Goal: Task Accomplishment & Management: Complete application form

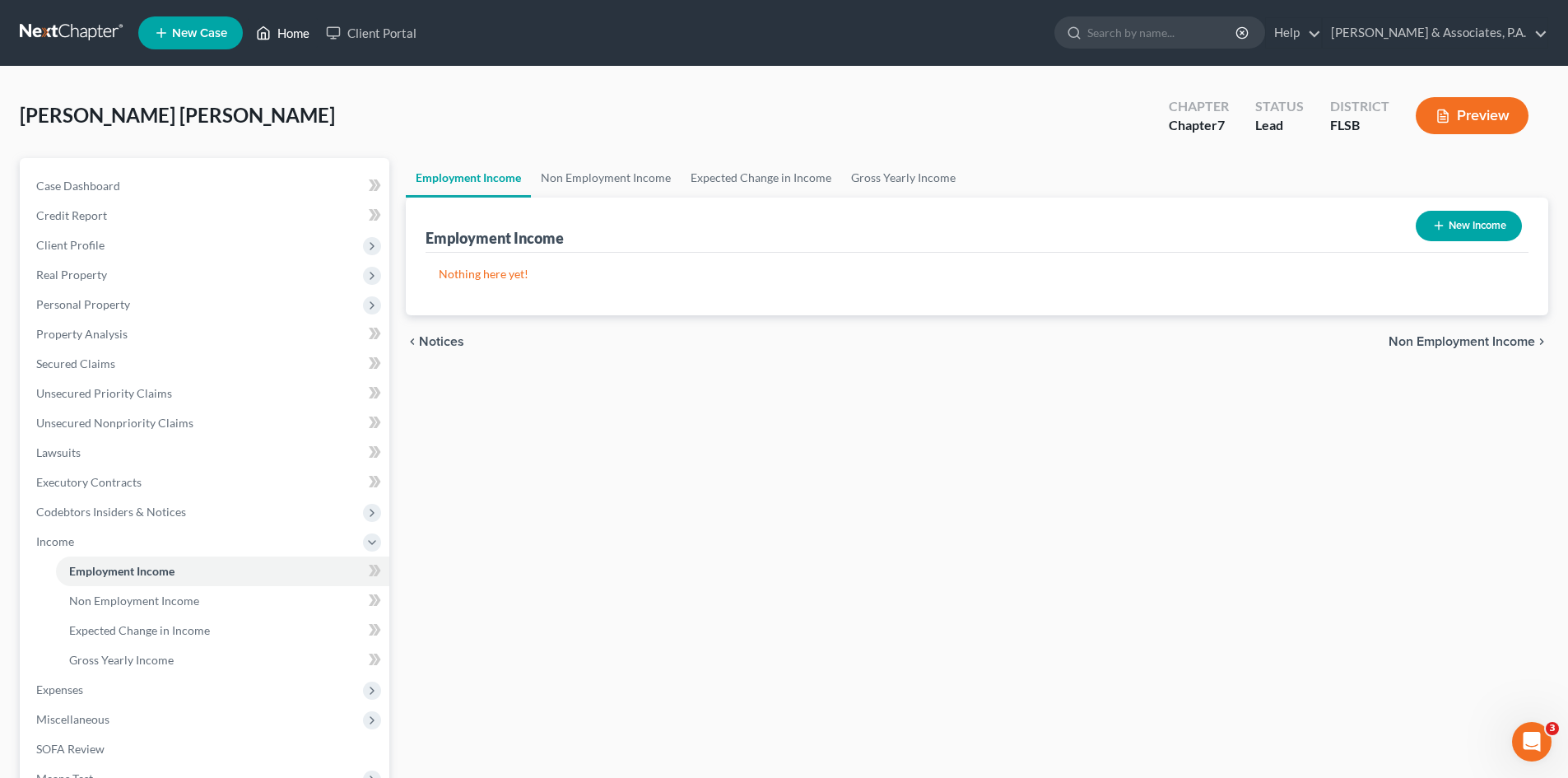
click at [292, 29] on link "Home" at bounding box center [282, 33] width 70 height 30
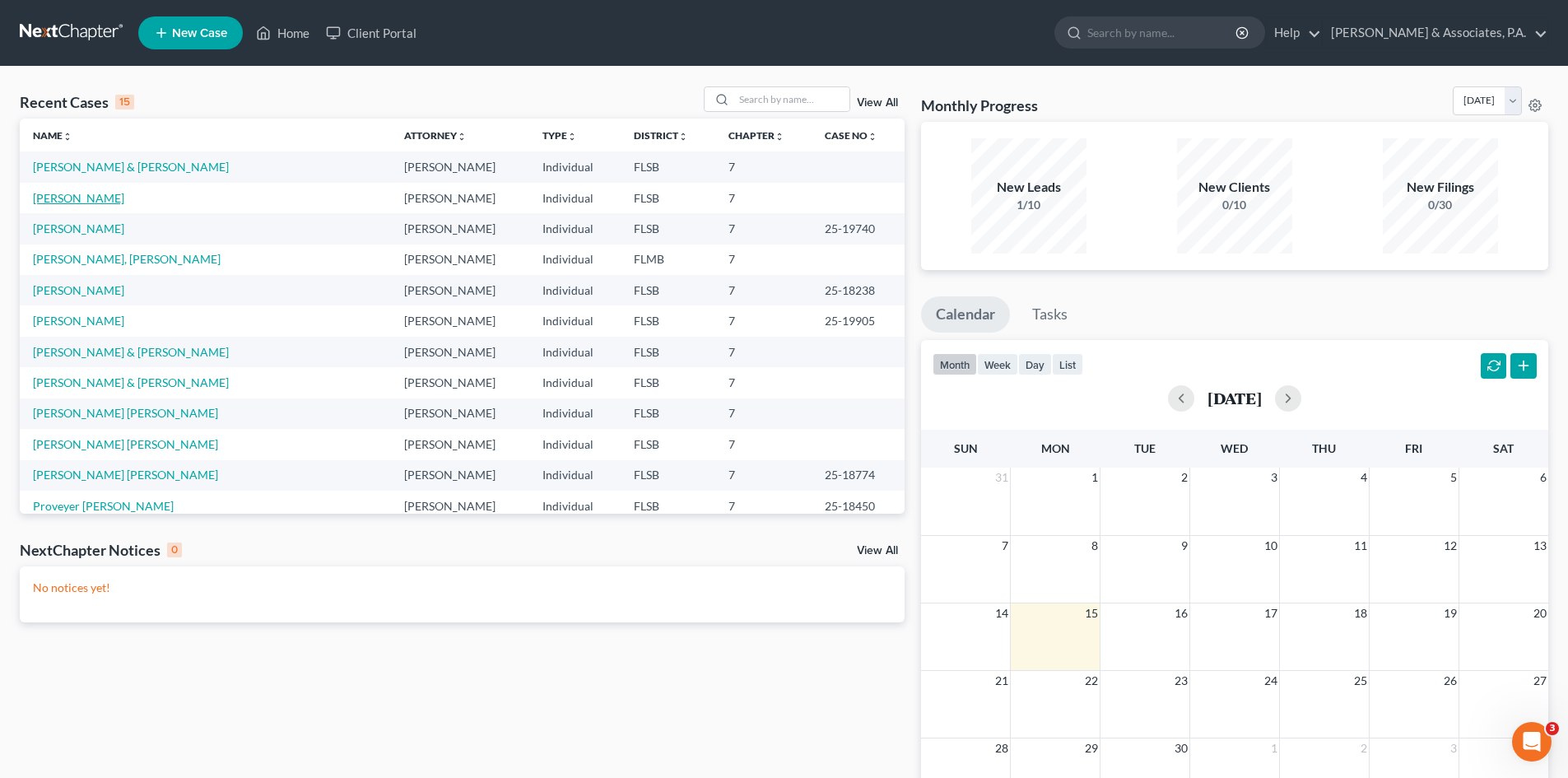
click at [93, 204] on link "[PERSON_NAME]" at bounding box center [78, 198] width 91 height 14
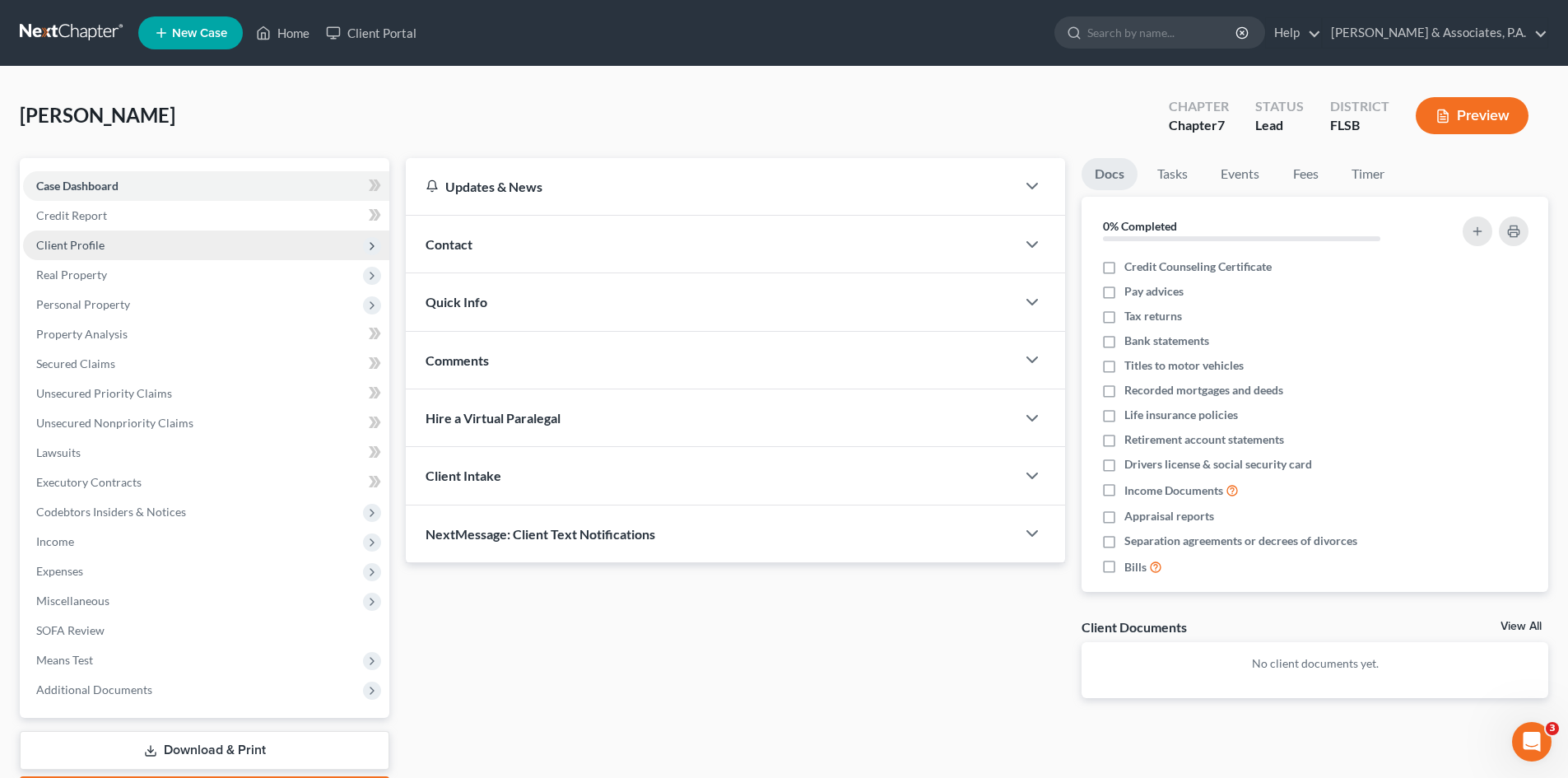
click at [87, 246] on span "Client Profile" at bounding box center [70, 244] width 68 height 14
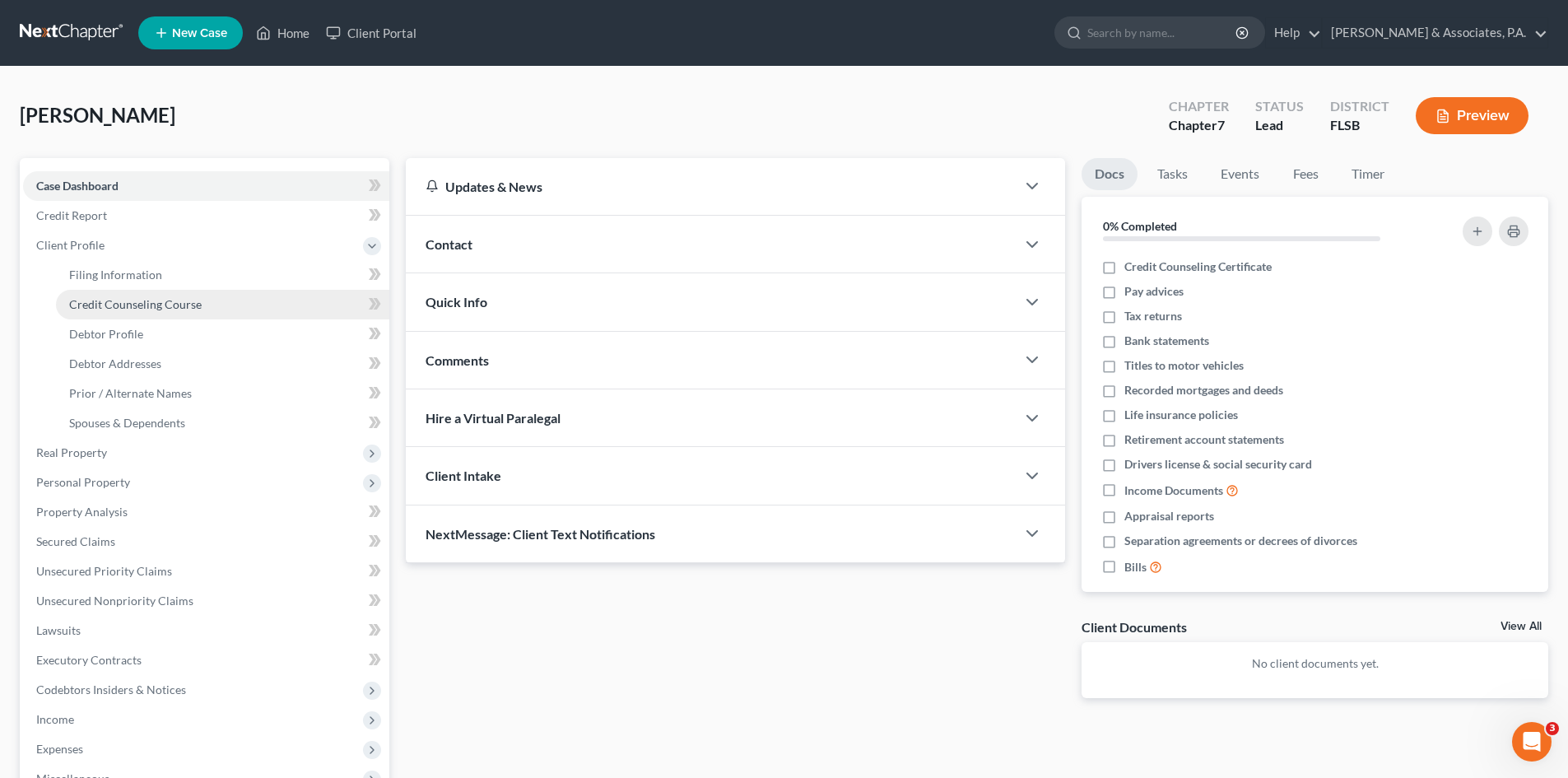
click at [117, 299] on span "Credit Counseling Course" at bounding box center [136, 303] width 133 height 14
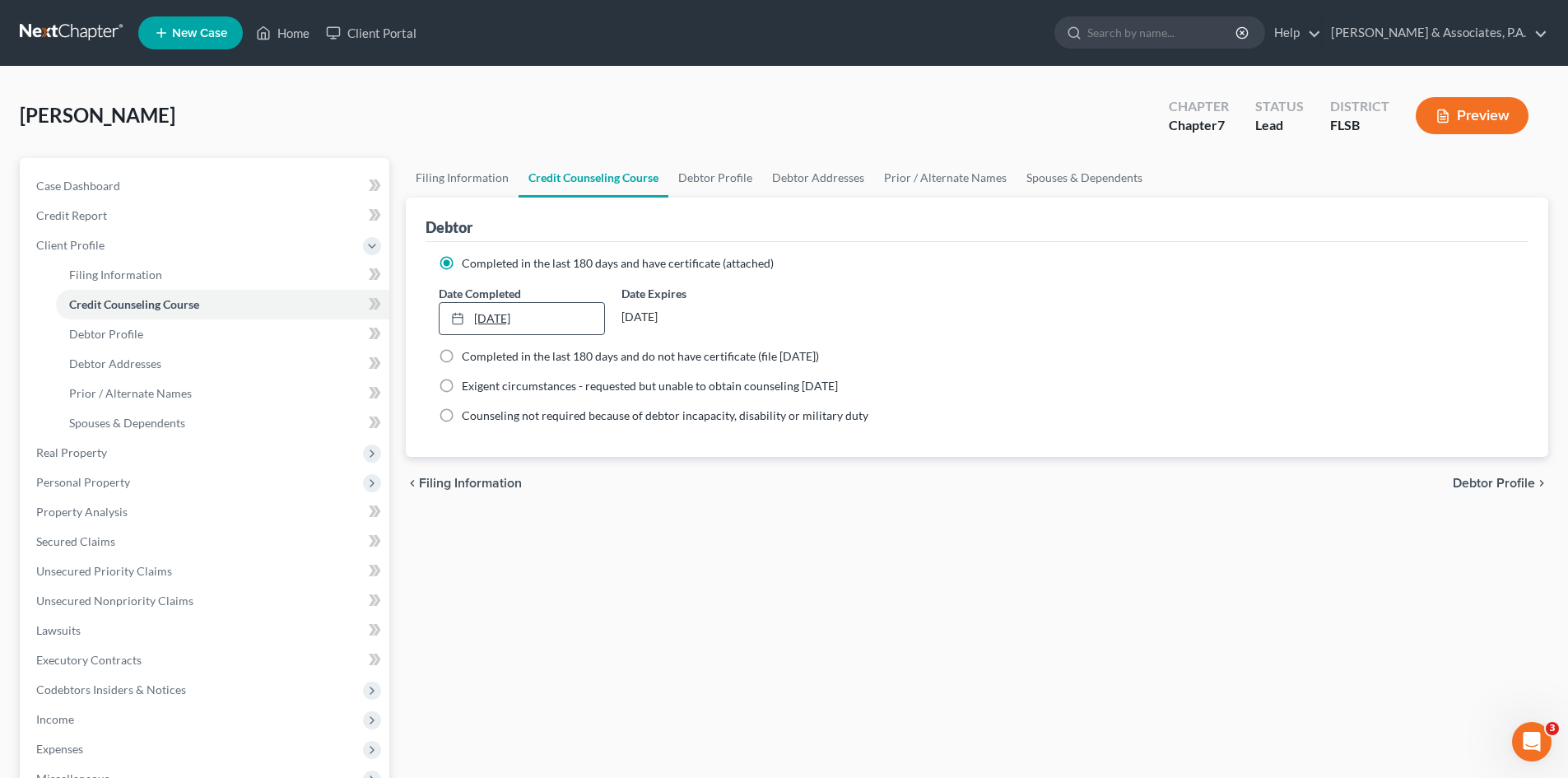
click at [516, 319] on link "[DATE]" at bounding box center [522, 319] width 164 height 31
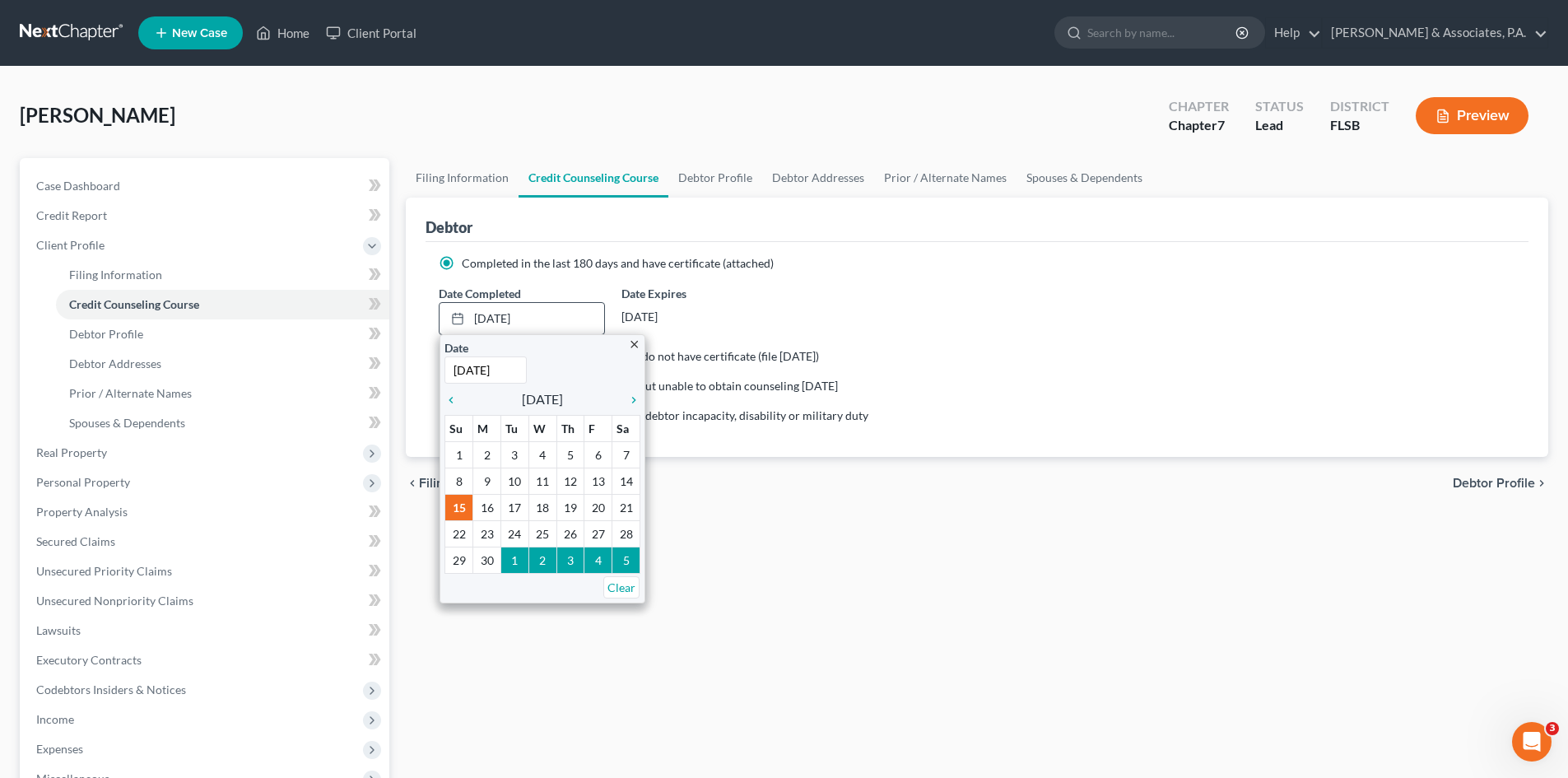
click at [515, 374] on input "[DATE]" at bounding box center [485, 371] width 82 height 27
type input "[DATE]"
click at [555, 362] on div "Date [DATE] Time 12:00 AM" at bounding box center [542, 362] width 196 height 45
click at [760, 327] on div "[DATE]" at bounding box center [705, 317] width 166 height 30
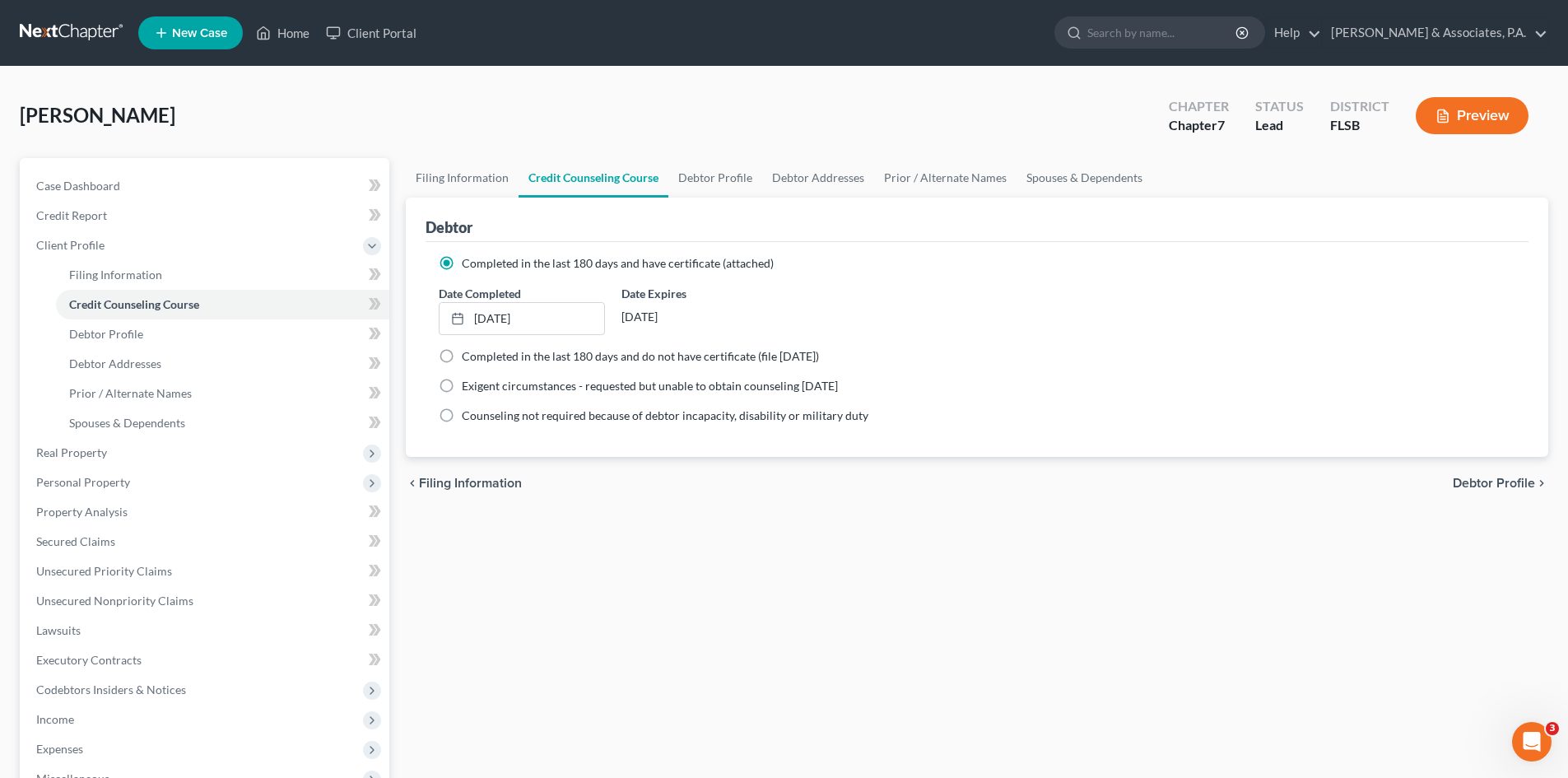
click at [769, 318] on div "[DATE]" at bounding box center [705, 317] width 166 height 30
click at [104, 271] on span "Filing Information" at bounding box center [116, 274] width 93 height 14
select select "1"
select select "0"
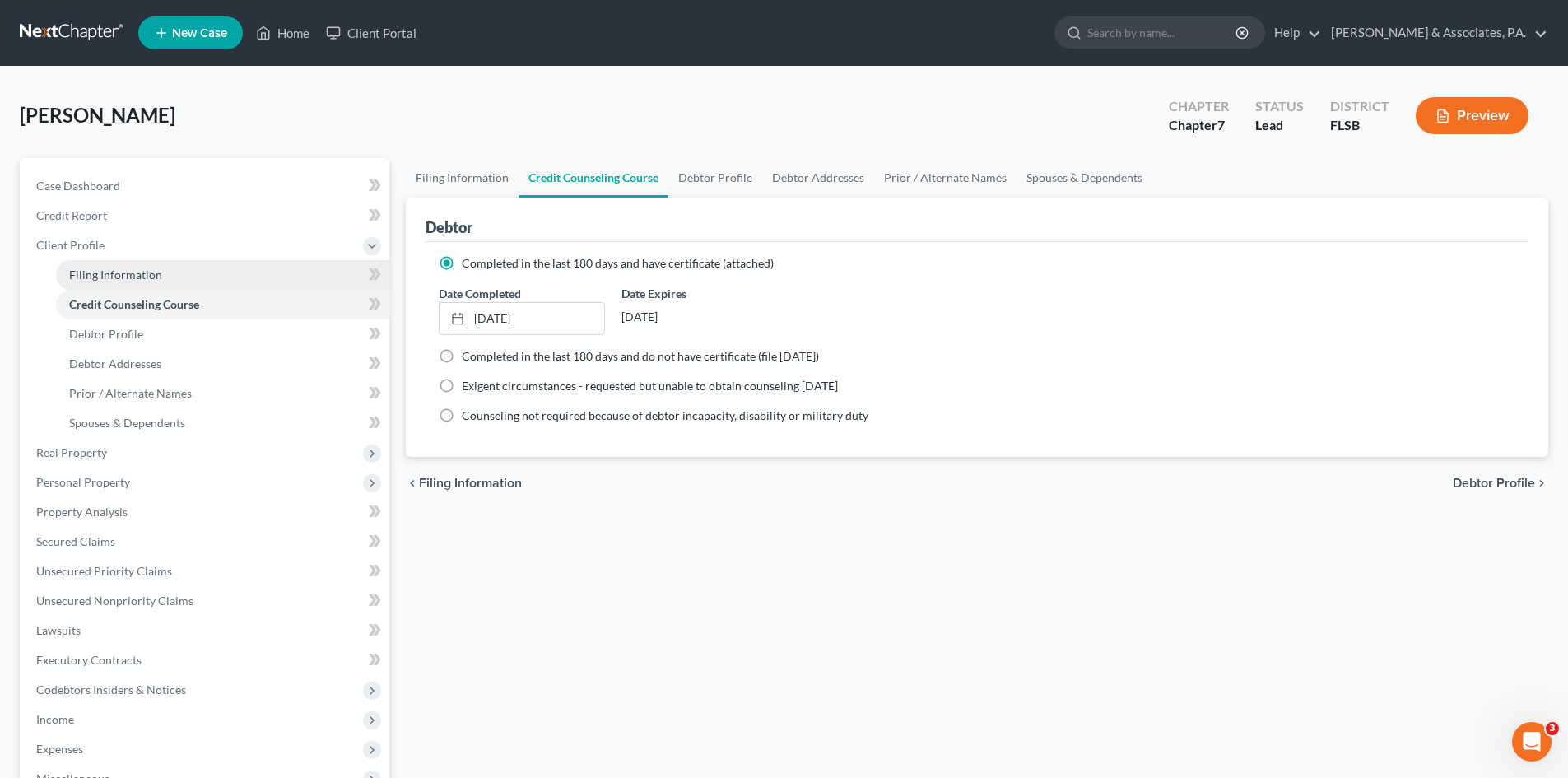
select select "17"
select select "0"
select select "9"
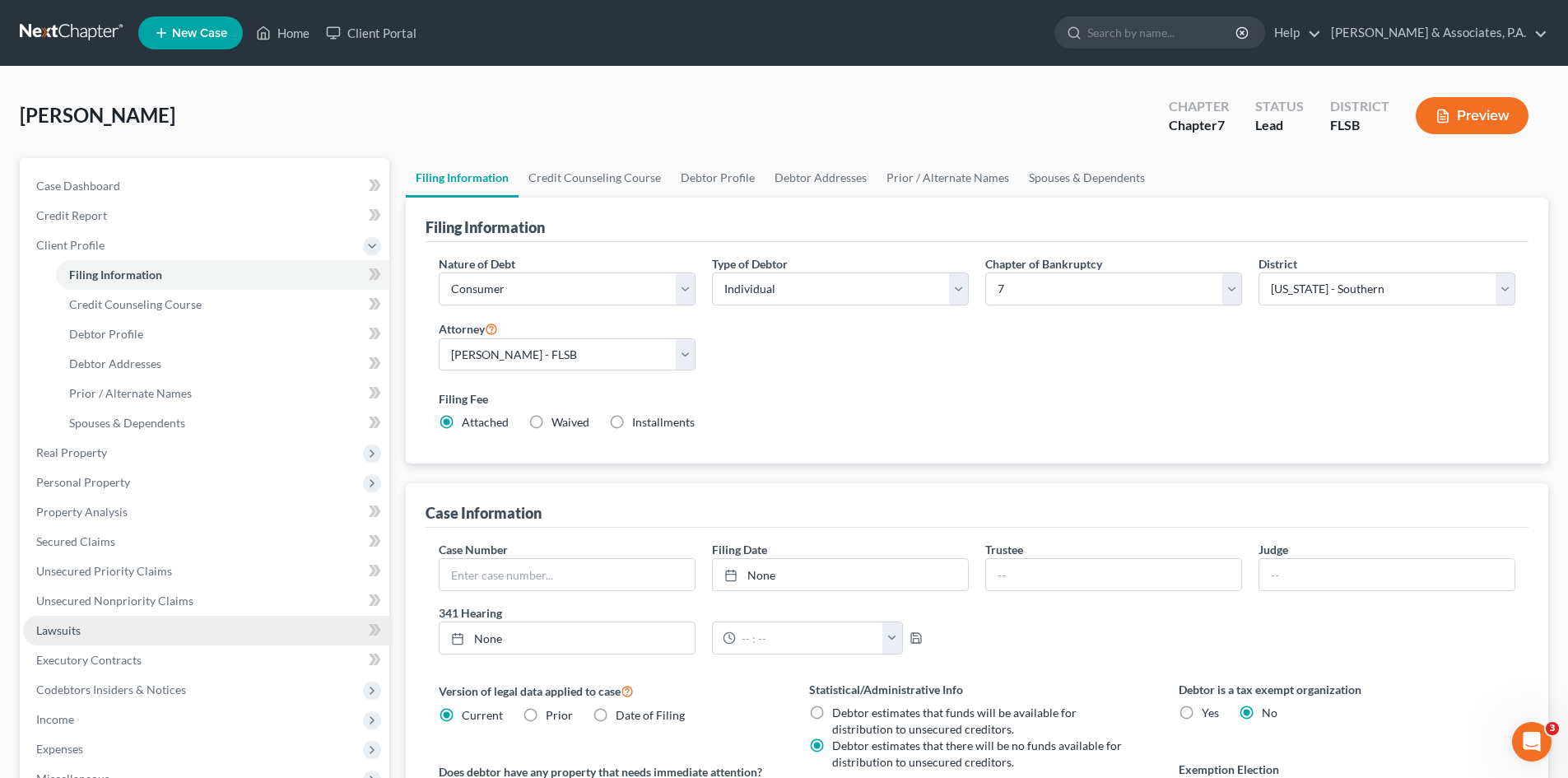
click at [70, 630] on span "Lawsuits" at bounding box center [58, 630] width 45 height 14
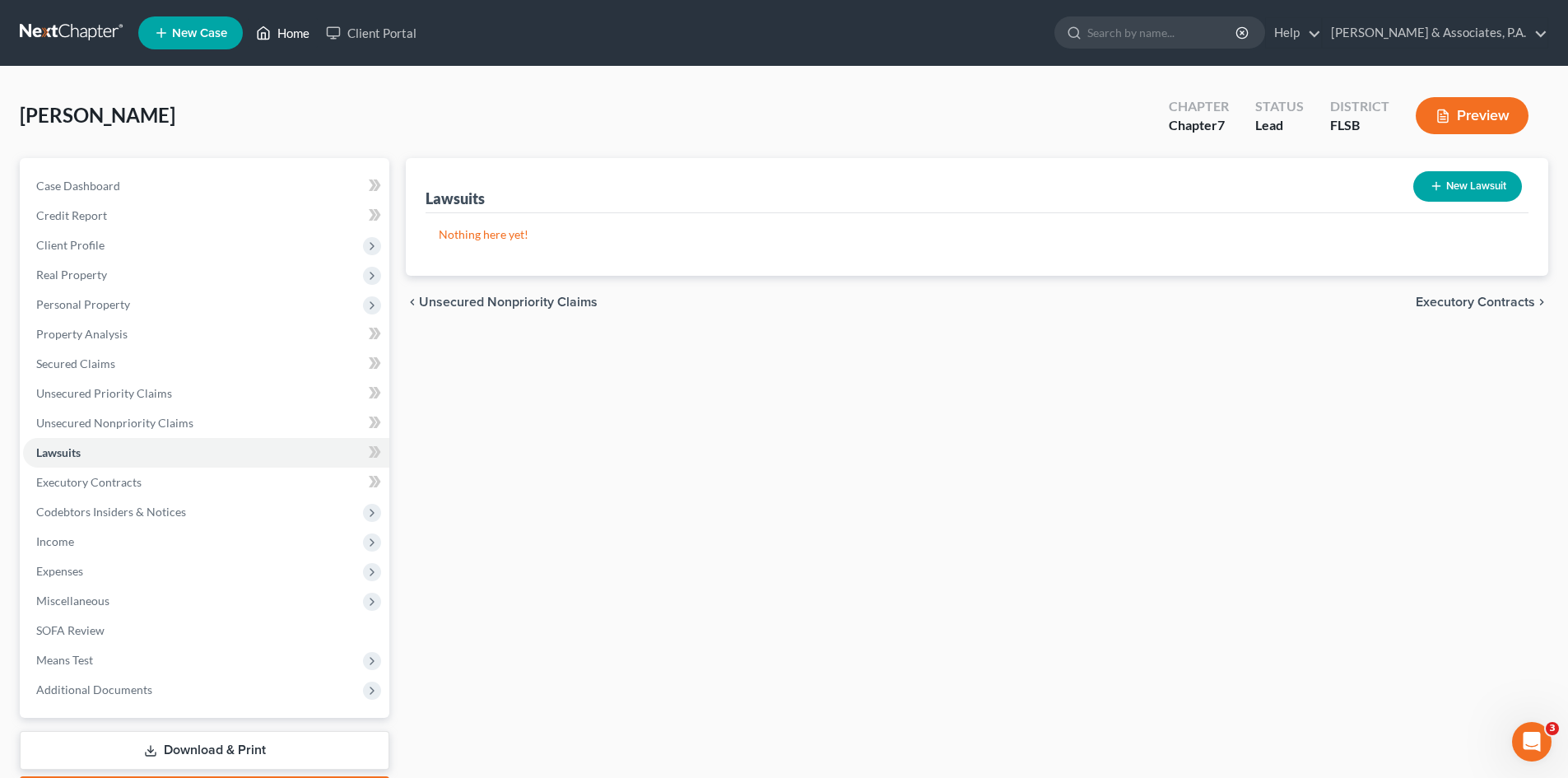
click at [296, 36] on link "Home" at bounding box center [282, 33] width 70 height 30
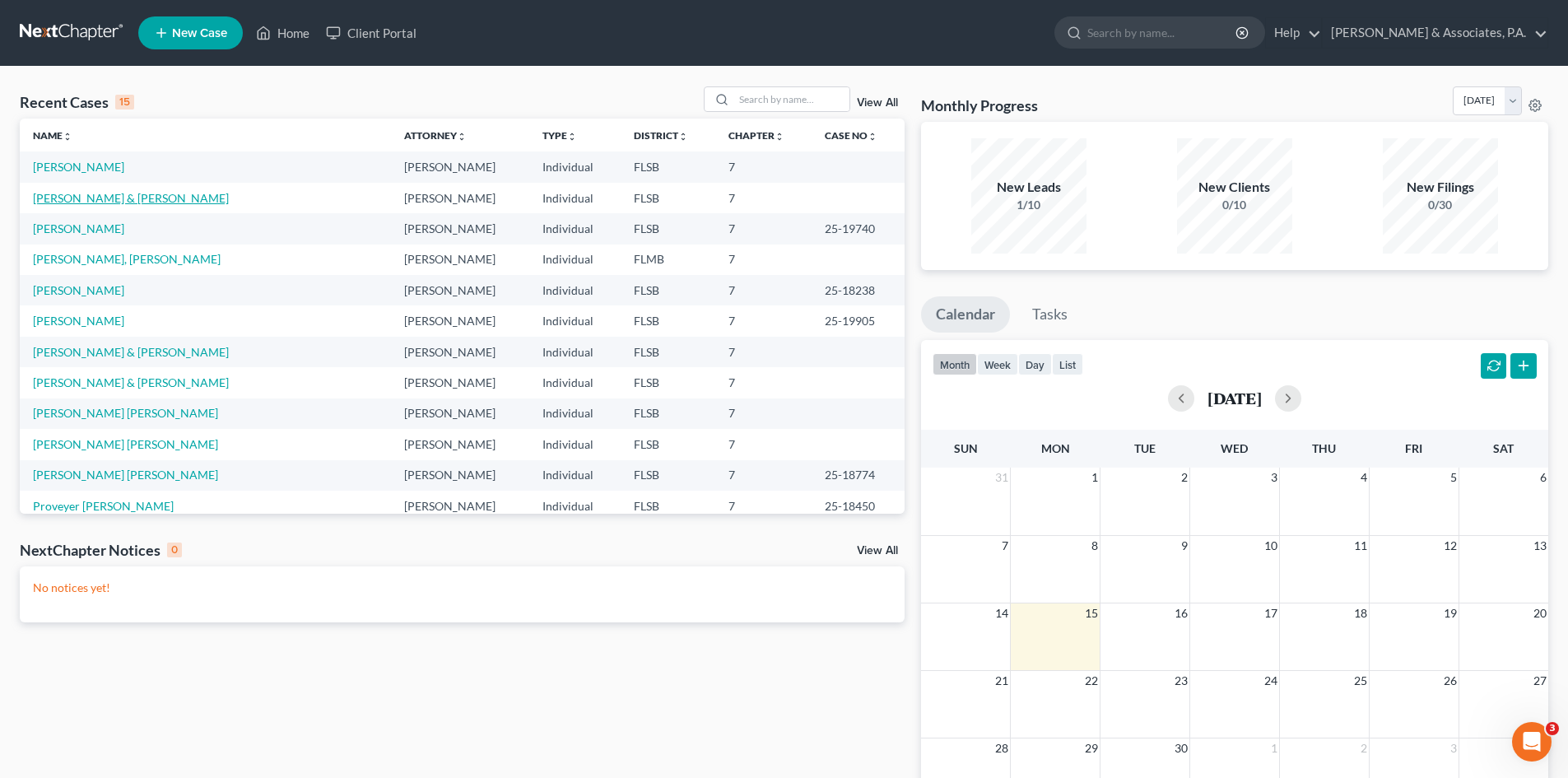
click at [76, 197] on link "[PERSON_NAME] & [PERSON_NAME]" at bounding box center [130, 198] width 196 height 14
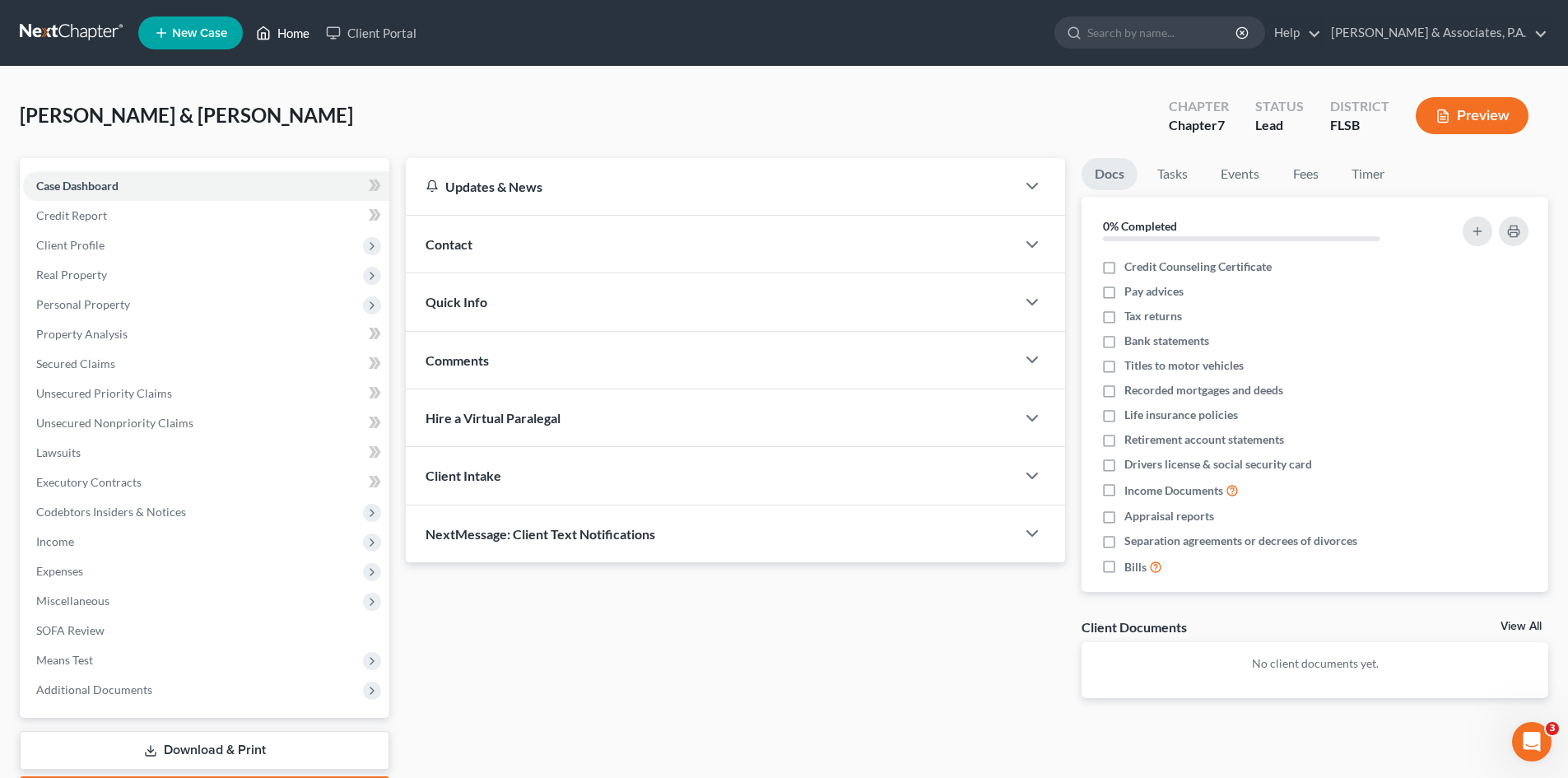
click at [292, 32] on link "Home" at bounding box center [282, 33] width 70 height 30
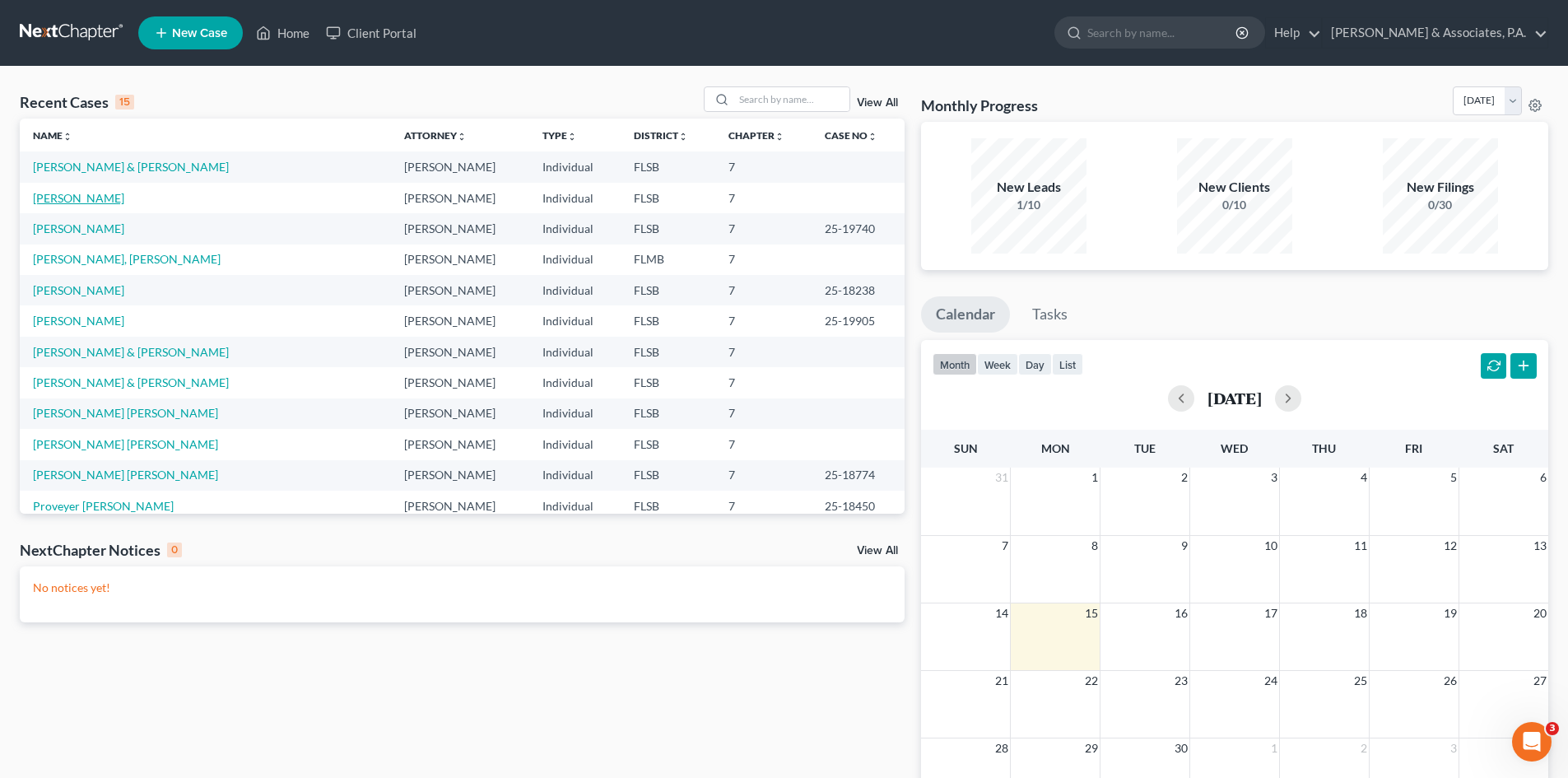
click at [83, 200] on link "[PERSON_NAME]" at bounding box center [78, 198] width 91 height 14
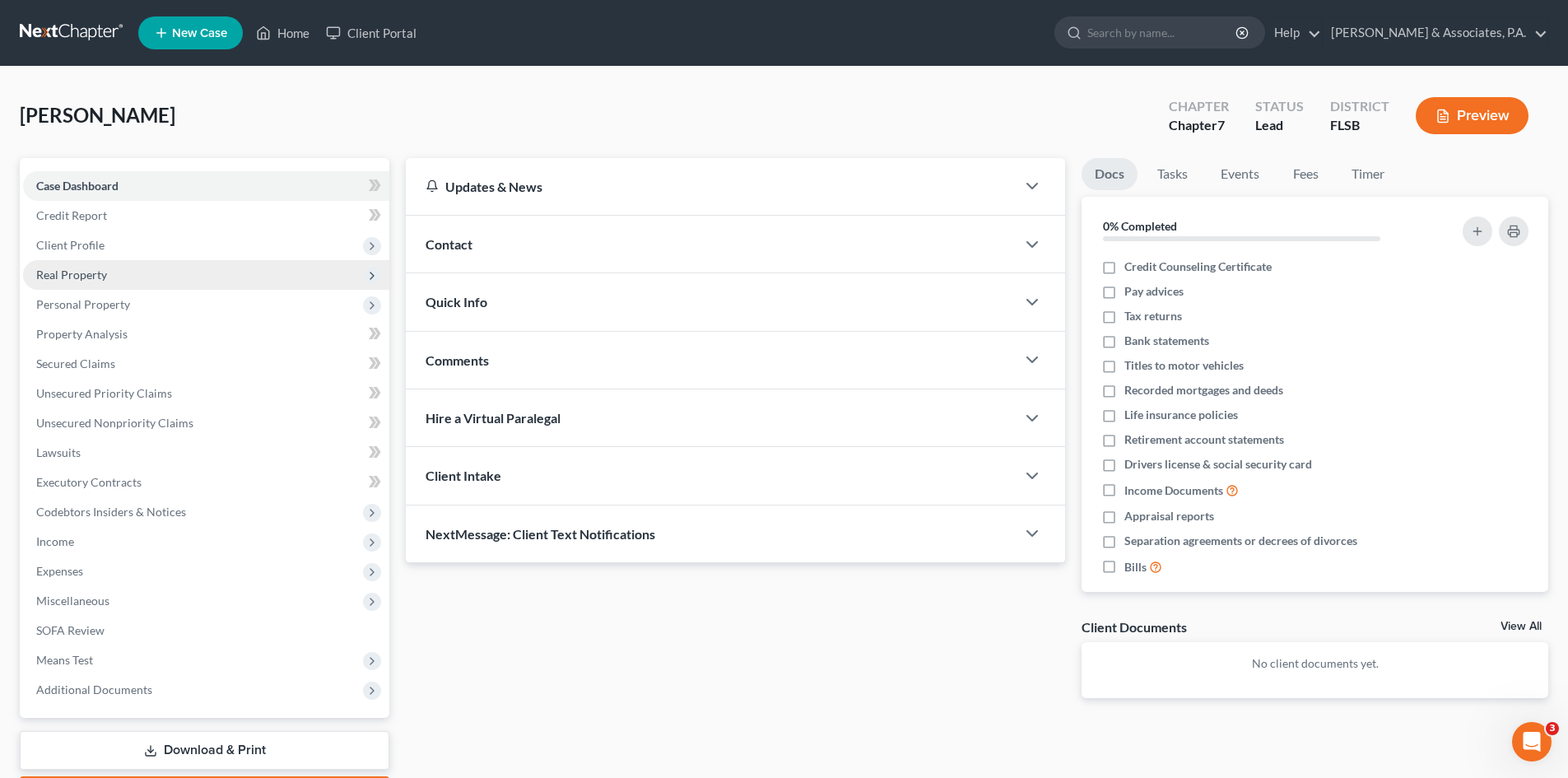
click at [78, 281] on span "Real Property" at bounding box center [72, 274] width 71 height 14
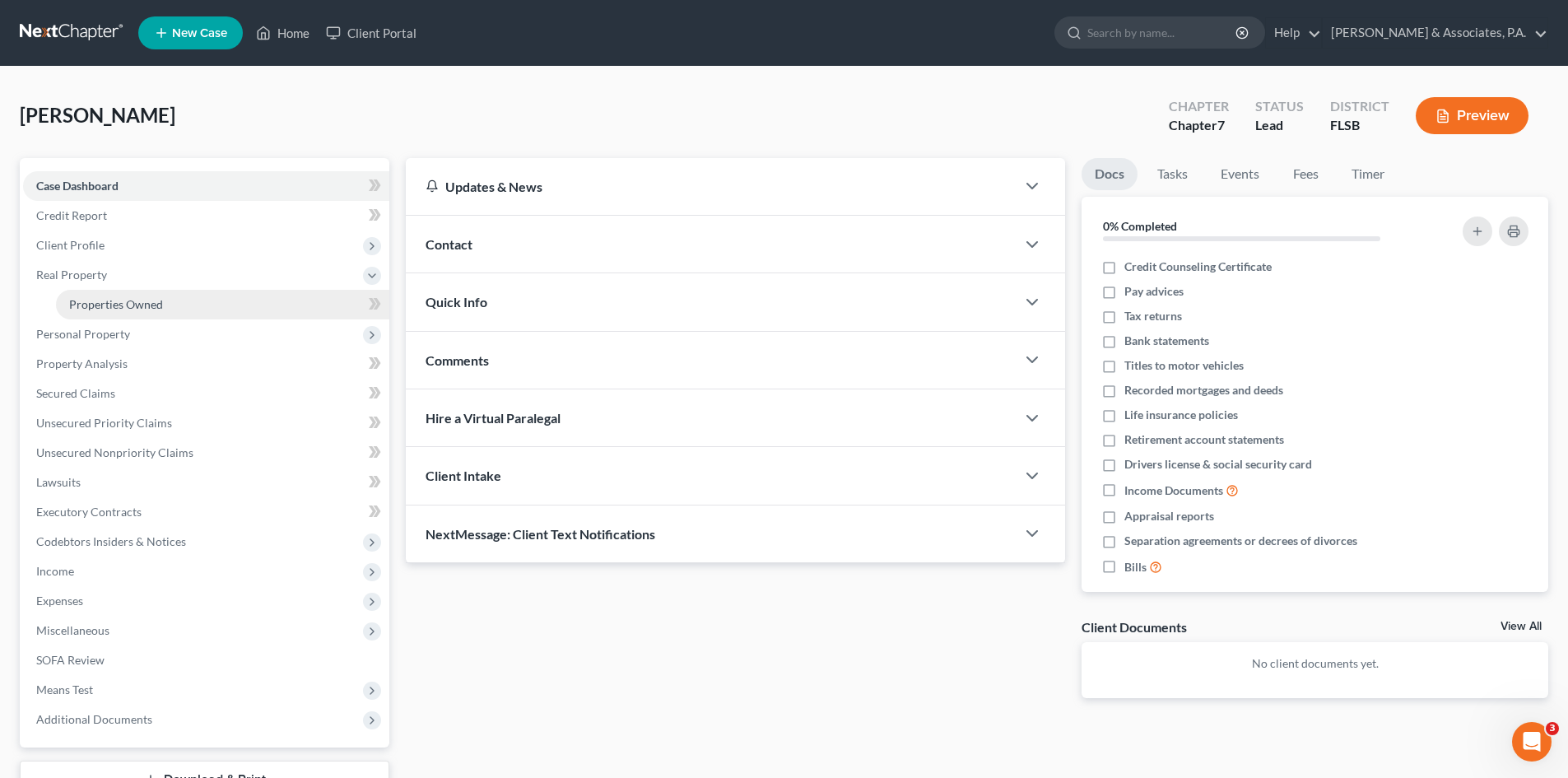
click at [90, 304] on span "Properties Owned" at bounding box center [116, 303] width 94 height 14
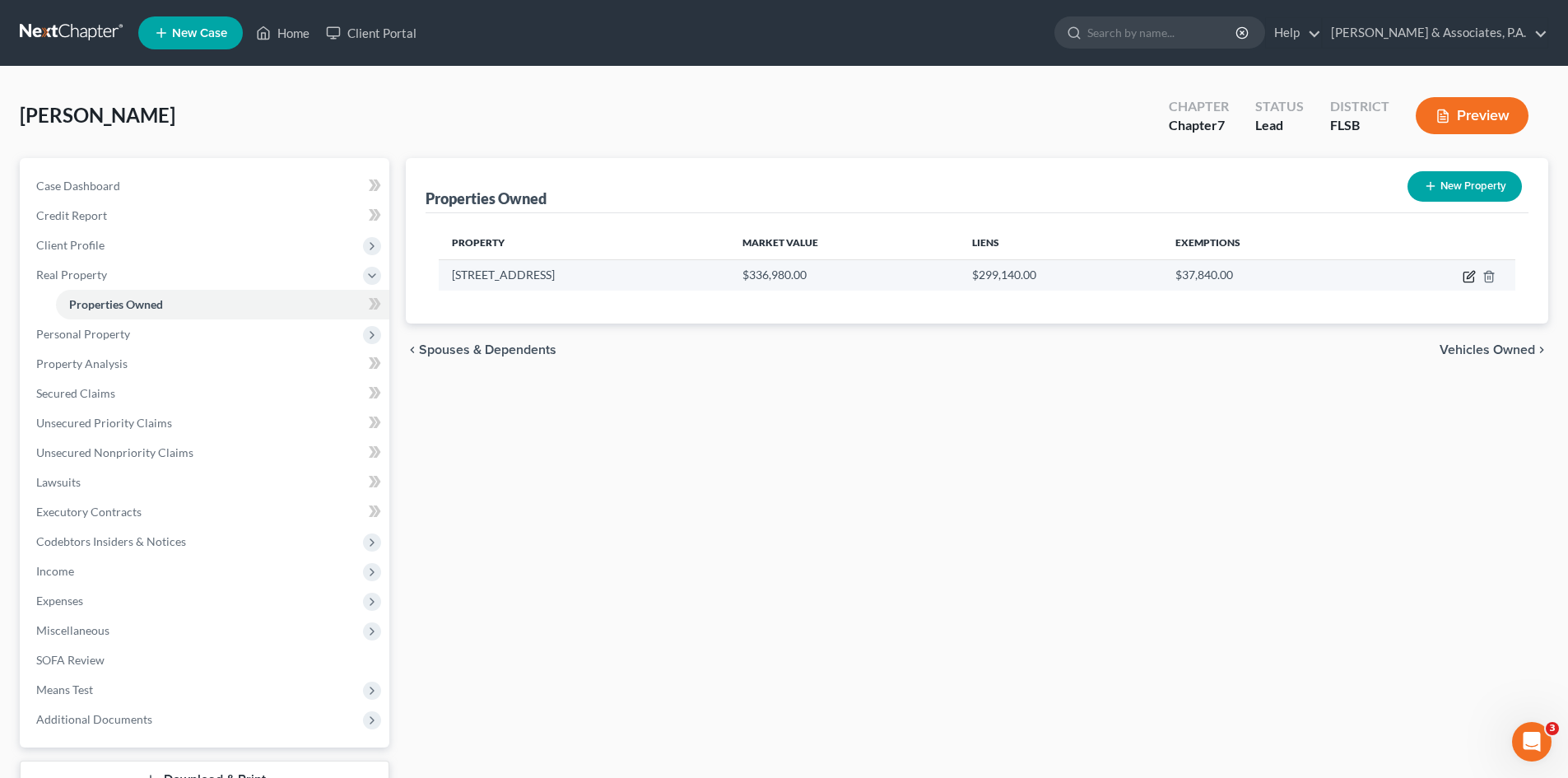
click at [1469, 275] on icon "button" at bounding box center [1471, 274] width 7 height 7
select select "9"
select select "5"
select select "3"
select select "1"
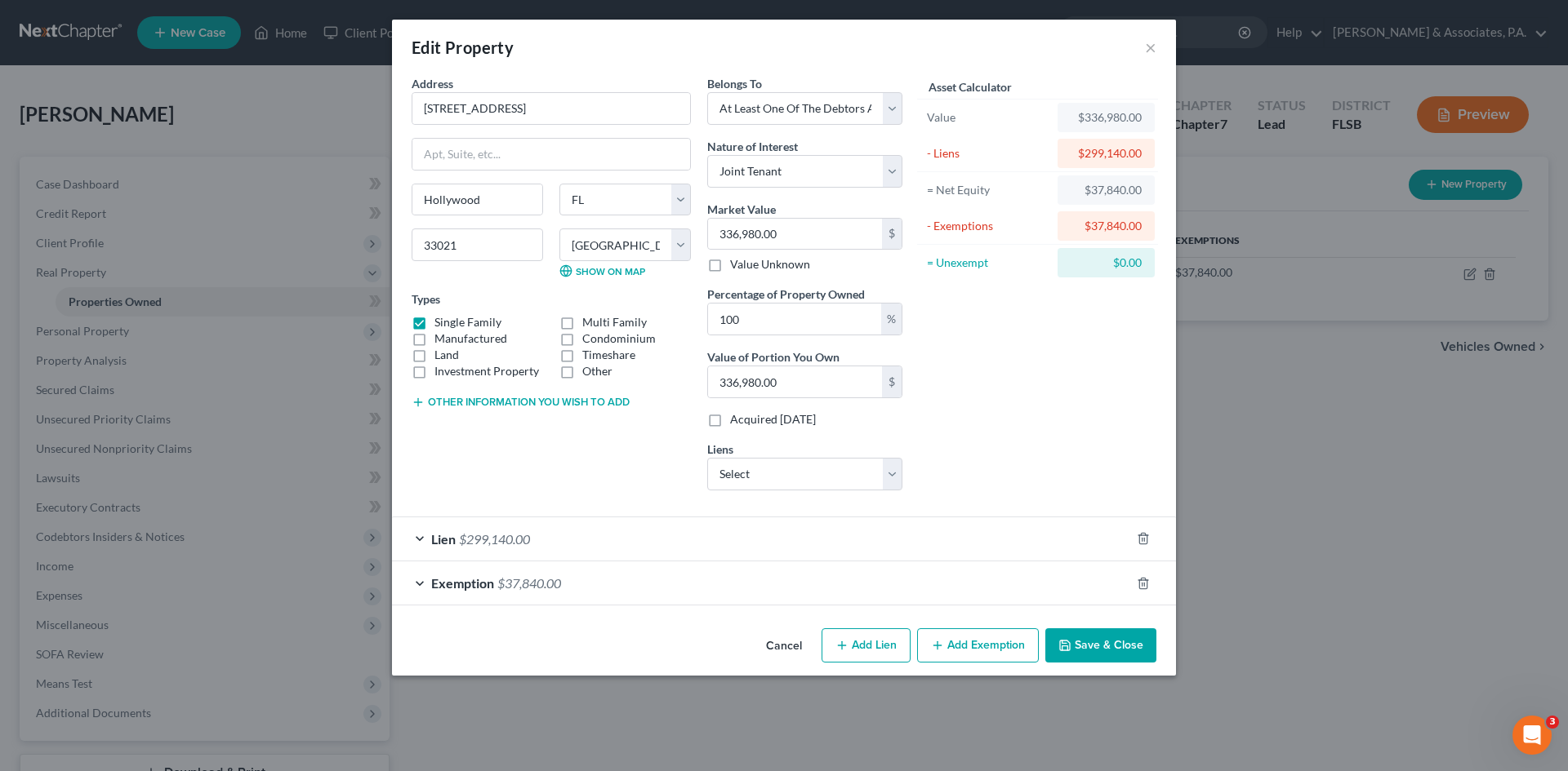
click at [422, 584] on div "Exemption $37,840.00" at bounding box center [761, 583] width 738 height 43
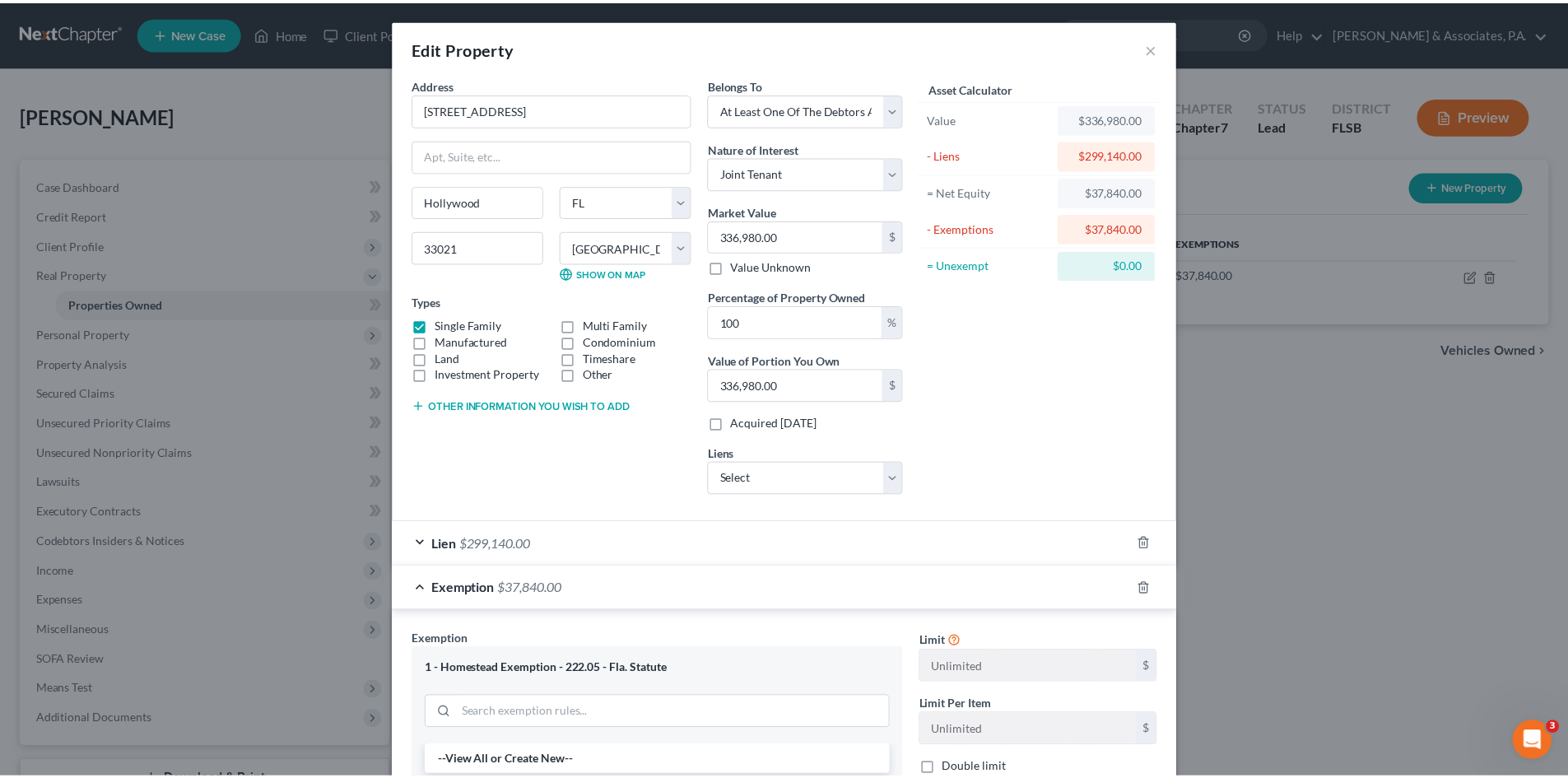
scroll to position [330, 0]
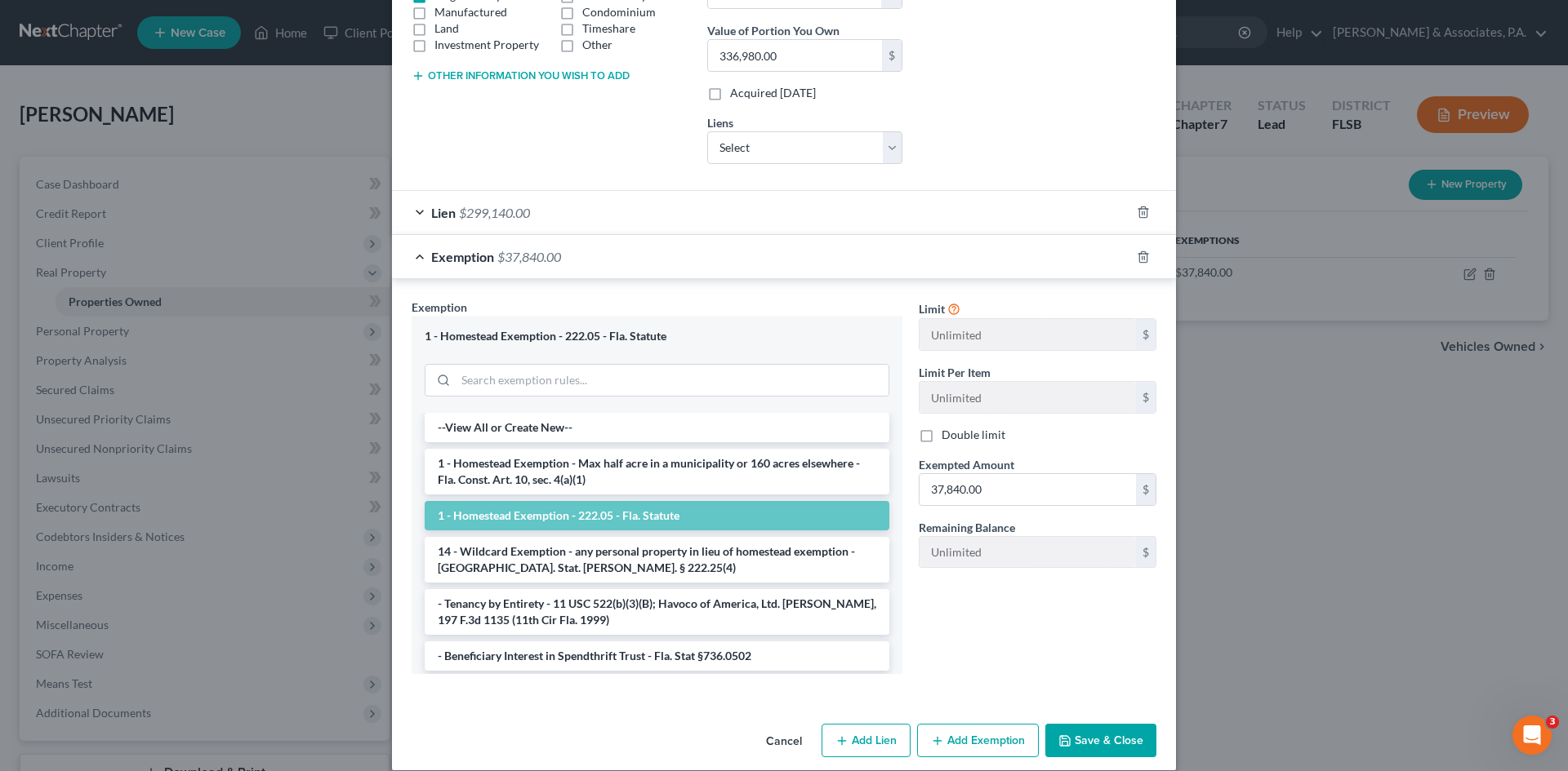
click at [1092, 744] on button "Save & Close" at bounding box center [1100, 741] width 111 height 34
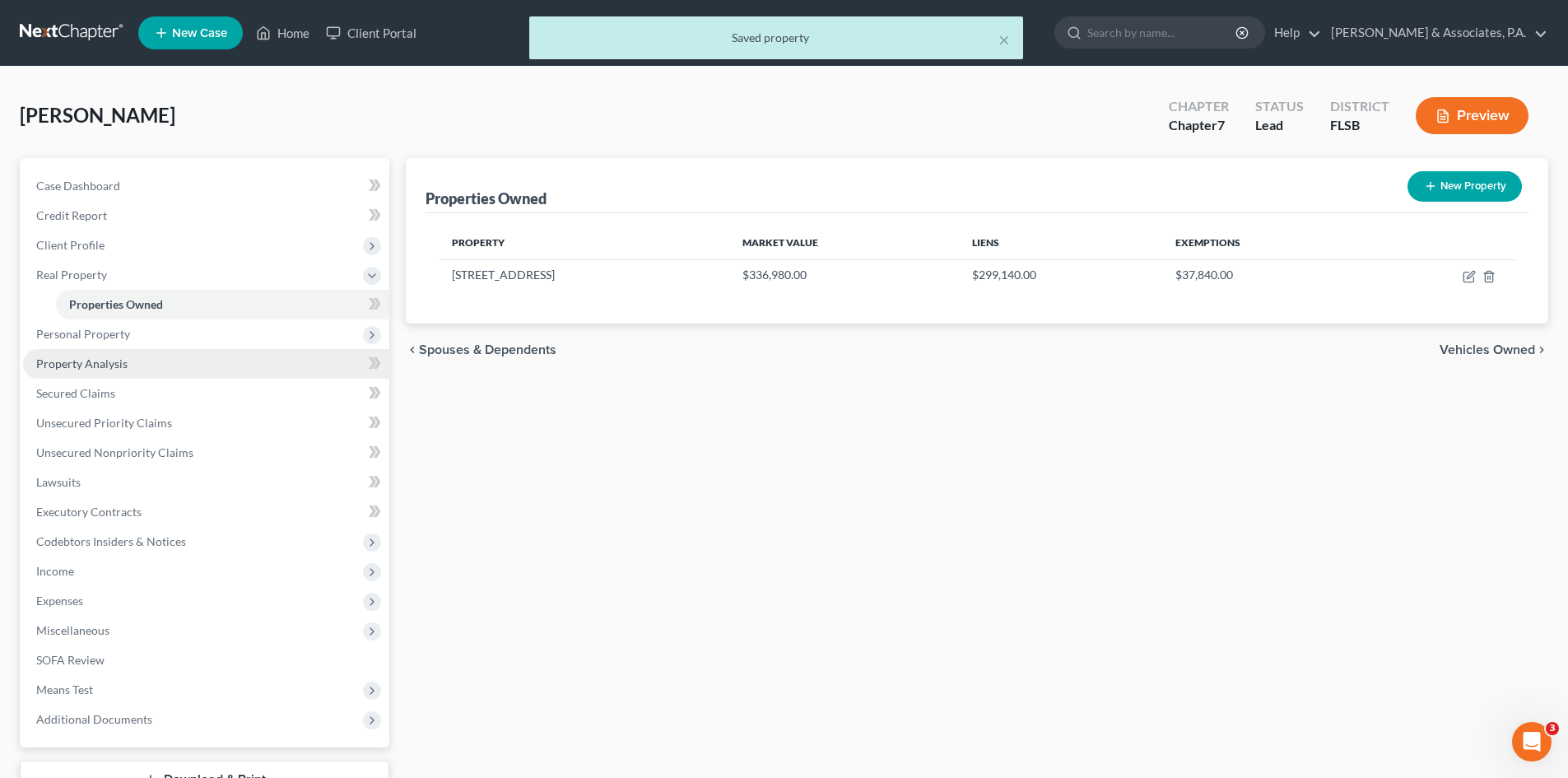
click at [109, 374] on link "Property Analysis" at bounding box center [206, 363] width 366 height 30
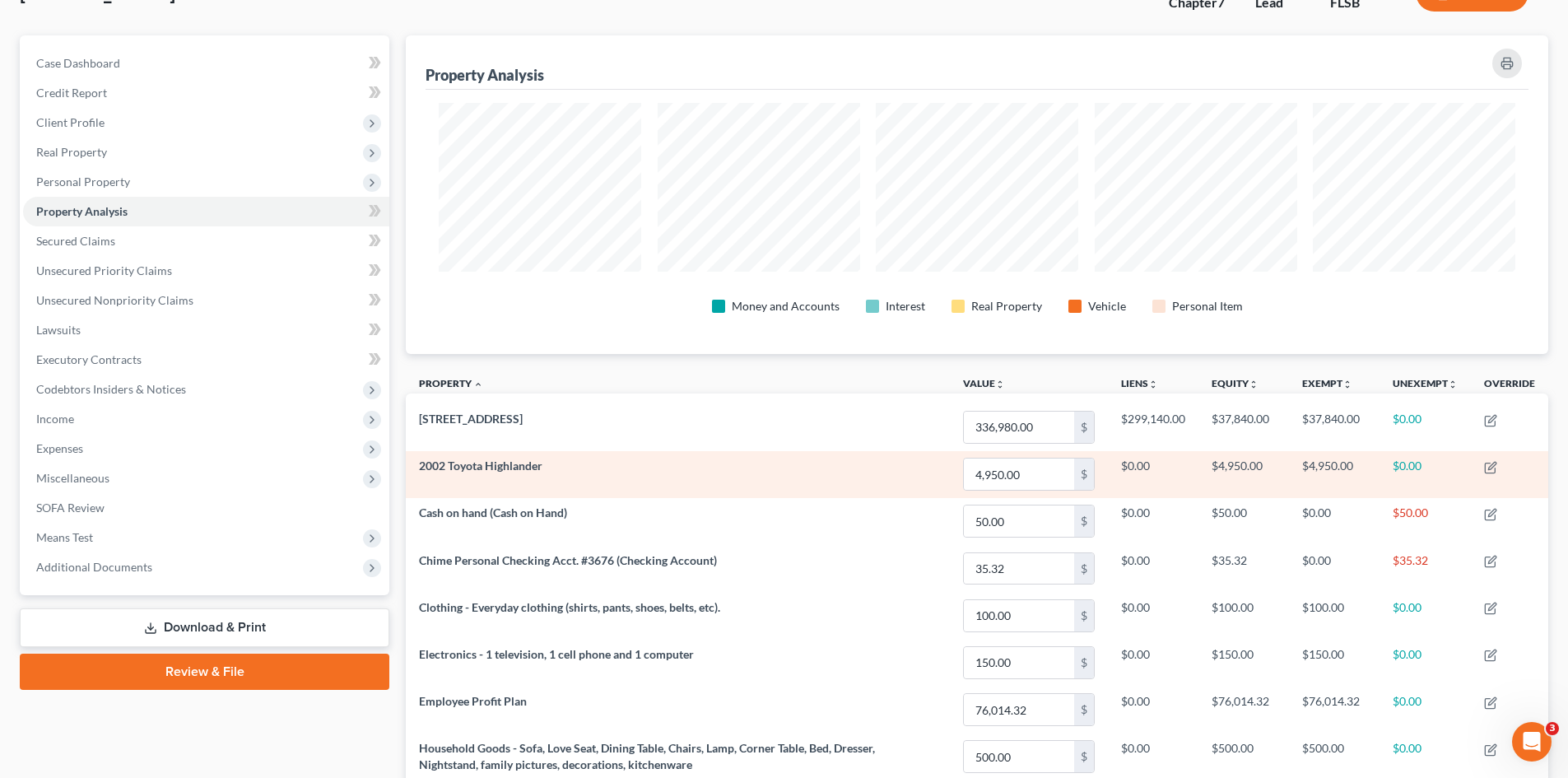
scroll to position [82, 0]
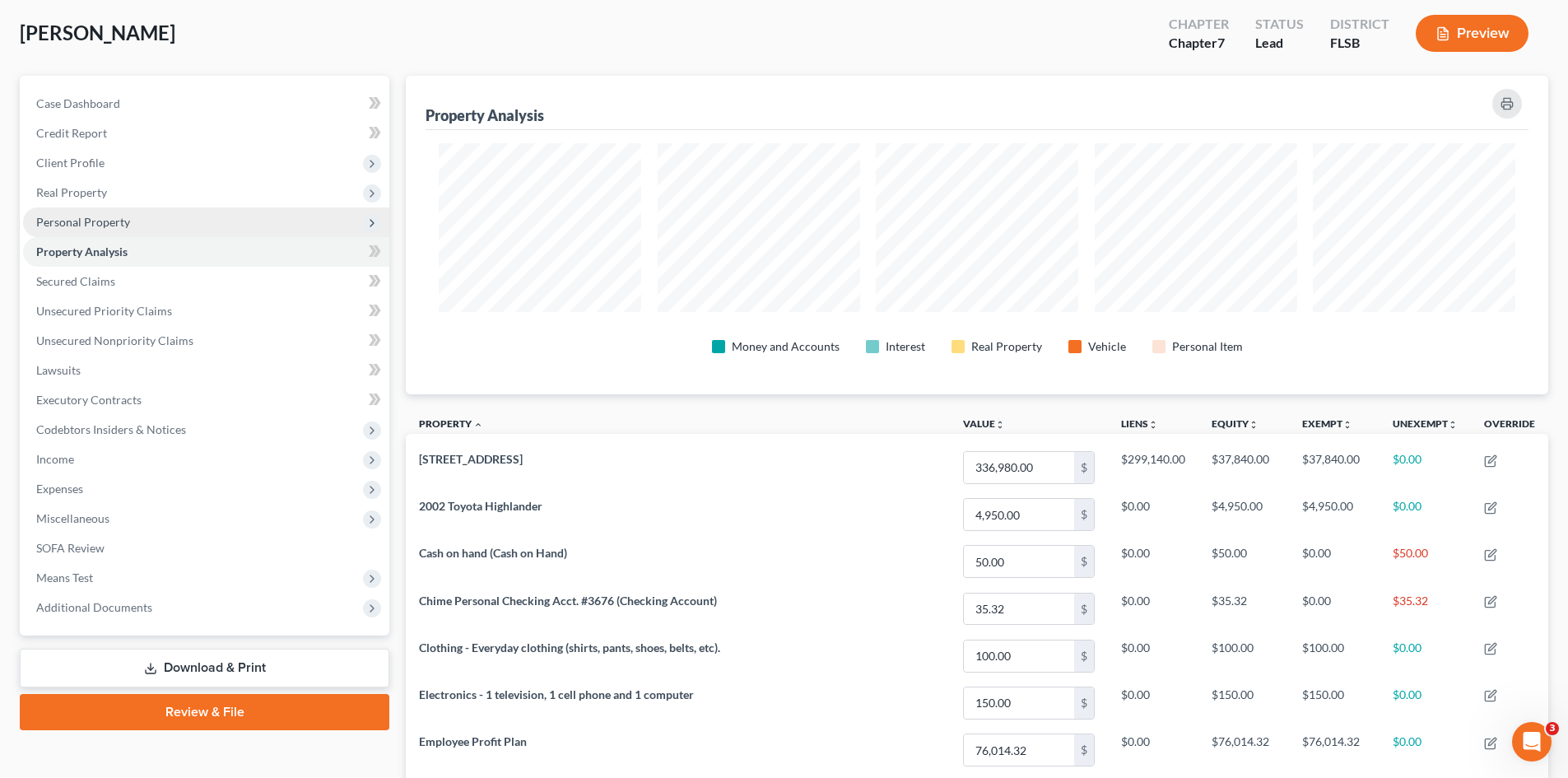
click at [105, 224] on span "Personal Property" at bounding box center [83, 221] width 94 height 14
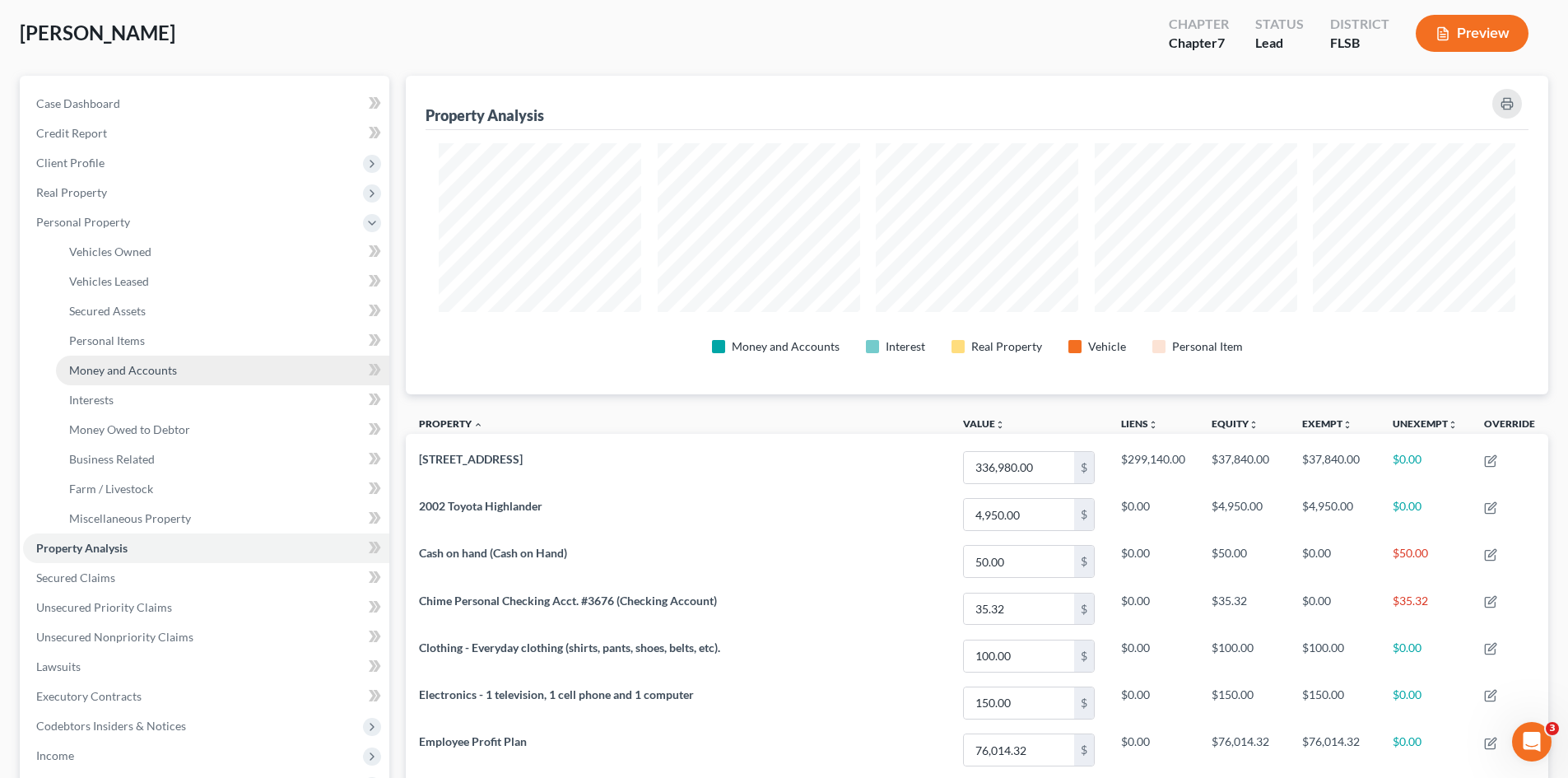
click at [96, 366] on span "Money and Accounts" at bounding box center [123, 370] width 107 height 14
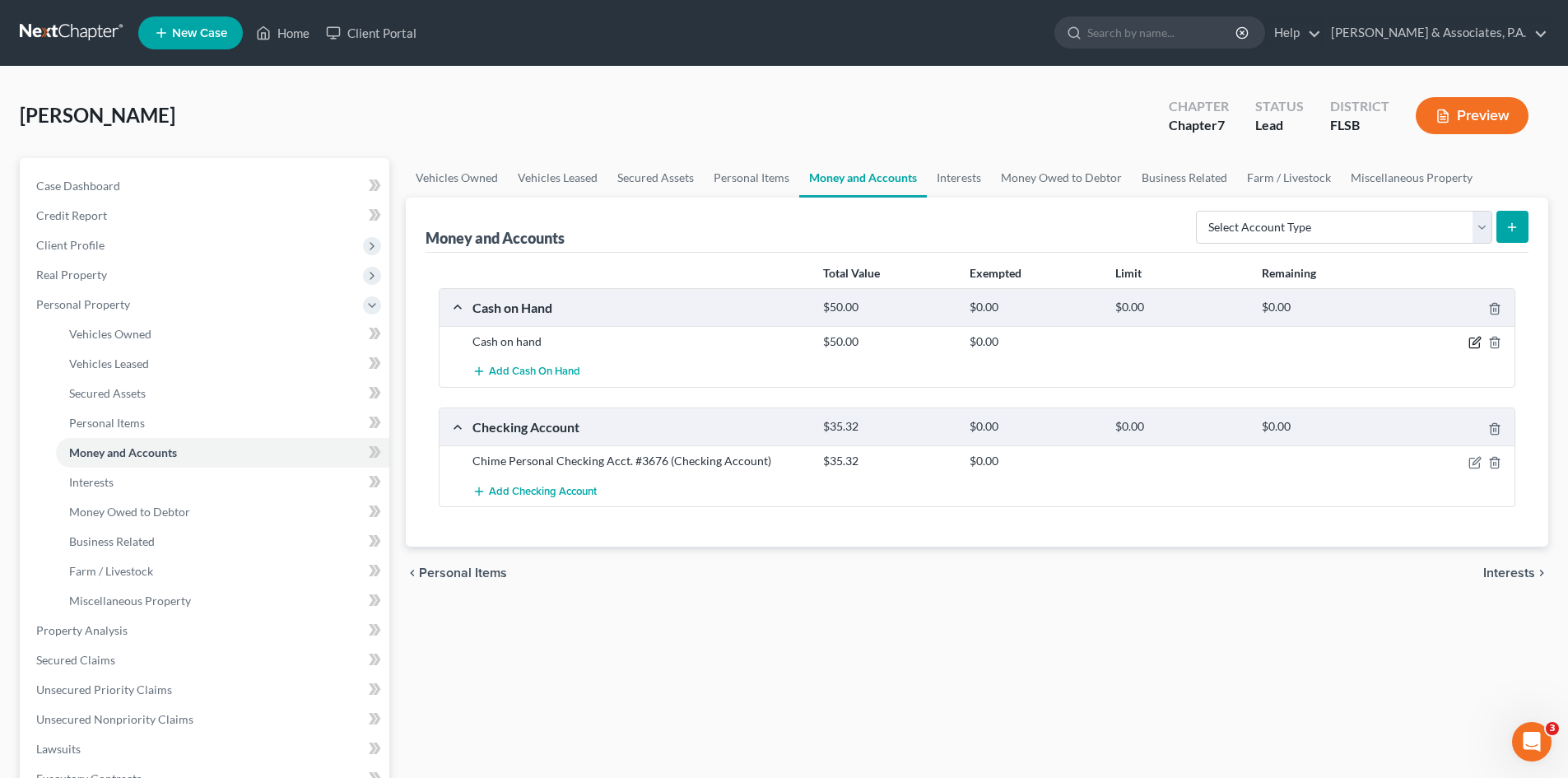
click at [1471, 343] on icon "button" at bounding box center [1475, 343] width 13 height 13
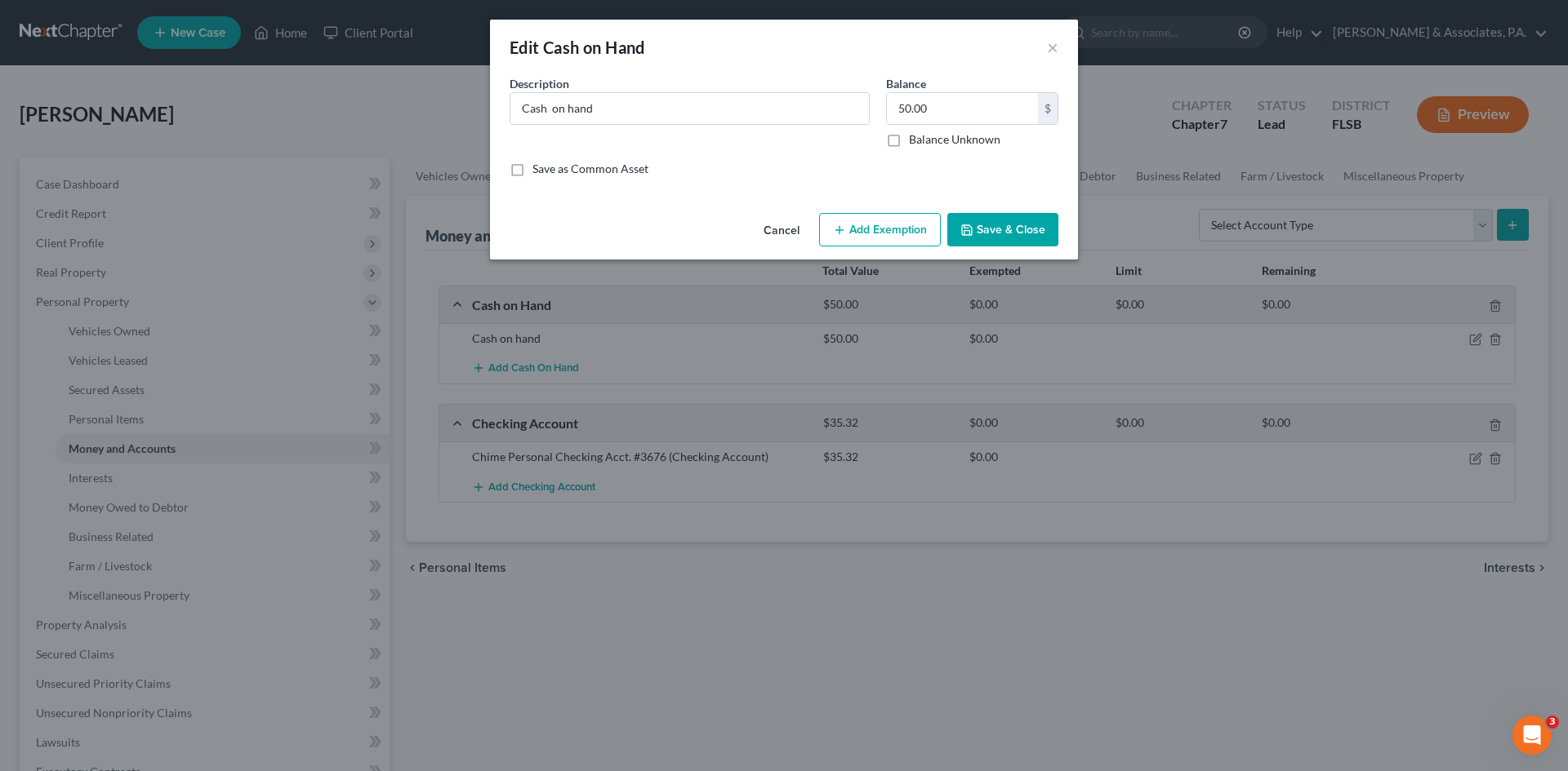
click at [872, 233] on button "Add Exemption" at bounding box center [880, 230] width 122 height 34
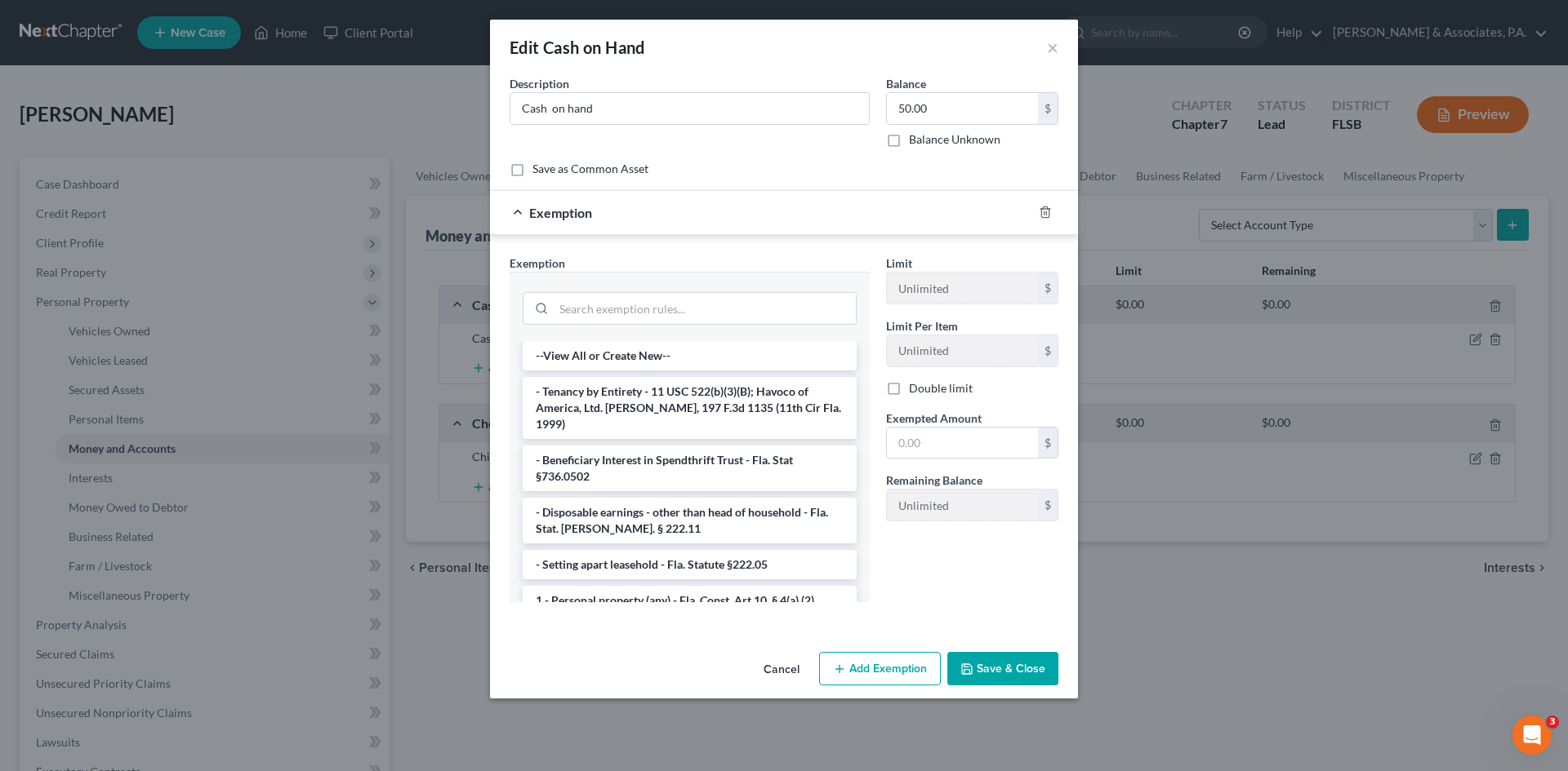
click at [633, 586] on li "1 - Personal property (any) - Fla. Const. Art.10, § 4(a) (2)" at bounding box center [690, 600] width 334 height 30
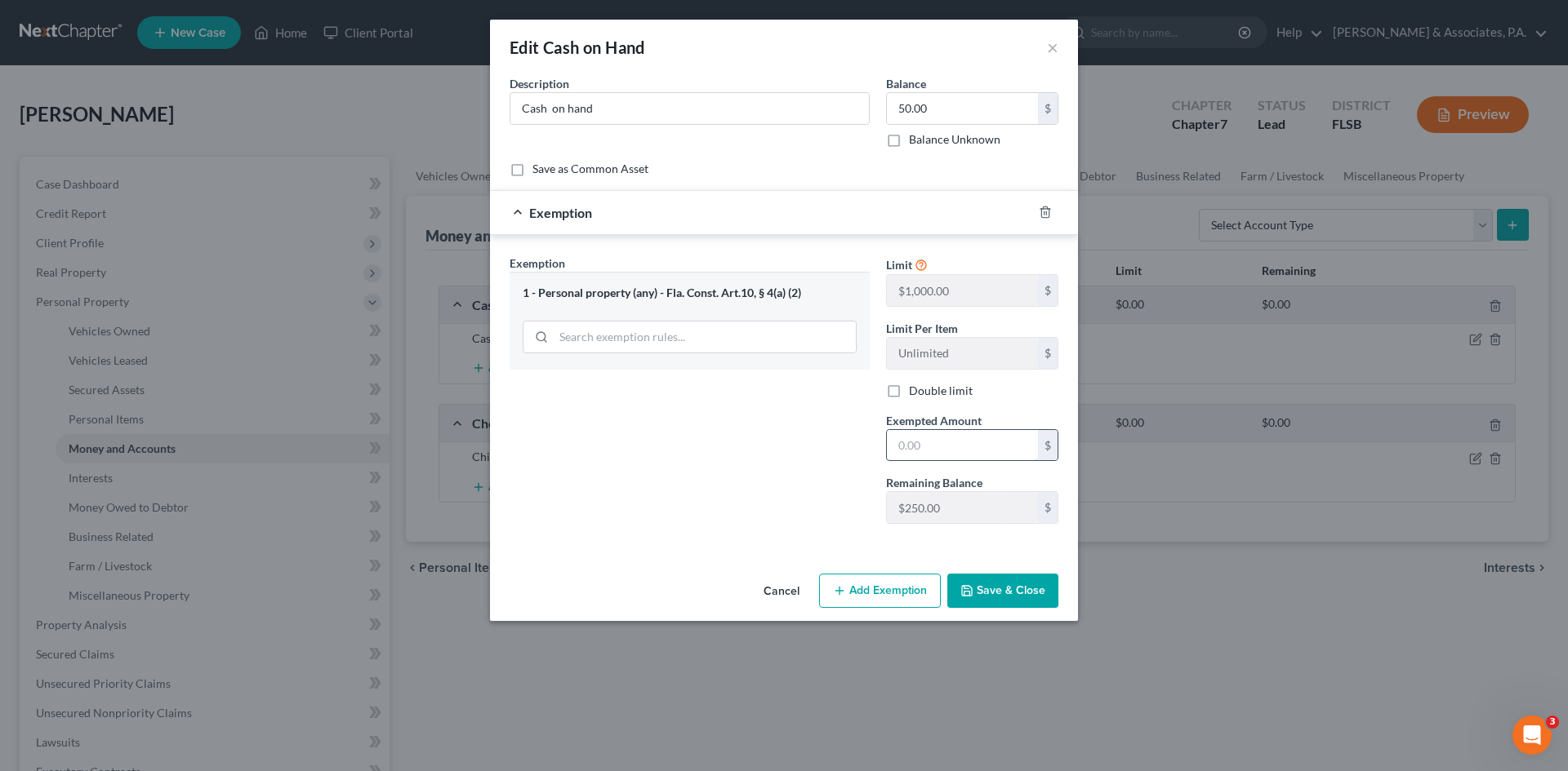
click at [907, 444] on input "text" at bounding box center [962, 446] width 151 height 31
type input "50.00"
click at [1024, 596] on button "Save & Close" at bounding box center [1003, 591] width 111 height 34
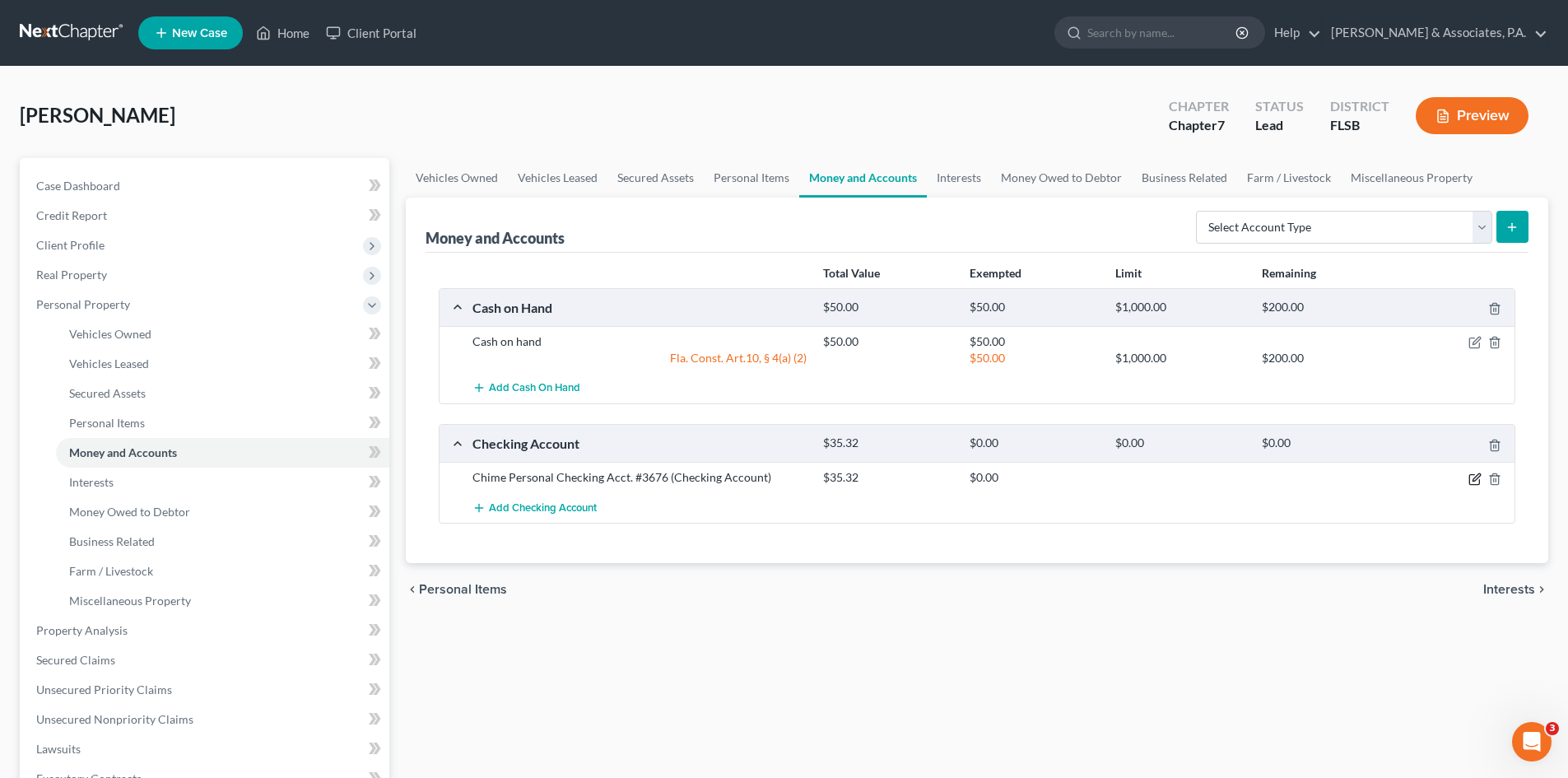
click at [1475, 479] on icon "button" at bounding box center [1475, 479] width 13 height 13
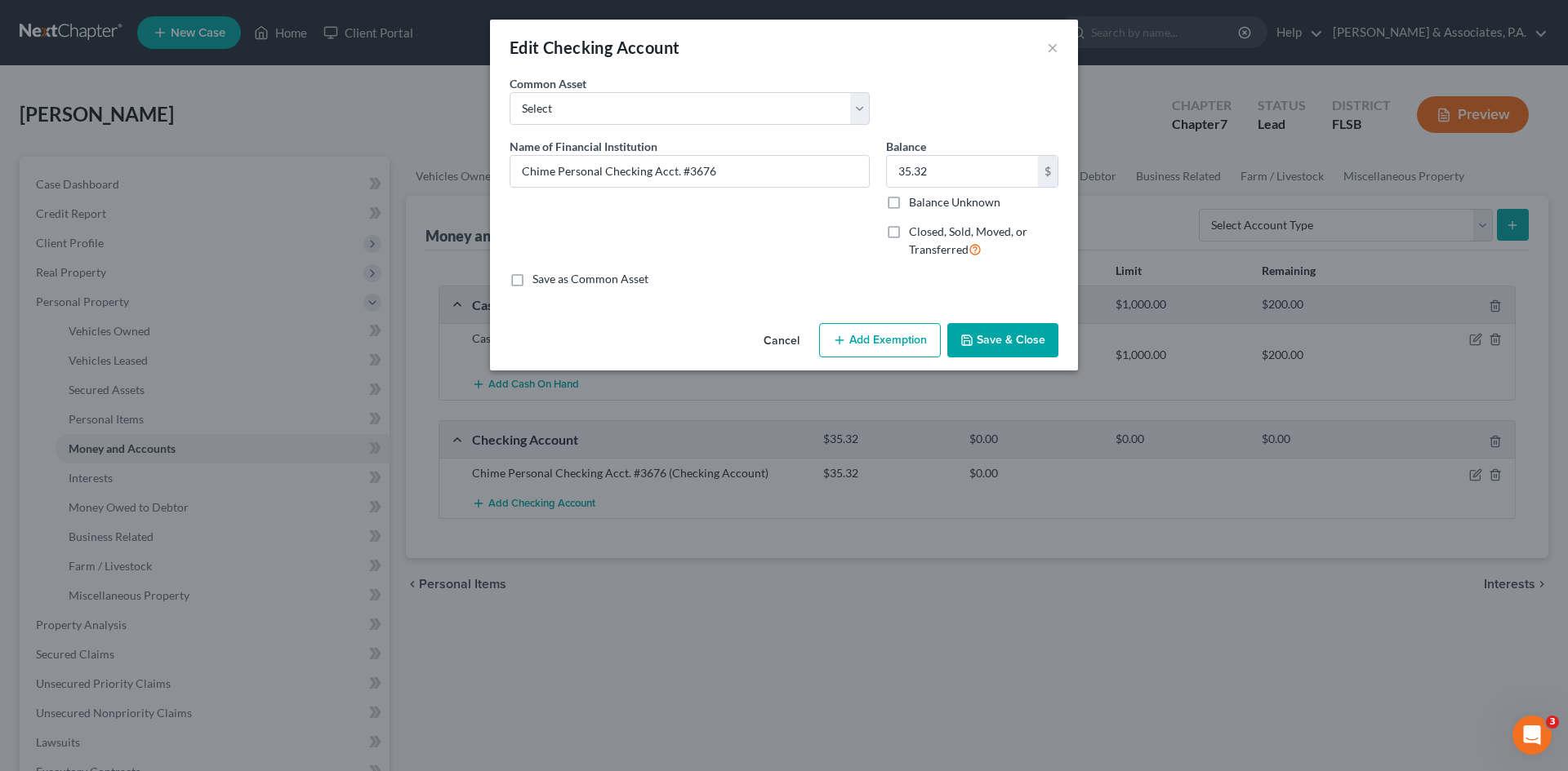
click at [876, 340] on button "Add Exemption" at bounding box center [880, 340] width 122 height 34
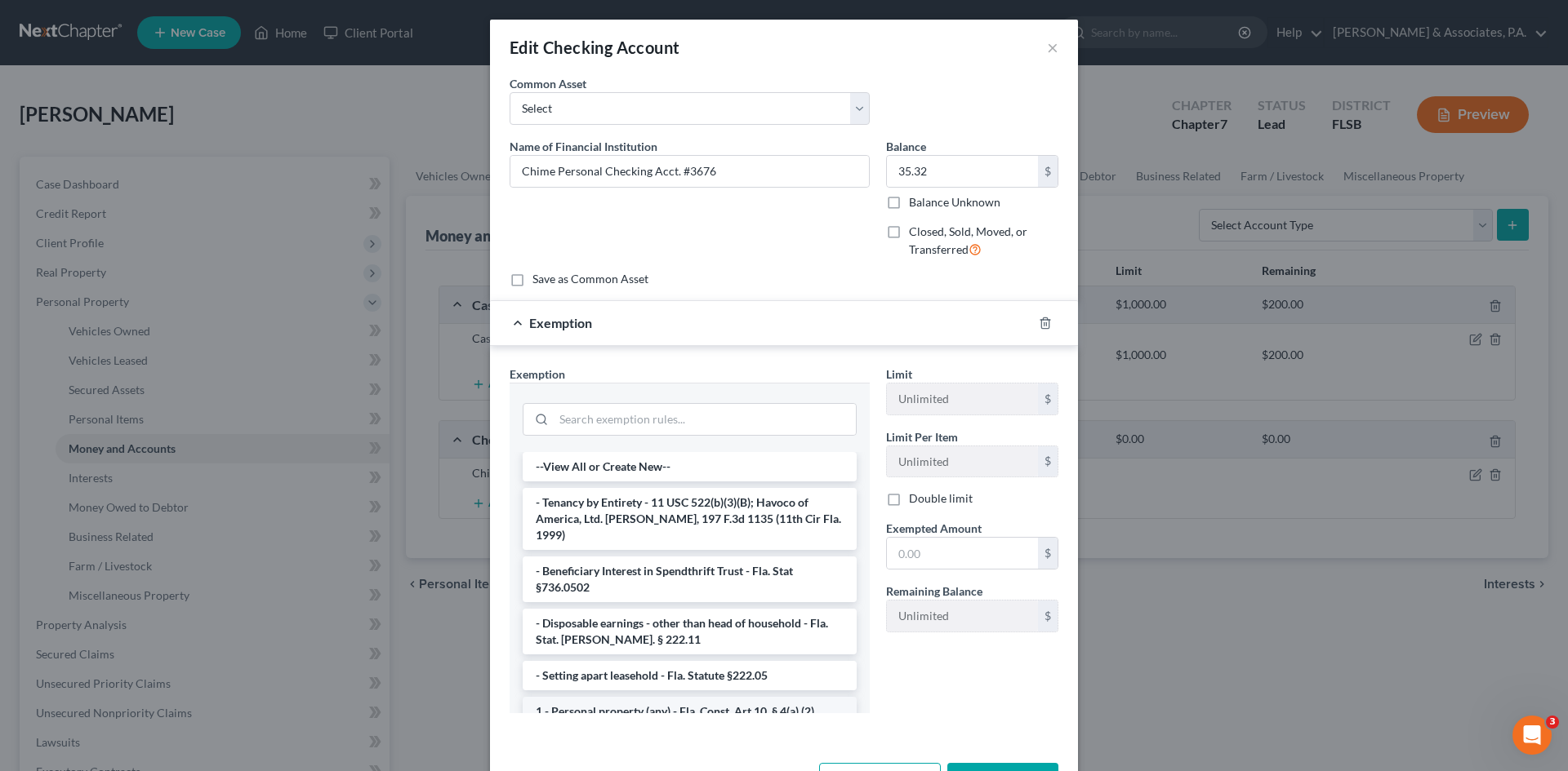
click at [628, 701] on li "1 - Personal property (any) - Fla. Const. Art.10, § 4(a) (2)" at bounding box center [690, 711] width 334 height 30
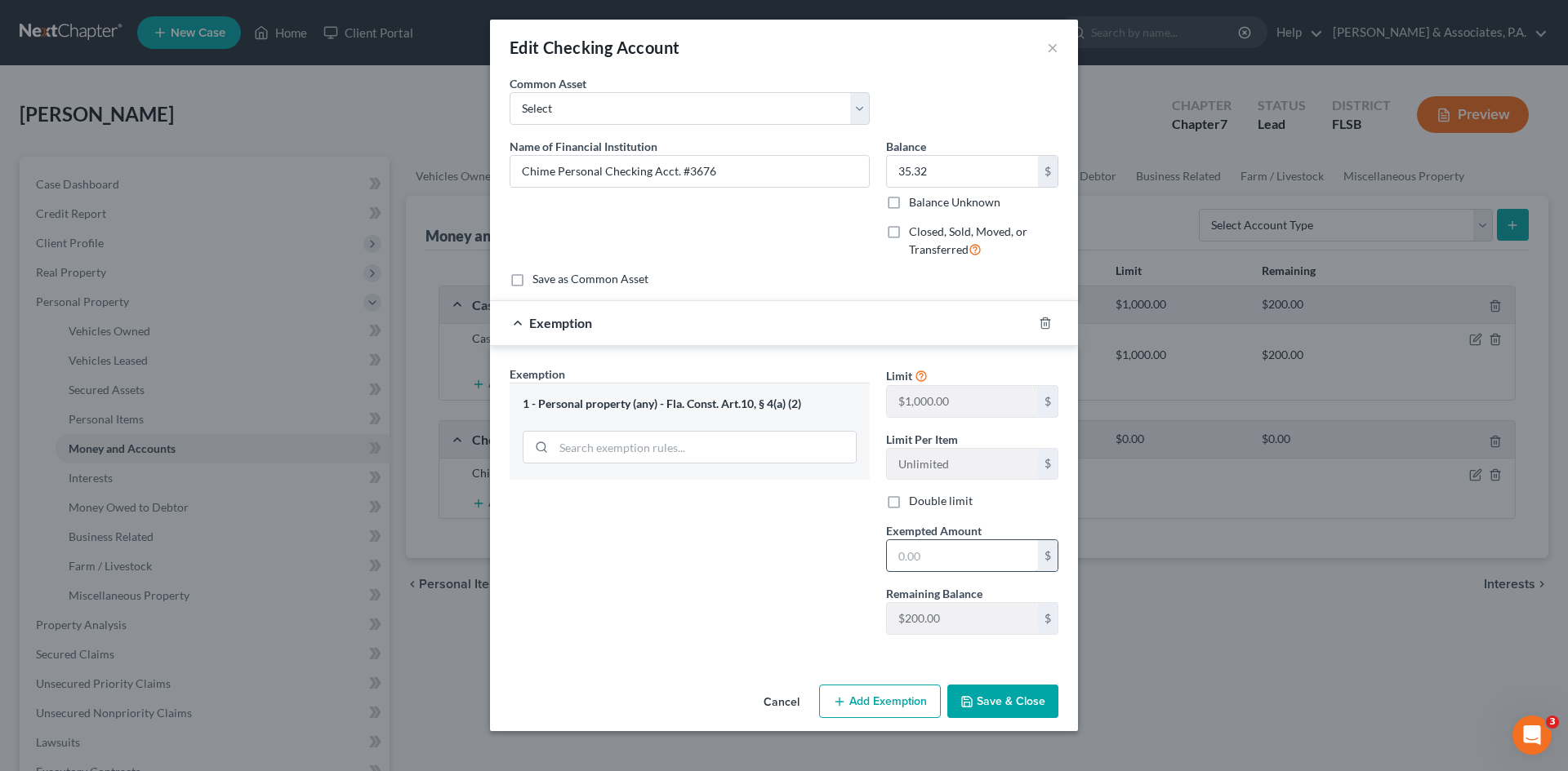
click at [911, 554] on input "text" at bounding box center [962, 556] width 151 height 31
type input "35.32"
click at [975, 694] on button "Save & Close" at bounding box center [1003, 702] width 111 height 34
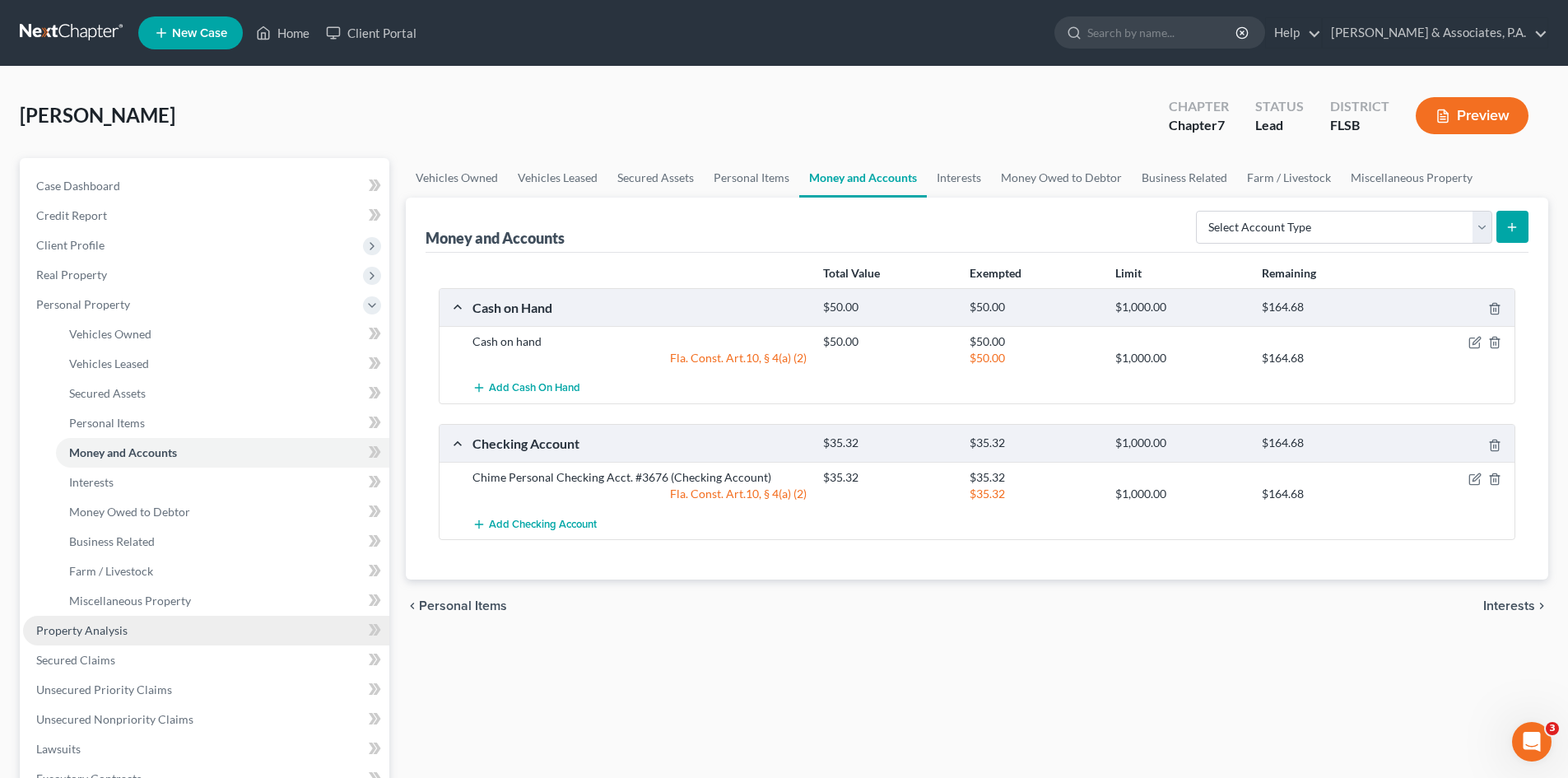
click at [123, 626] on span "Property Analysis" at bounding box center [82, 630] width 91 height 14
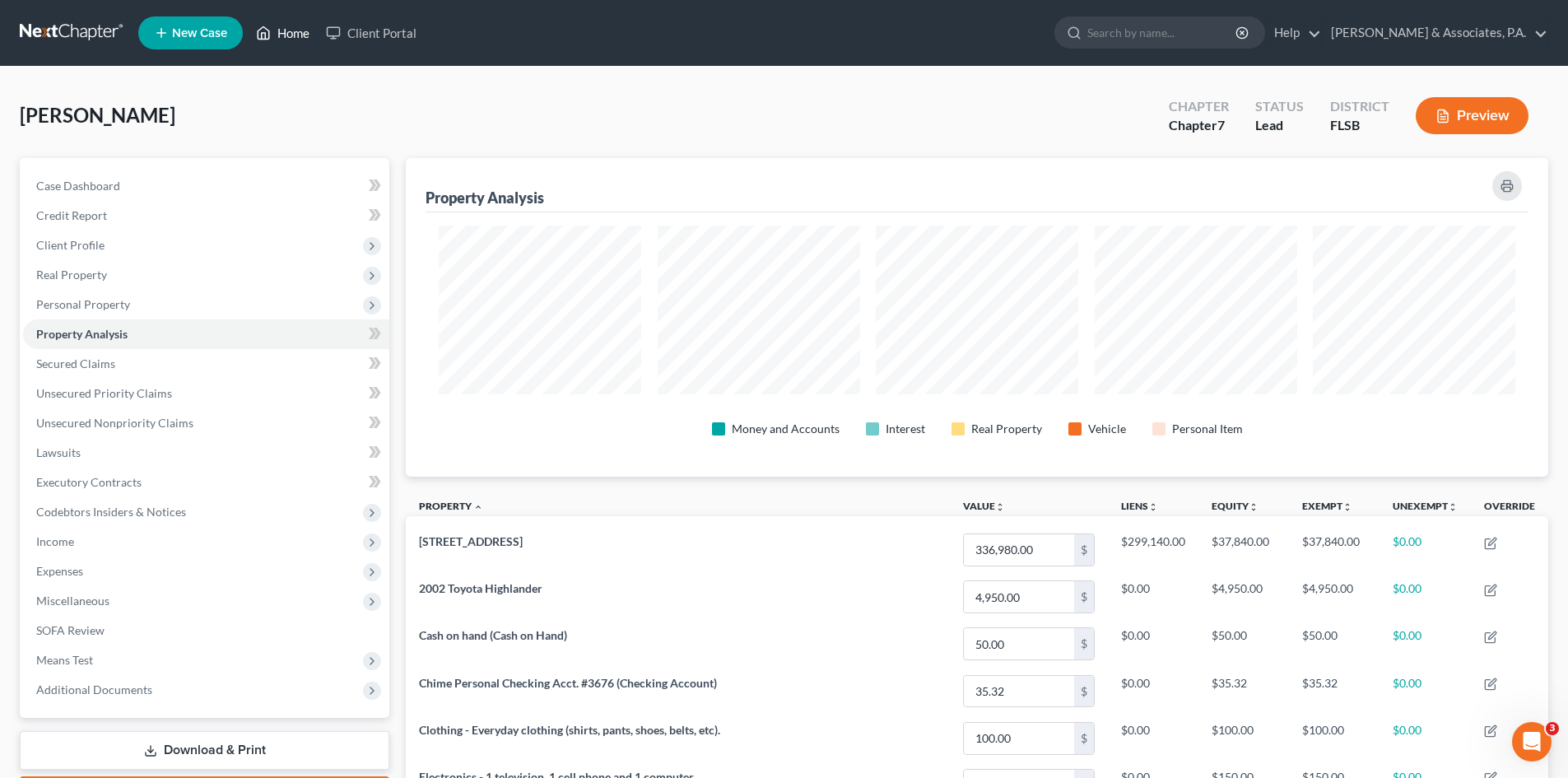
click at [295, 31] on link "Home" at bounding box center [282, 33] width 70 height 30
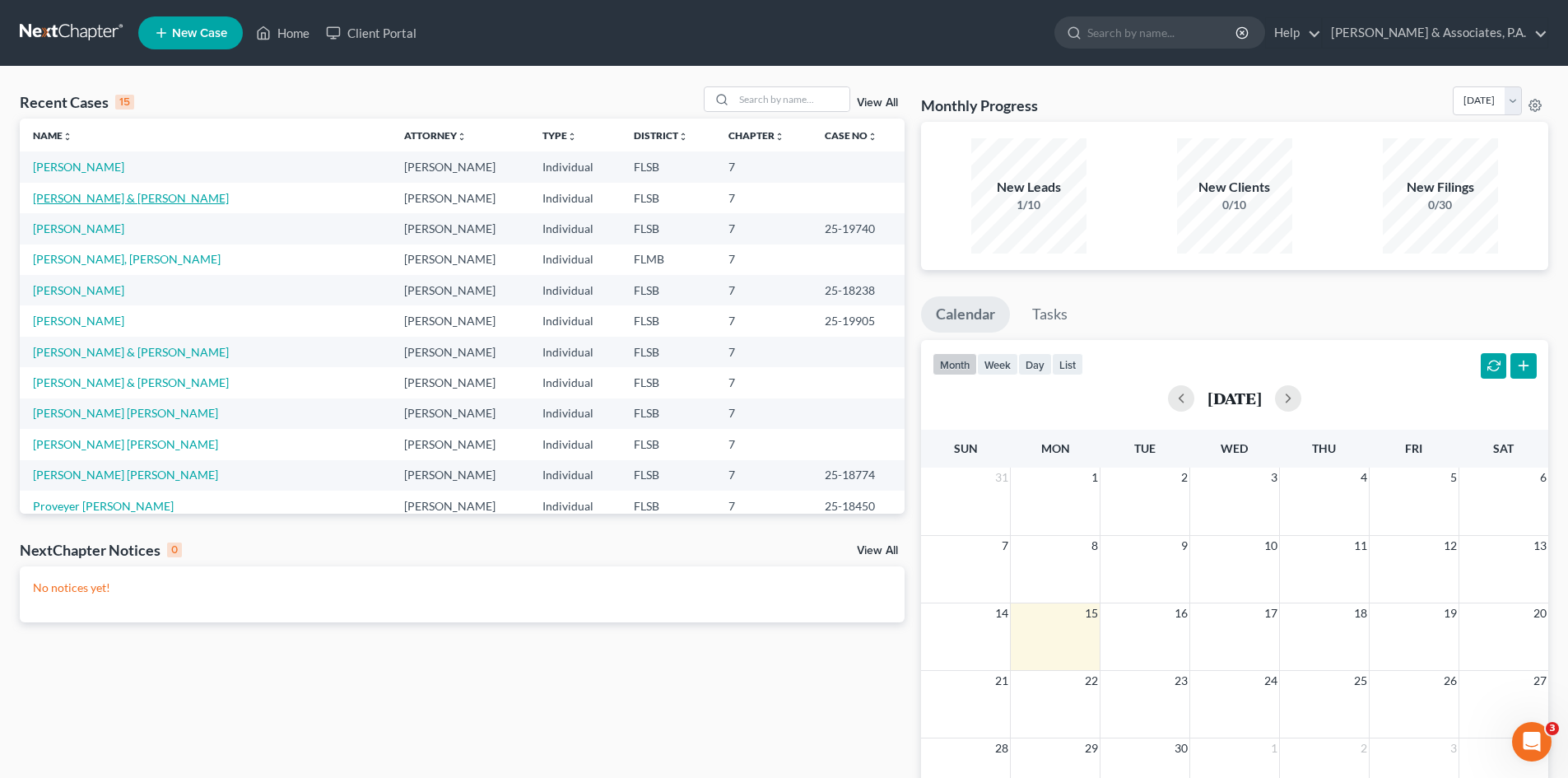
click at [72, 199] on link "[PERSON_NAME] & [PERSON_NAME]" at bounding box center [130, 198] width 196 height 14
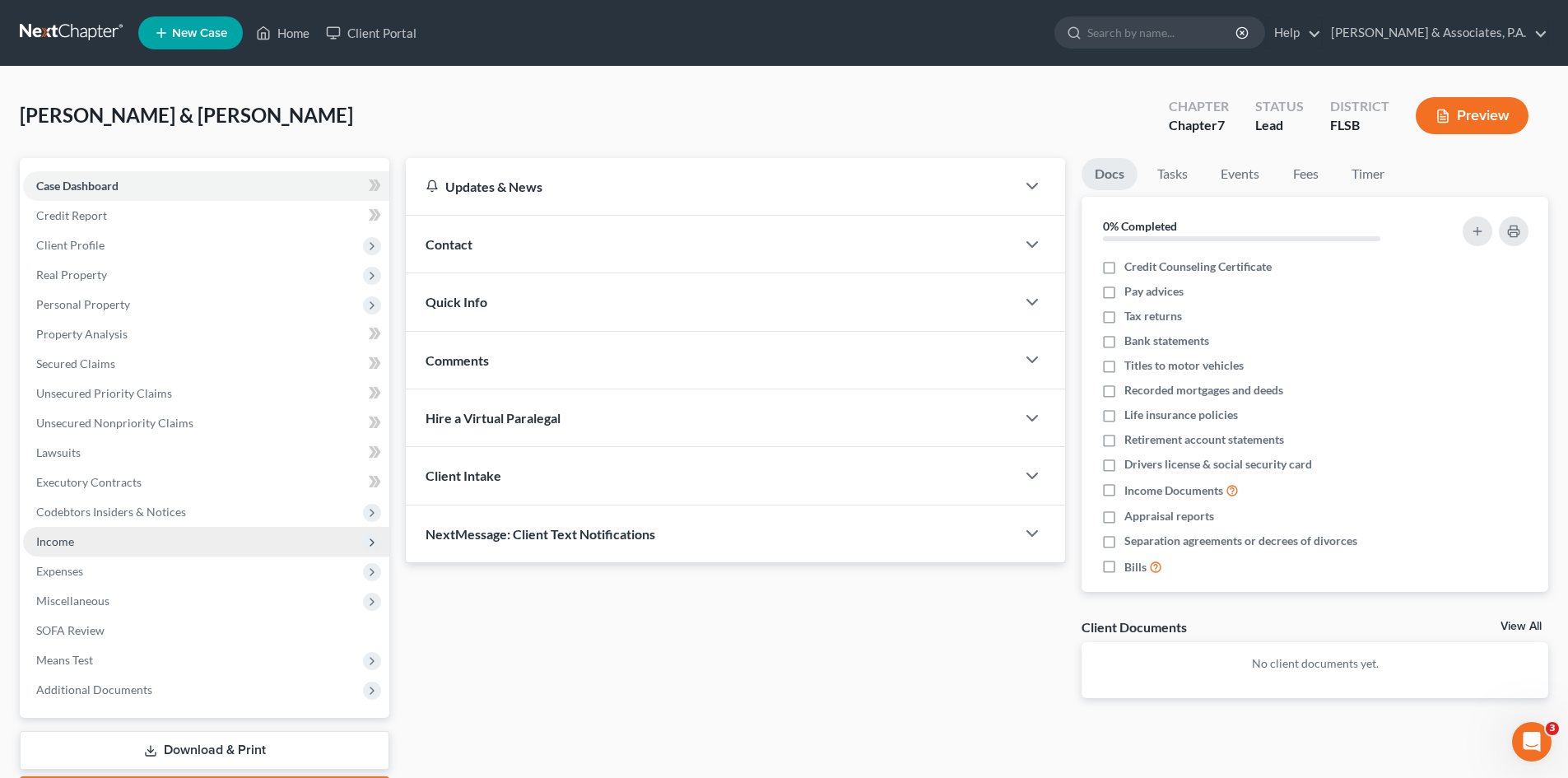
click at [65, 545] on span "Income" at bounding box center [56, 541] width 38 height 14
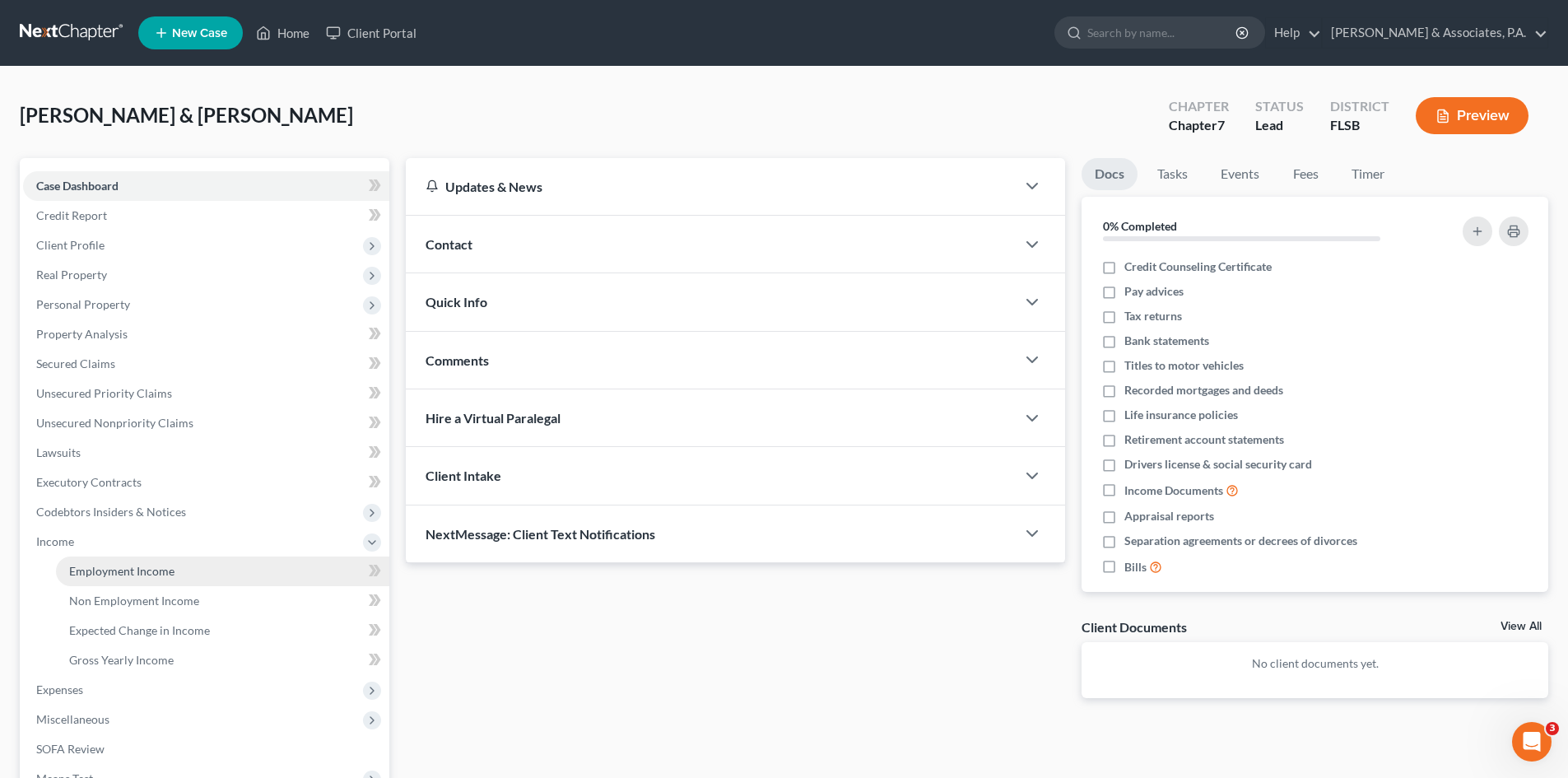
click at [114, 573] on span "Employment Income" at bounding box center [122, 570] width 106 height 14
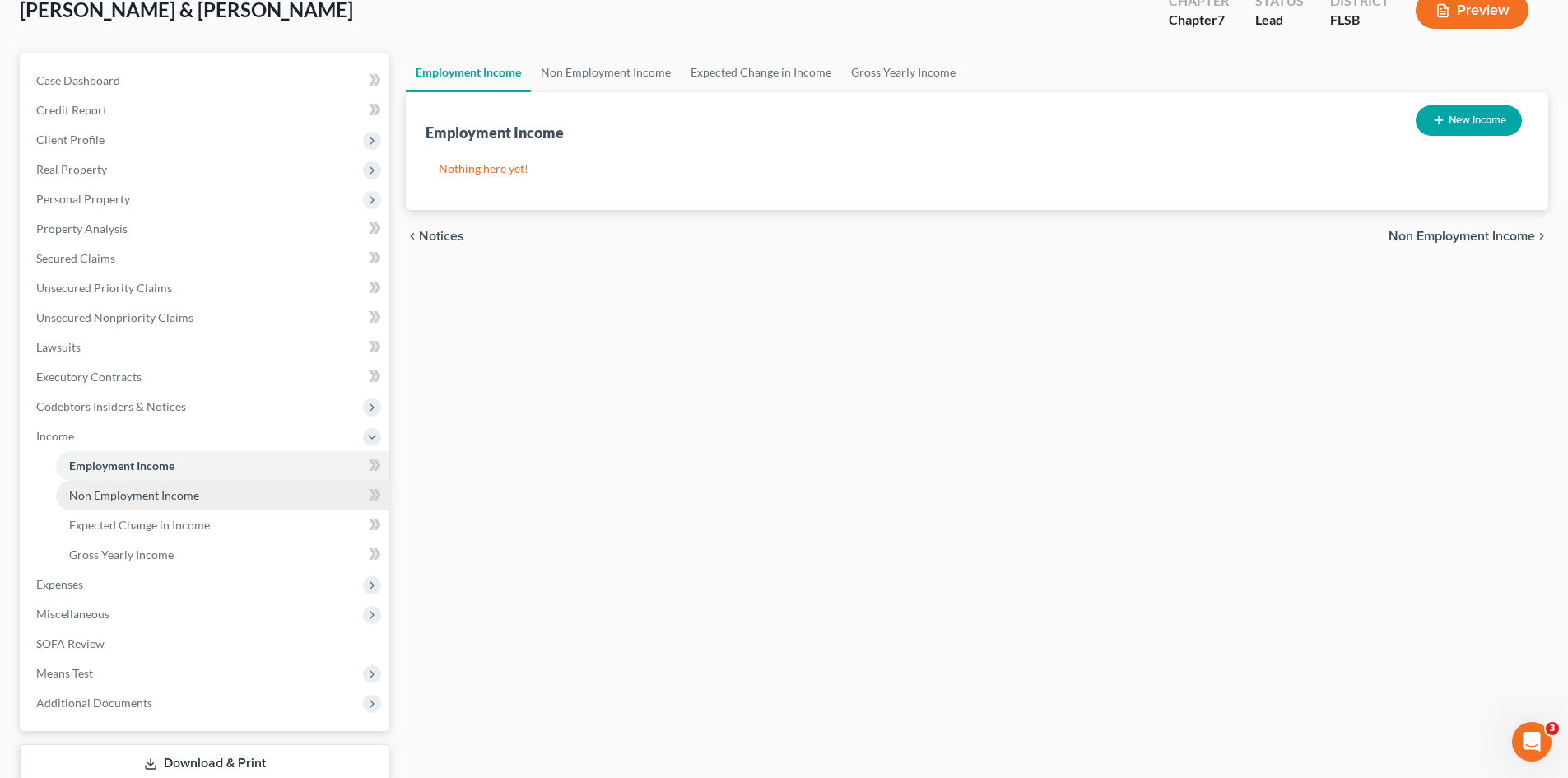
scroll to position [216, 0]
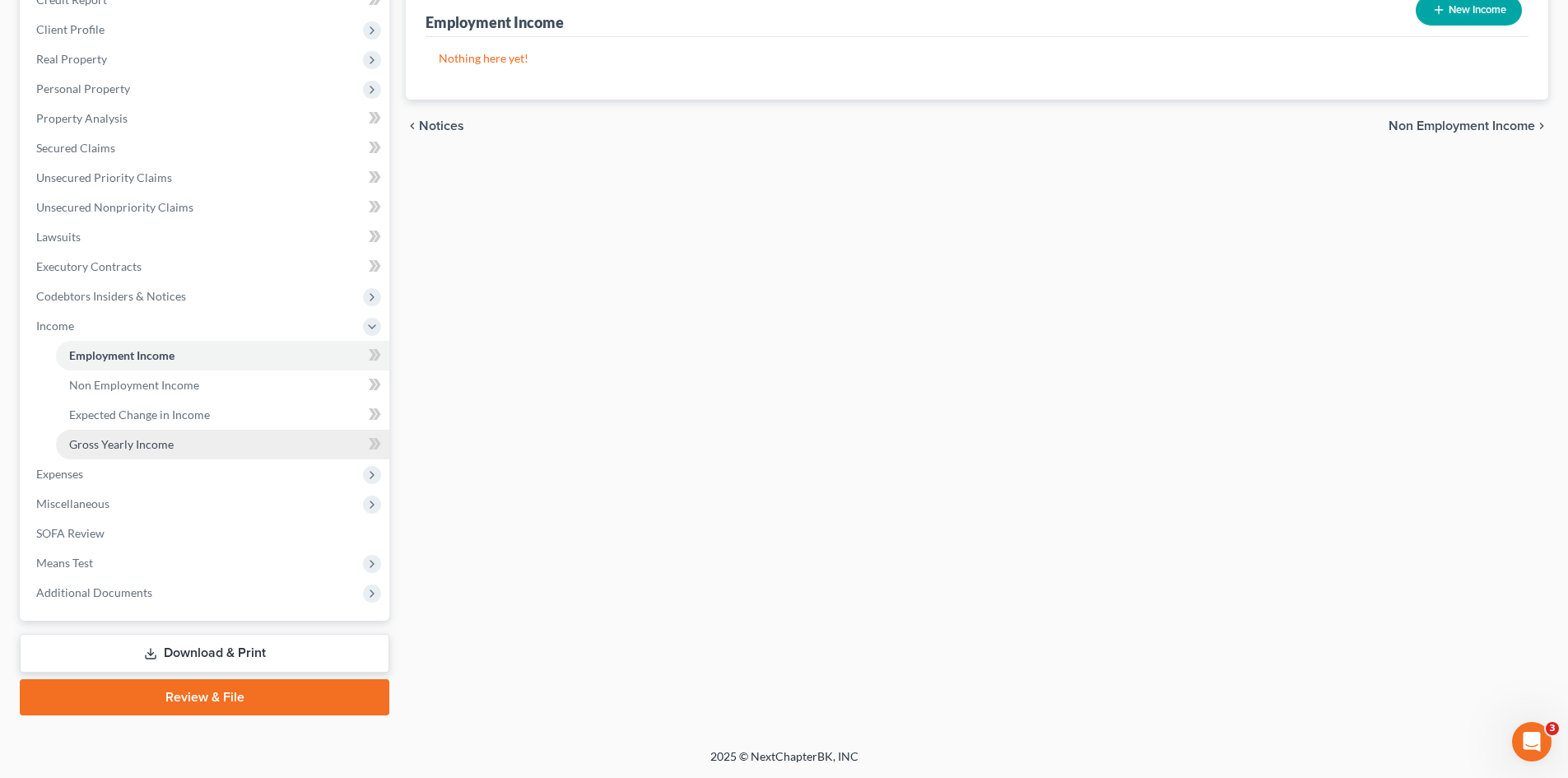
click at [99, 443] on span "Gross Yearly Income" at bounding box center [121, 444] width 105 height 14
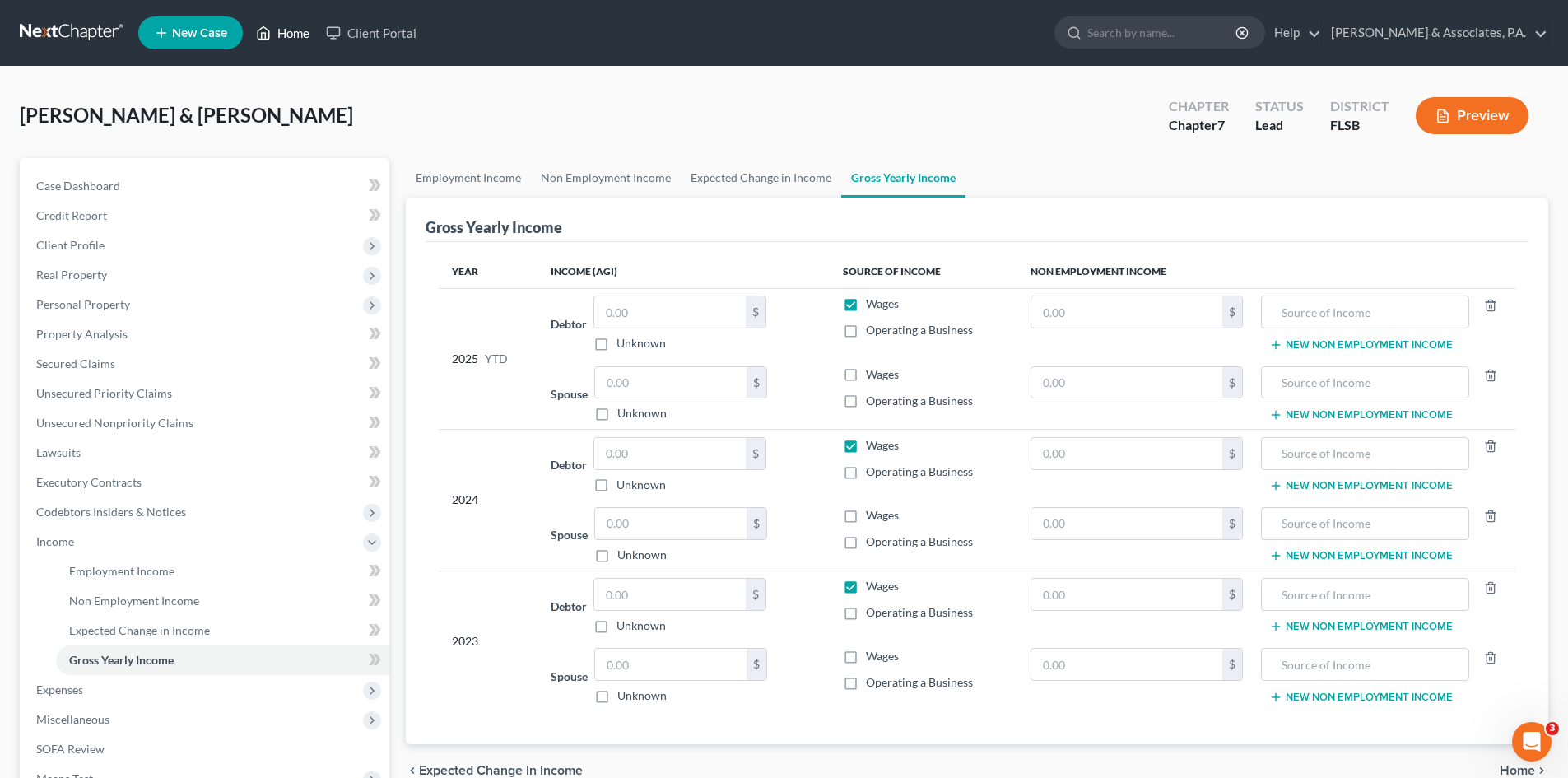
click at [300, 39] on link "Home" at bounding box center [282, 33] width 70 height 30
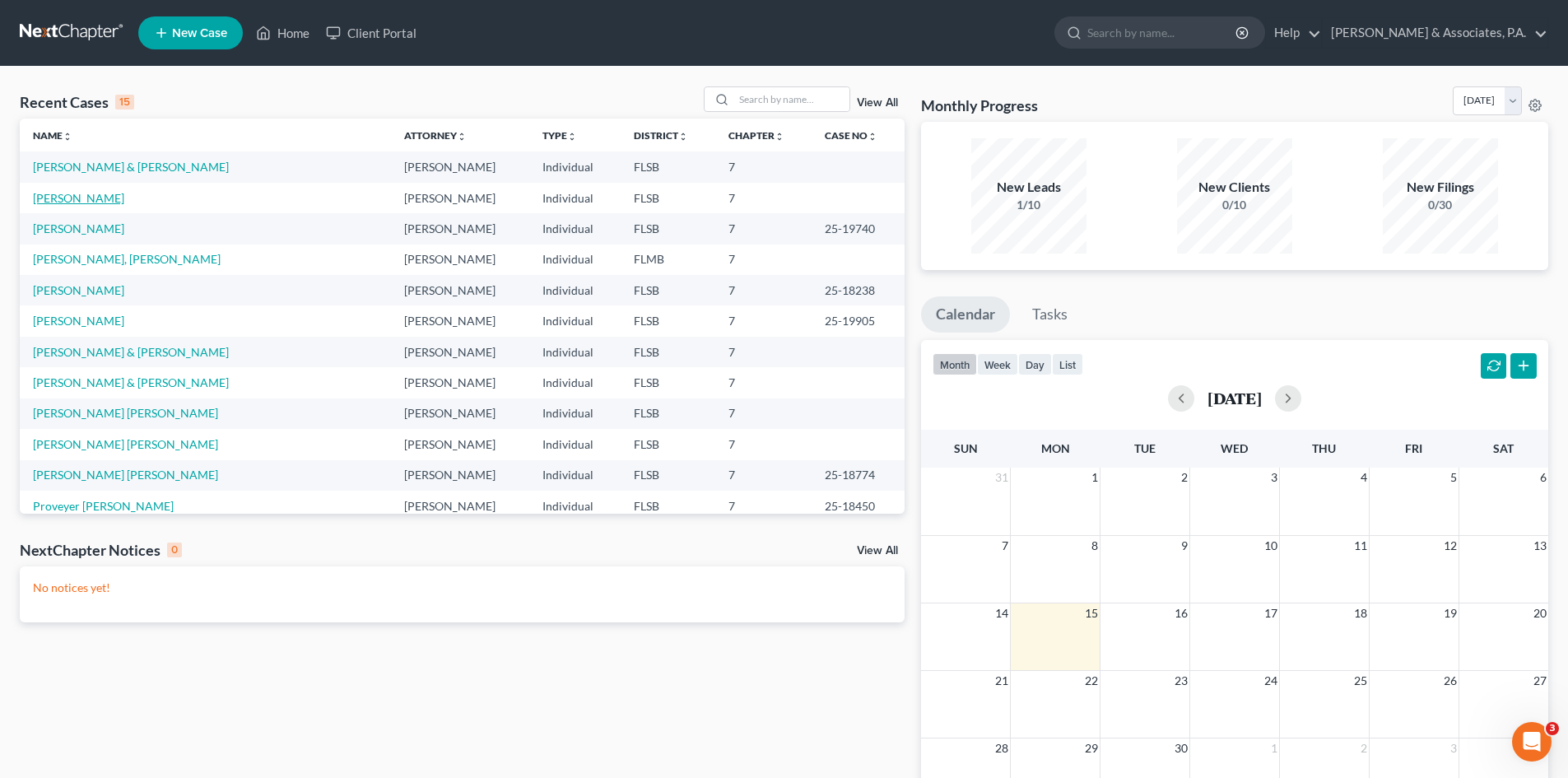
click at [70, 203] on link "[PERSON_NAME]" at bounding box center [78, 198] width 91 height 14
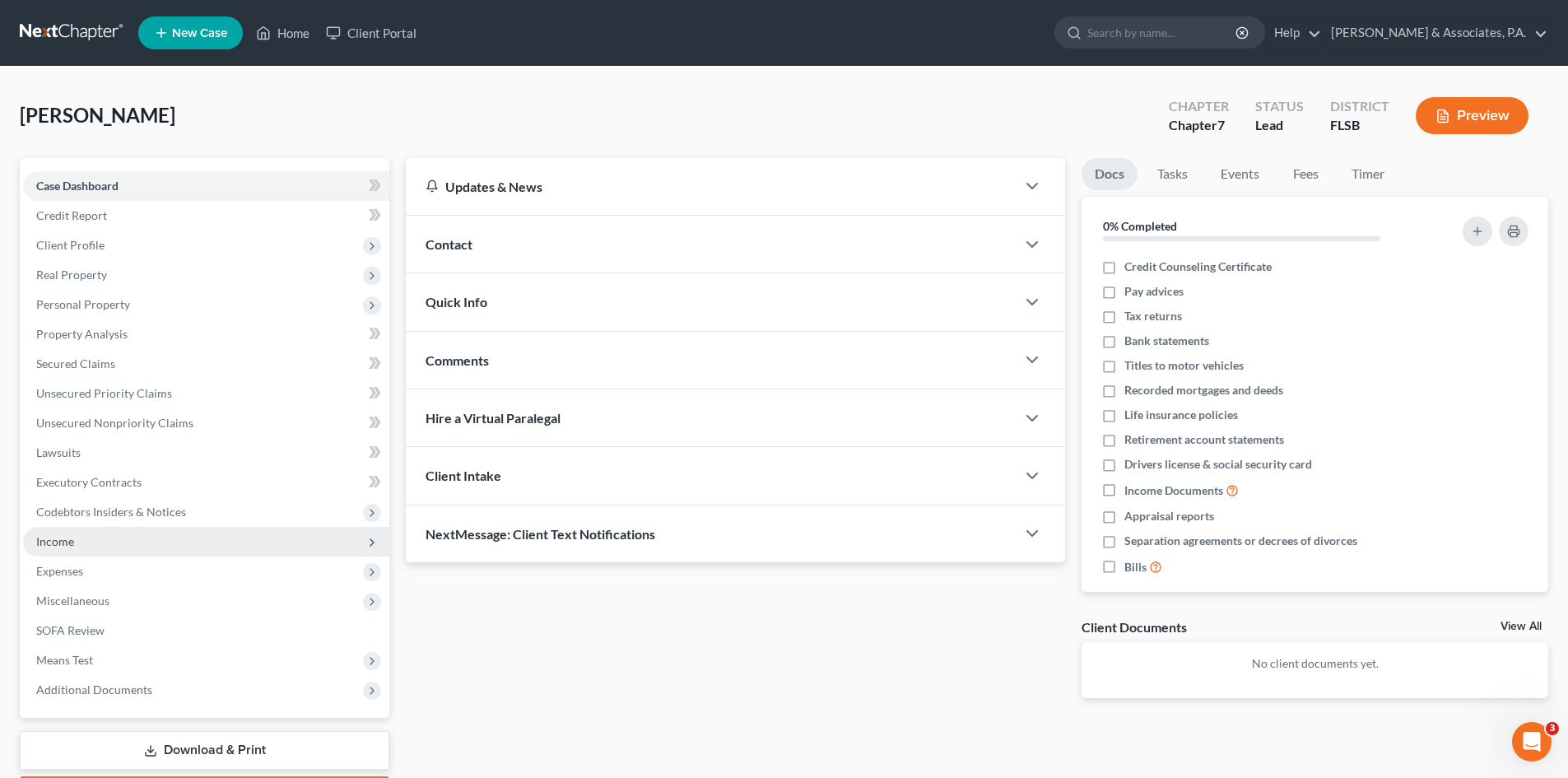
drag, startPoint x: 73, startPoint y: 547, endPoint x: 97, endPoint y: 542, distance: 24.5
click at [73, 547] on span "Income" at bounding box center [56, 541] width 38 height 14
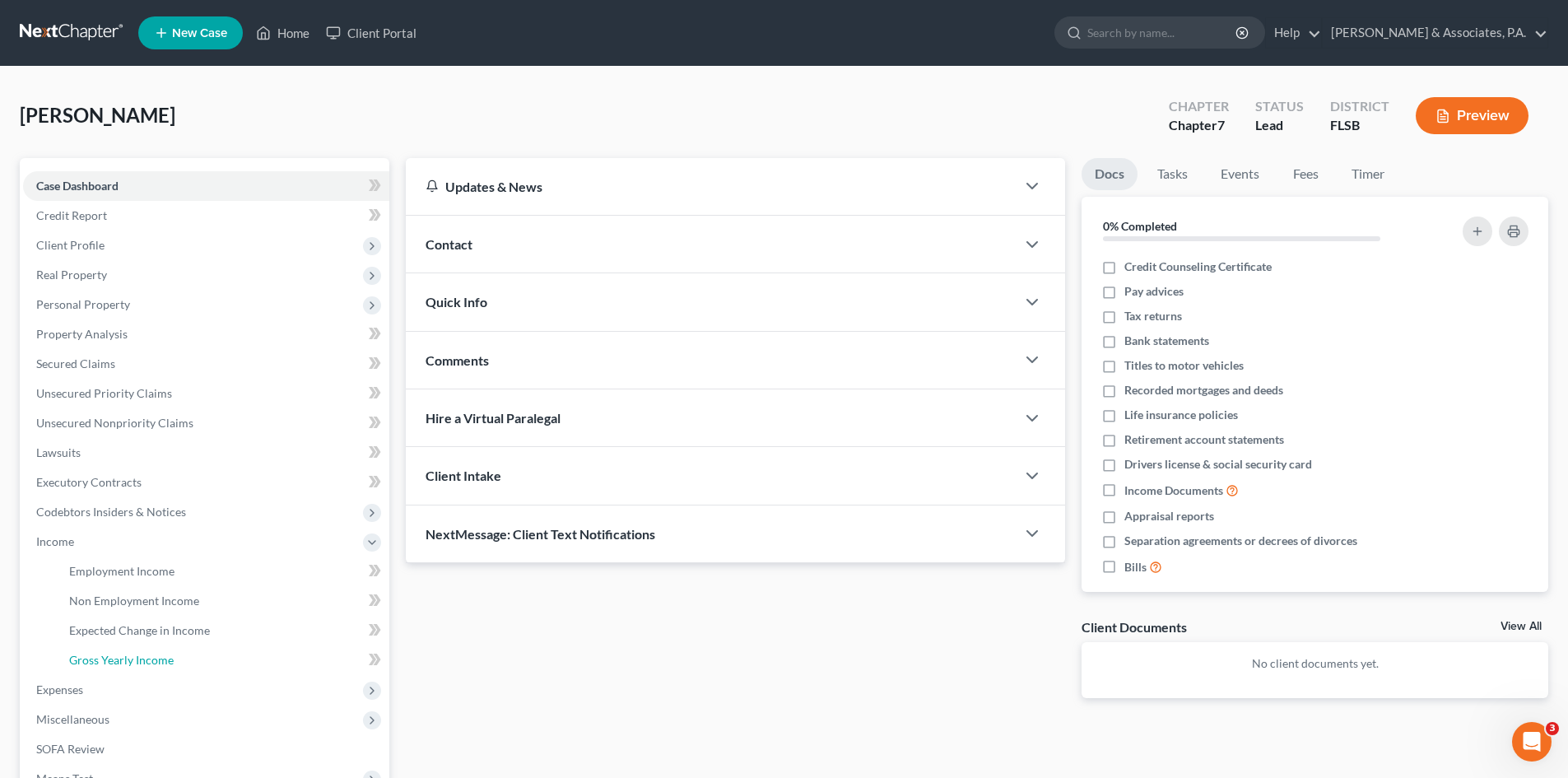
click at [123, 665] on span "Gross Yearly Income" at bounding box center [121, 660] width 105 height 14
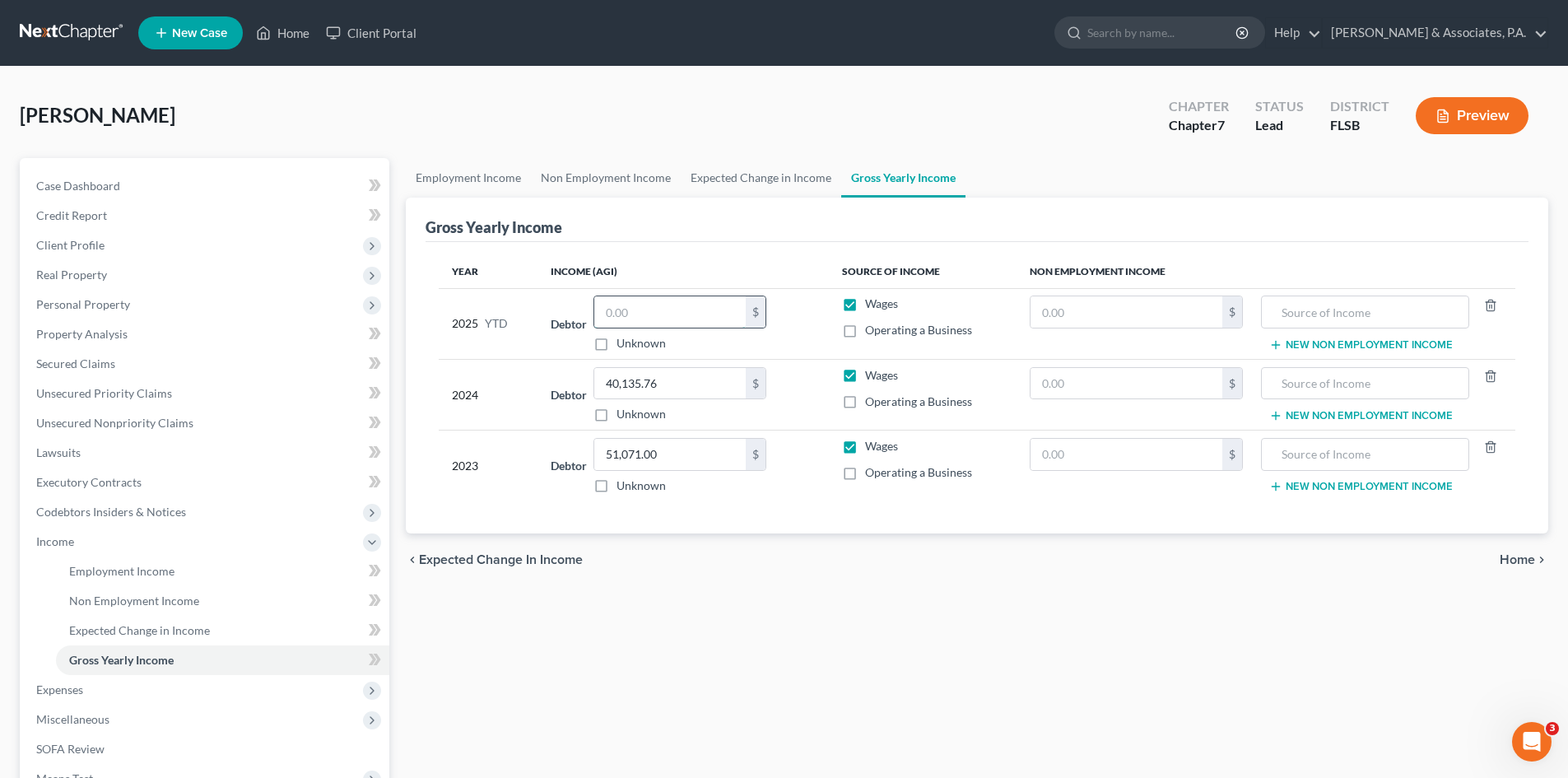
click at [616, 310] on input "text" at bounding box center [670, 312] width 151 height 31
click at [611, 311] on input "text" at bounding box center [670, 312] width 151 height 31
type input "41,442.23"
click at [673, 265] on th "Income (AGI)" at bounding box center [682, 271] width 290 height 33
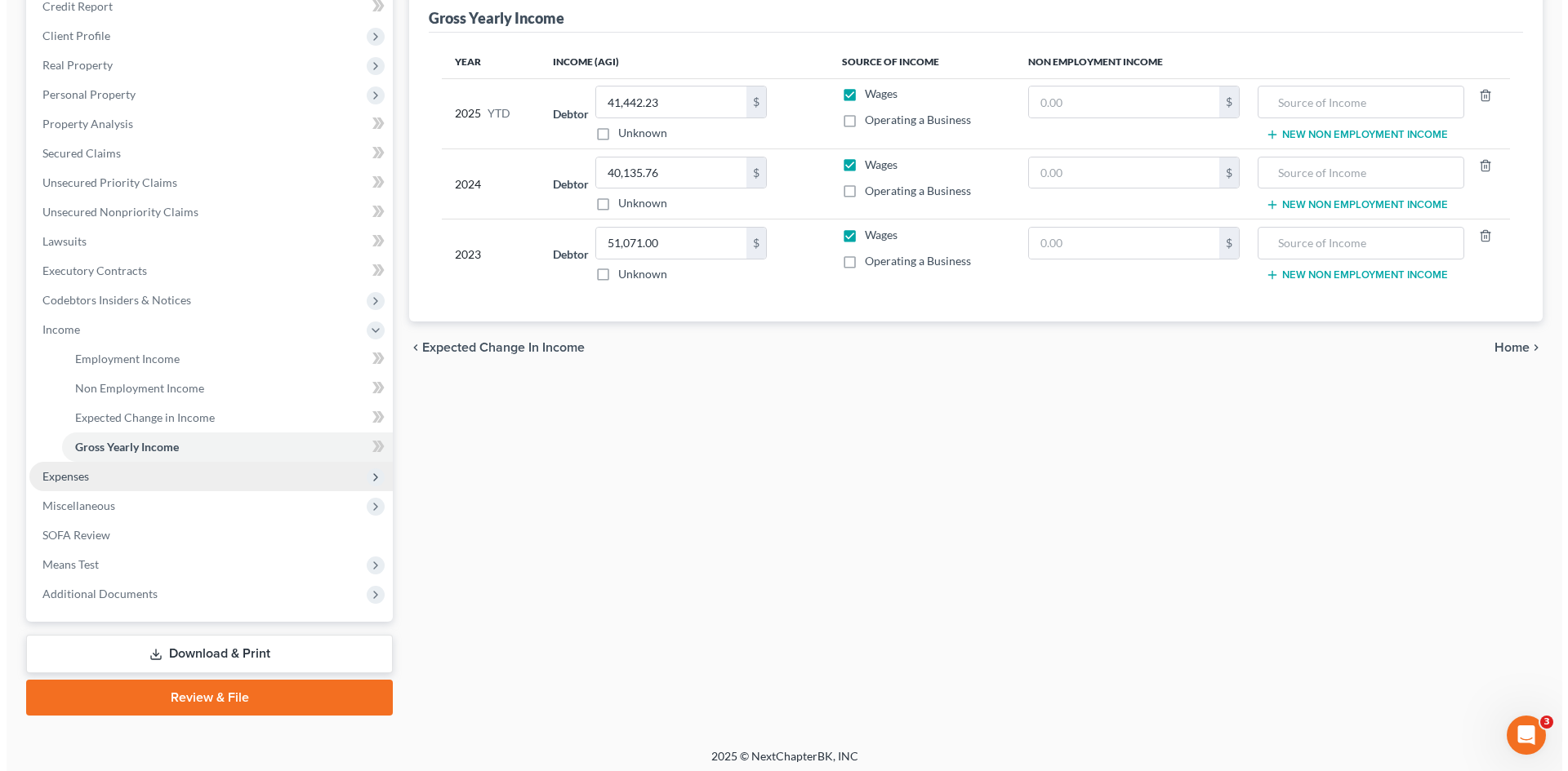
scroll to position [214, 0]
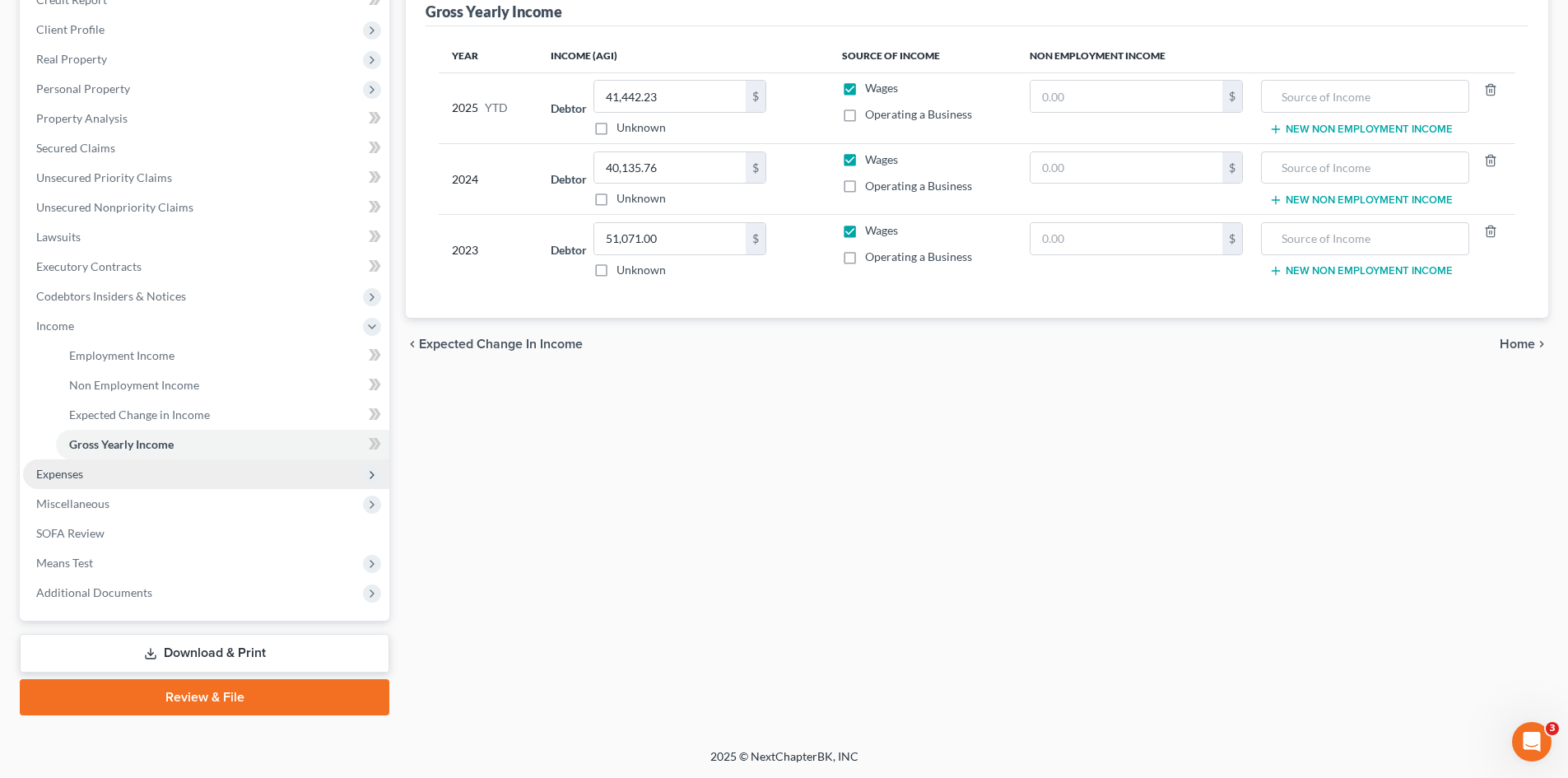
click at [85, 476] on span "Expenses" at bounding box center [206, 475] width 366 height 30
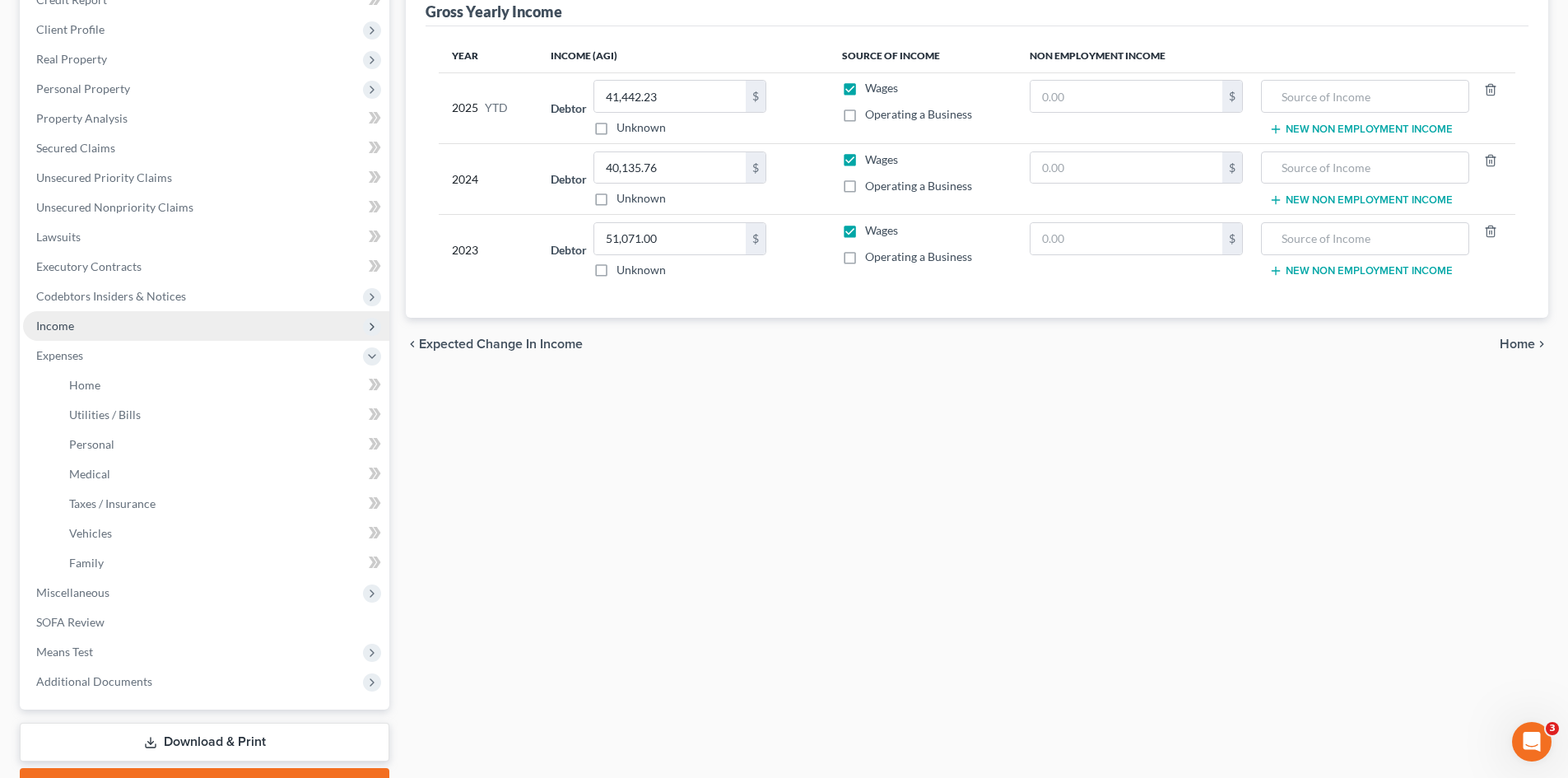
click at [68, 322] on span "Income" at bounding box center [56, 325] width 38 height 14
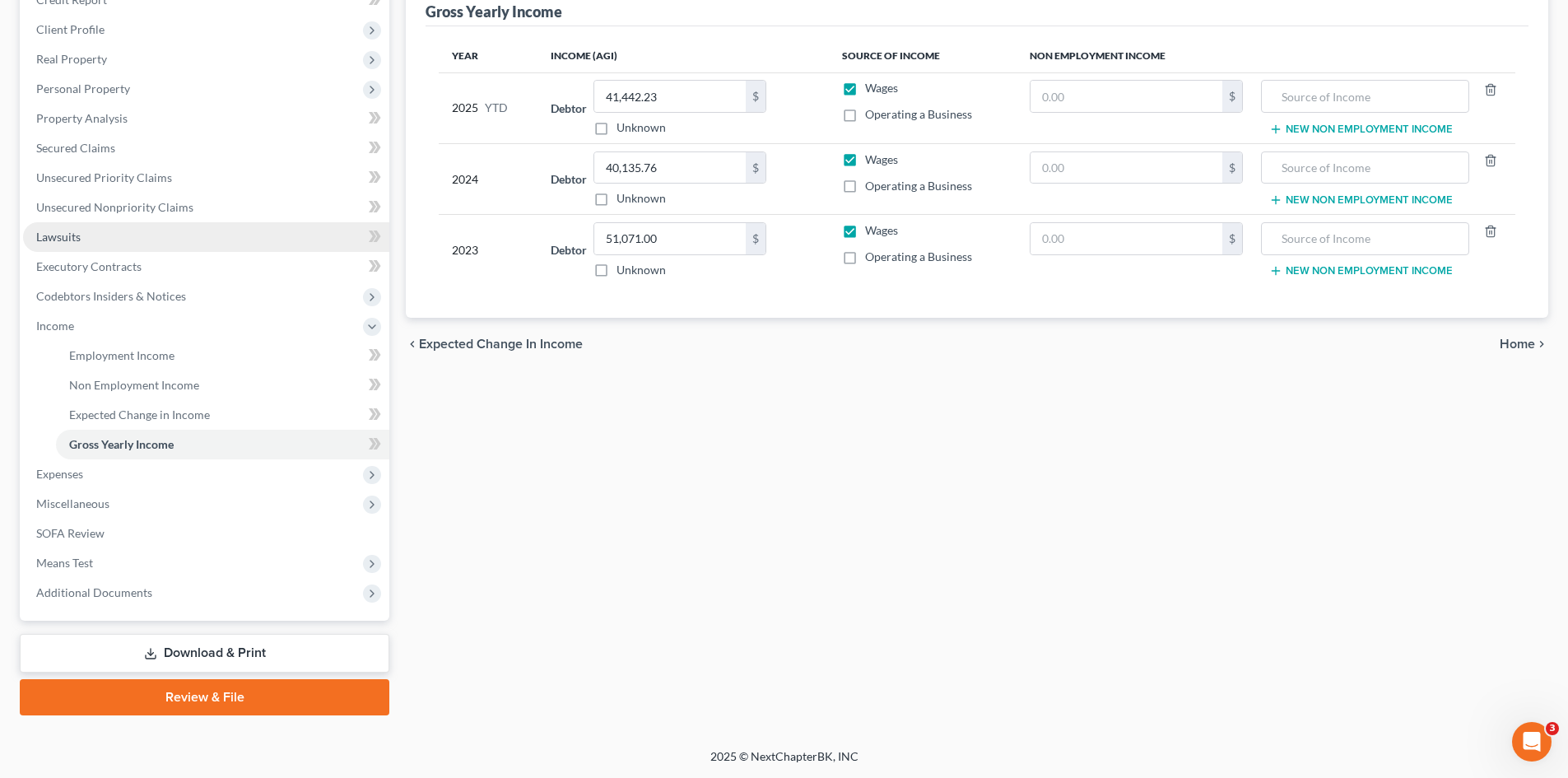
click at [56, 237] on span "Lawsuits" at bounding box center [58, 236] width 45 height 14
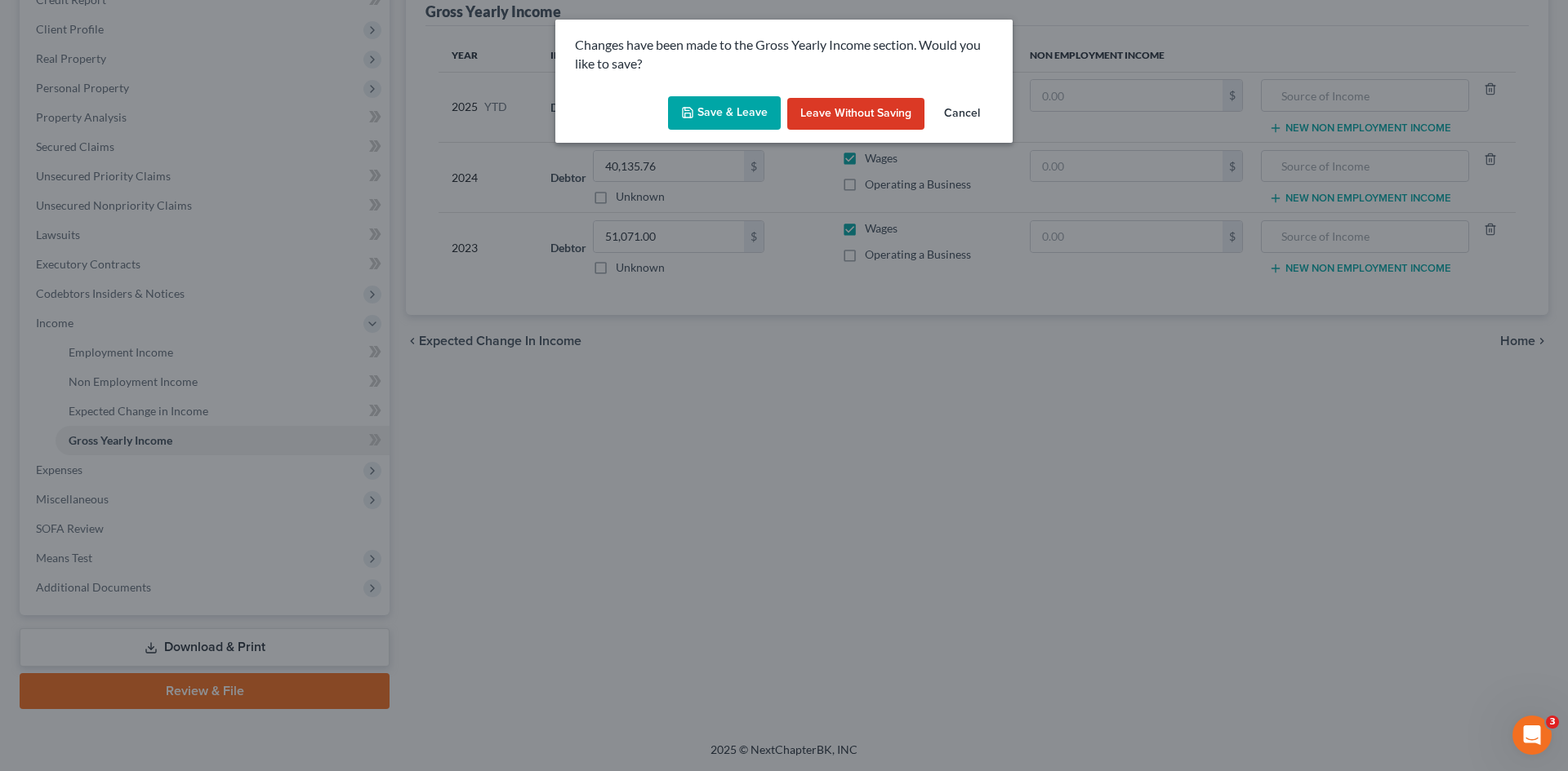
click at [728, 117] on button "Save & Leave" at bounding box center [724, 114] width 113 height 34
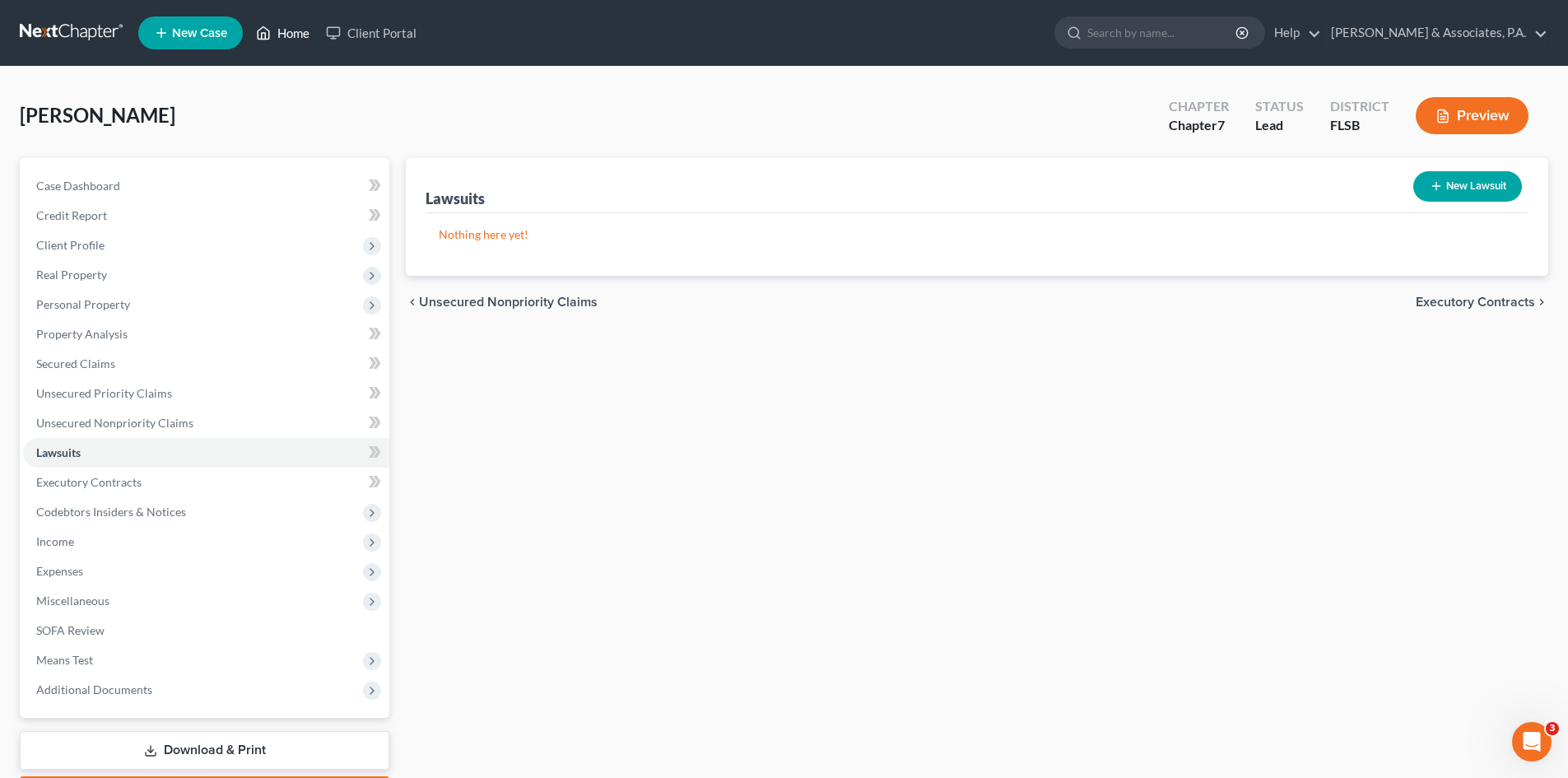
click at [291, 35] on link "Home" at bounding box center [282, 33] width 70 height 30
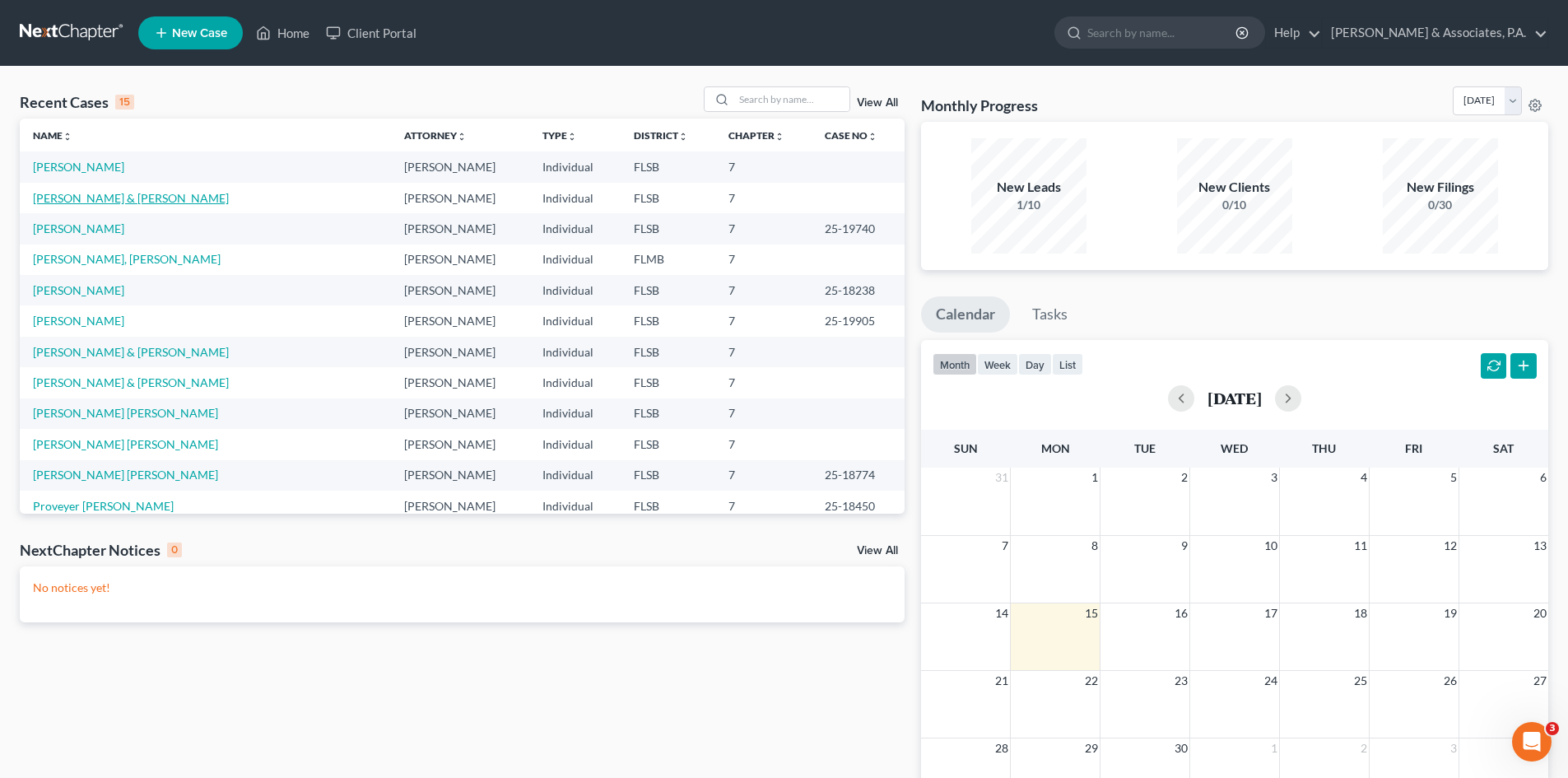
click at [96, 200] on link "[PERSON_NAME] & [PERSON_NAME]" at bounding box center [130, 198] width 196 height 14
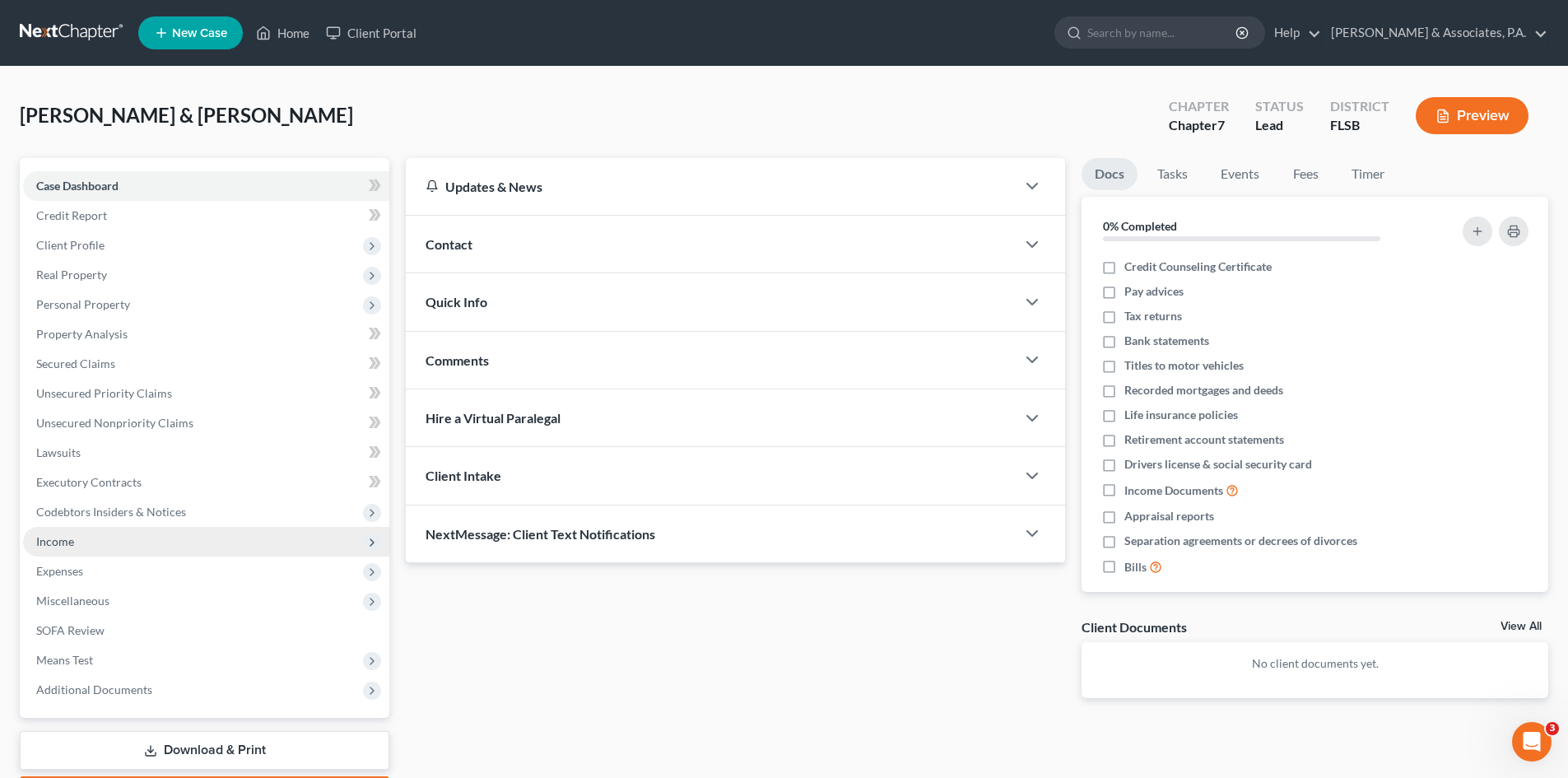
click at [76, 537] on span "Income" at bounding box center [206, 542] width 366 height 30
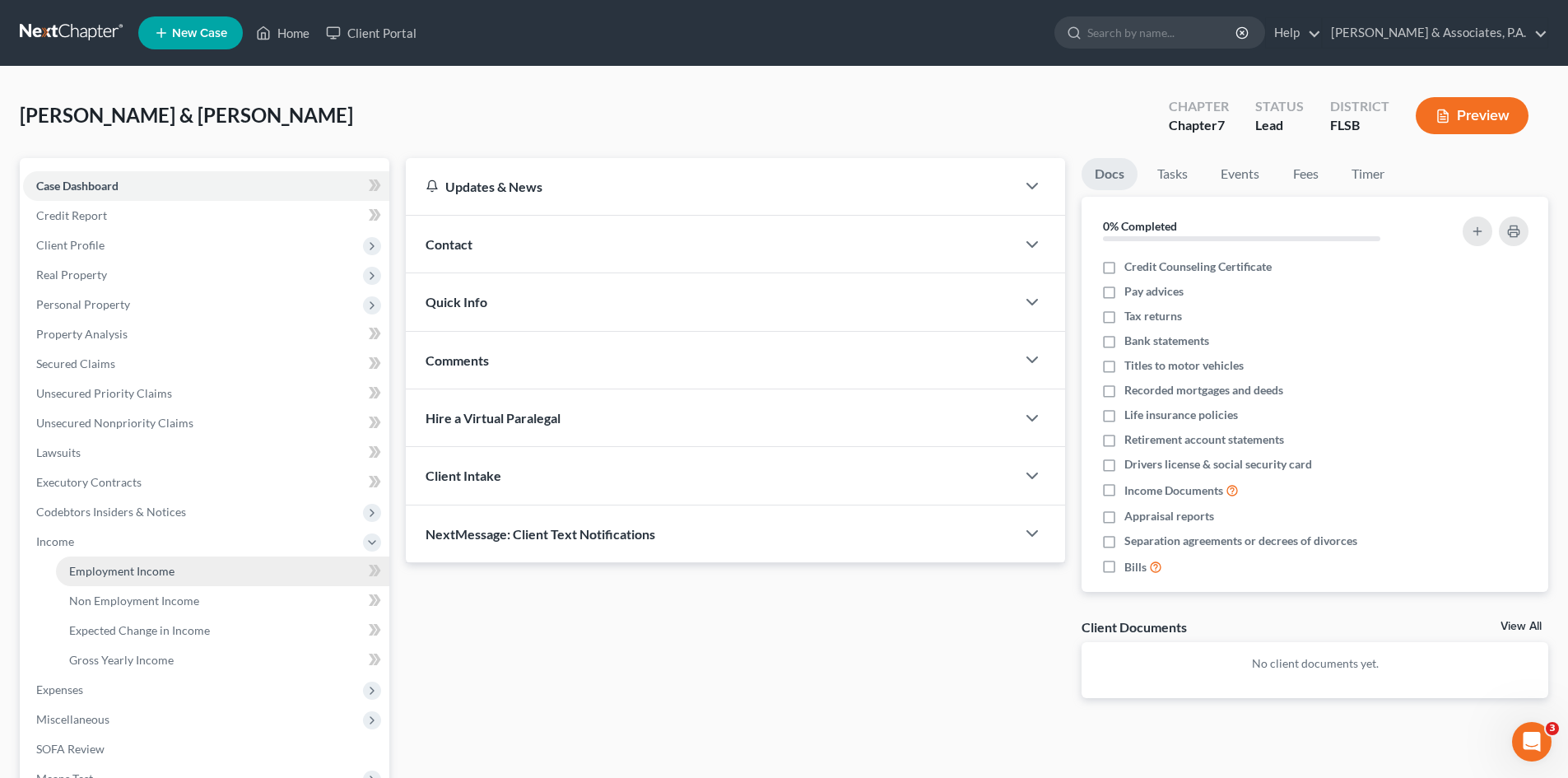
click at [127, 568] on span "Employment Income" at bounding box center [122, 570] width 106 height 14
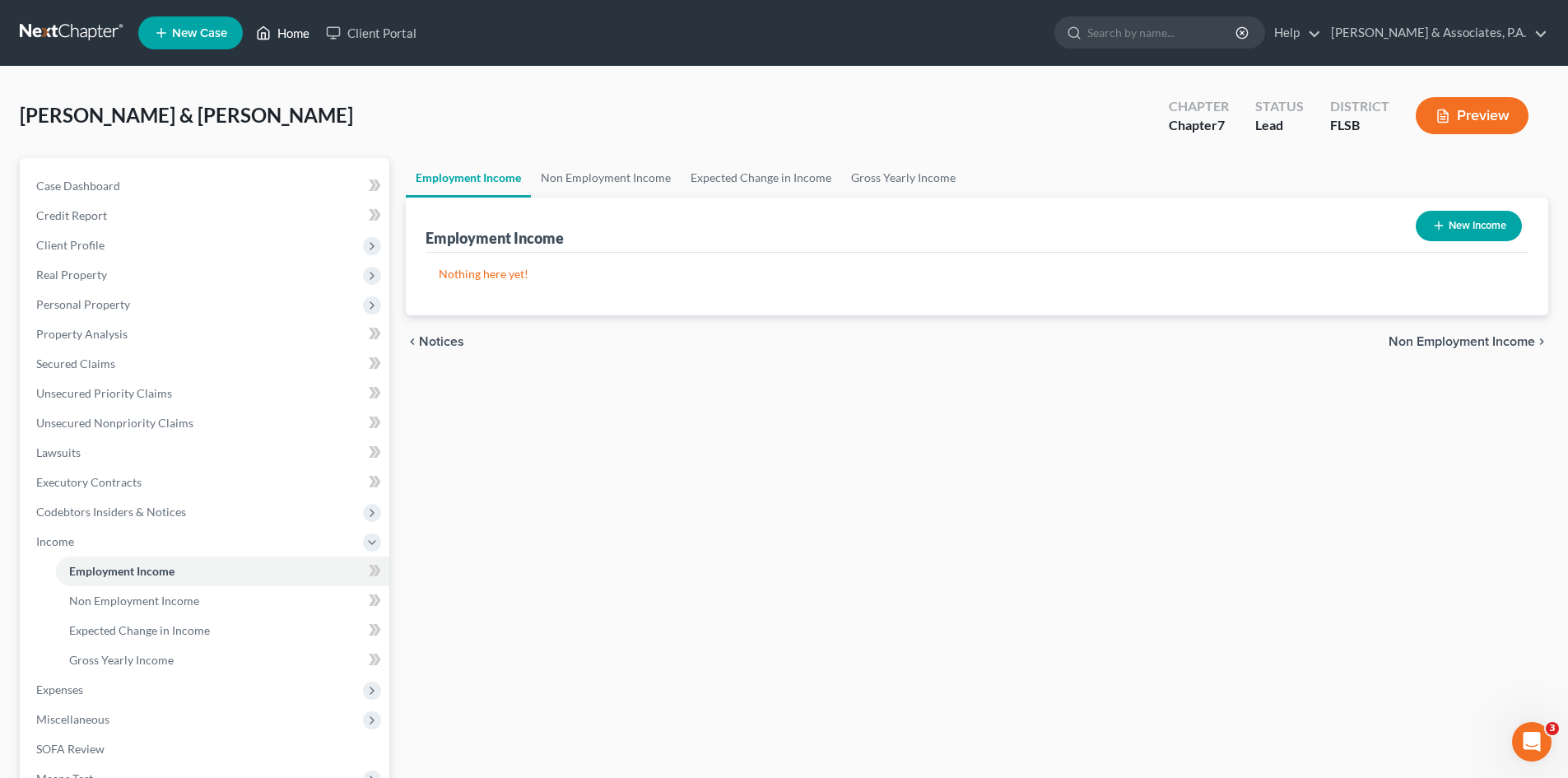
click at [291, 27] on link "Home" at bounding box center [282, 33] width 70 height 30
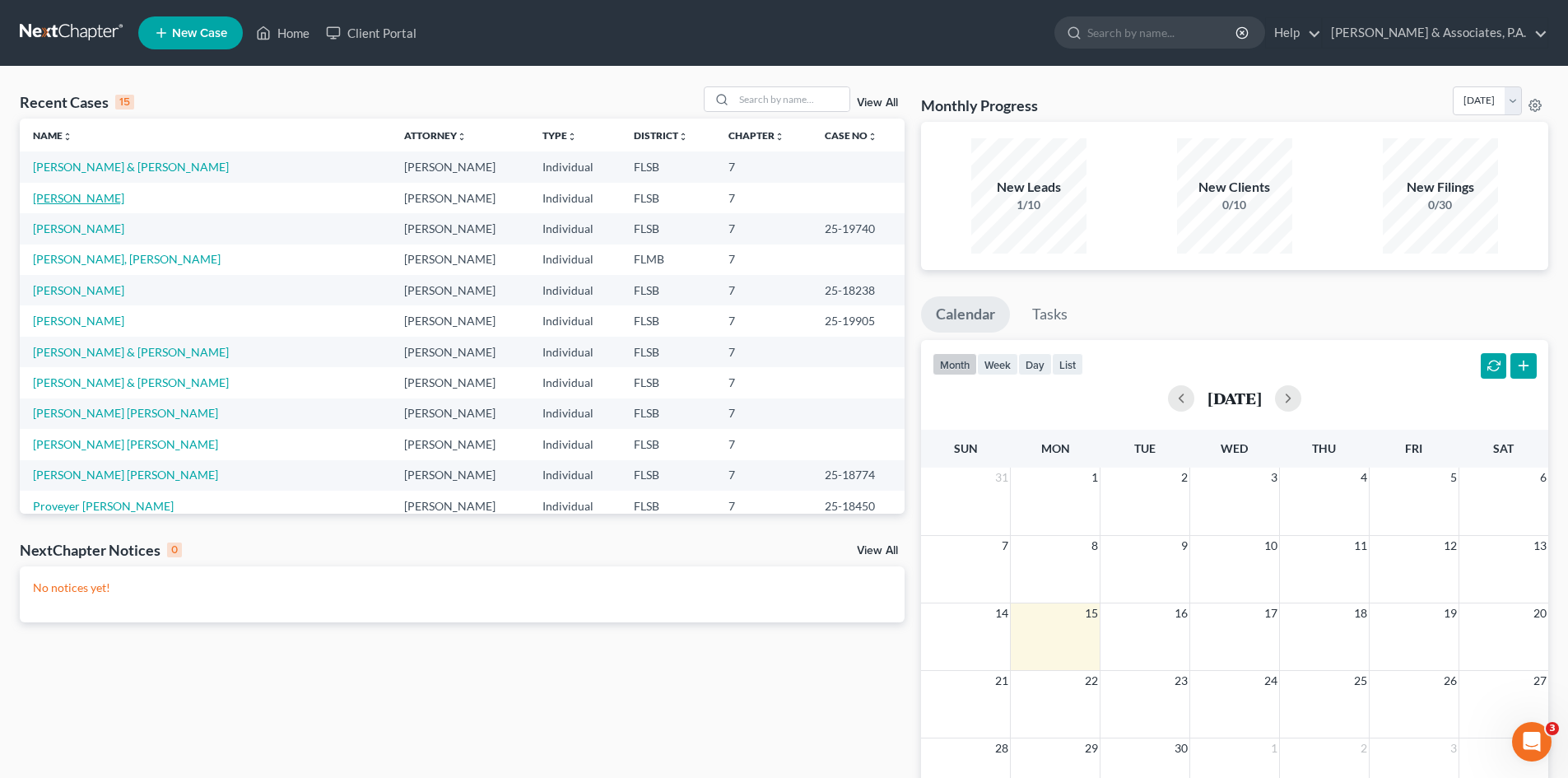
click at [66, 201] on link "[PERSON_NAME]" at bounding box center [78, 198] width 91 height 14
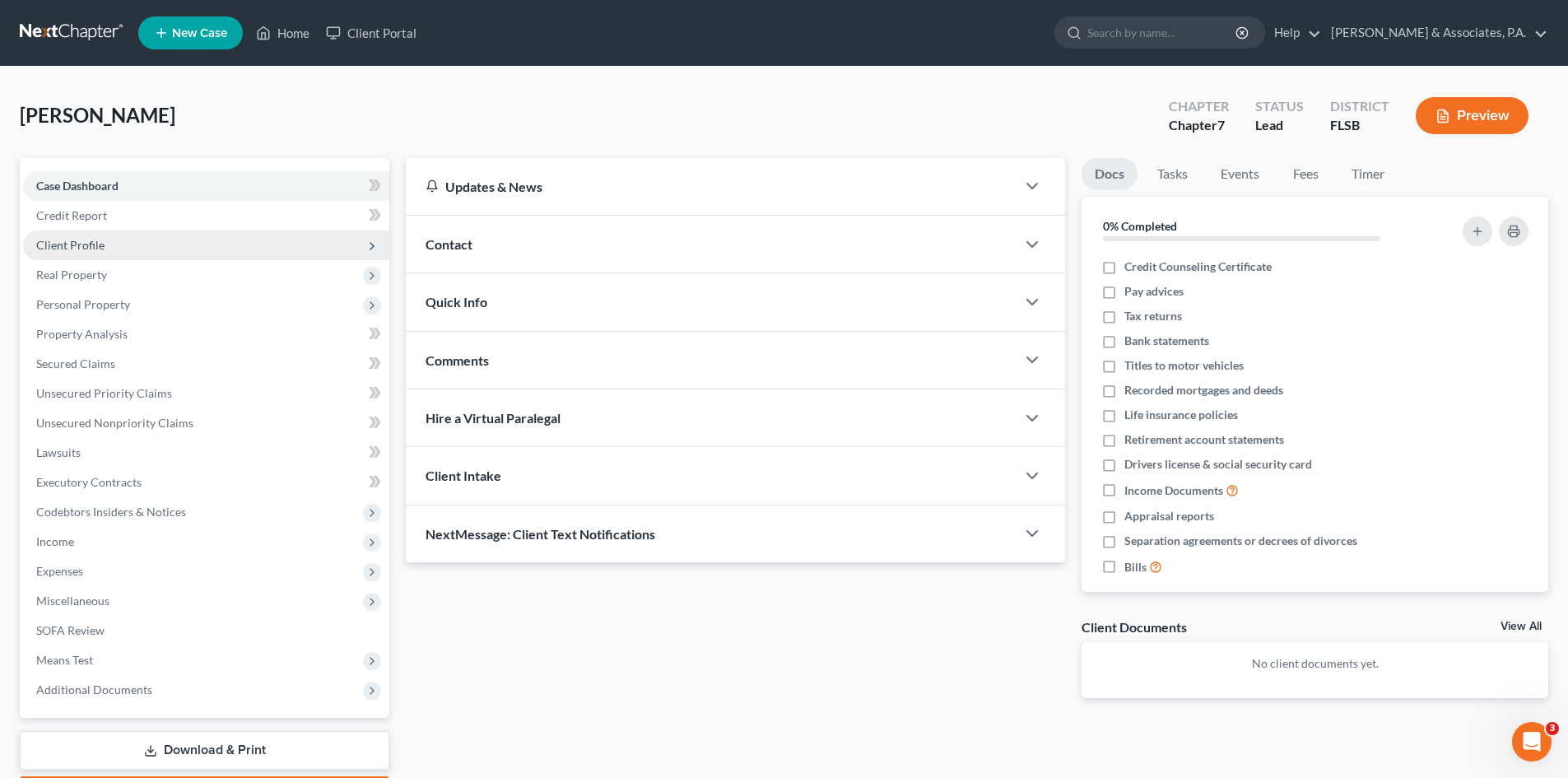
click at [77, 240] on span "Client Profile" at bounding box center [70, 244] width 68 height 14
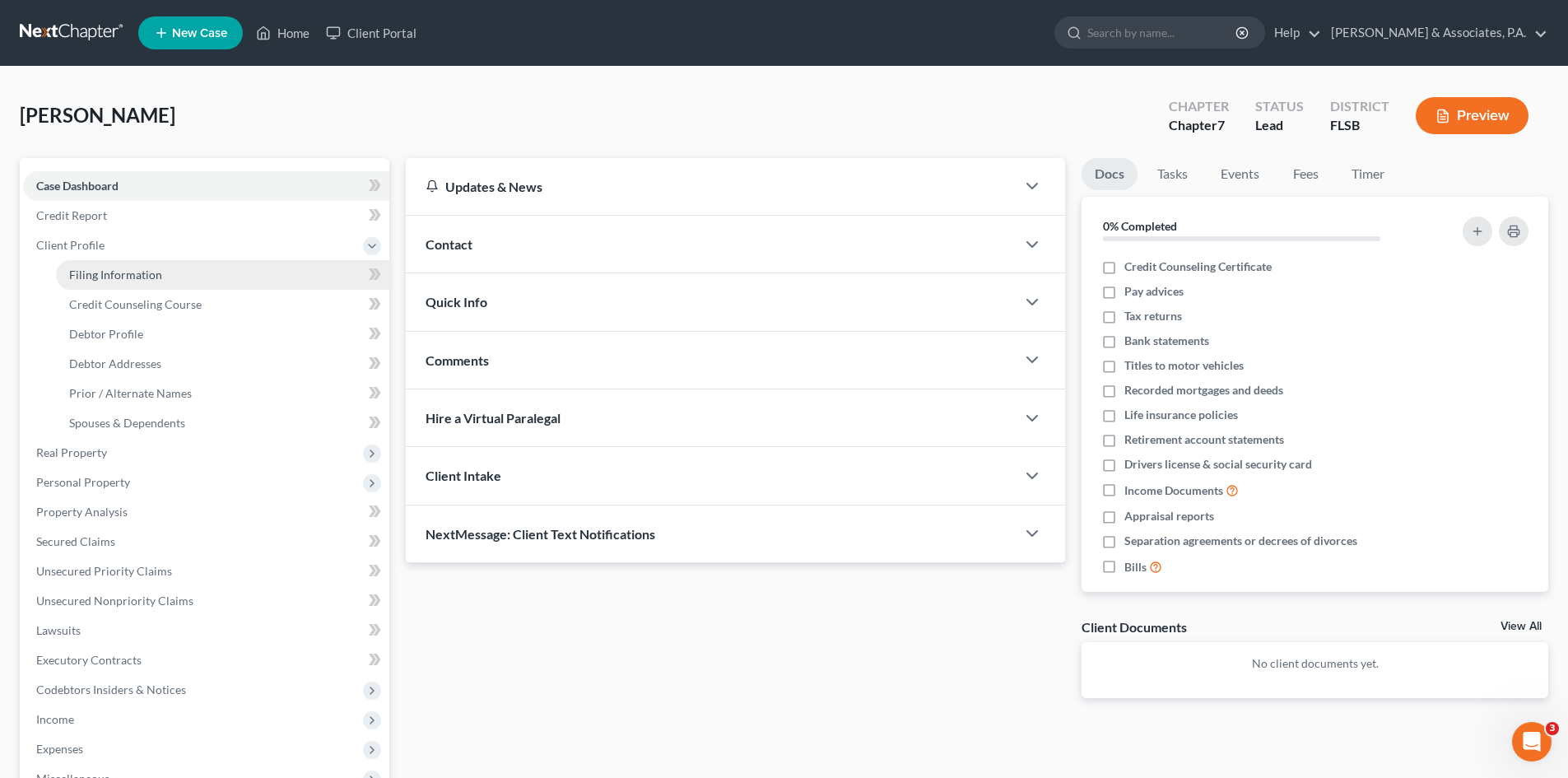
click at [161, 279] on link "Filing Information" at bounding box center [222, 275] width 333 height 30
select select "1"
select select "0"
select select "17"
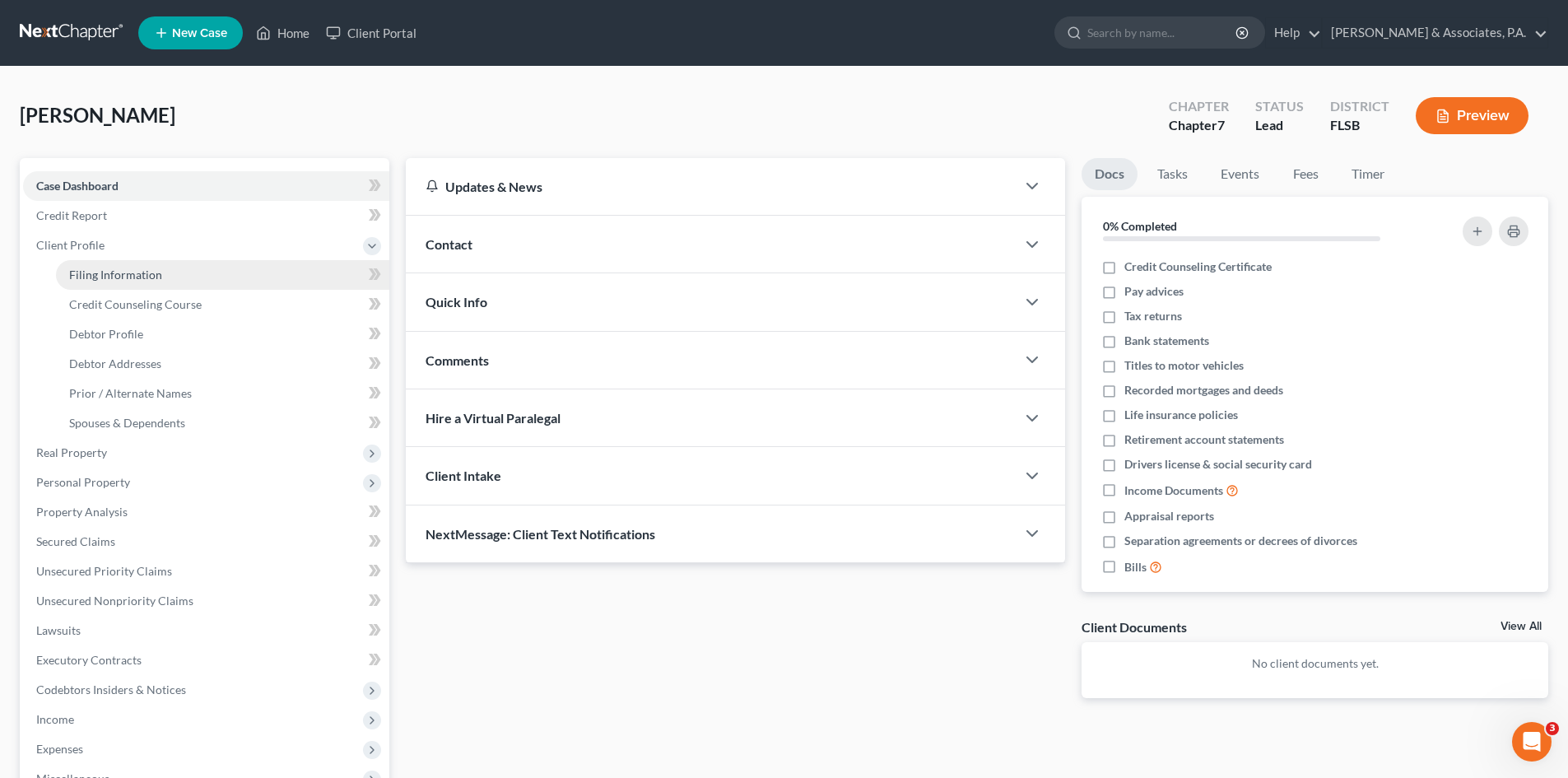
select select "0"
select select "9"
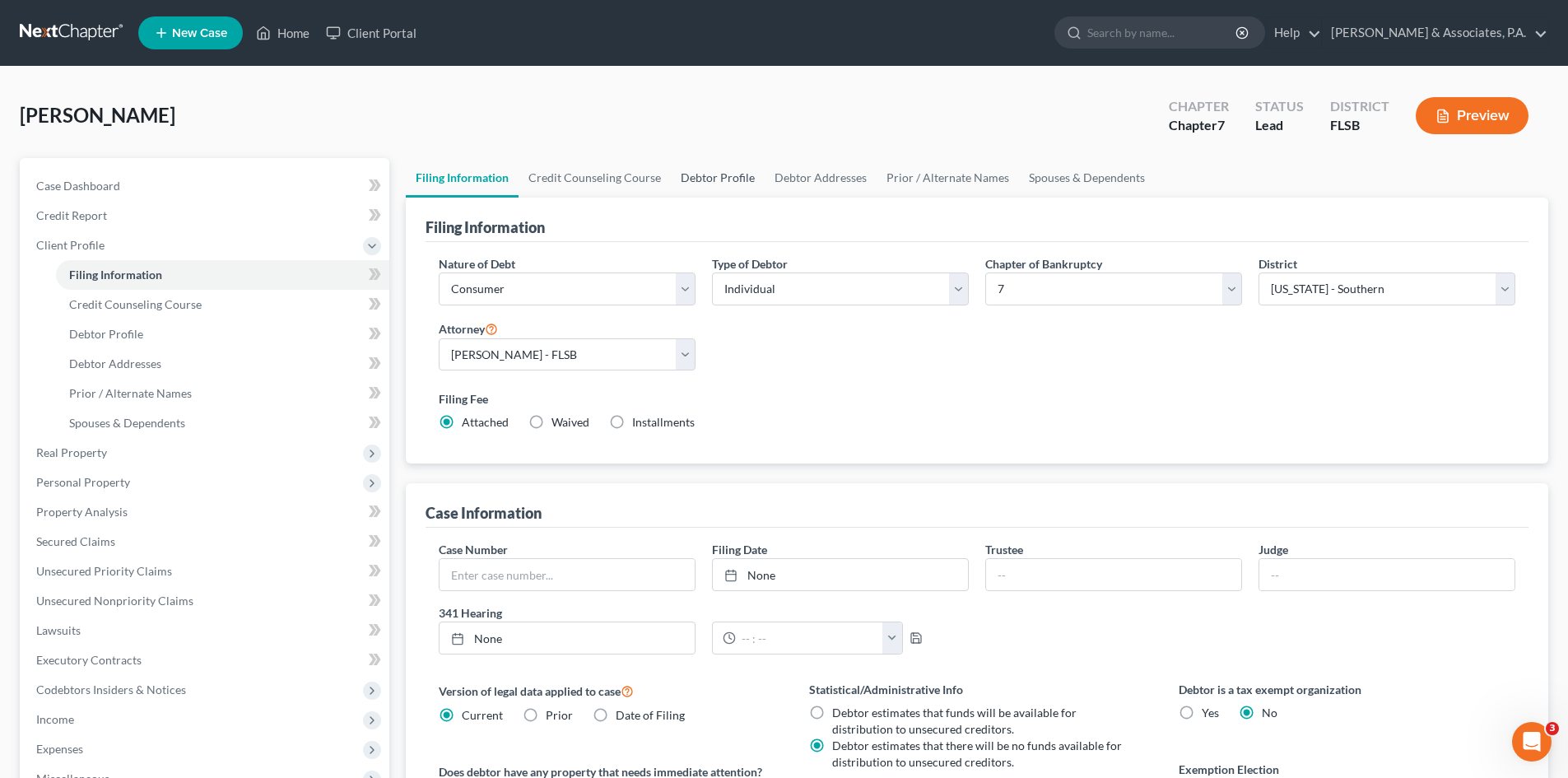
click at [717, 179] on link "Debtor Profile" at bounding box center [718, 178] width 94 height 39
select select "0"
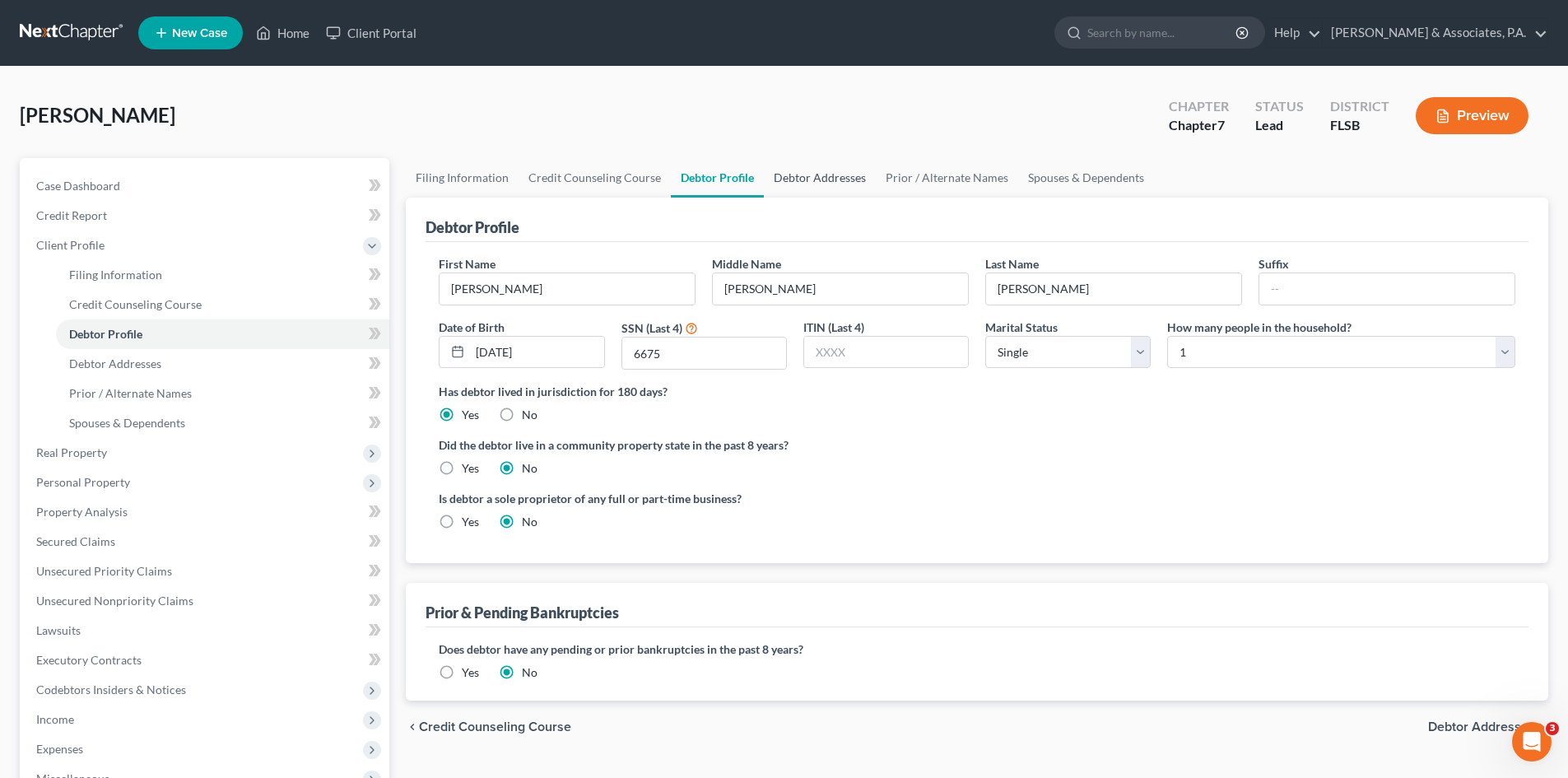
click at [815, 176] on link "Debtor Addresses" at bounding box center [820, 178] width 112 height 39
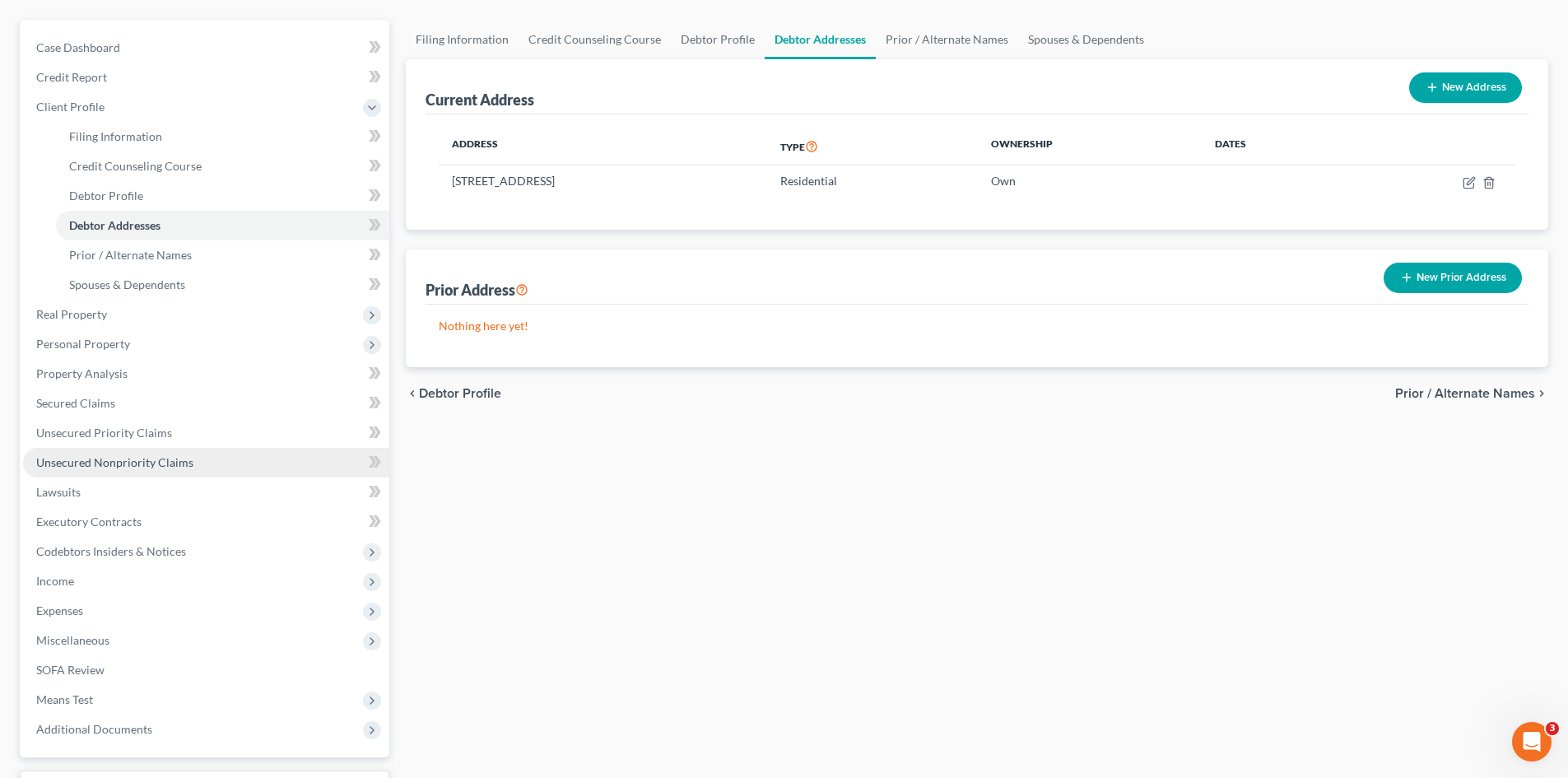
scroll to position [165, 0]
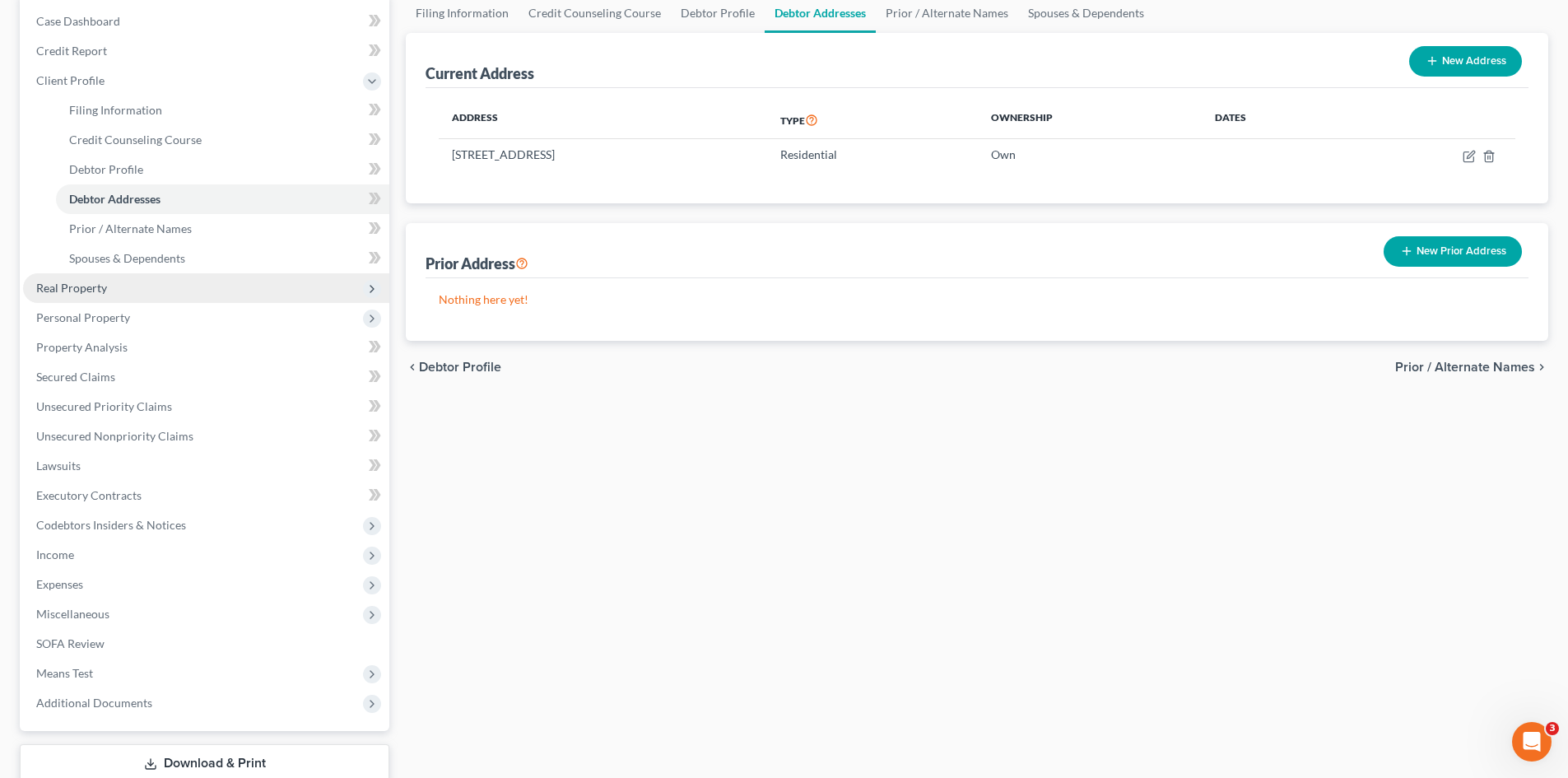
click at [100, 289] on span "Real Property" at bounding box center [72, 287] width 71 height 14
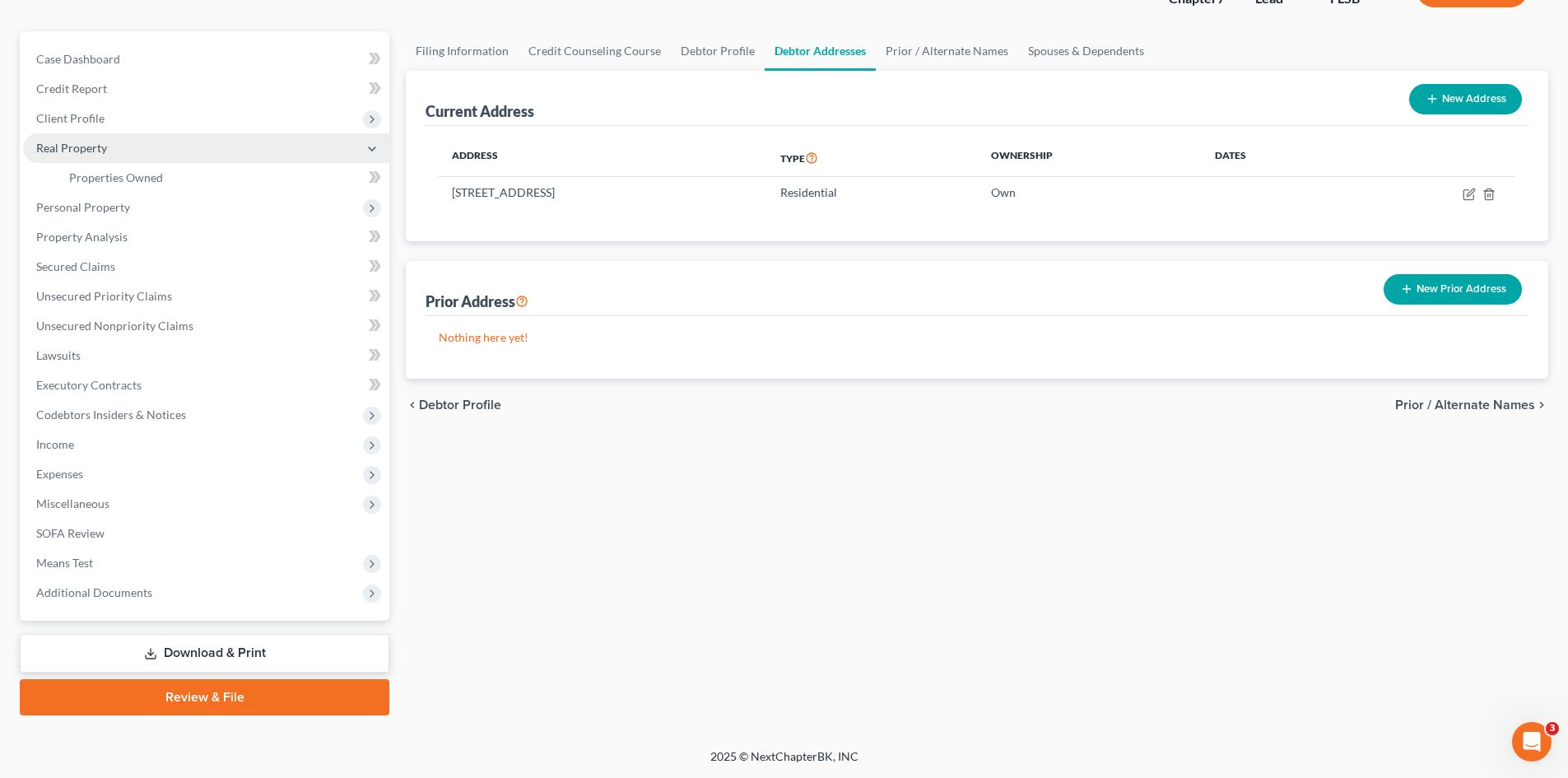
scroll to position [127, 0]
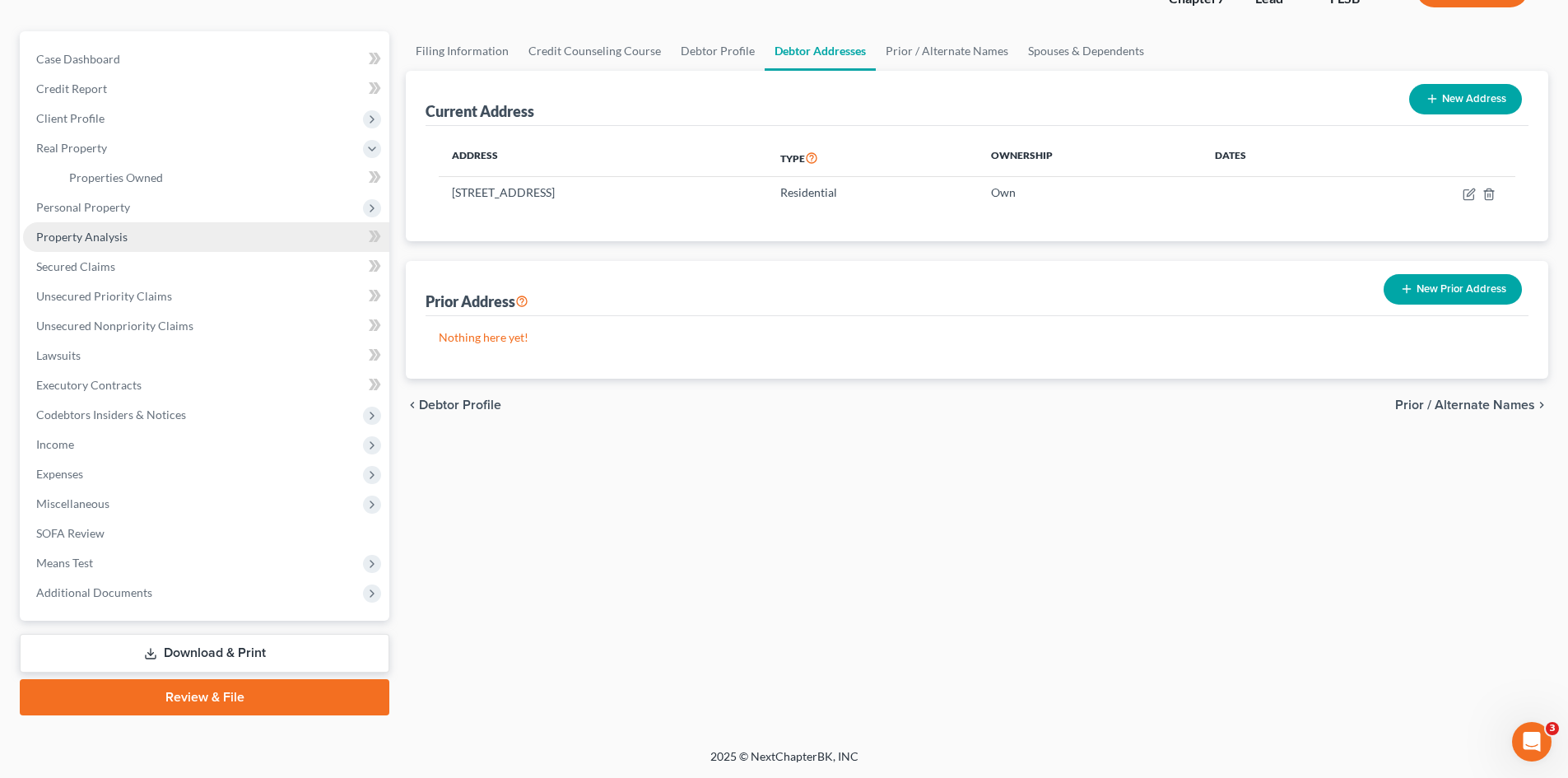
click at [88, 234] on span "Property Analysis" at bounding box center [82, 236] width 91 height 14
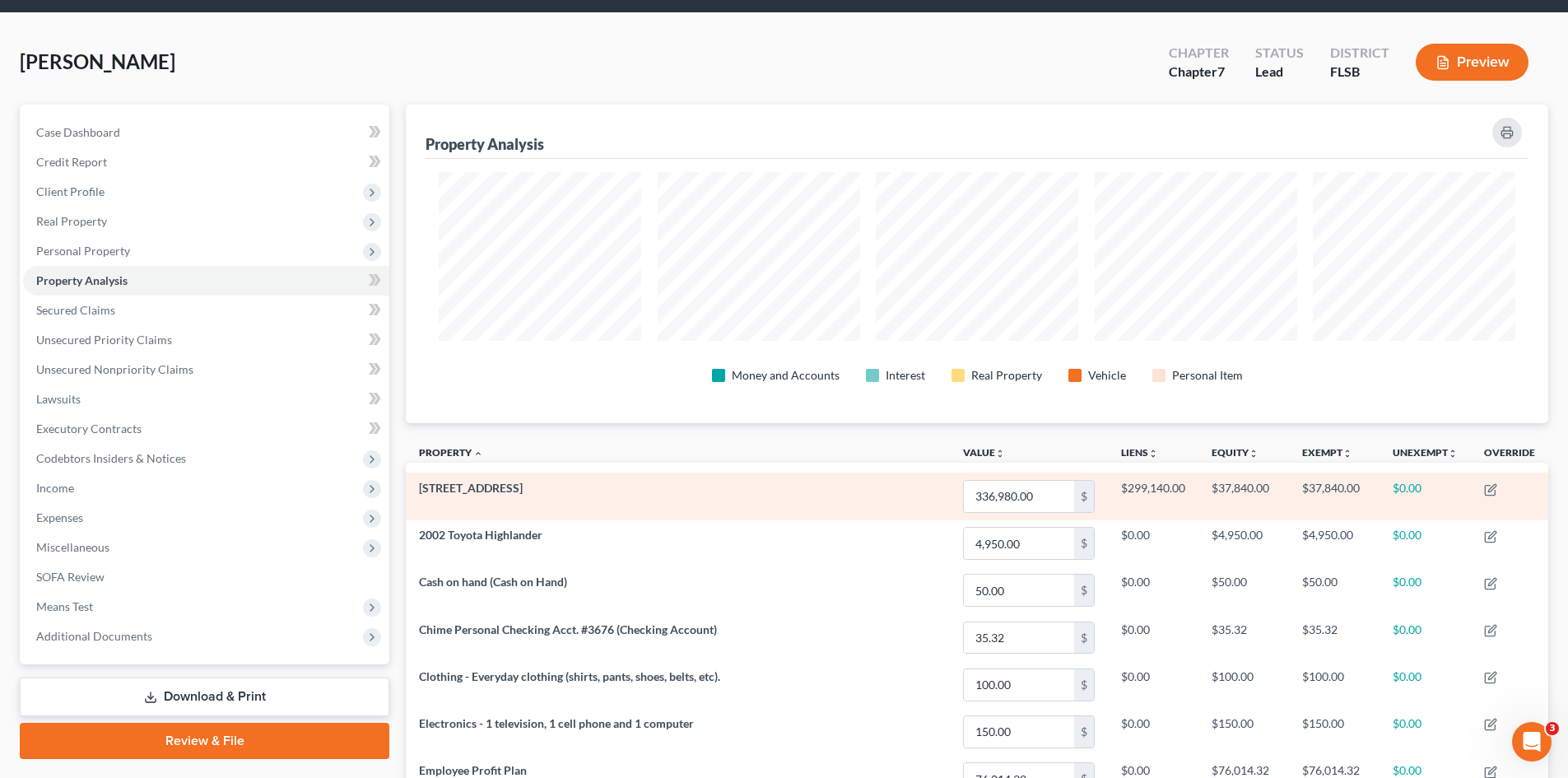
scroll to position [82, 0]
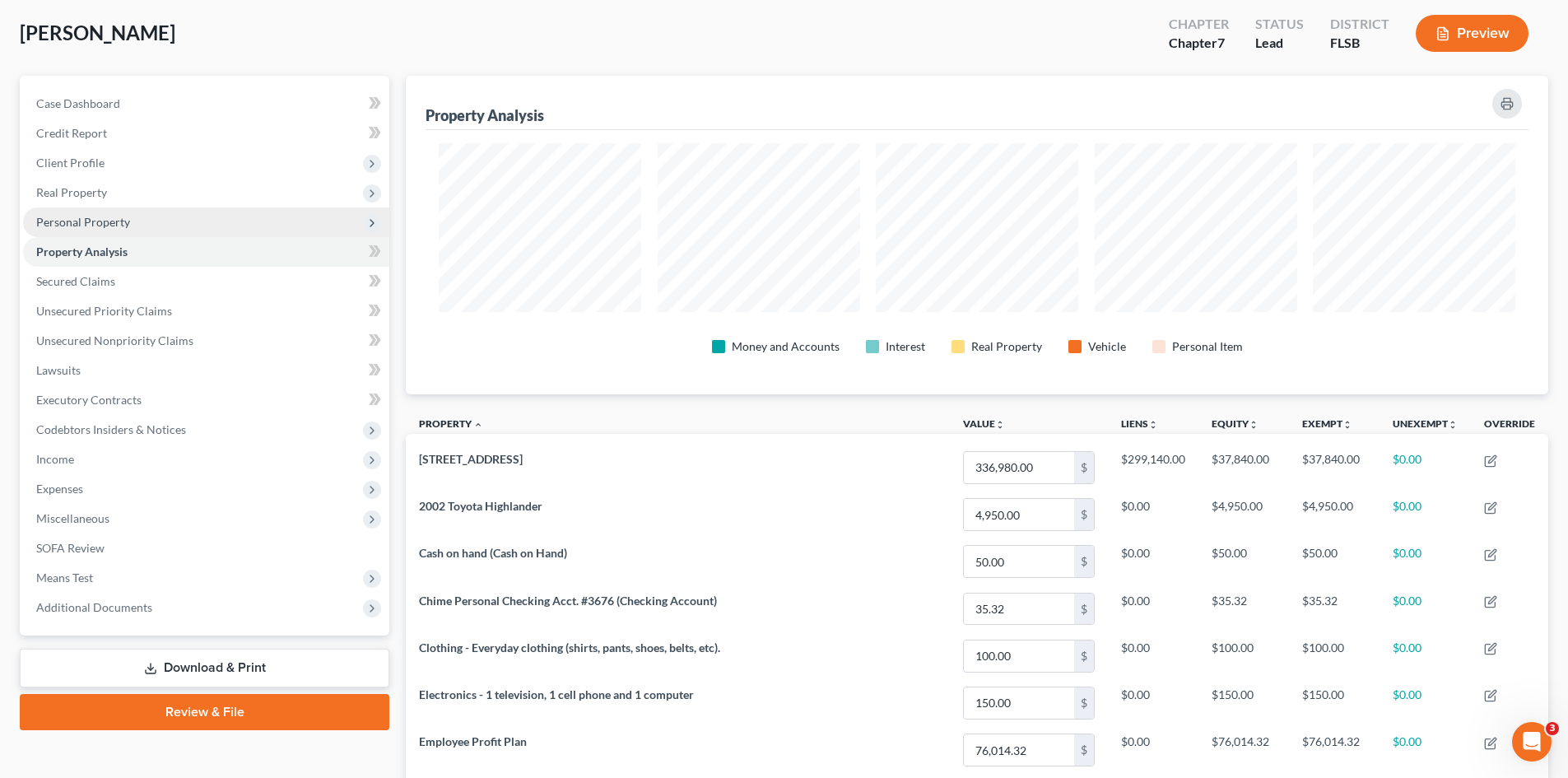
click at [76, 227] on span "Personal Property" at bounding box center [83, 221] width 94 height 14
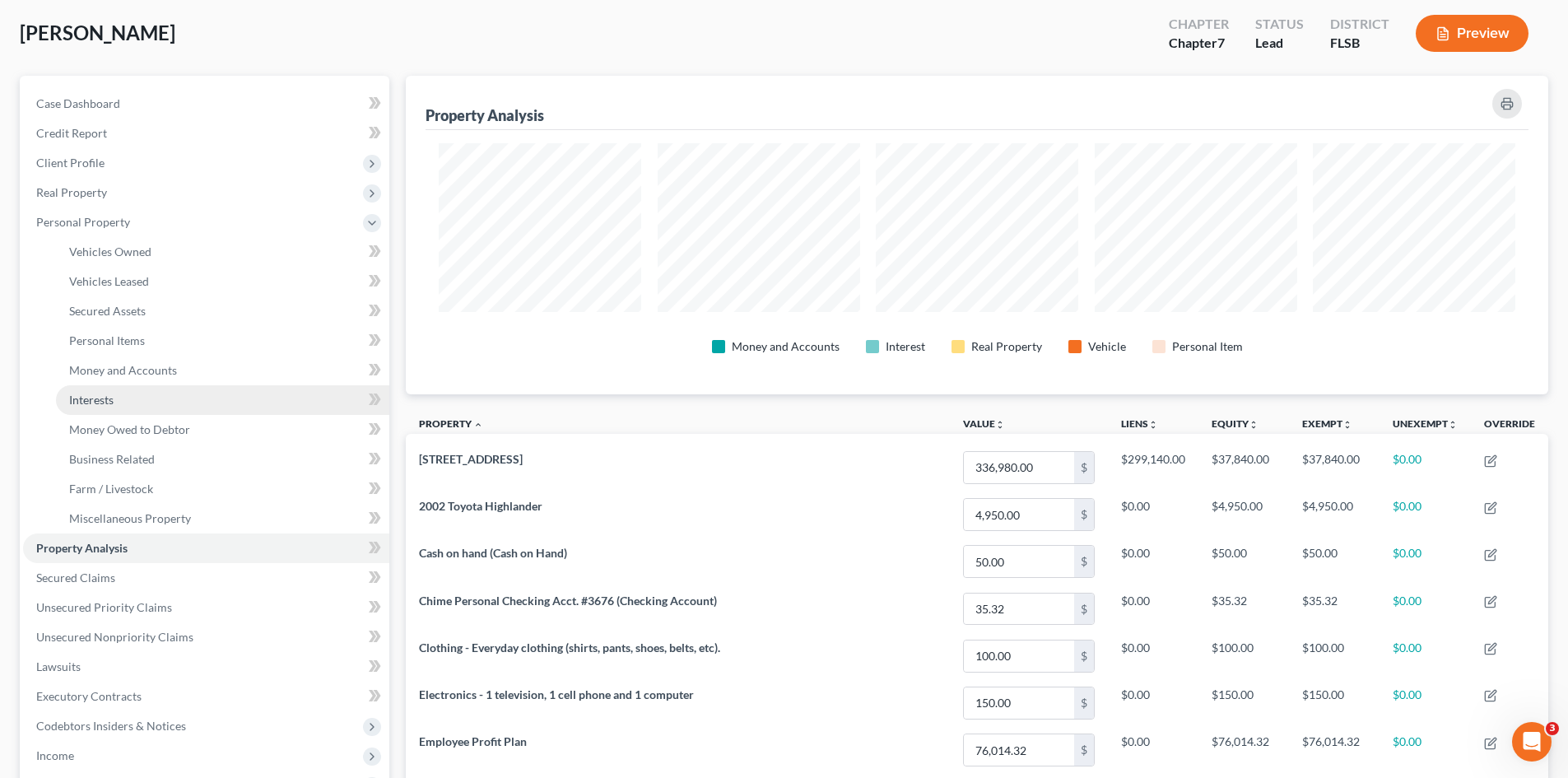
click at [103, 403] on span "Interests" at bounding box center [91, 399] width 45 height 14
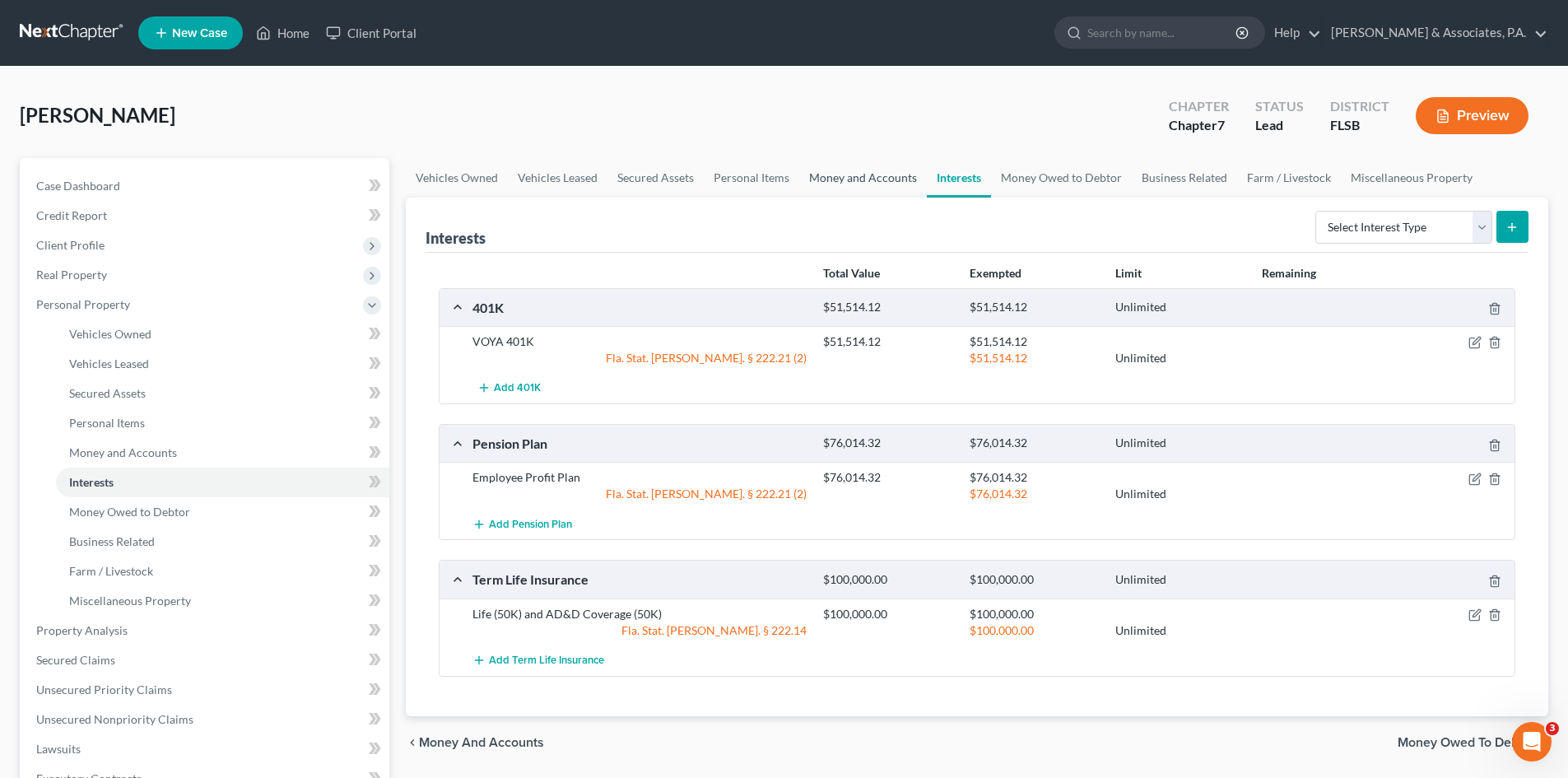
click at [863, 178] on link "Money and Accounts" at bounding box center [863, 178] width 127 height 39
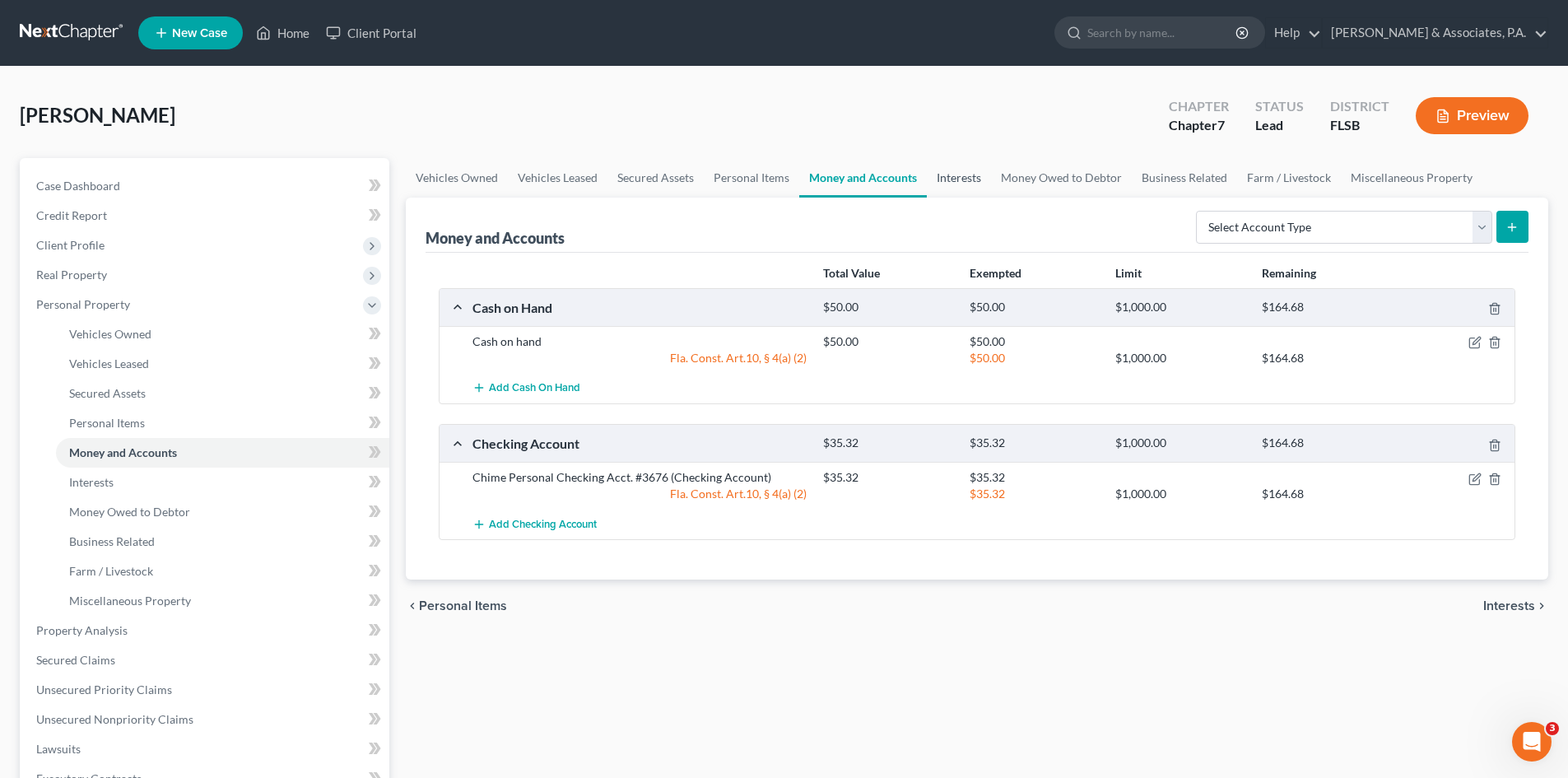
click at [976, 177] on link "Interests" at bounding box center [959, 178] width 65 height 39
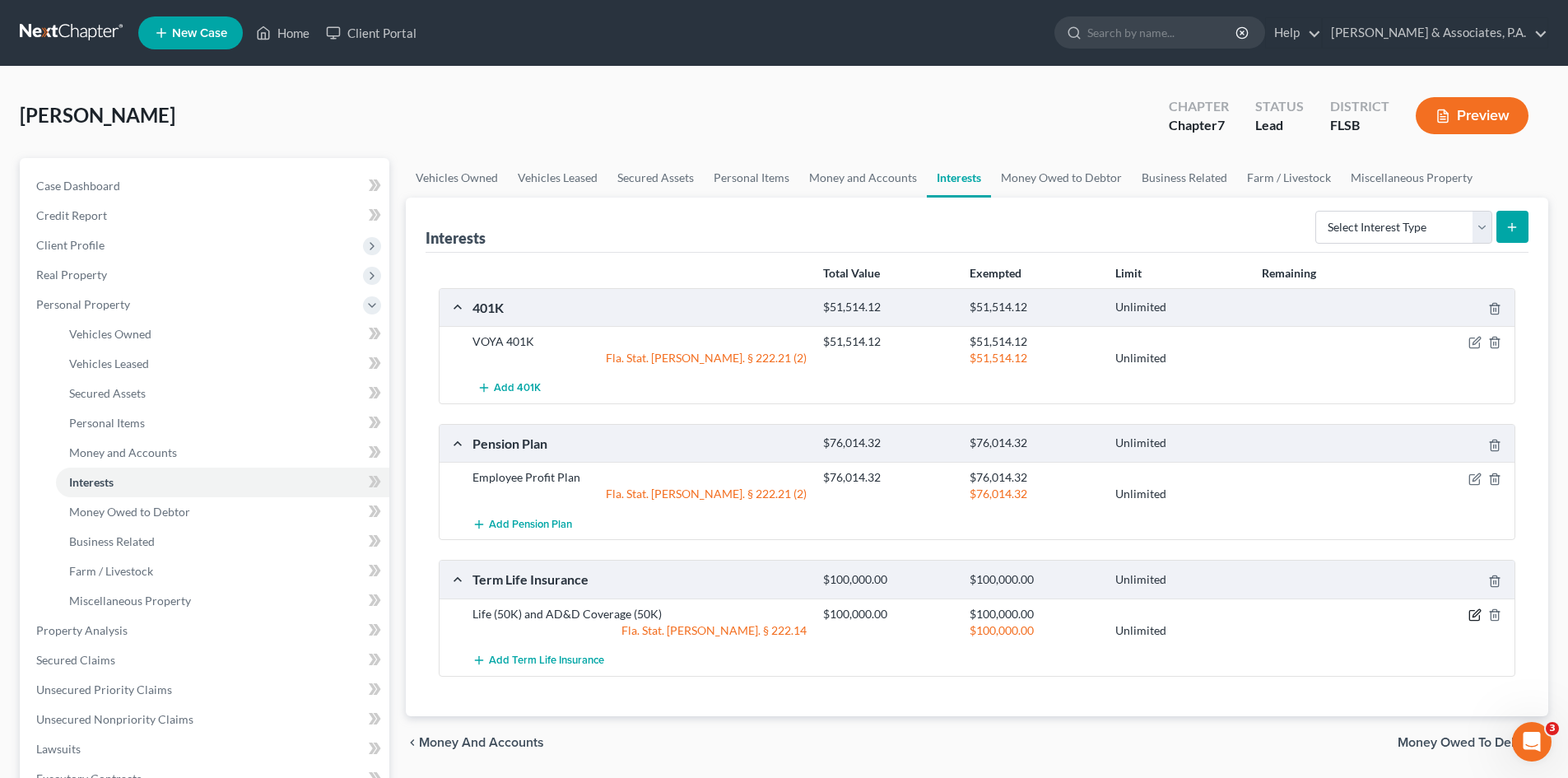
click at [1476, 614] on icon "button" at bounding box center [1475, 615] width 13 height 13
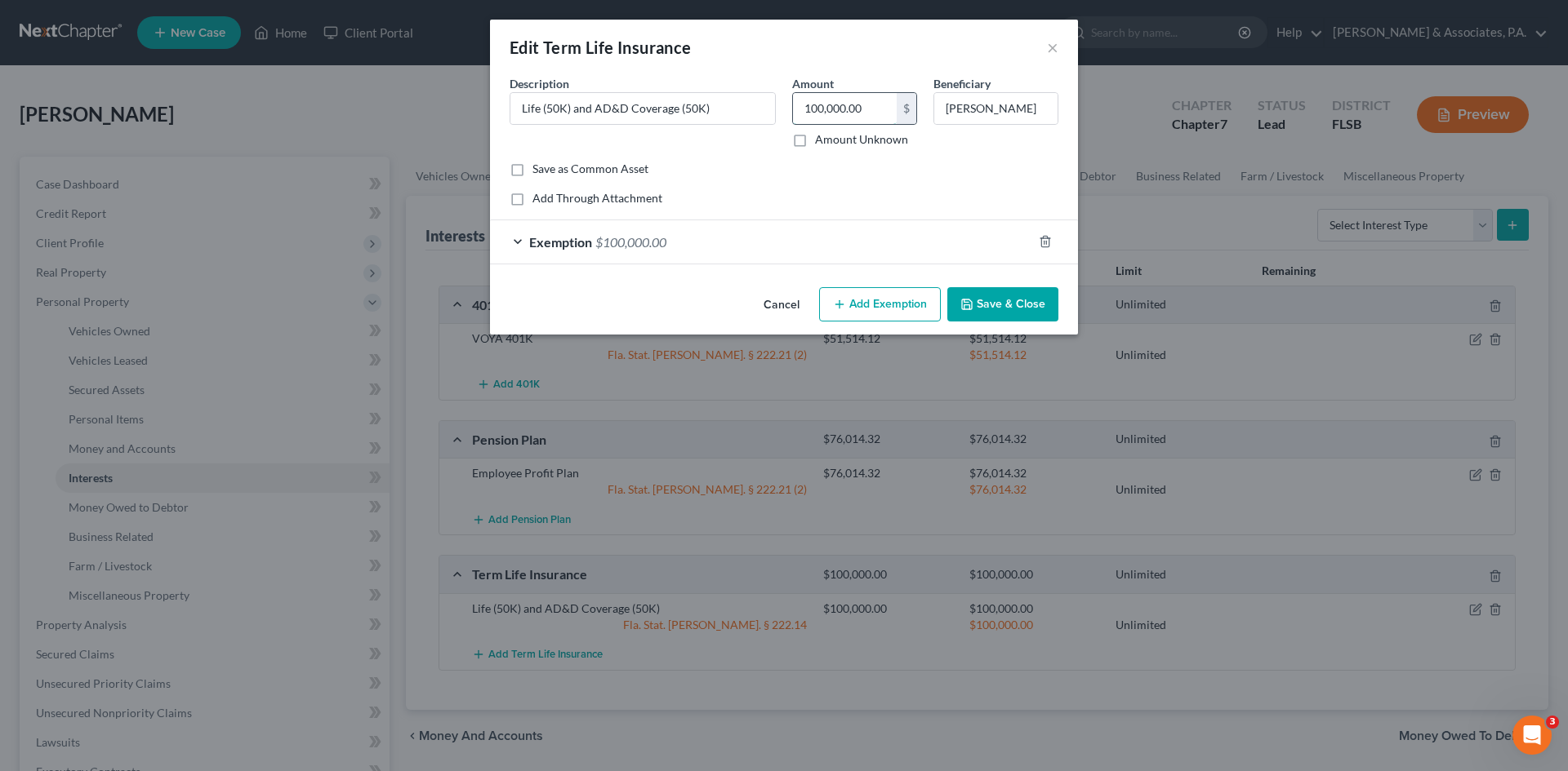
click at [876, 107] on input "100,000.00" at bounding box center [845, 108] width 104 height 31
type input "0.00"
click at [1047, 245] on icon "button" at bounding box center [1045, 241] width 13 height 13
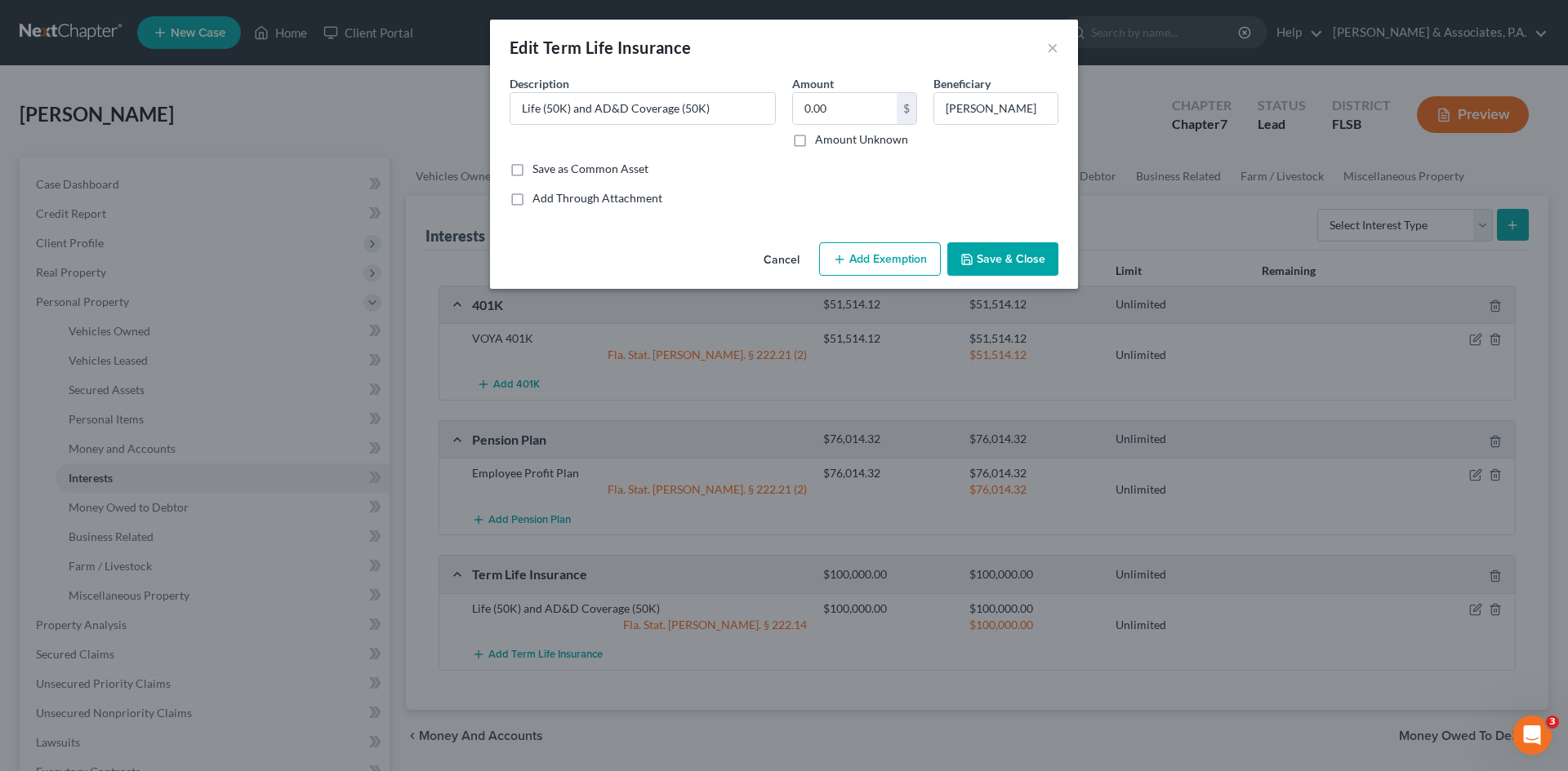
click at [996, 257] on button "Save & Close" at bounding box center [1003, 260] width 111 height 34
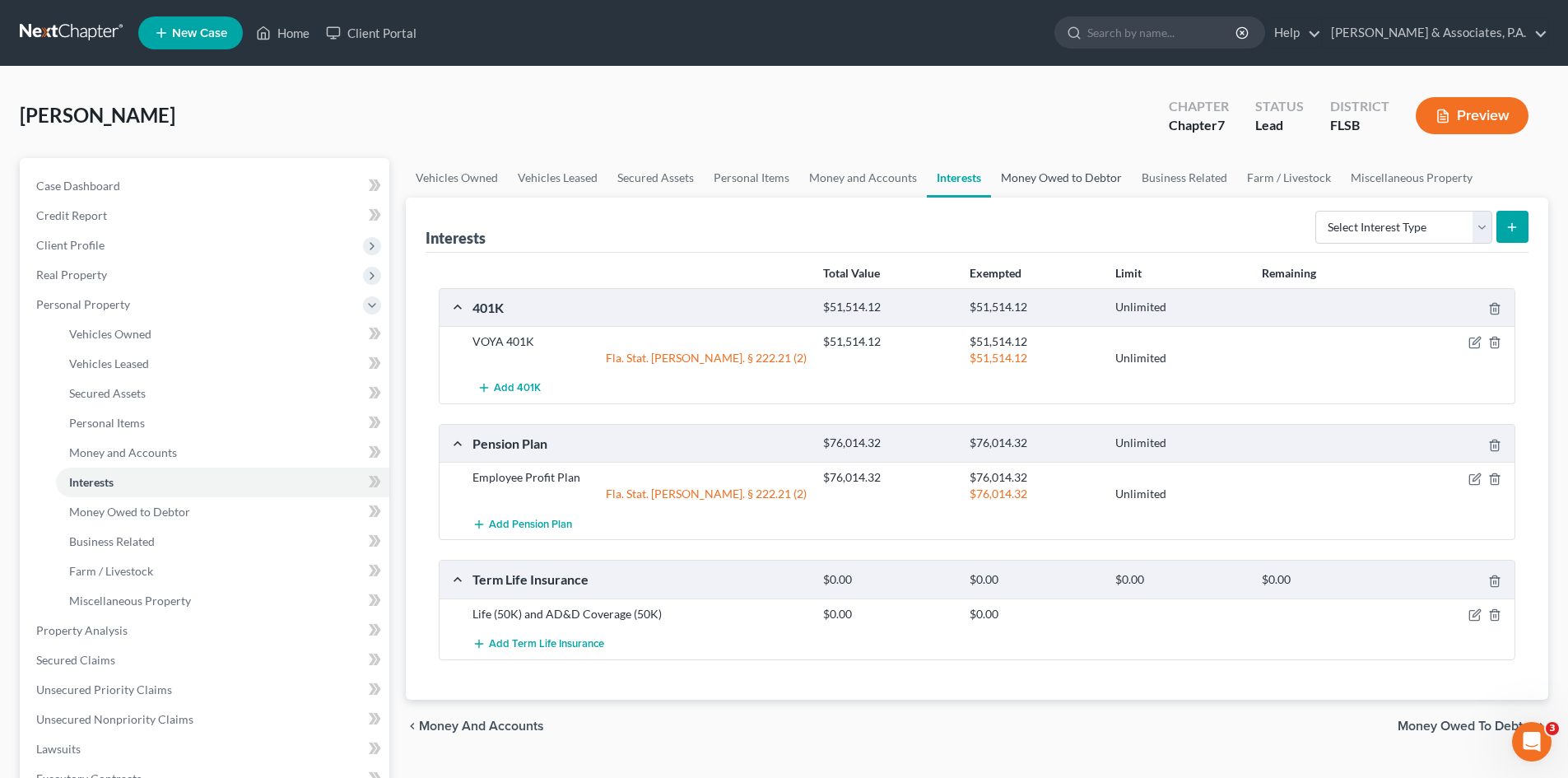
click at [1046, 176] on link "Money Owed to Debtor" at bounding box center [1062, 178] width 141 height 39
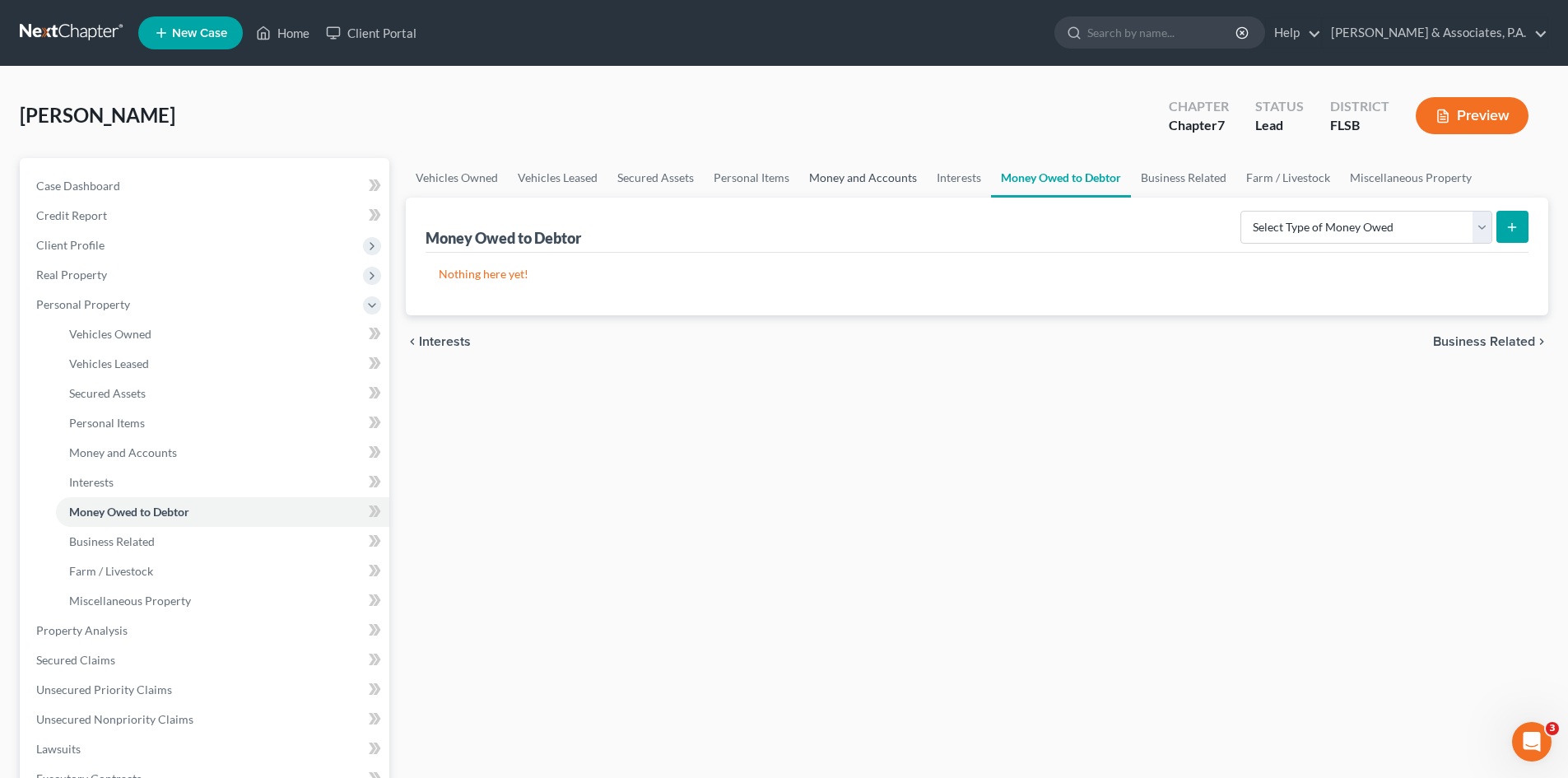
click at [822, 176] on link "Money and Accounts" at bounding box center [863, 178] width 127 height 39
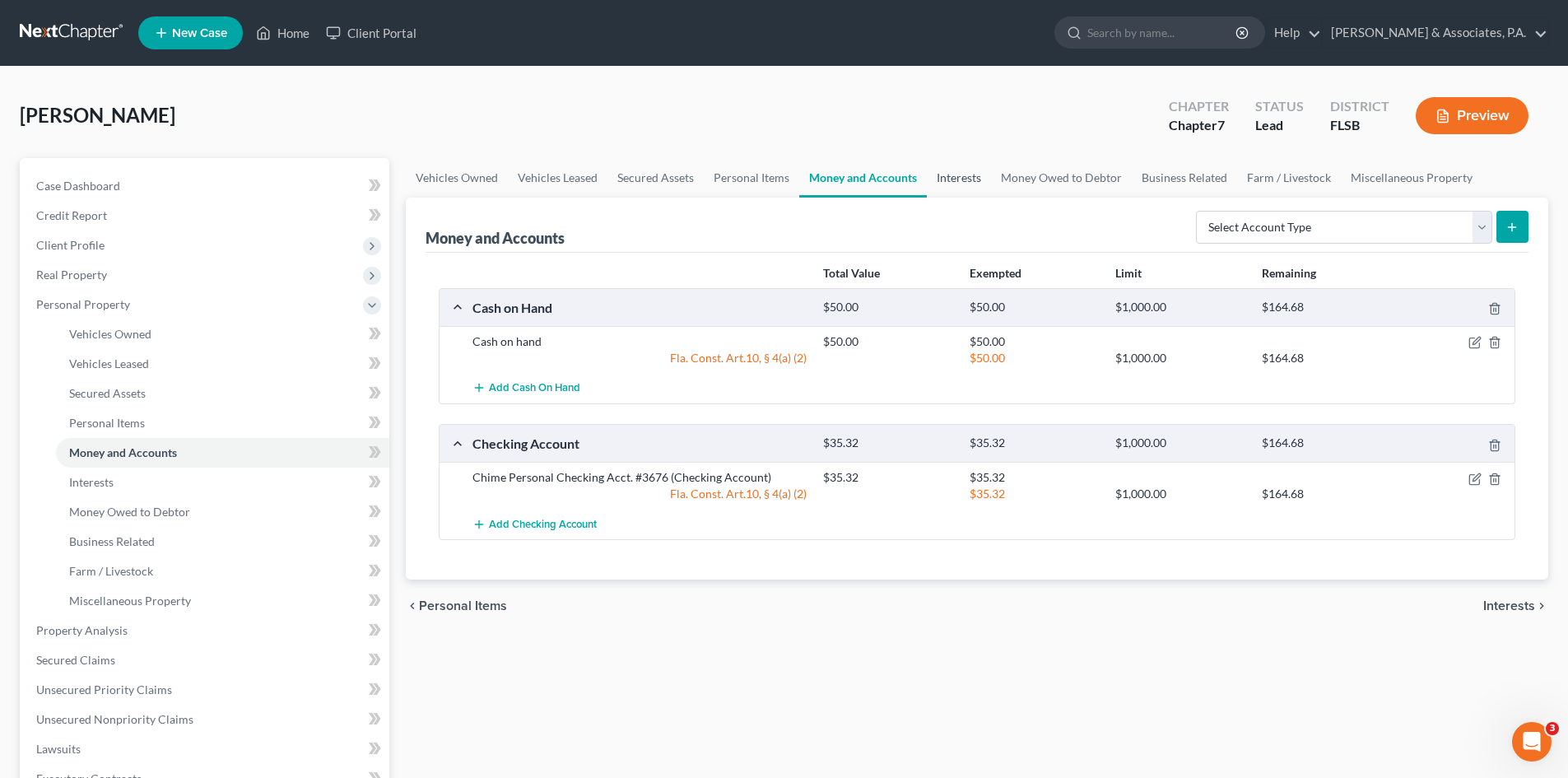
click at [969, 177] on link "Interests" at bounding box center [959, 178] width 65 height 39
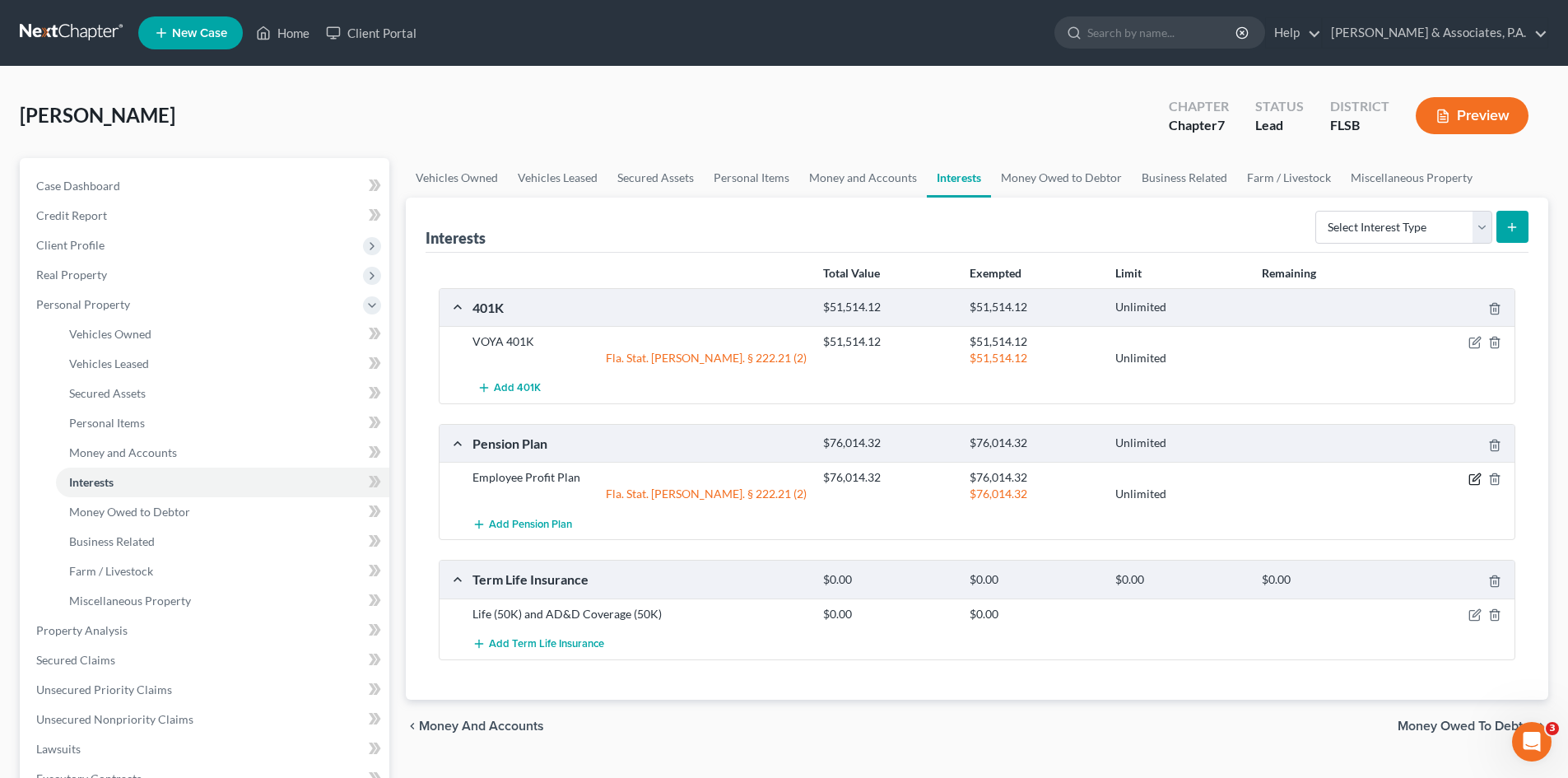
click at [1473, 480] on icon "button" at bounding box center [1477, 477] width 7 height 7
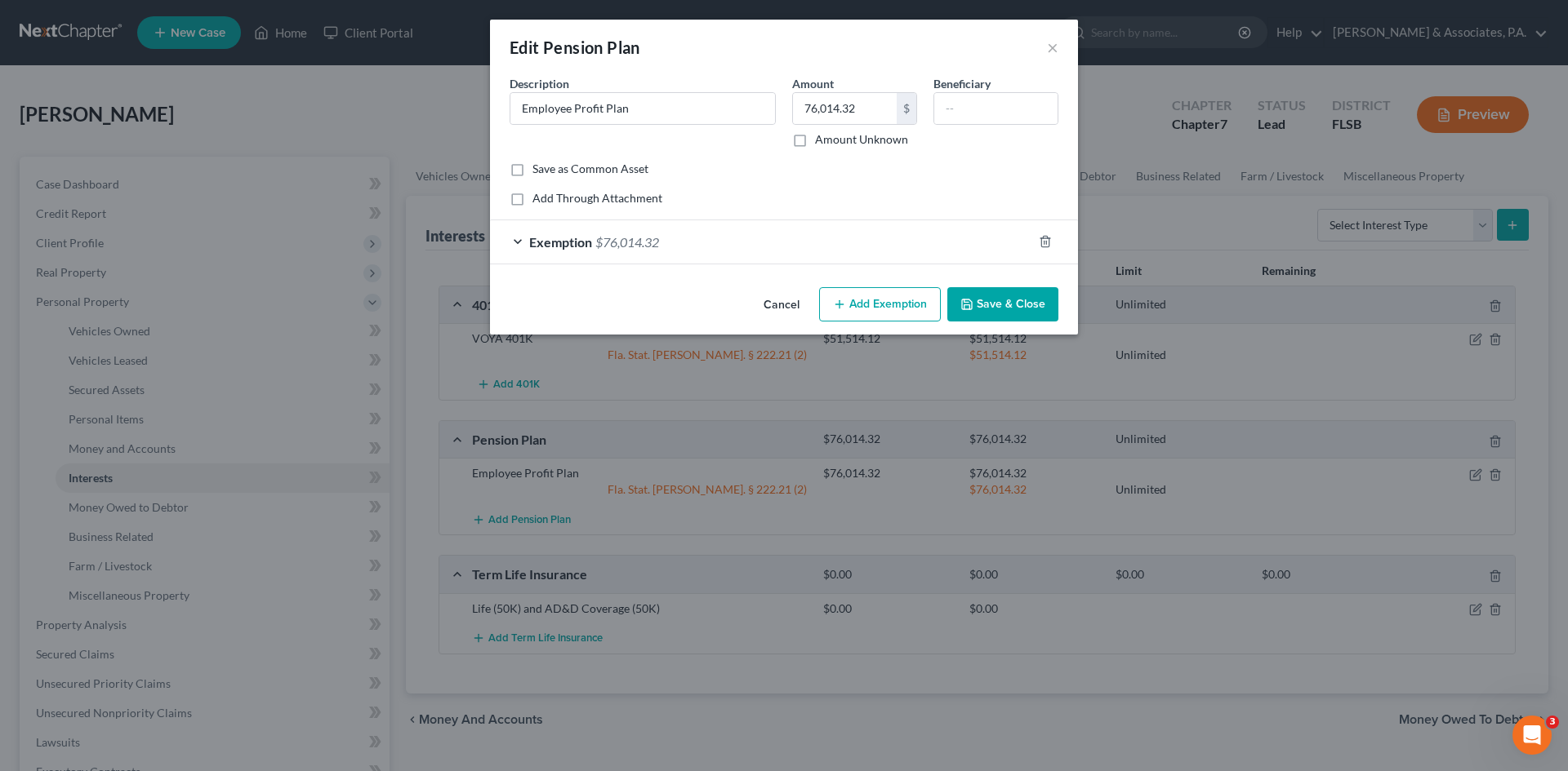
click at [541, 241] on span "Exemption" at bounding box center [561, 242] width 63 height 15
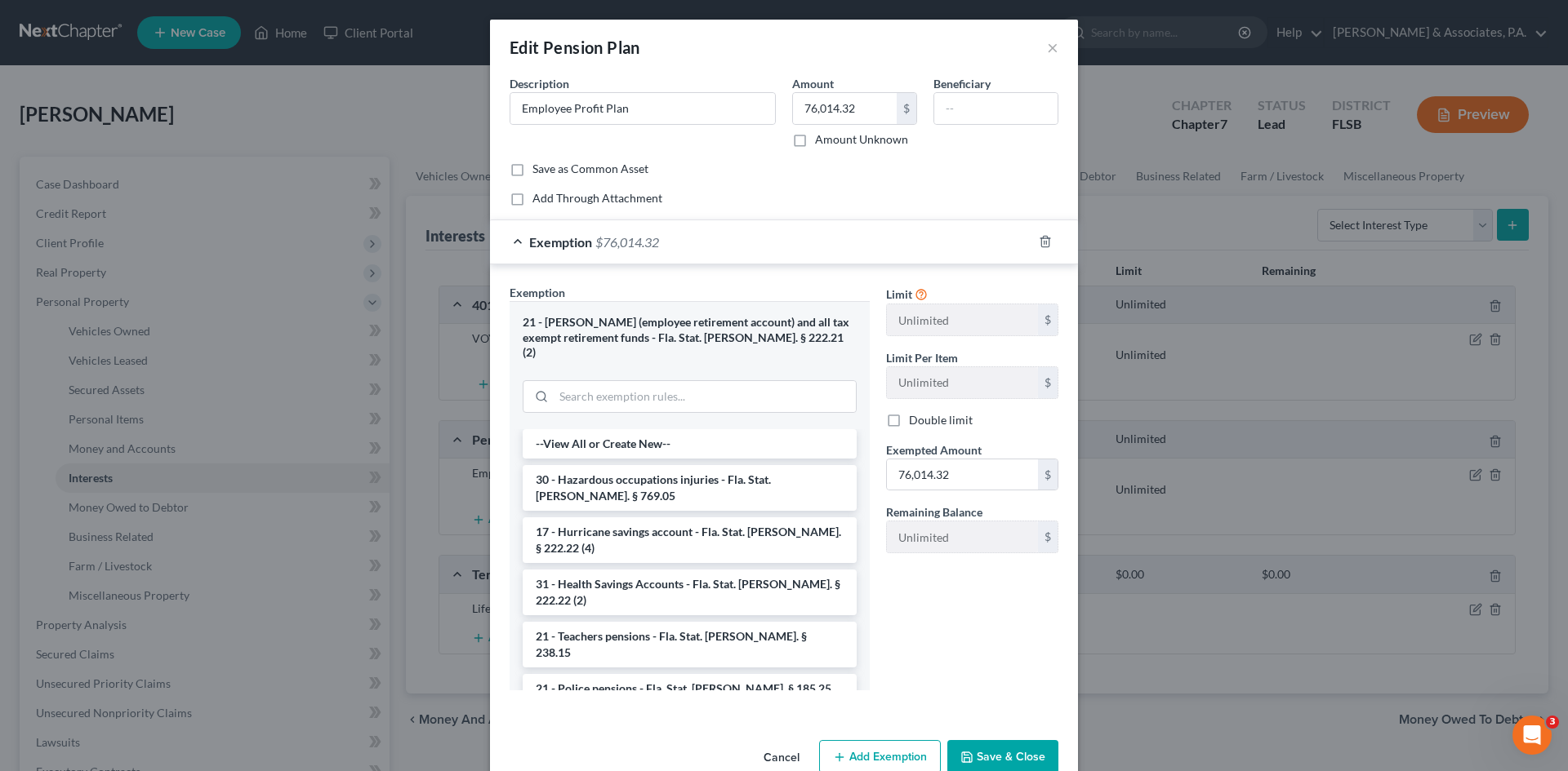
click at [1002, 744] on button "Save & Close" at bounding box center [1003, 757] width 111 height 34
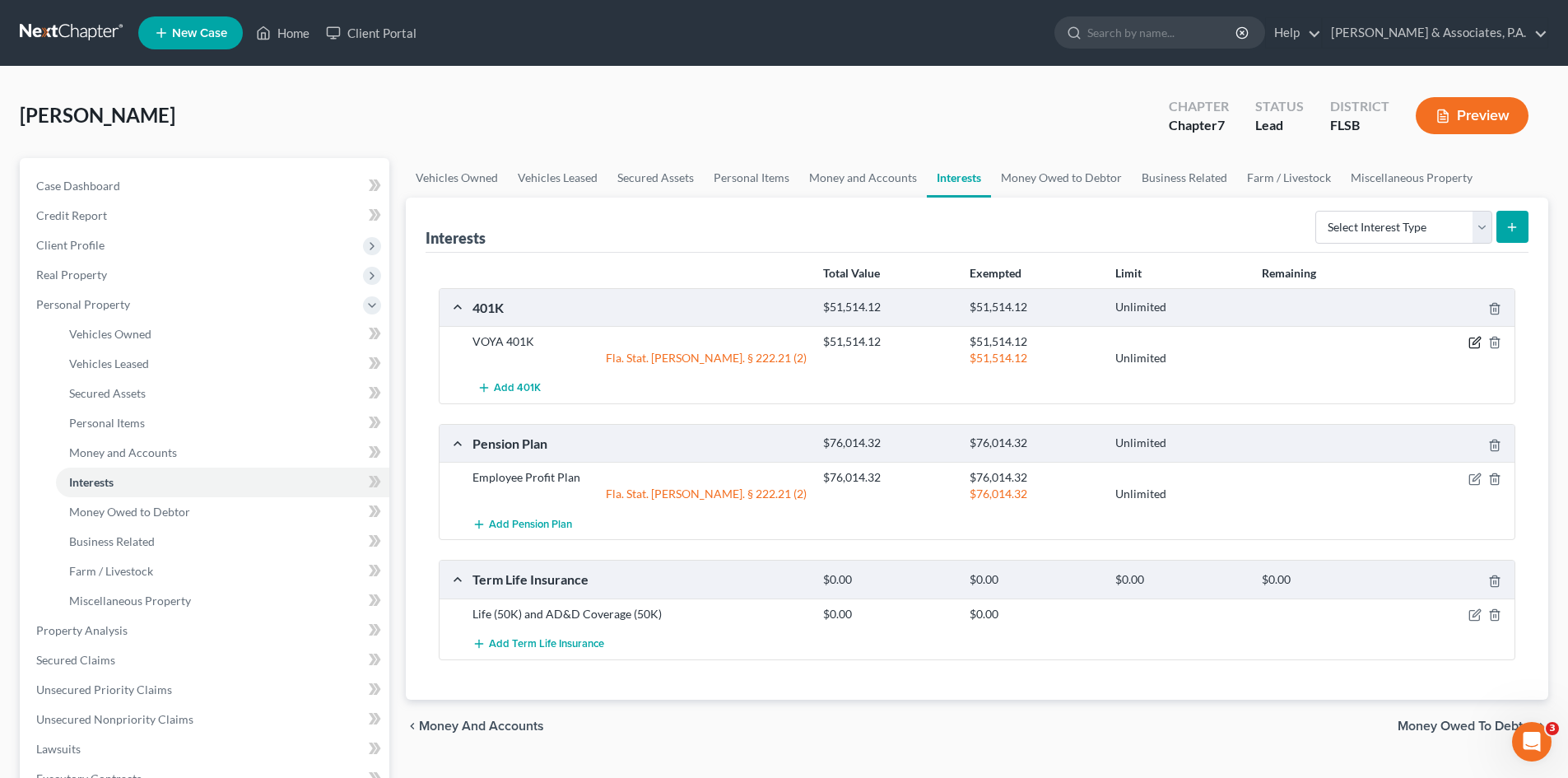
click at [1474, 340] on icon "button" at bounding box center [1475, 343] width 13 height 13
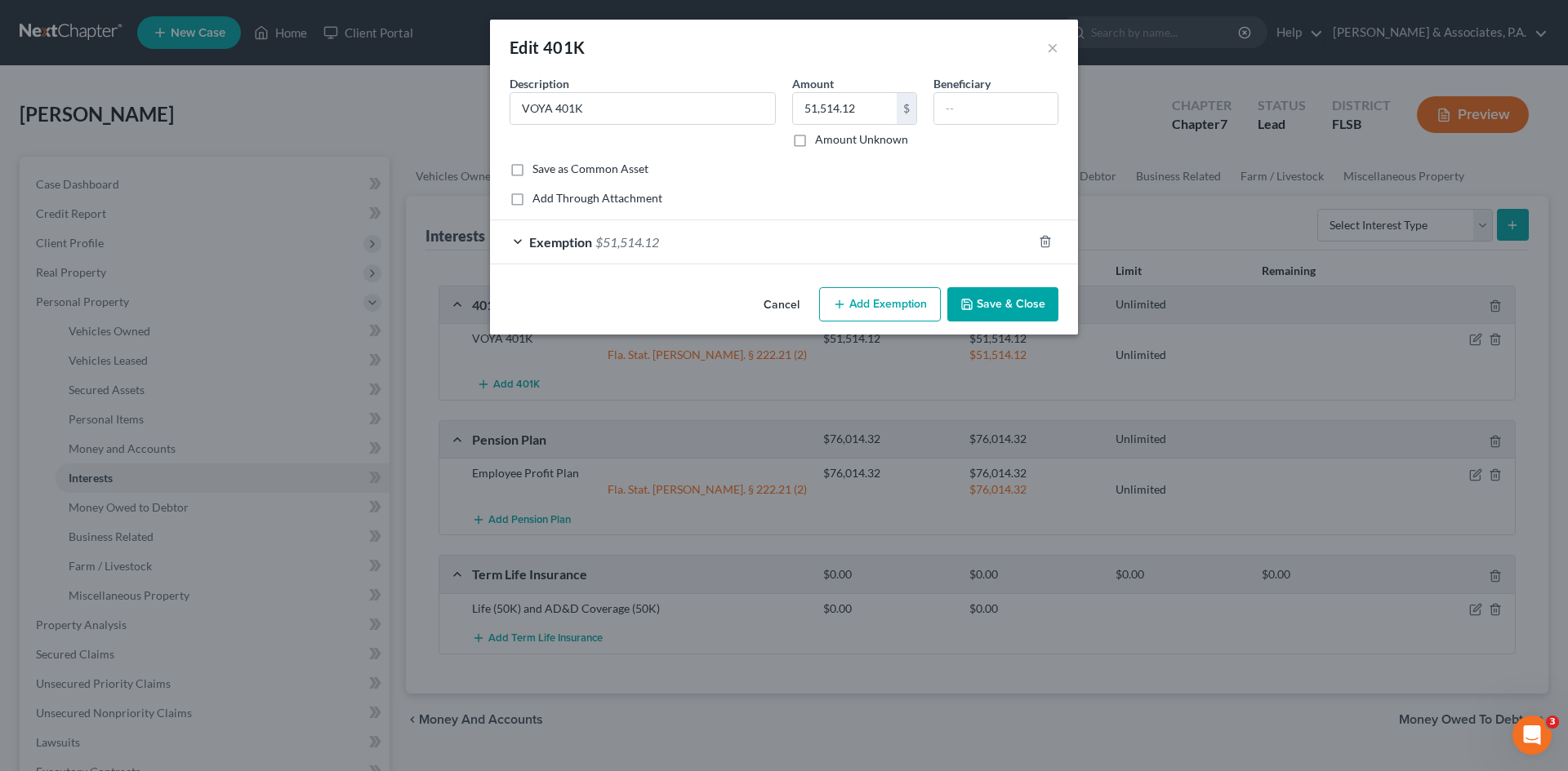
click at [588, 246] on span "Exemption" at bounding box center [561, 242] width 63 height 15
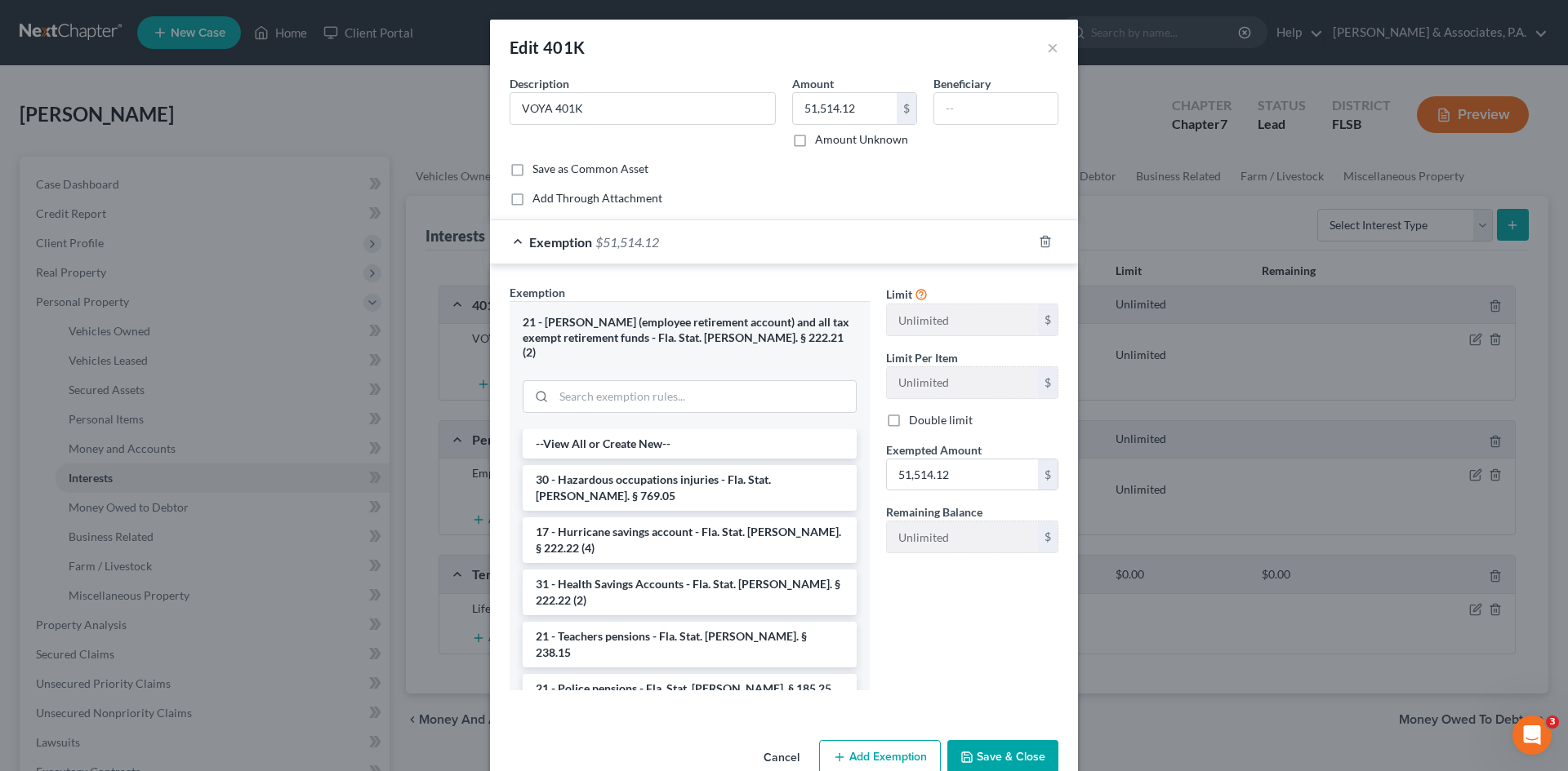
click at [986, 740] on button "Save & Close" at bounding box center [1003, 757] width 111 height 34
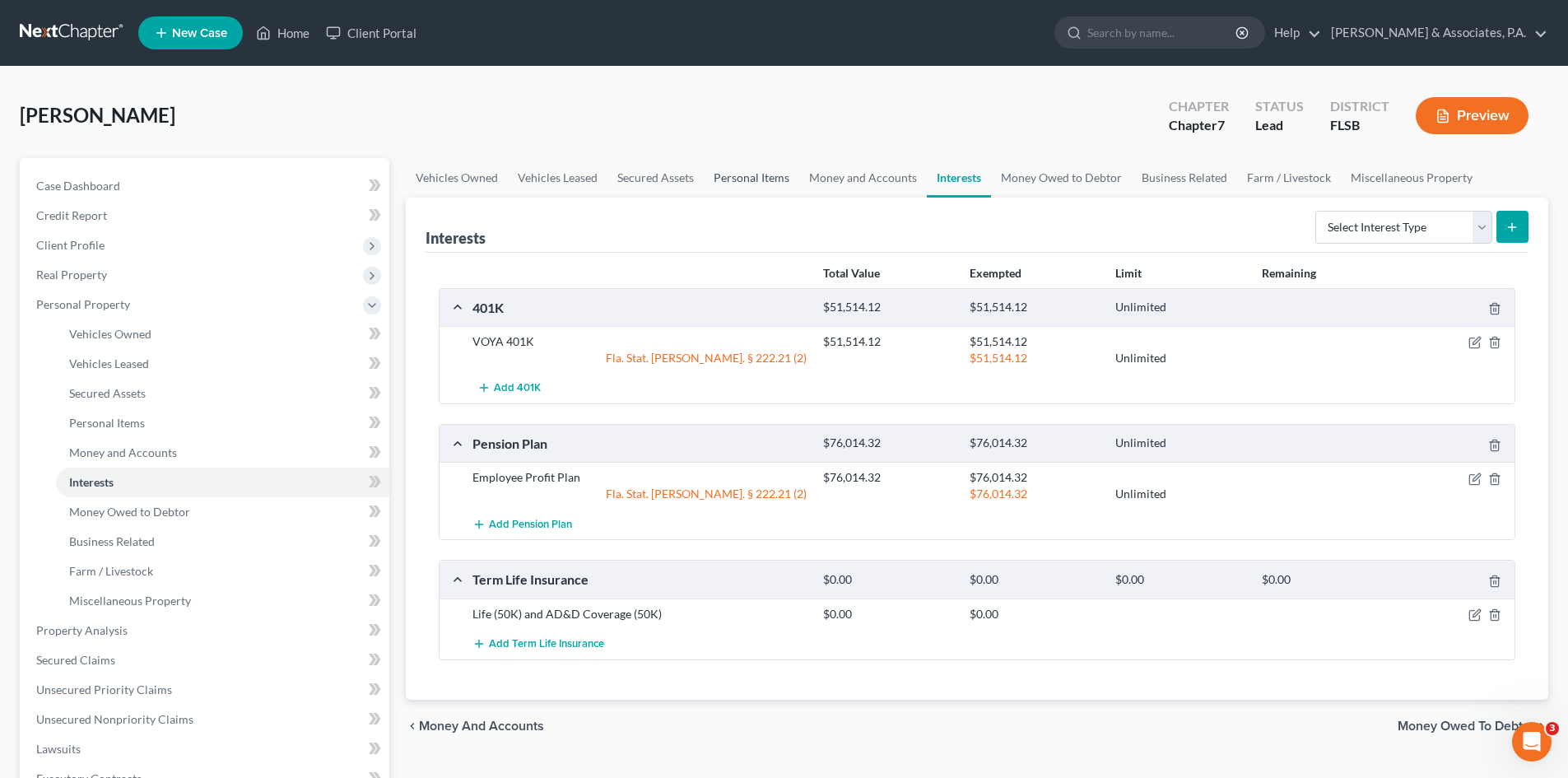
click at [742, 171] on link "Personal Items" at bounding box center [751, 178] width 96 height 39
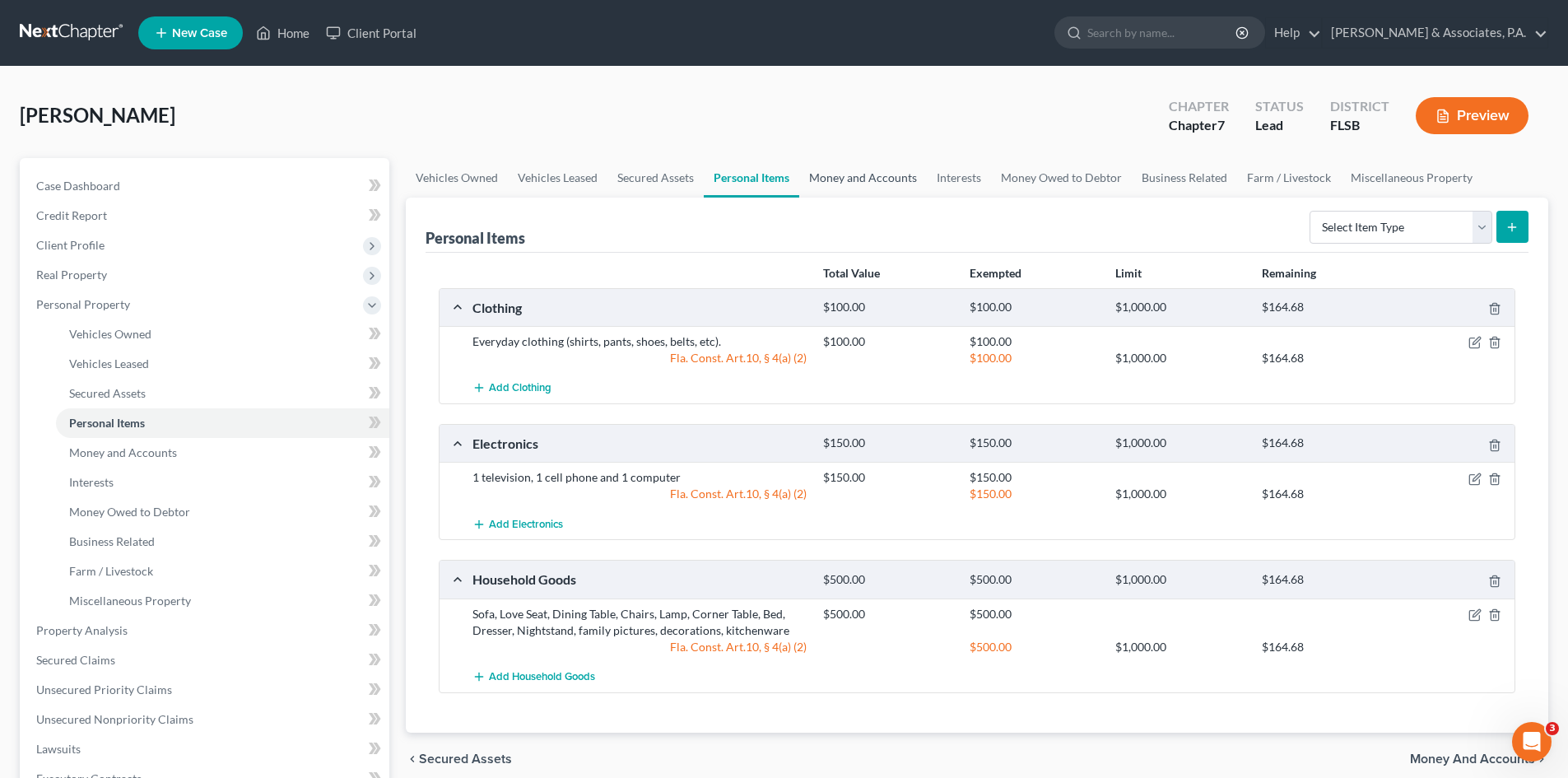
click at [869, 176] on link "Money and Accounts" at bounding box center [863, 178] width 127 height 39
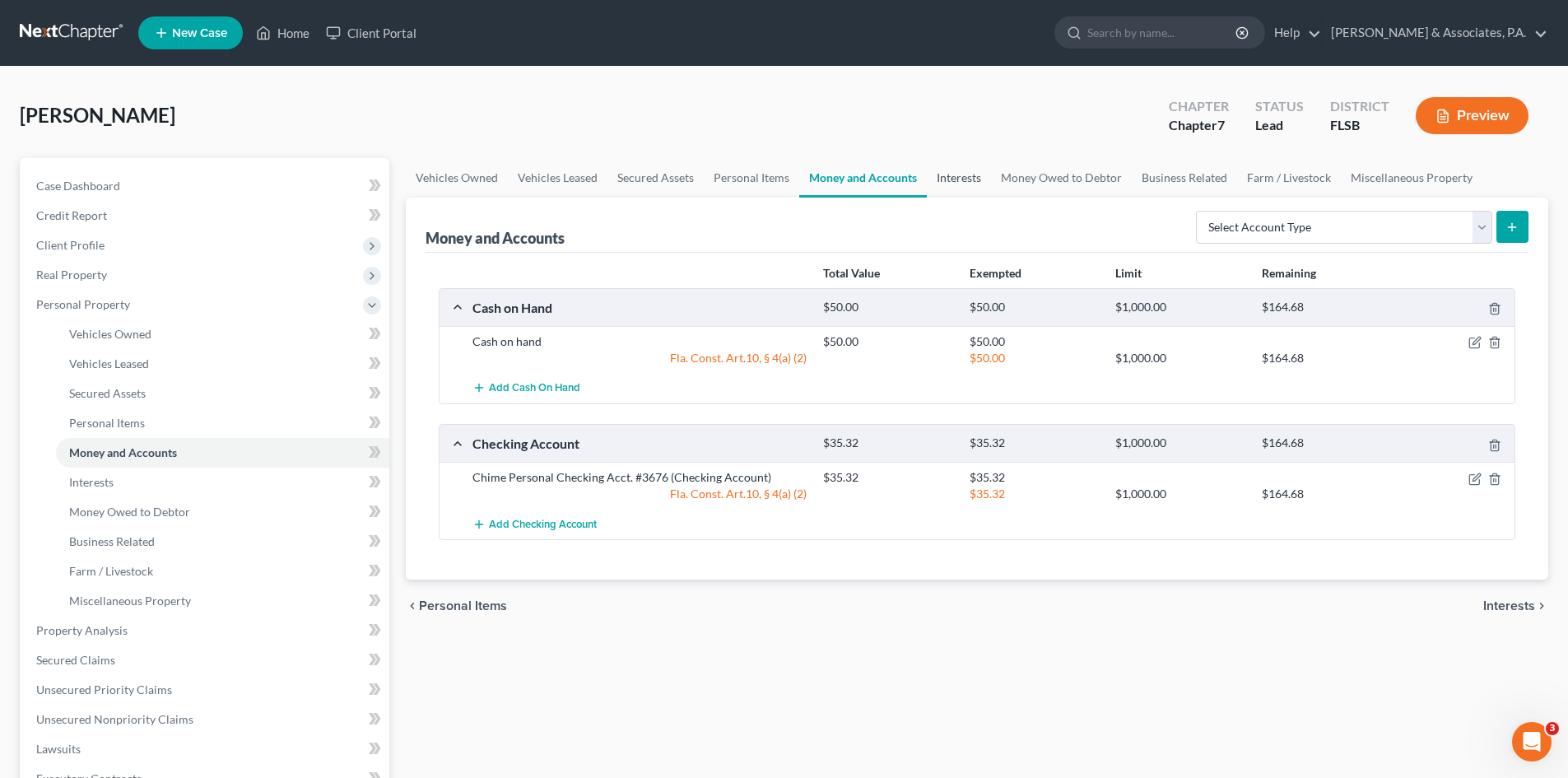
click at [943, 173] on link "Interests" at bounding box center [959, 178] width 65 height 39
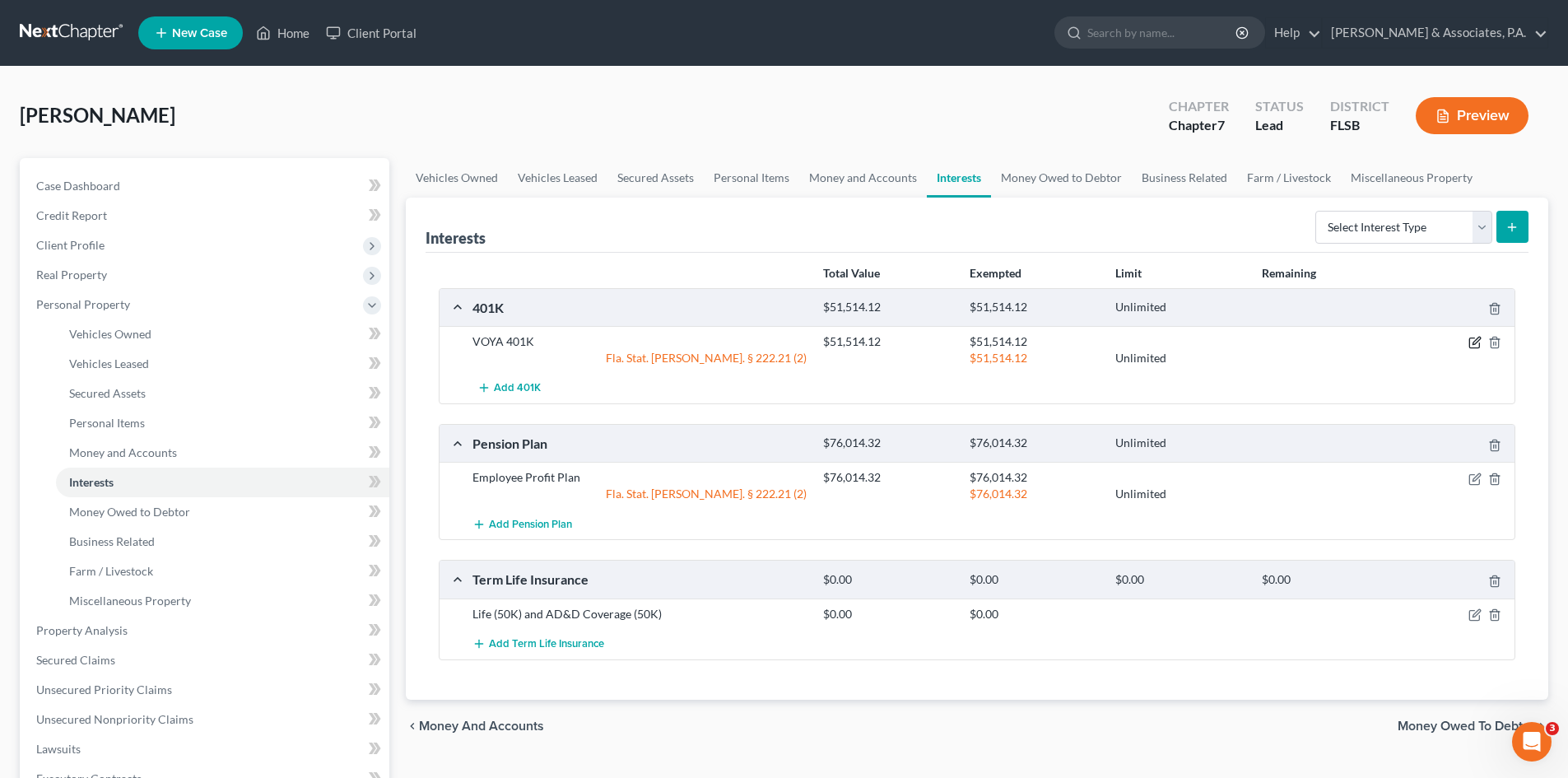
click at [1471, 337] on icon "button" at bounding box center [1475, 343] width 13 height 13
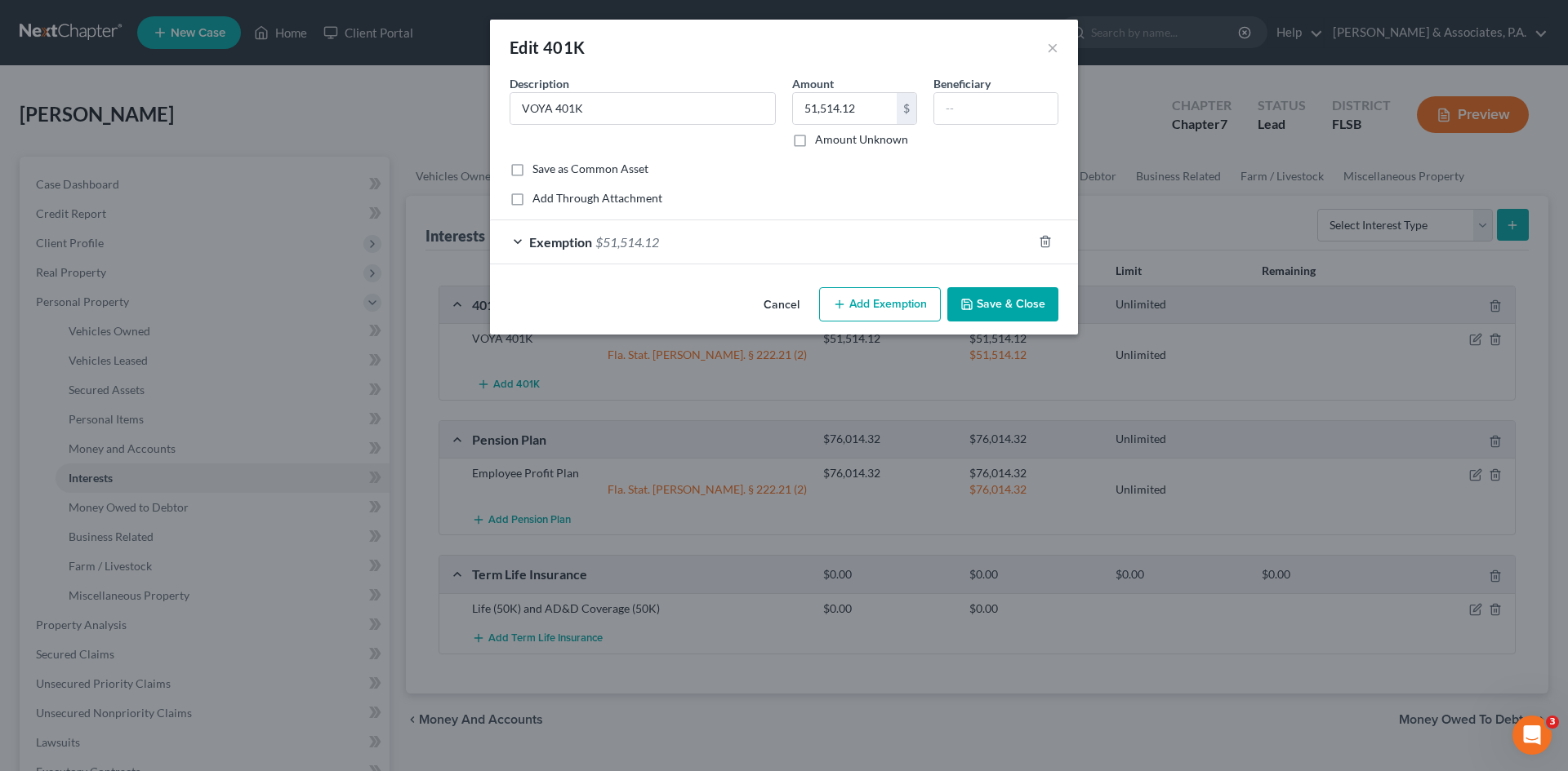
click at [599, 241] on span "$51,514.12" at bounding box center [627, 242] width 64 height 15
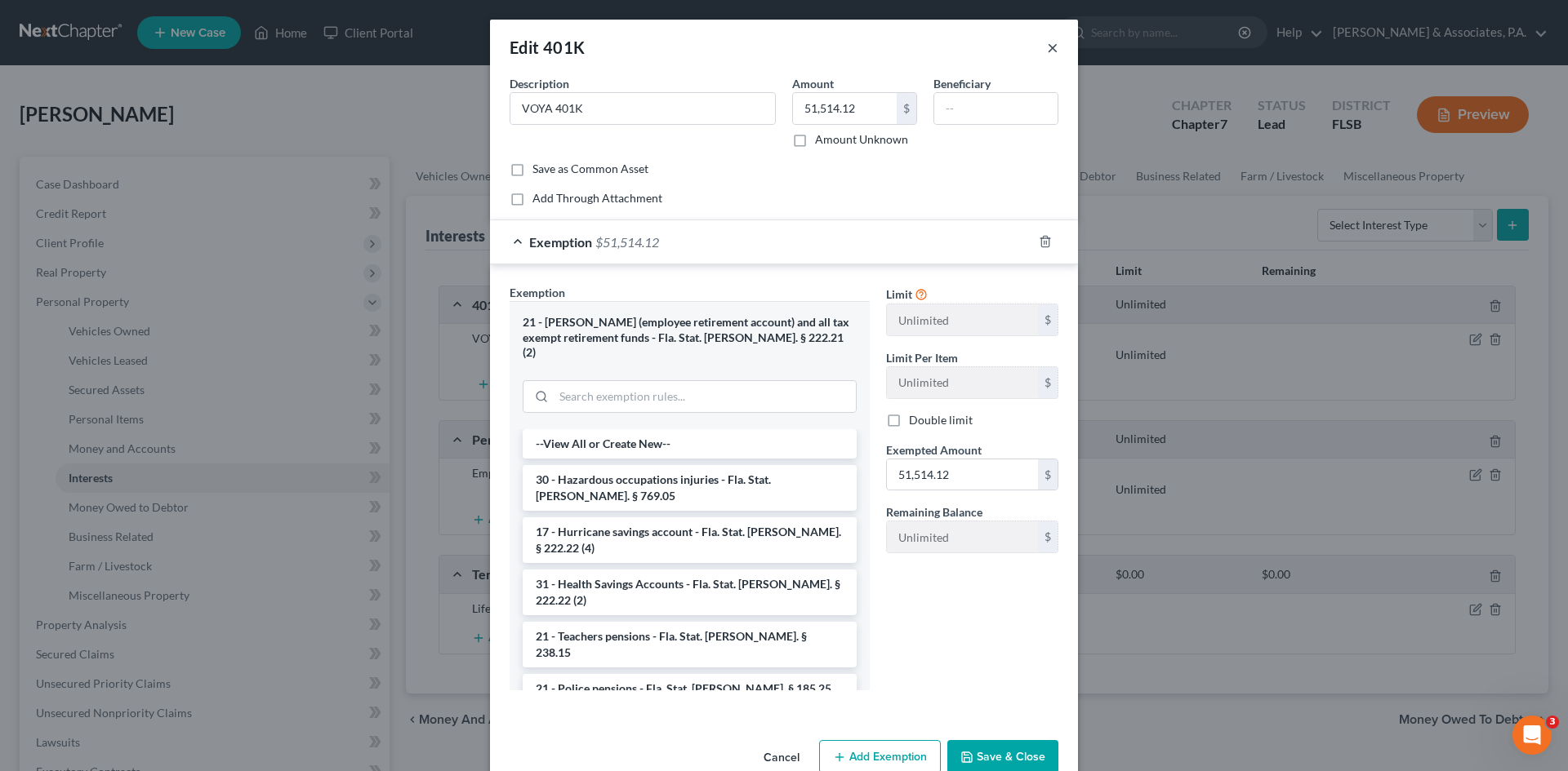
click at [1047, 48] on button "×" at bounding box center [1052, 48] width 12 height 20
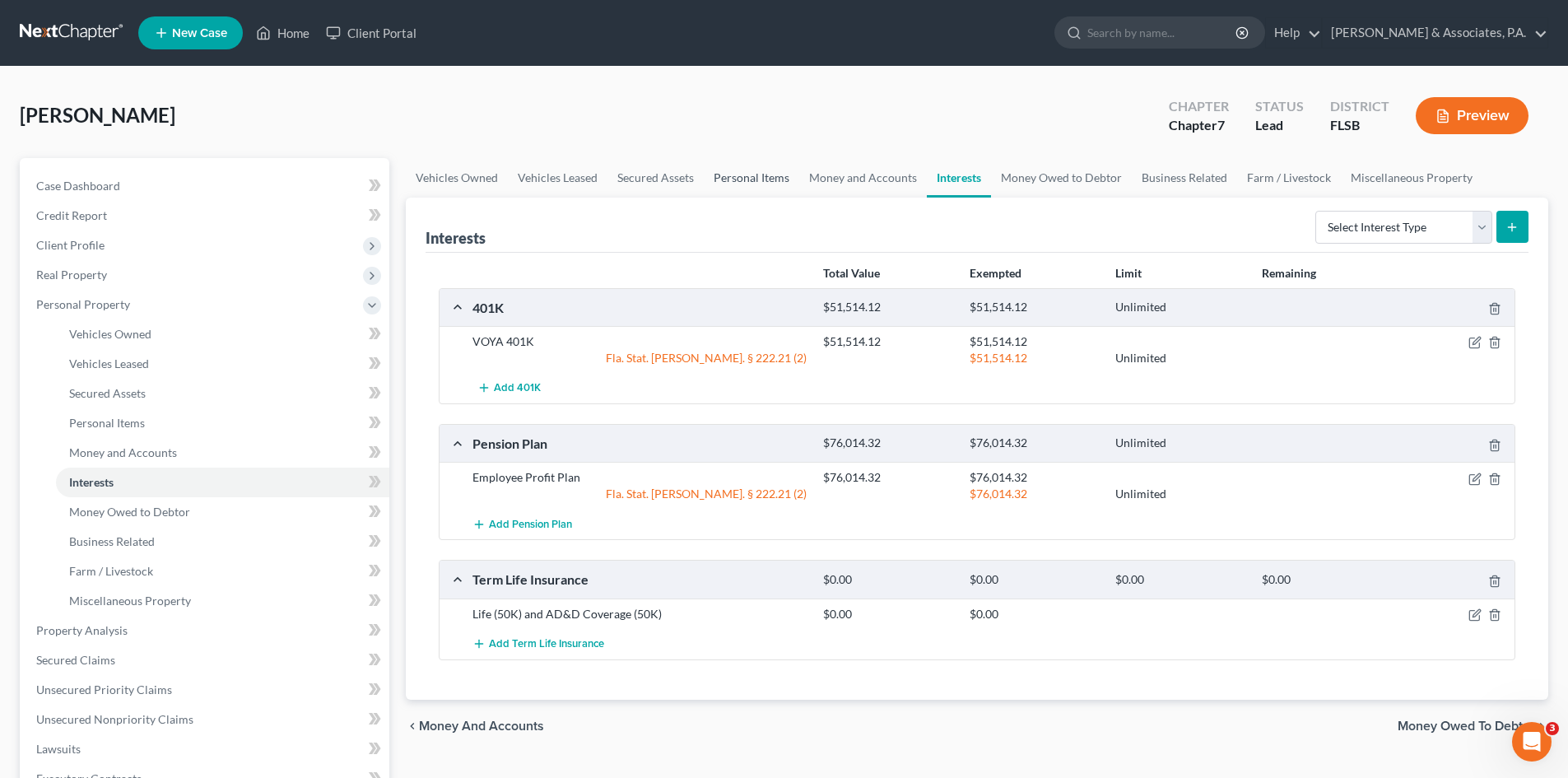
click at [721, 178] on link "Personal Items" at bounding box center [751, 178] width 96 height 39
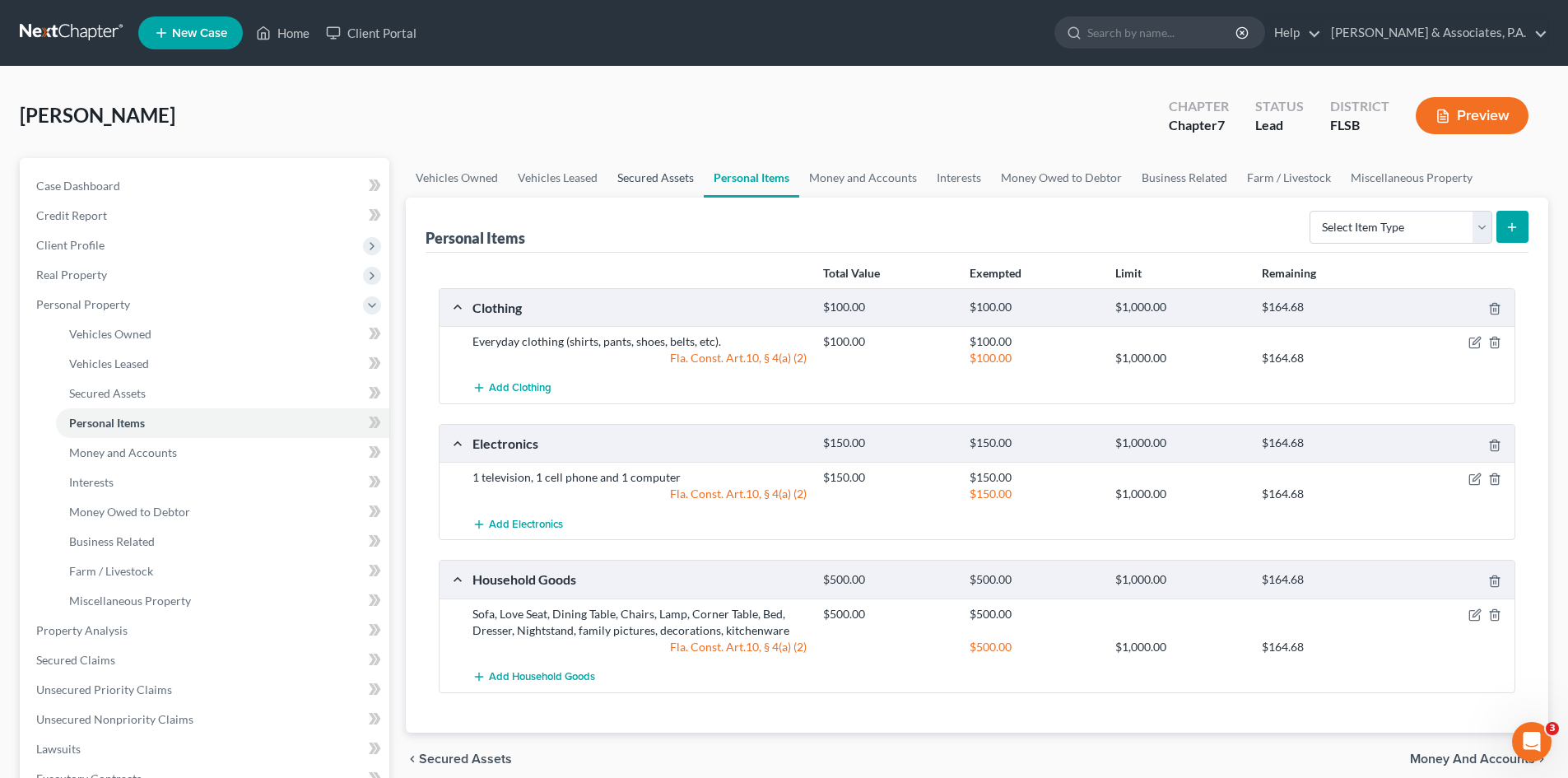
click at [647, 179] on link "Secured Assets" at bounding box center [656, 178] width 97 height 39
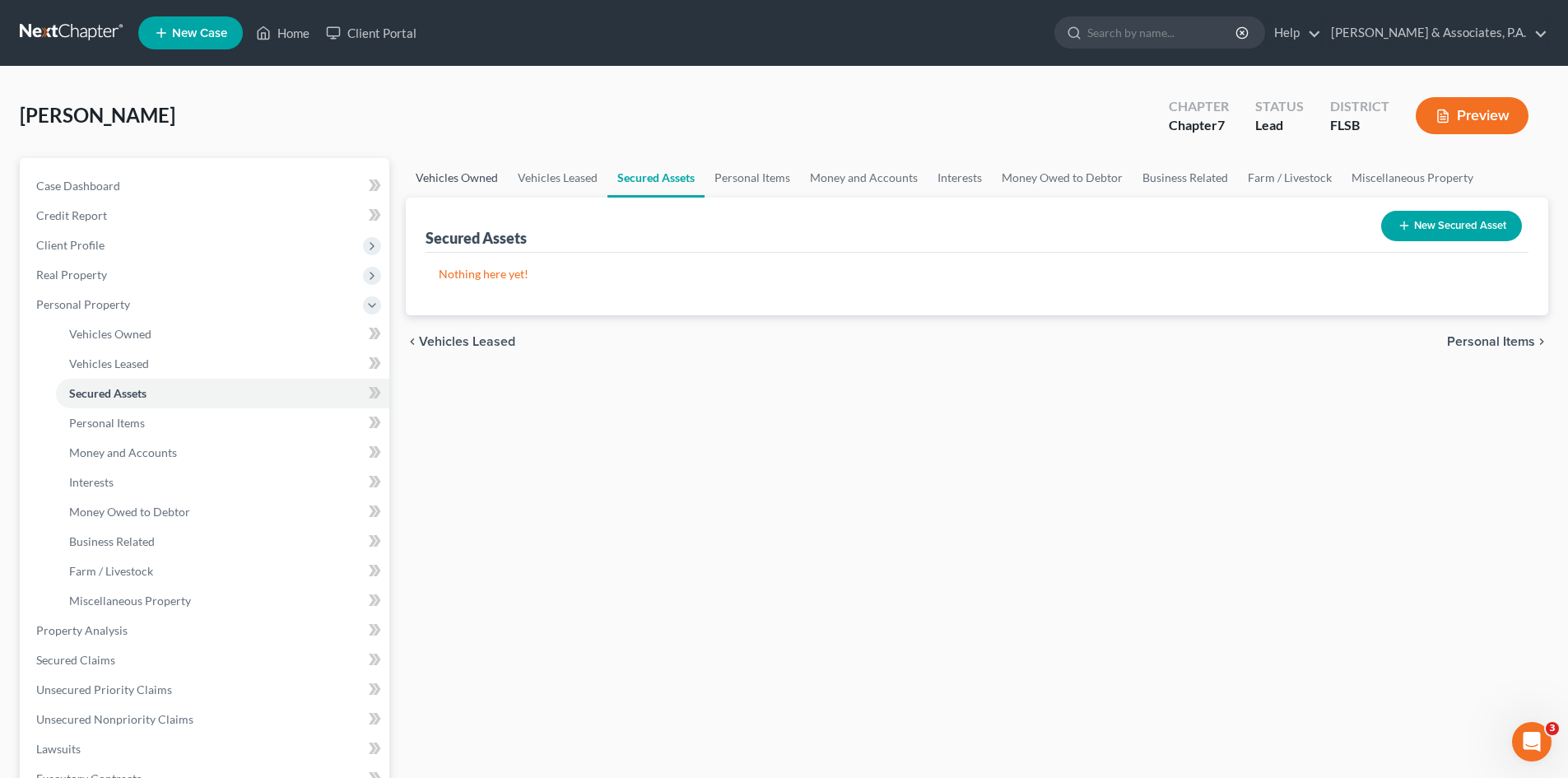
click at [443, 184] on link "Vehicles Owned" at bounding box center [457, 178] width 102 height 39
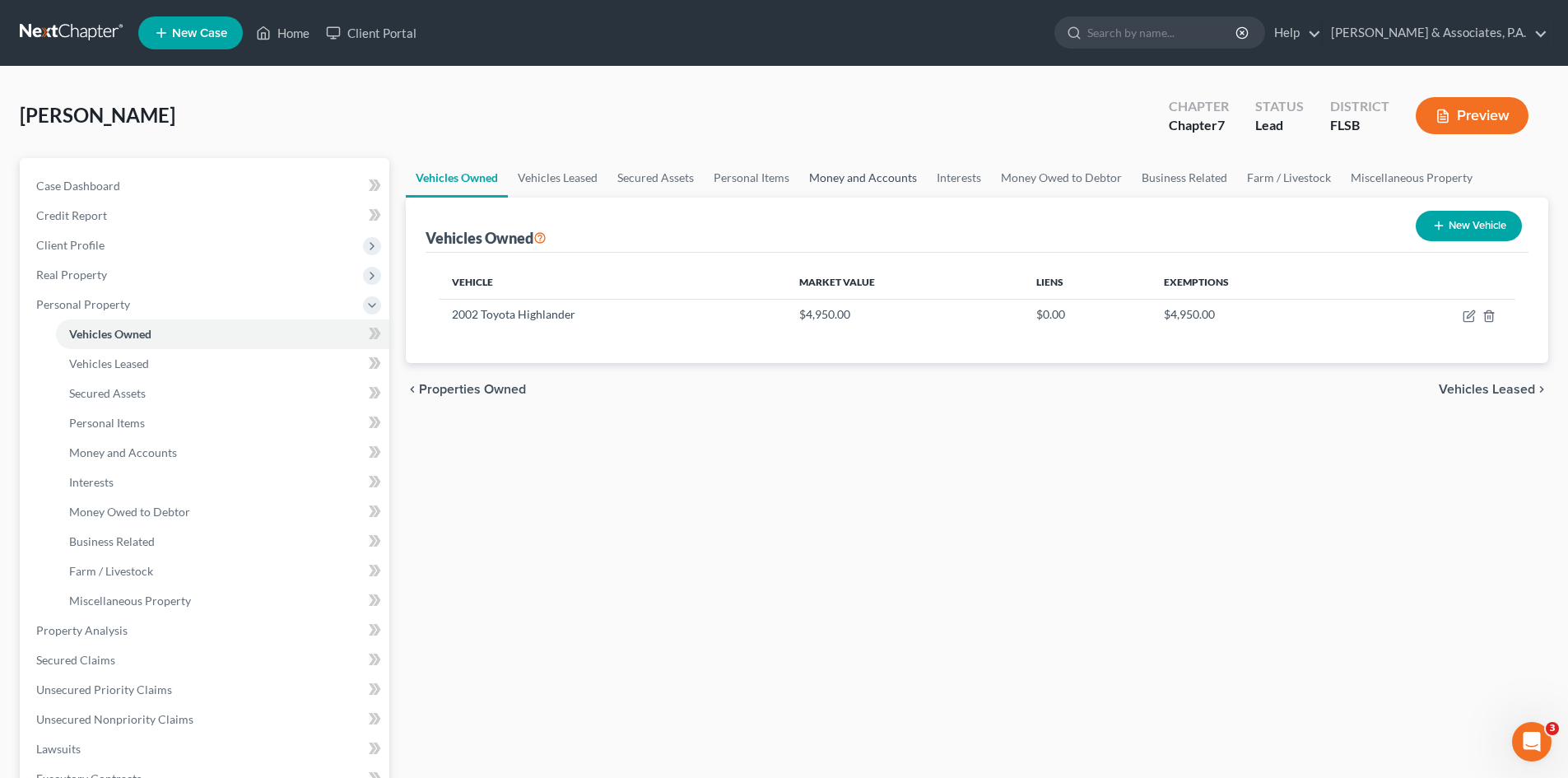
click at [856, 177] on link "Money and Accounts" at bounding box center [863, 178] width 127 height 39
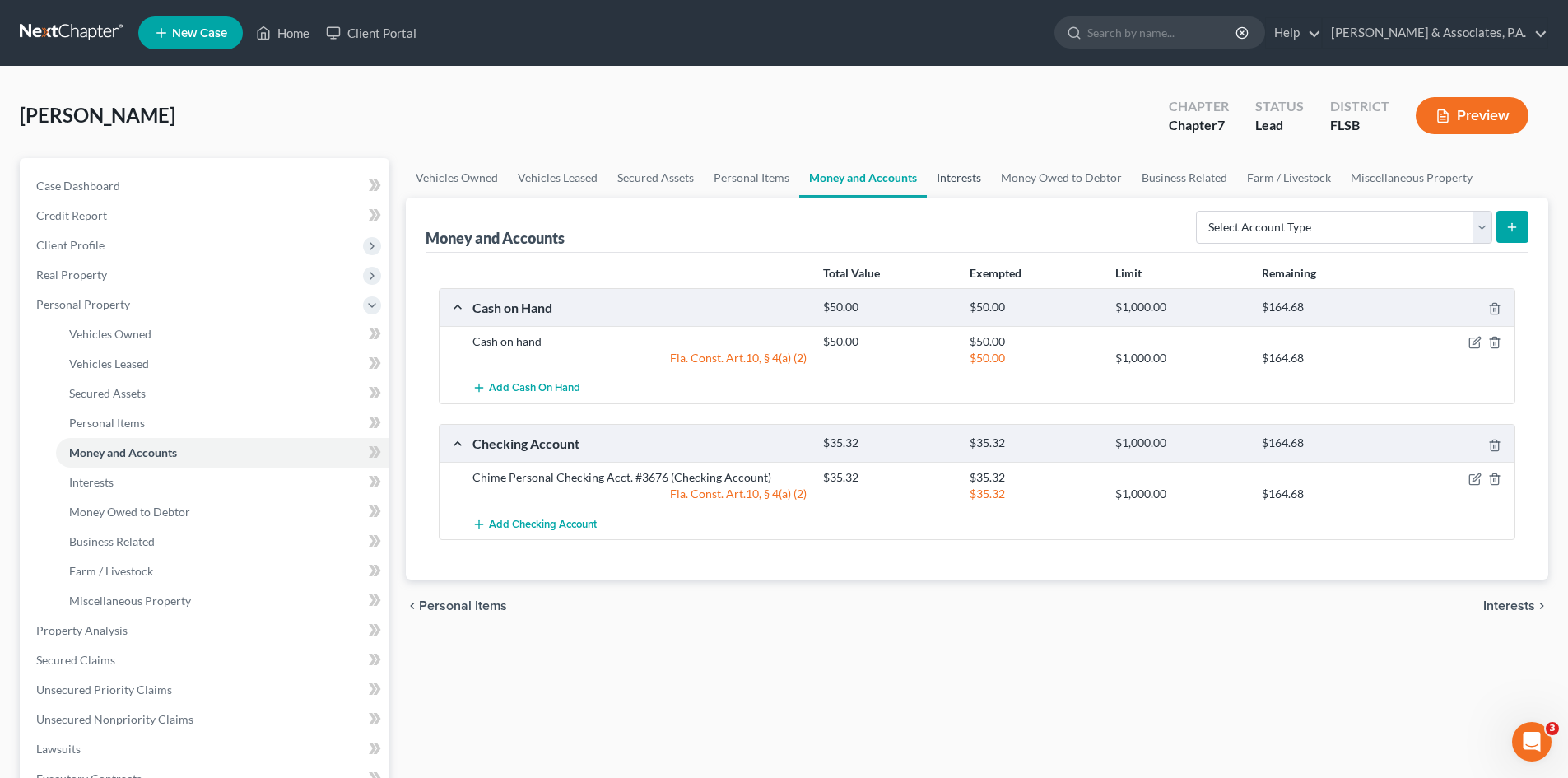
click at [956, 177] on link "Interests" at bounding box center [959, 178] width 65 height 39
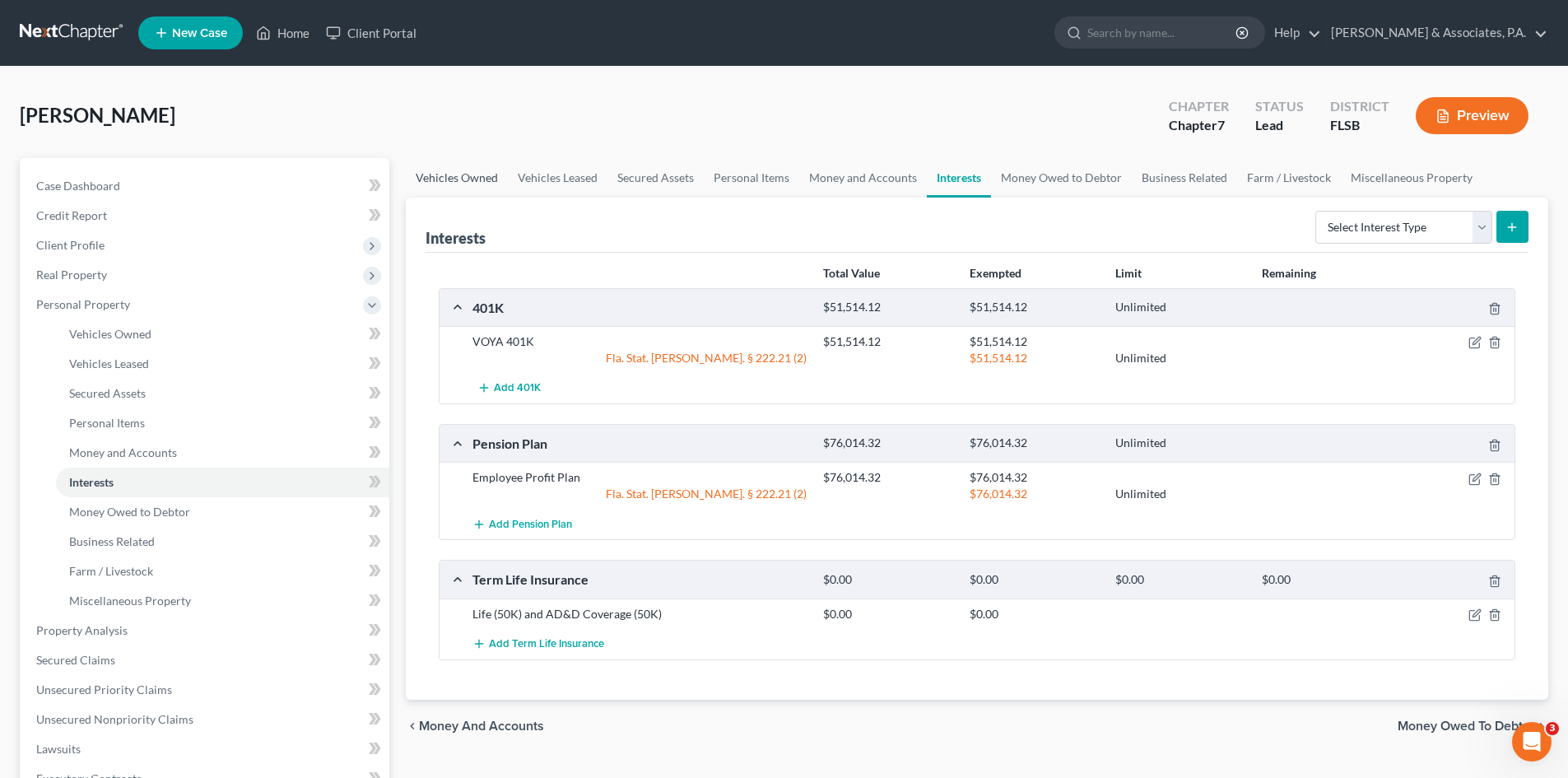
click at [437, 169] on link "Vehicles Owned" at bounding box center [457, 178] width 102 height 39
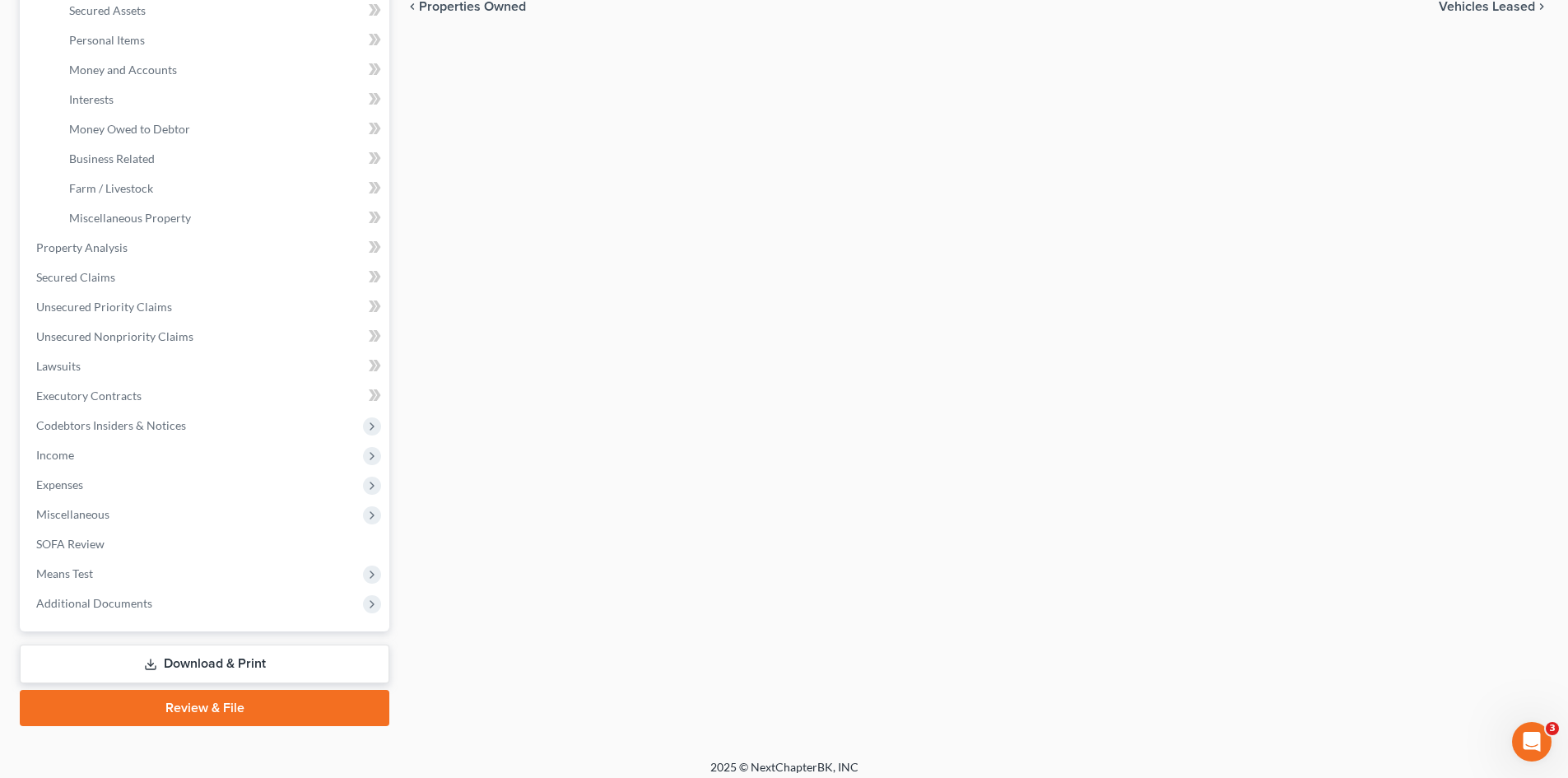
scroll to position [394, 0]
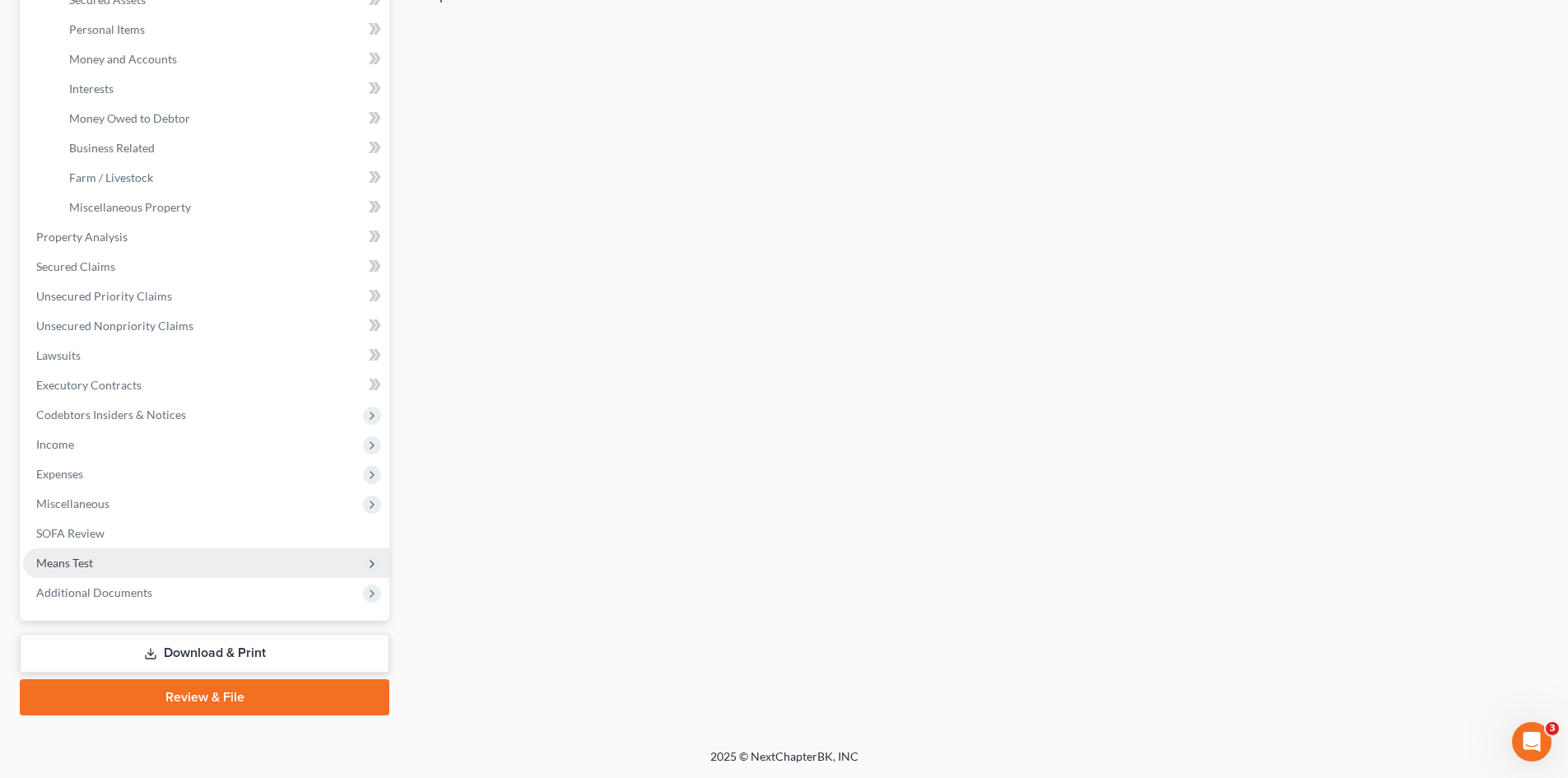
click at [65, 562] on span "Means Test" at bounding box center [65, 562] width 56 height 14
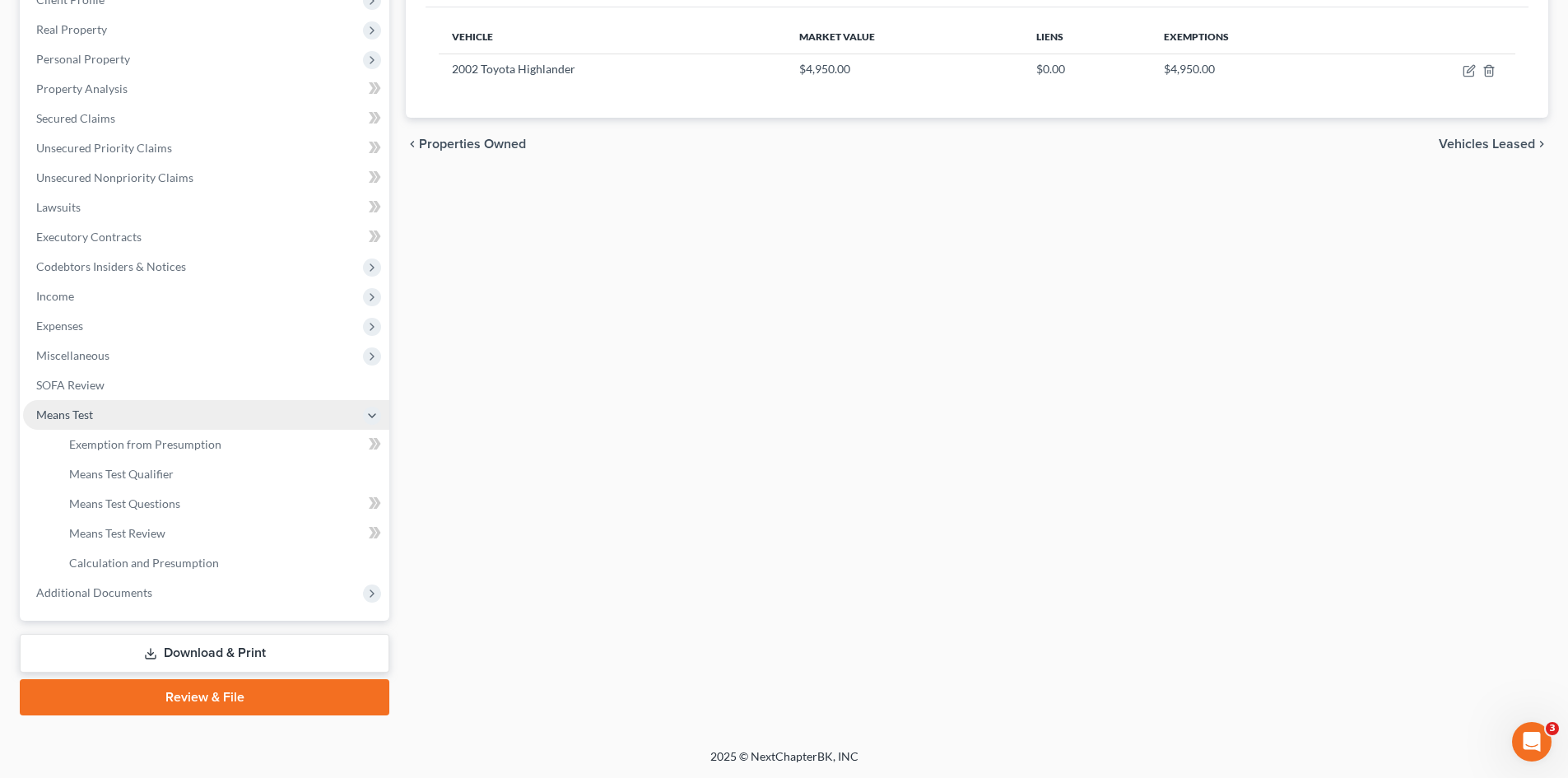
scroll to position [245, 0]
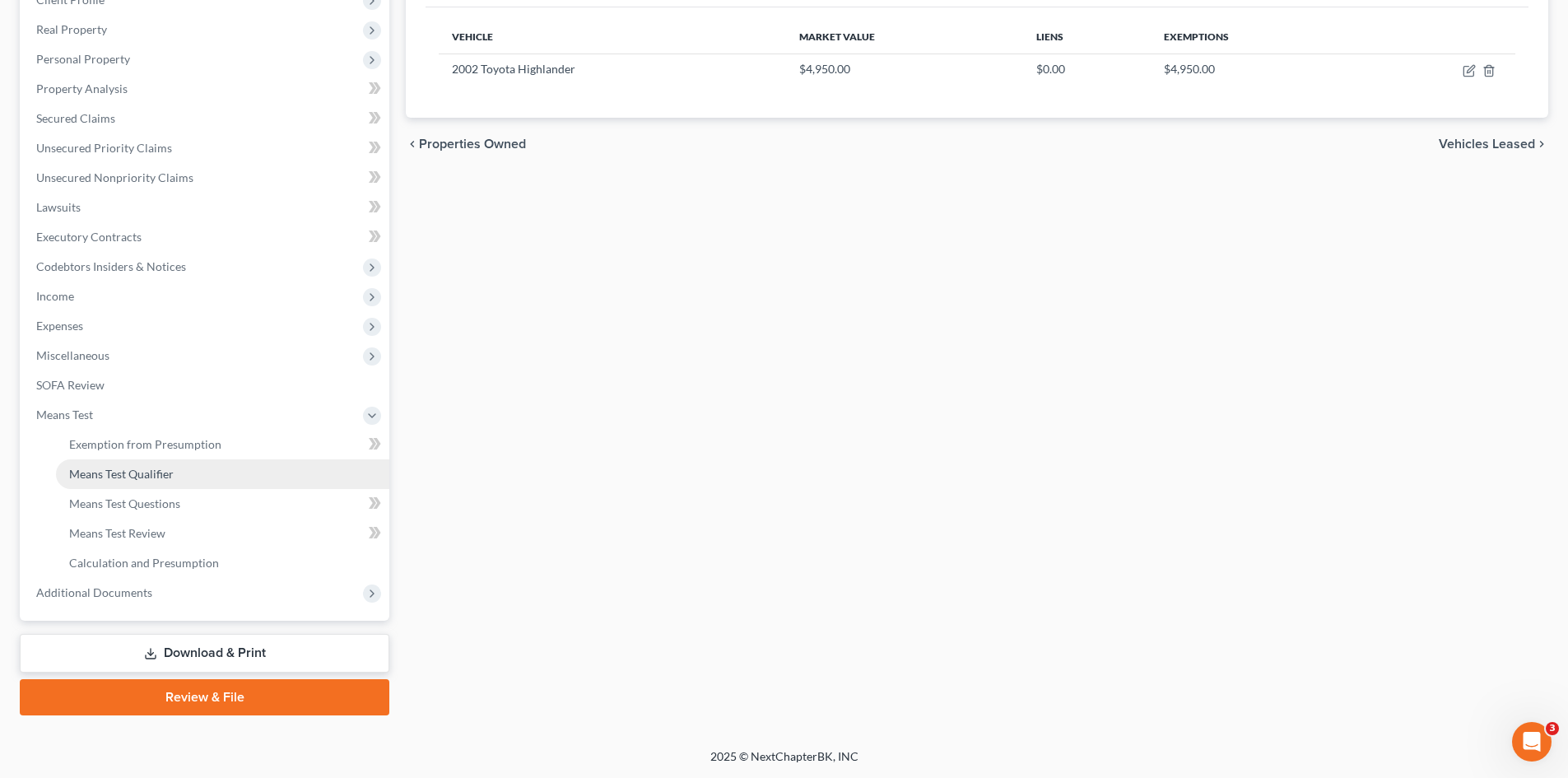
click at [104, 476] on span "Means Test Qualifier" at bounding box center [121, 474] width 105 height 14
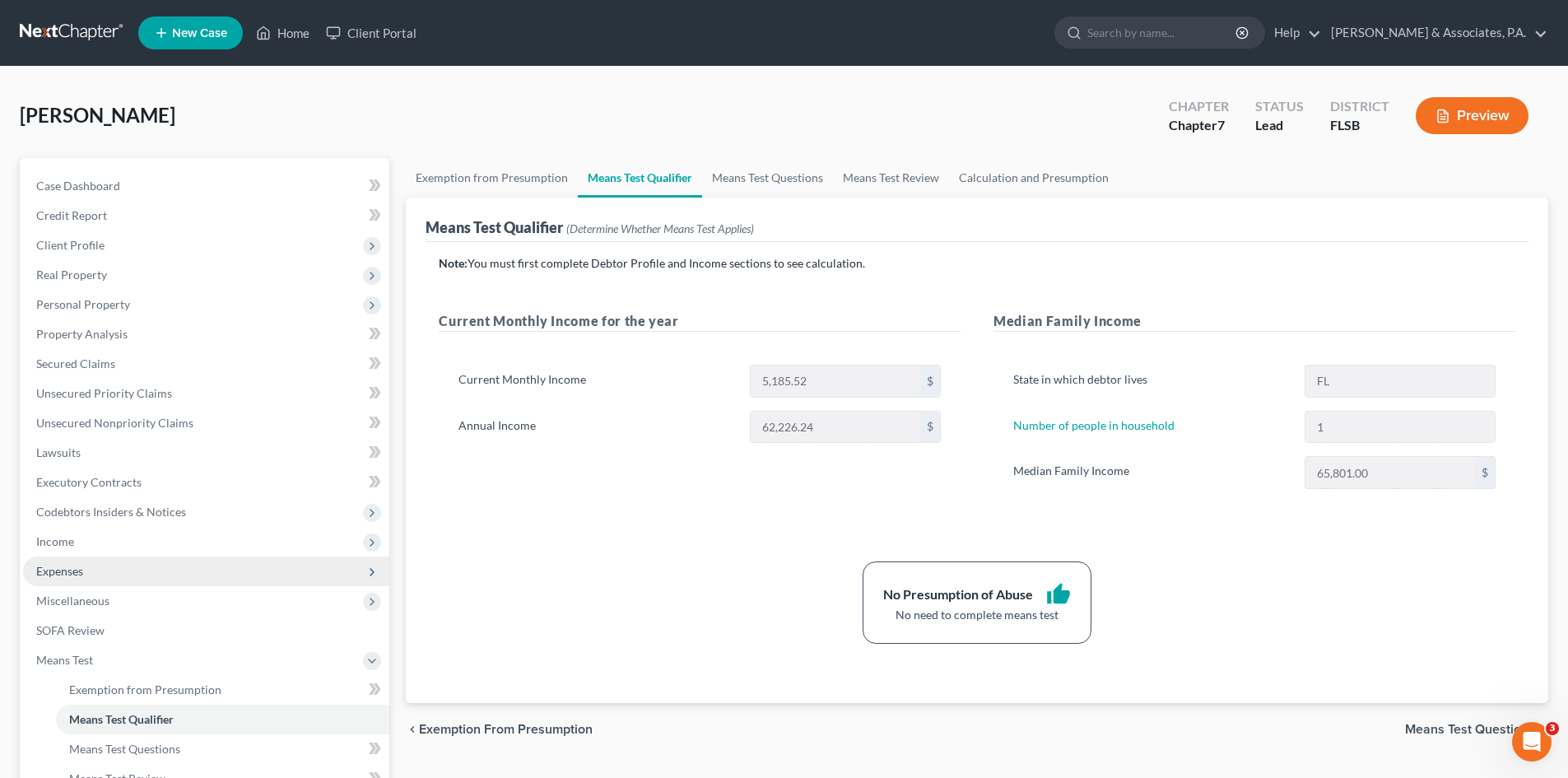
click at [51, 578] on span "Expenses" at bounding box center [60, 570] width 47 height 14
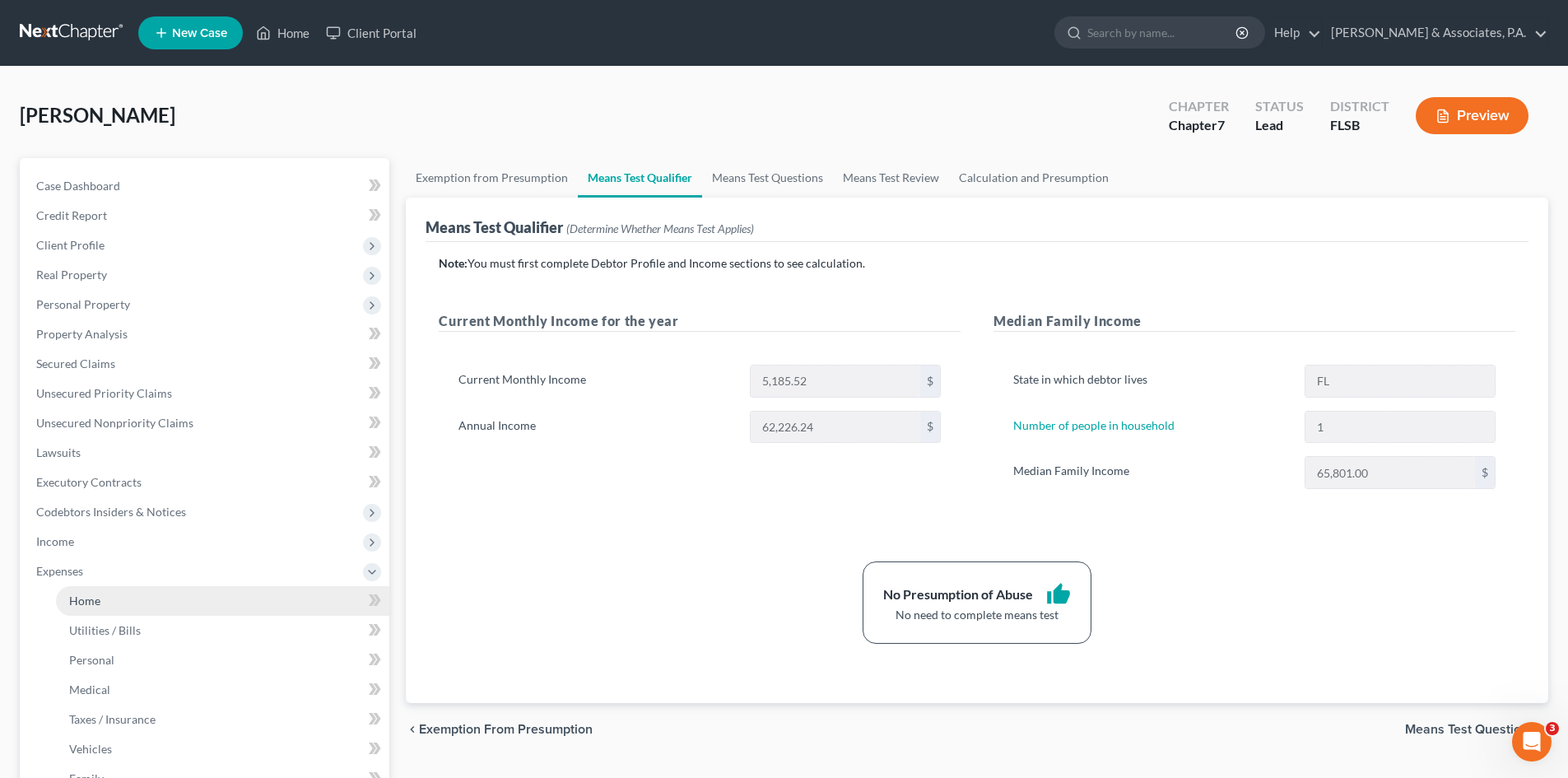
click at [86, 599] on span "Home" at bounding box center [85, 600] width 31 height 14
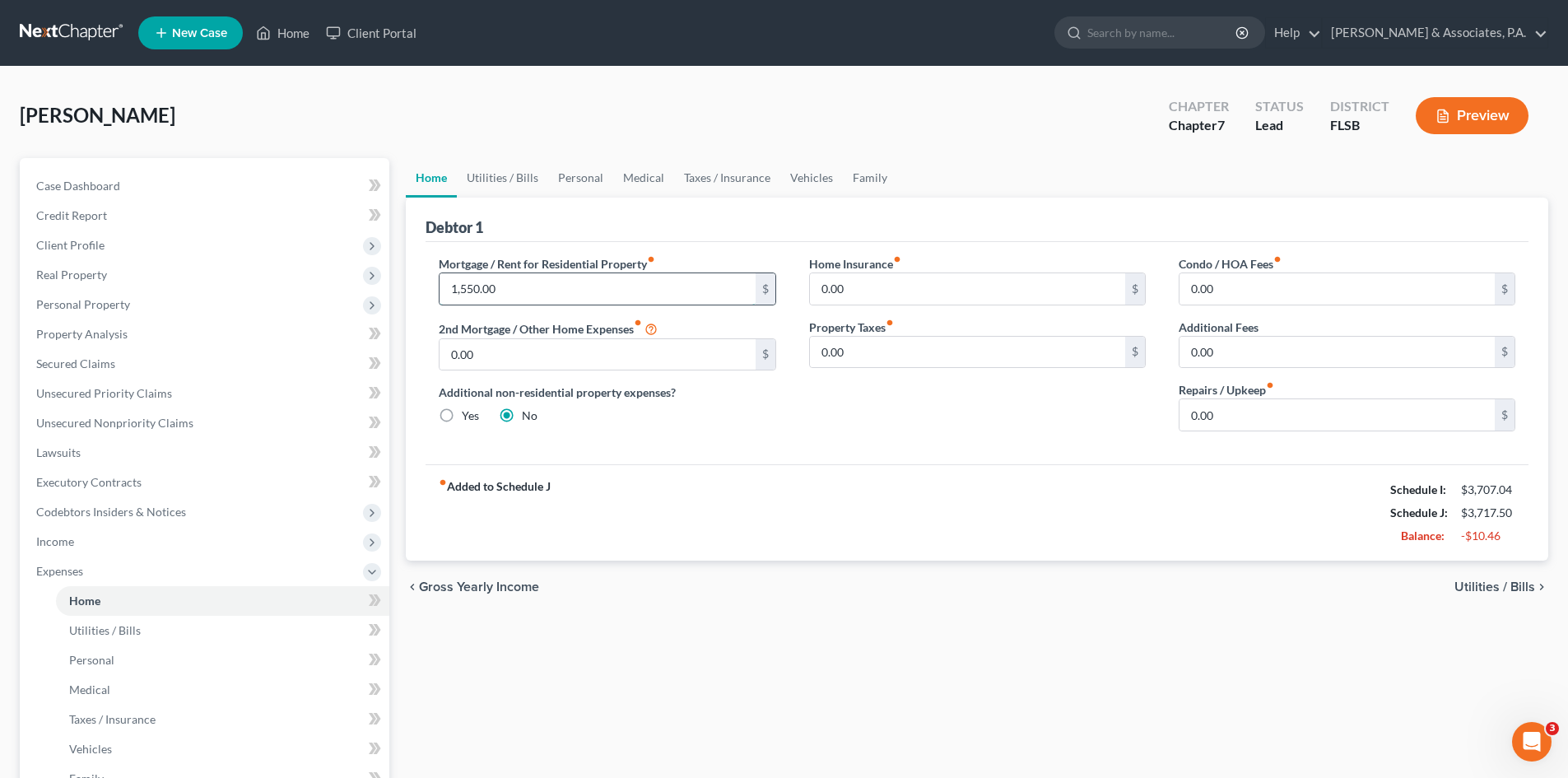
click at [506, 289] on input "1,550.00" at bounding box center [597, 289] width 315 height 31
click at [531, 252] on div "Mortgage / Rent for Residential Property fiber_manual_record 1,550.00 $ 2nd Mor…" at bounding box center [977, 353] width 1104 height 222
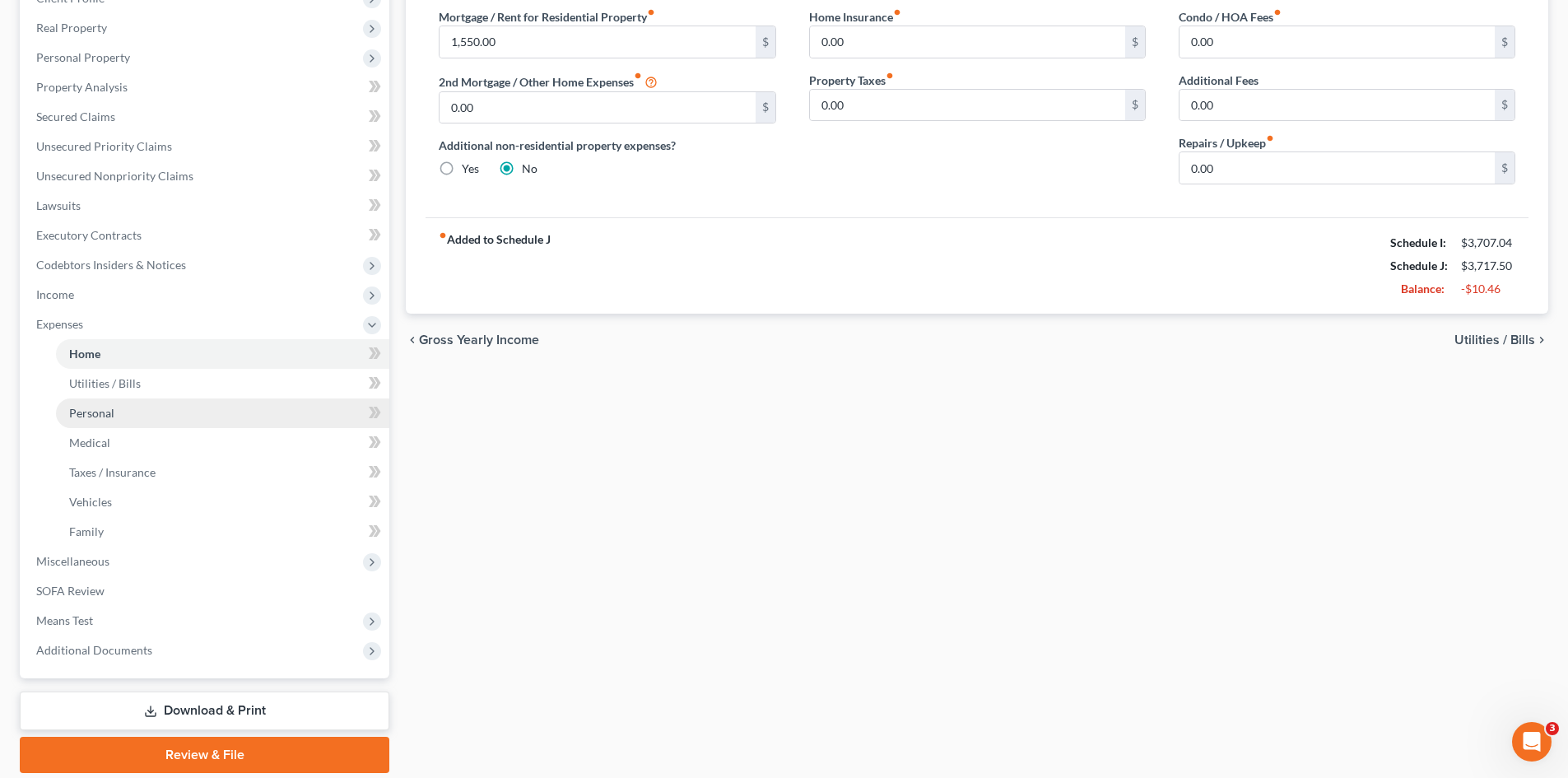
click at [104, 417] on span "Personal" at bounding box center [92, 413] width 46 height 14
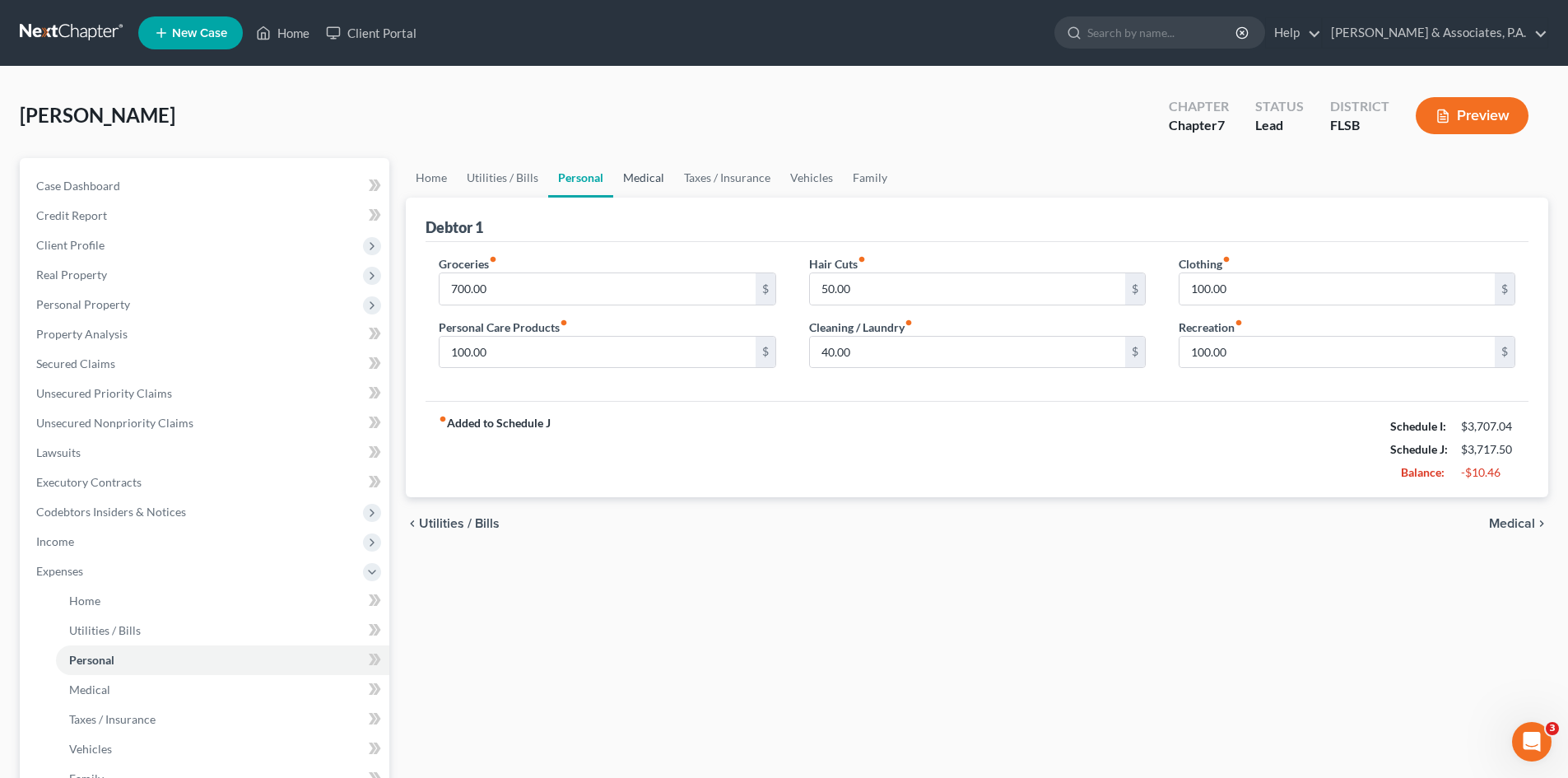
click at [644, 179] on link "Medical" at bounding box center [644, 178] width 61 height 39
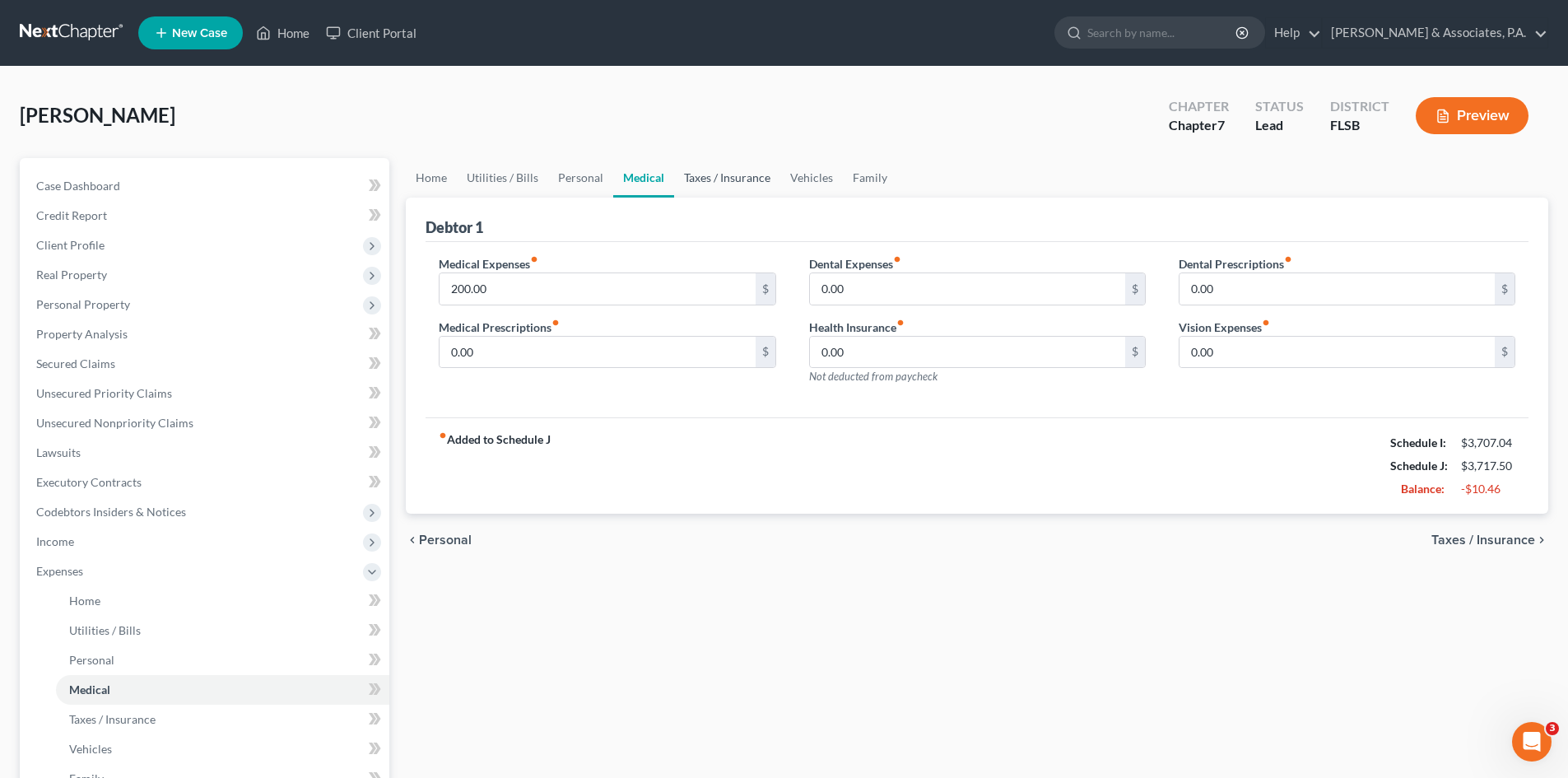
click at [709, 175] on link "Taxes / Insurance" at bounding box center [728, 178] width 107 height 39
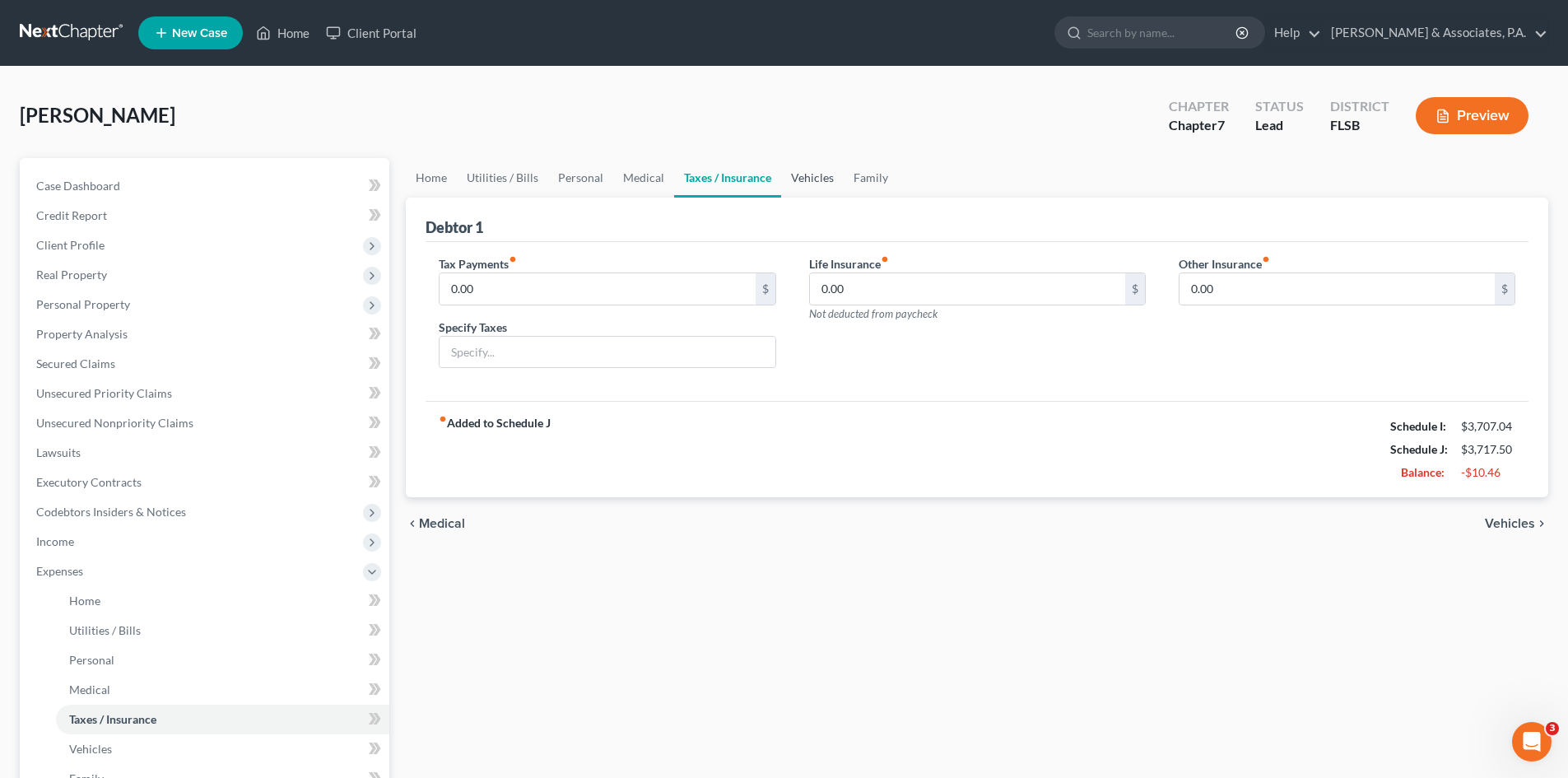
click at [804, 178] on link "Vehicles" at bounding box center [812, 178] width 63 height 39
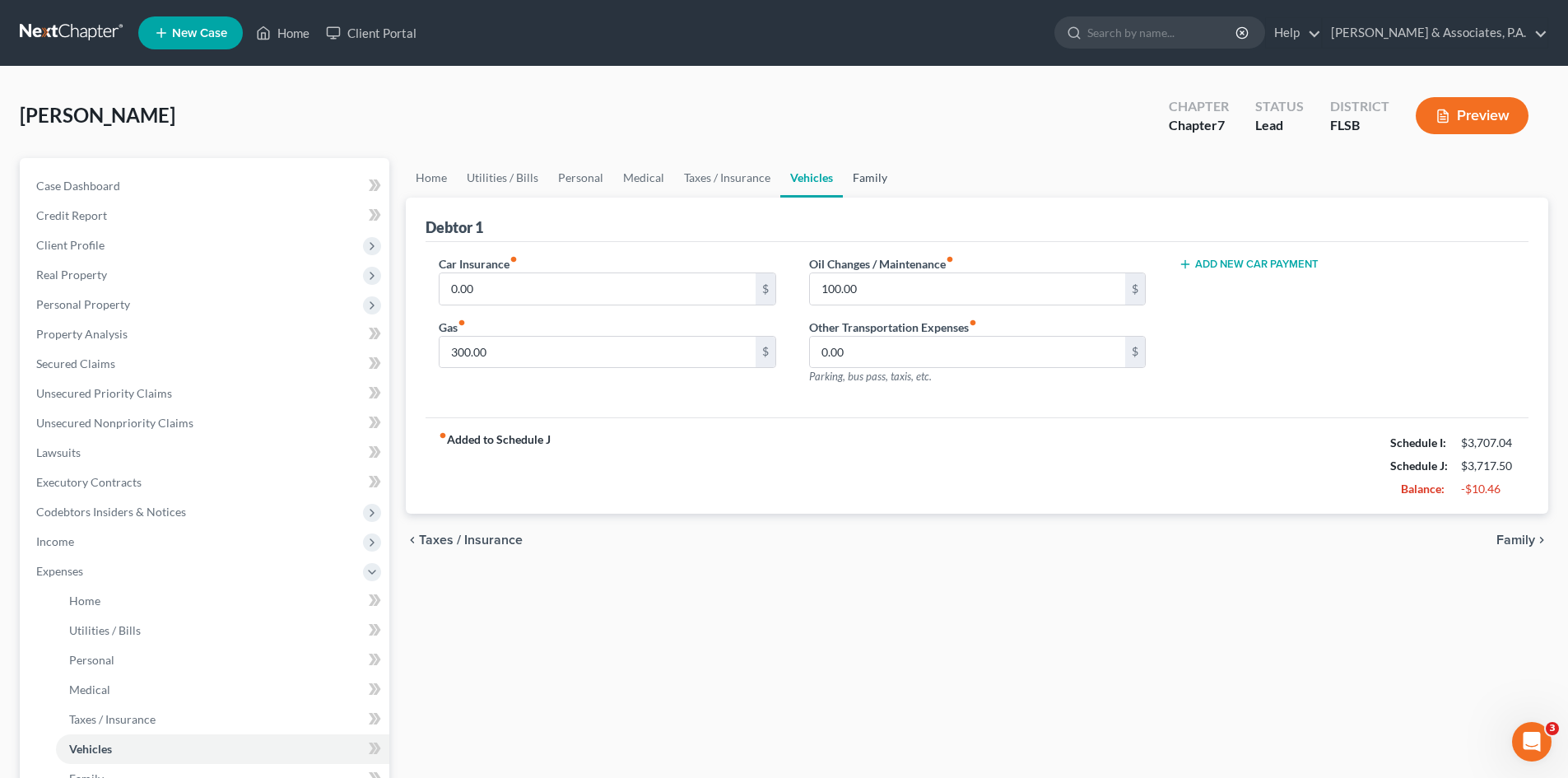
click at [867, 170] on link "Family" at bounding box center [871, 178] width 55 height 39
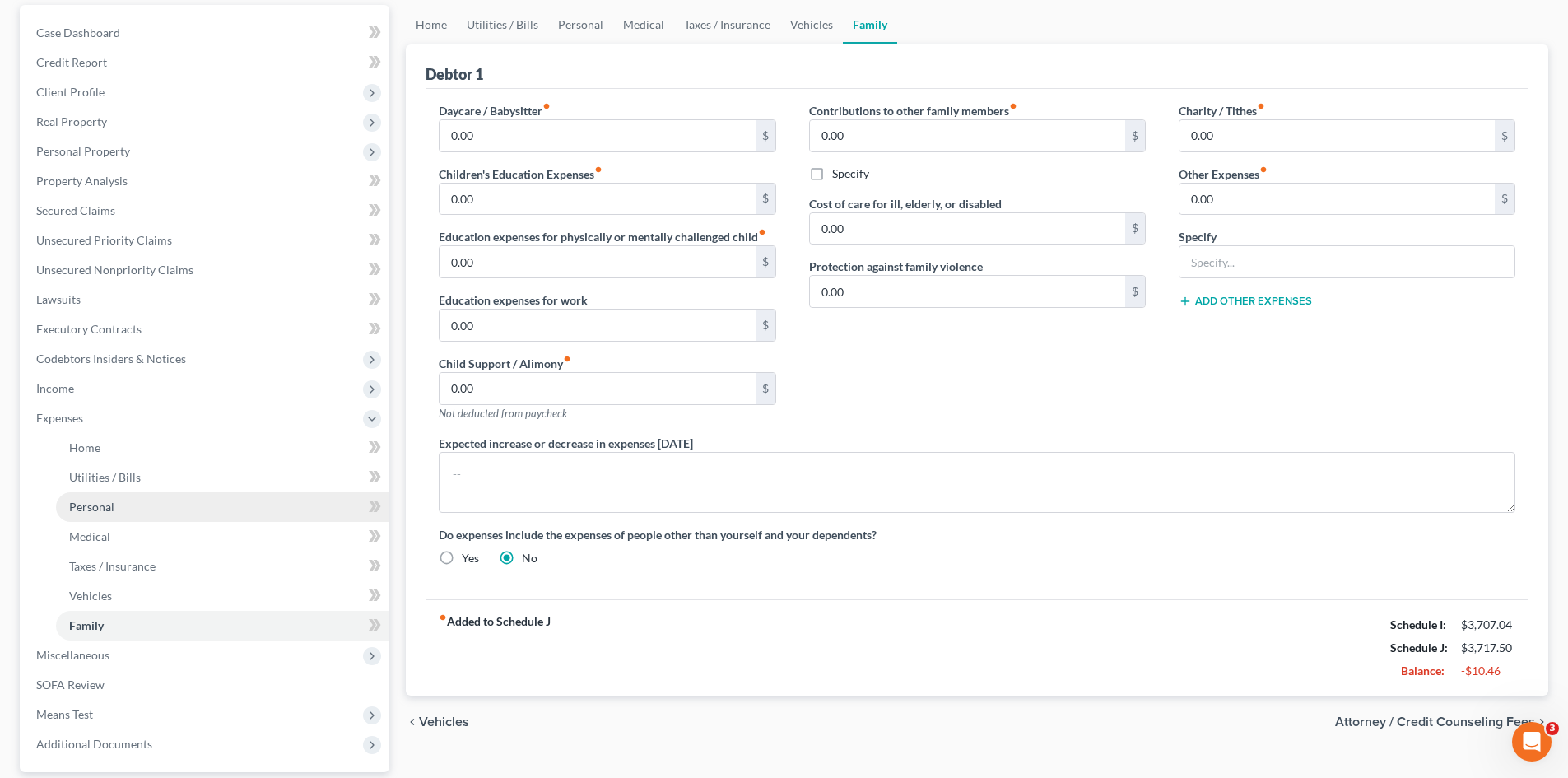
scroll to position [247, 0]
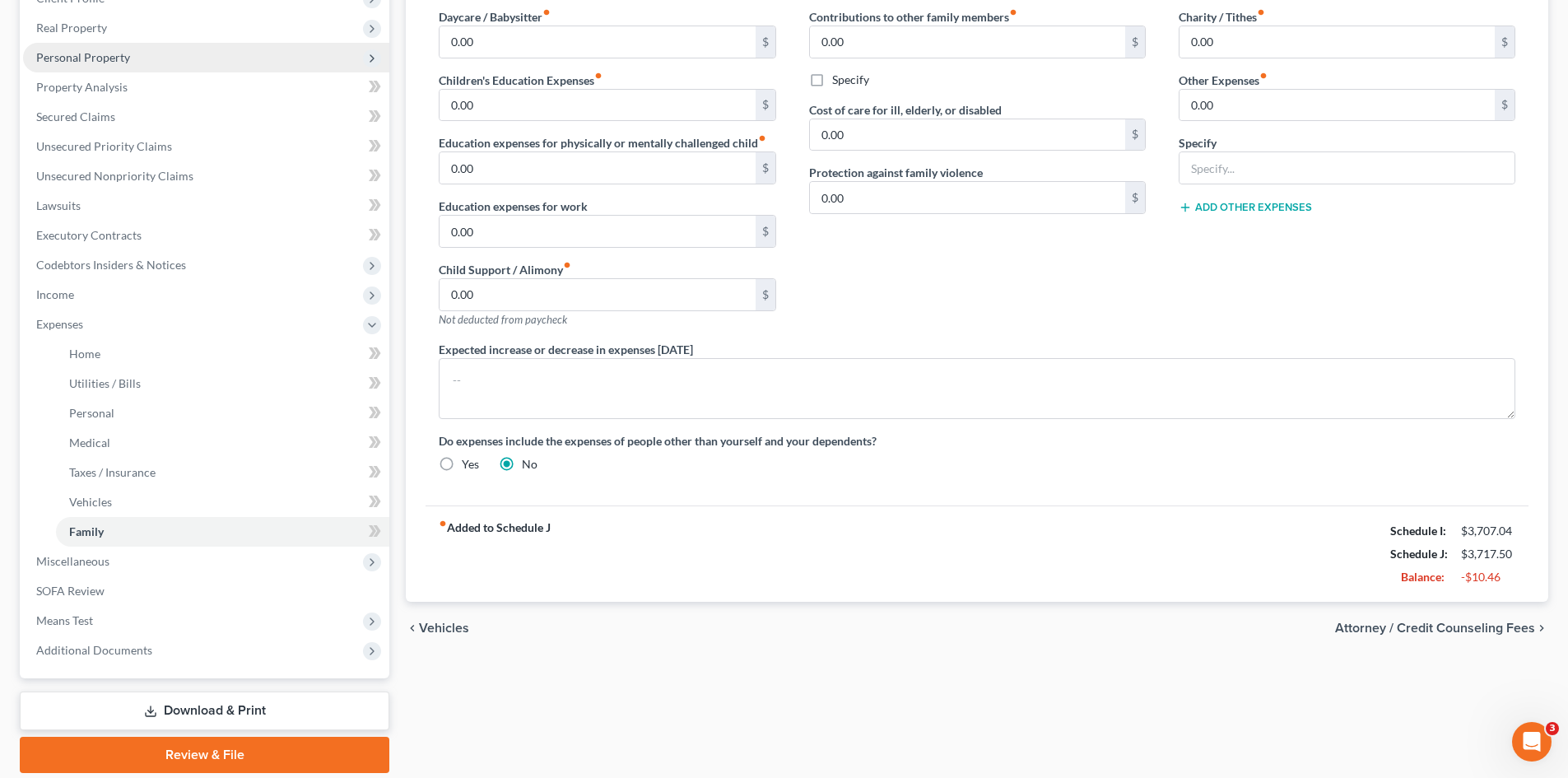
click at [73, 56] on span "Personal Property" at bounding box center [83, 56] width 94 height 14
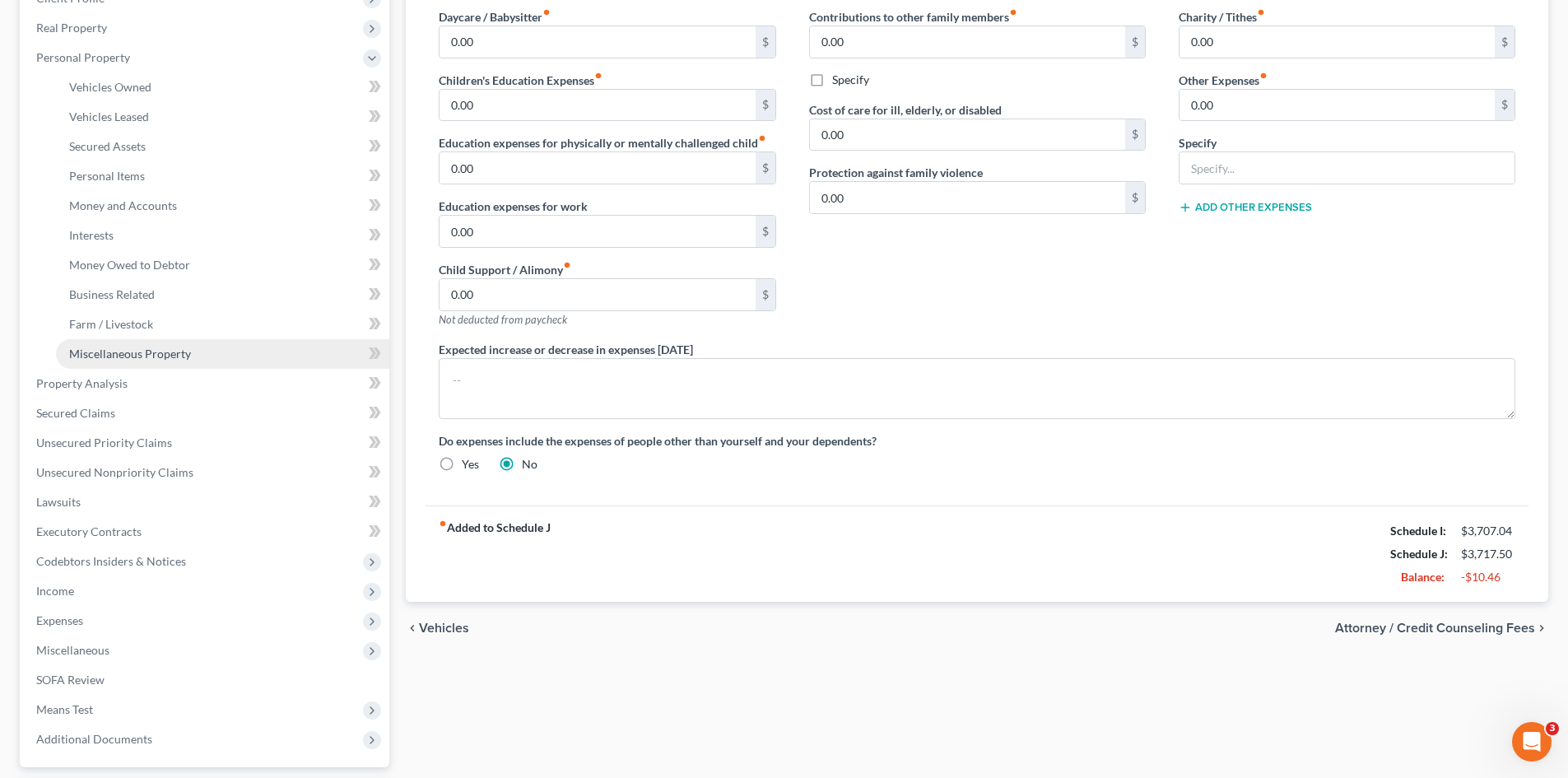
click at [110, 353] on span "Miscellaneous Property" at bounding box center [130, 353] width 122 height 14
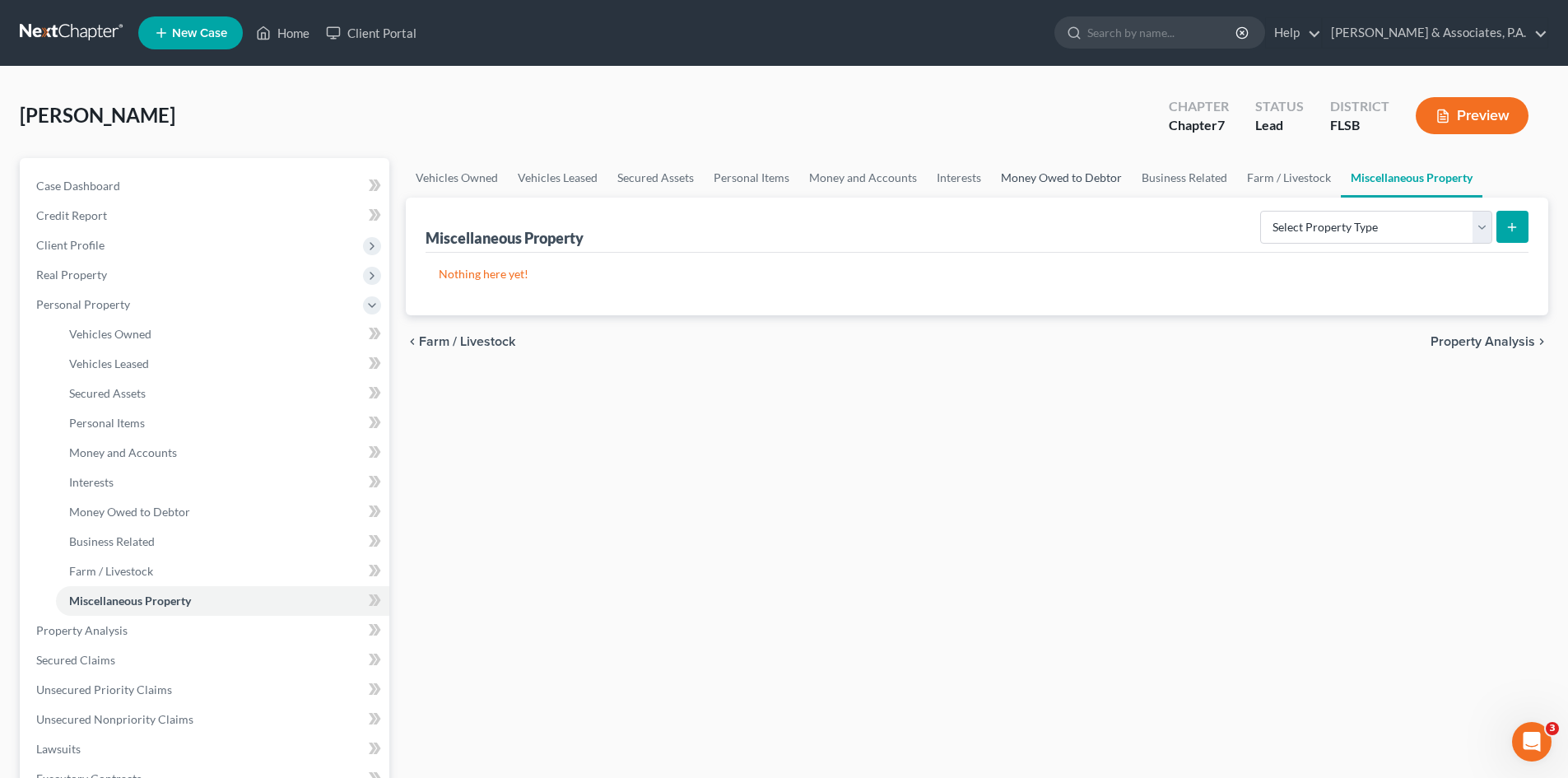
click at [1034, 175] on link "Money Owed to Debtor" at bounding box center [1062, 178] width 141 height 39
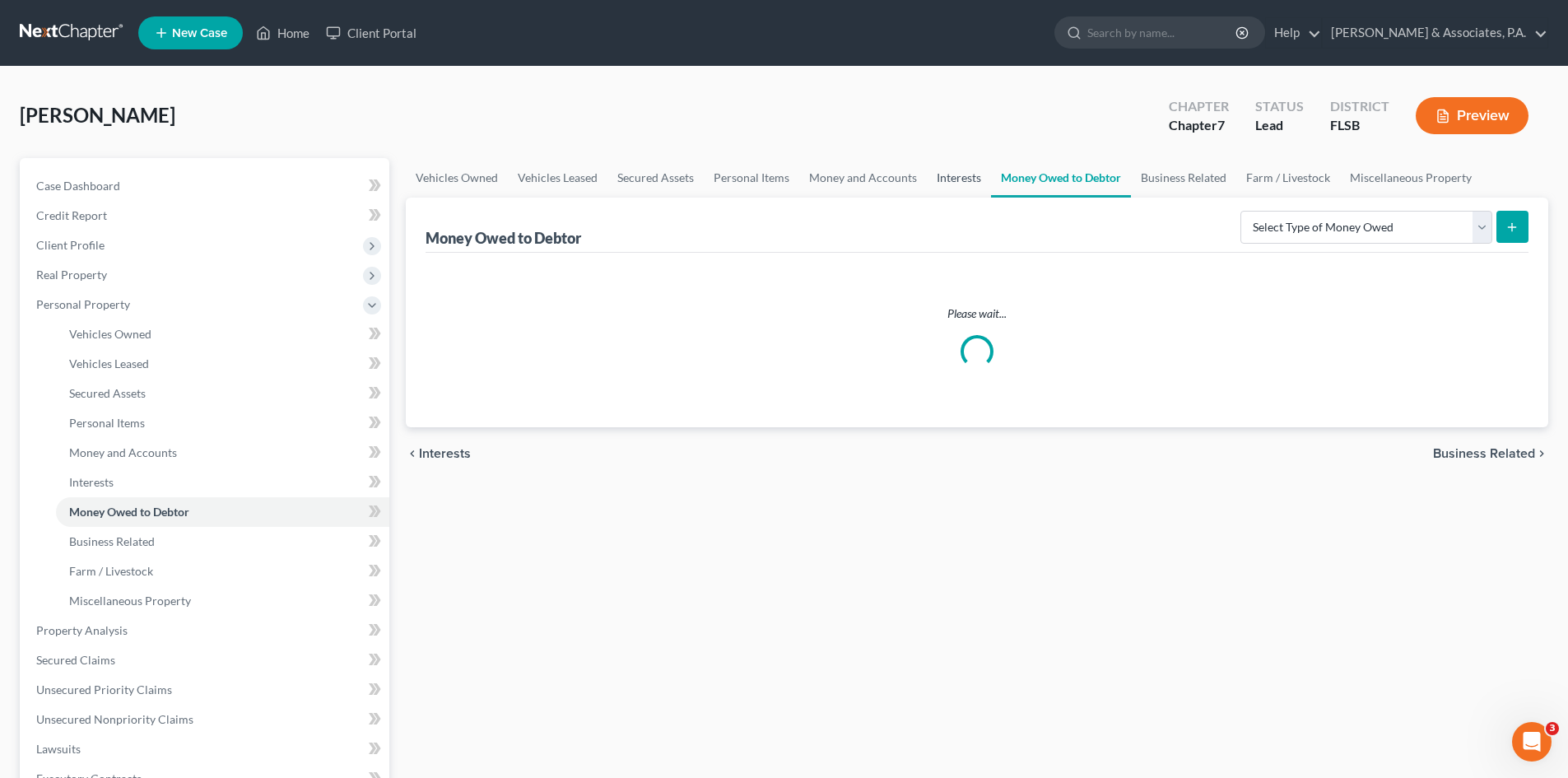
click at [953, 183] on link "Interests" at bounding box center [959, 178] width 65 height 39
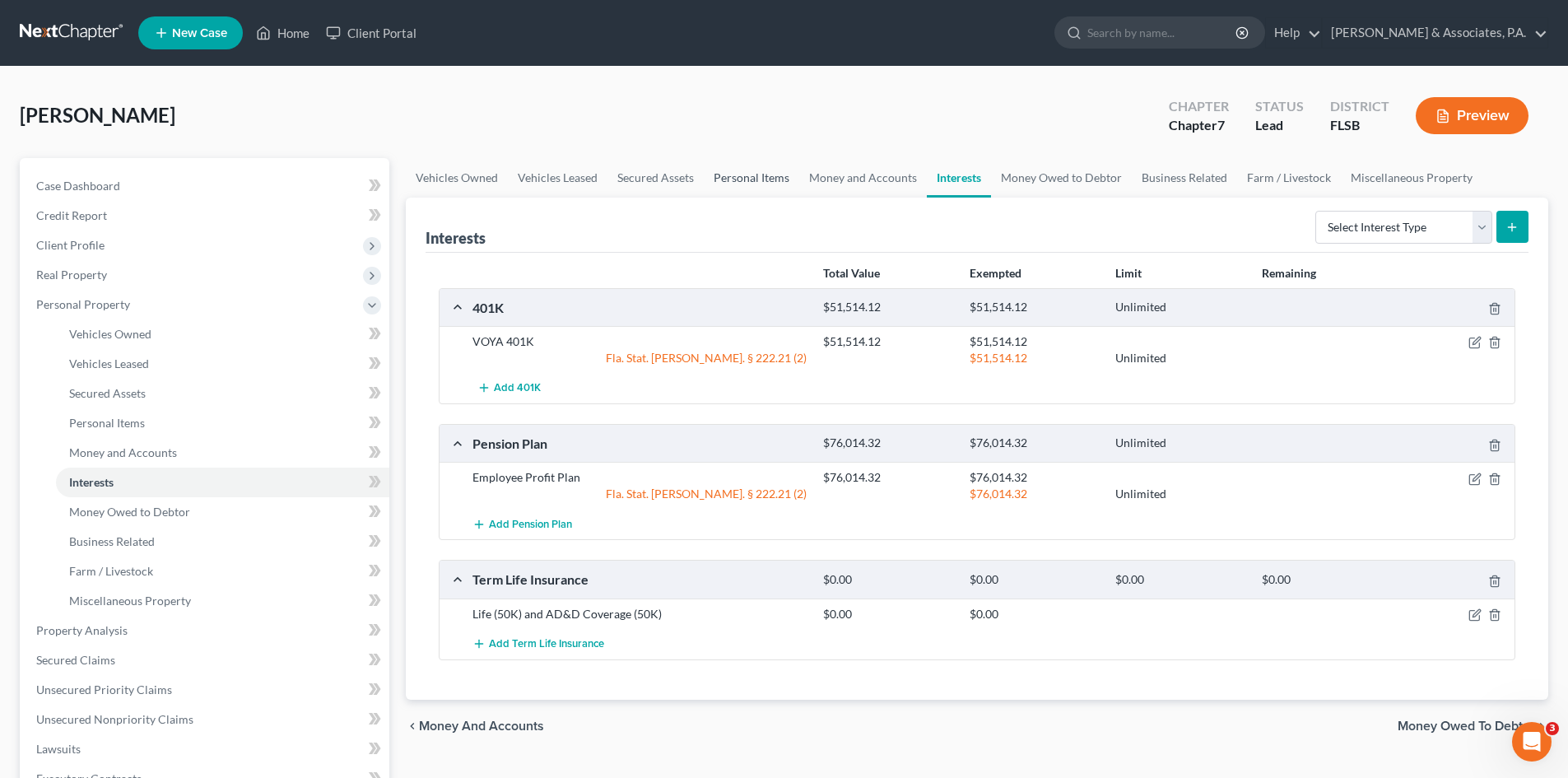
click at [761, 174] on link "Personal Items" at bounding box center [751, 178] width 96 height 39
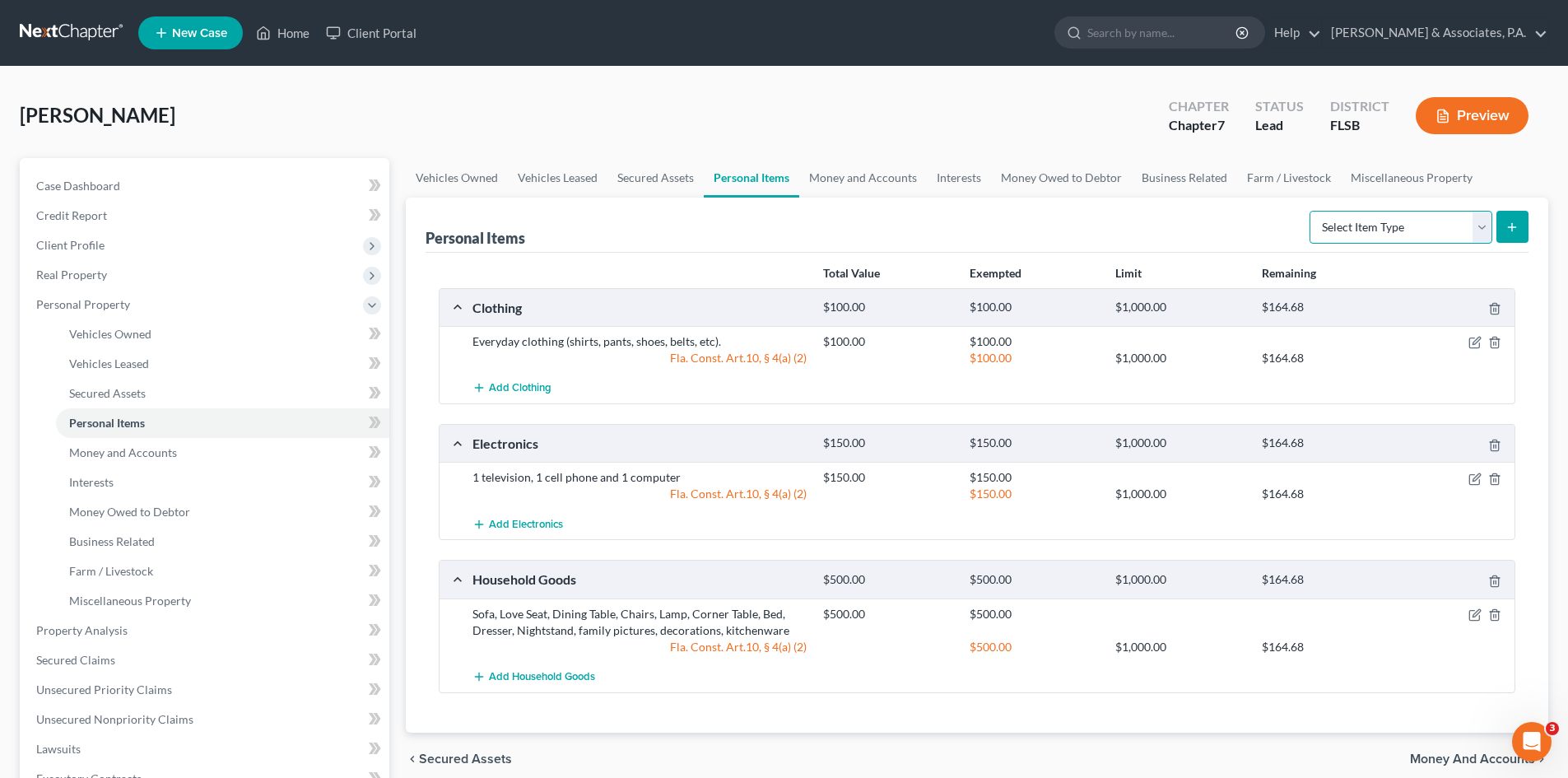
click at [1378, 230] on select "Select Item Type Clothing Collectibles Of Value Electronics Firearms Household …" at bounding box center [1401, 227] width 183 height 33
click at [706, 131] on div "[PERSON_NAME] Upgraded Chapter Chapter 7 Status Lead District [GEOGRAPHIC_DATA]…" at bounding box center [784, 122] width 1529 height 72
click at [103, 280] on span "Real Property" at bounding box center [72, 274] width 71 height 14
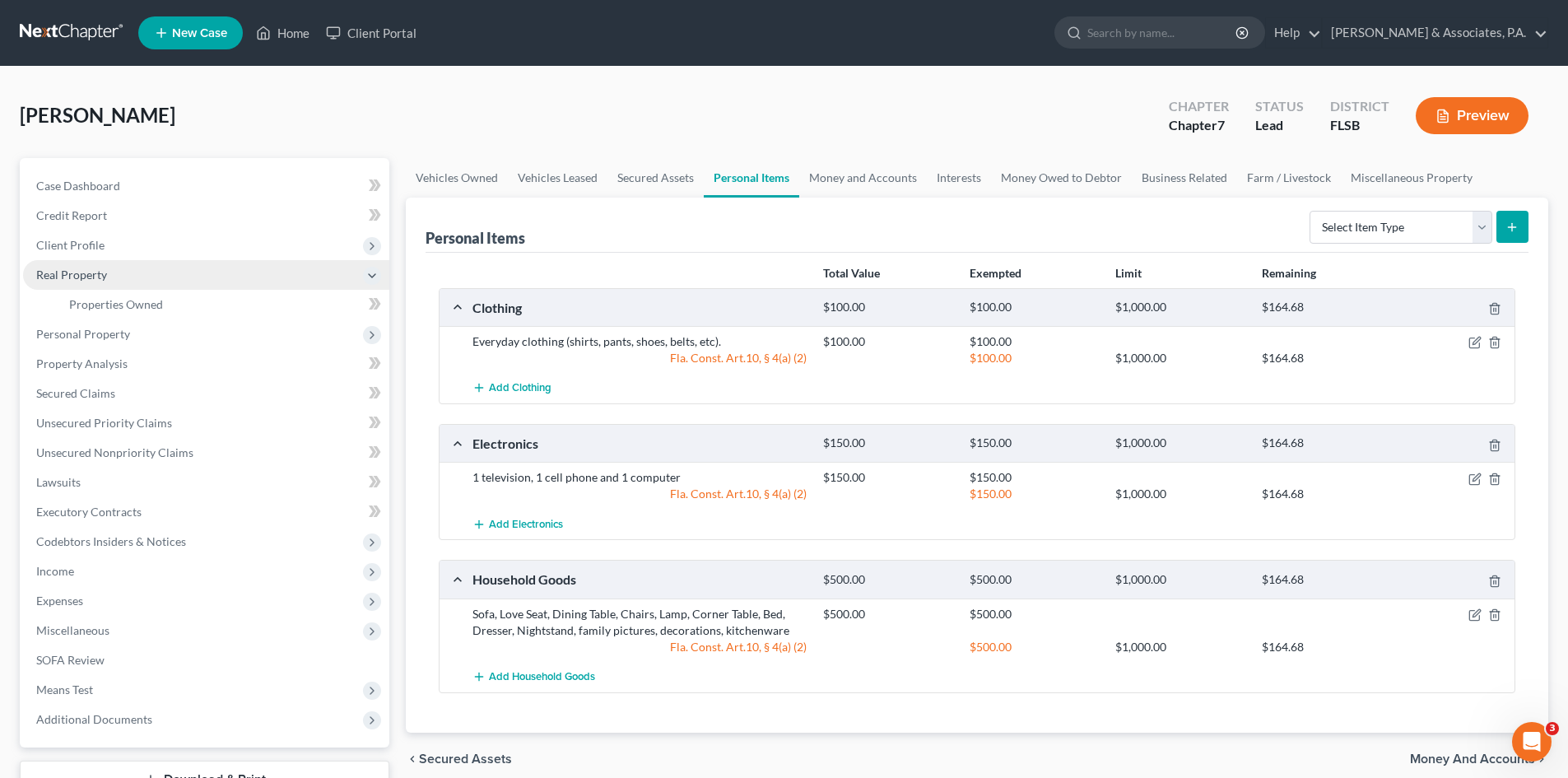
click at [103, 280] on span "Real Property" at bounding box center [72, 274] width 71 height 14
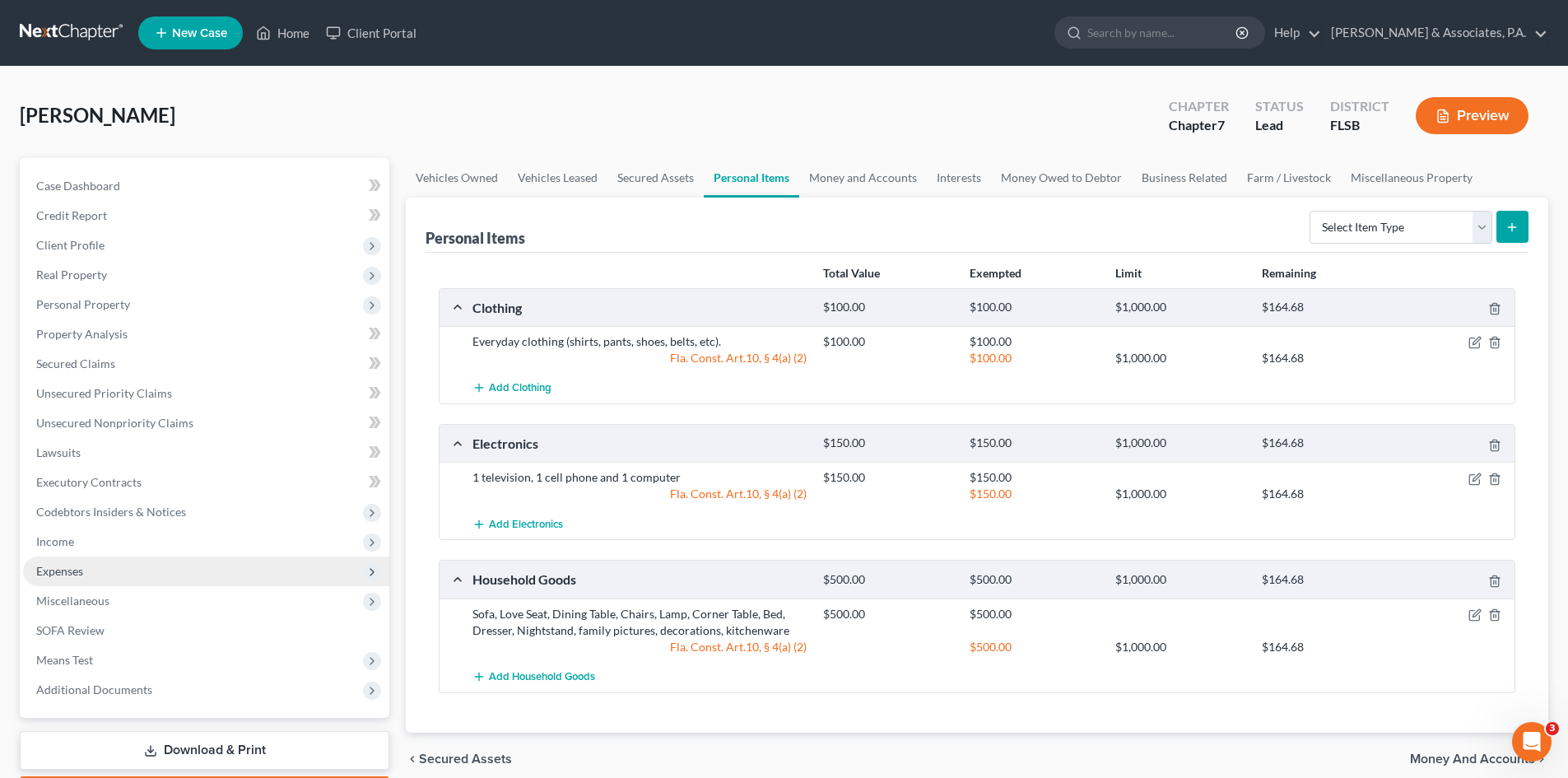
click at [54, 572] on span "Expenses" at bounding box center [60, 570] width 47 height 14
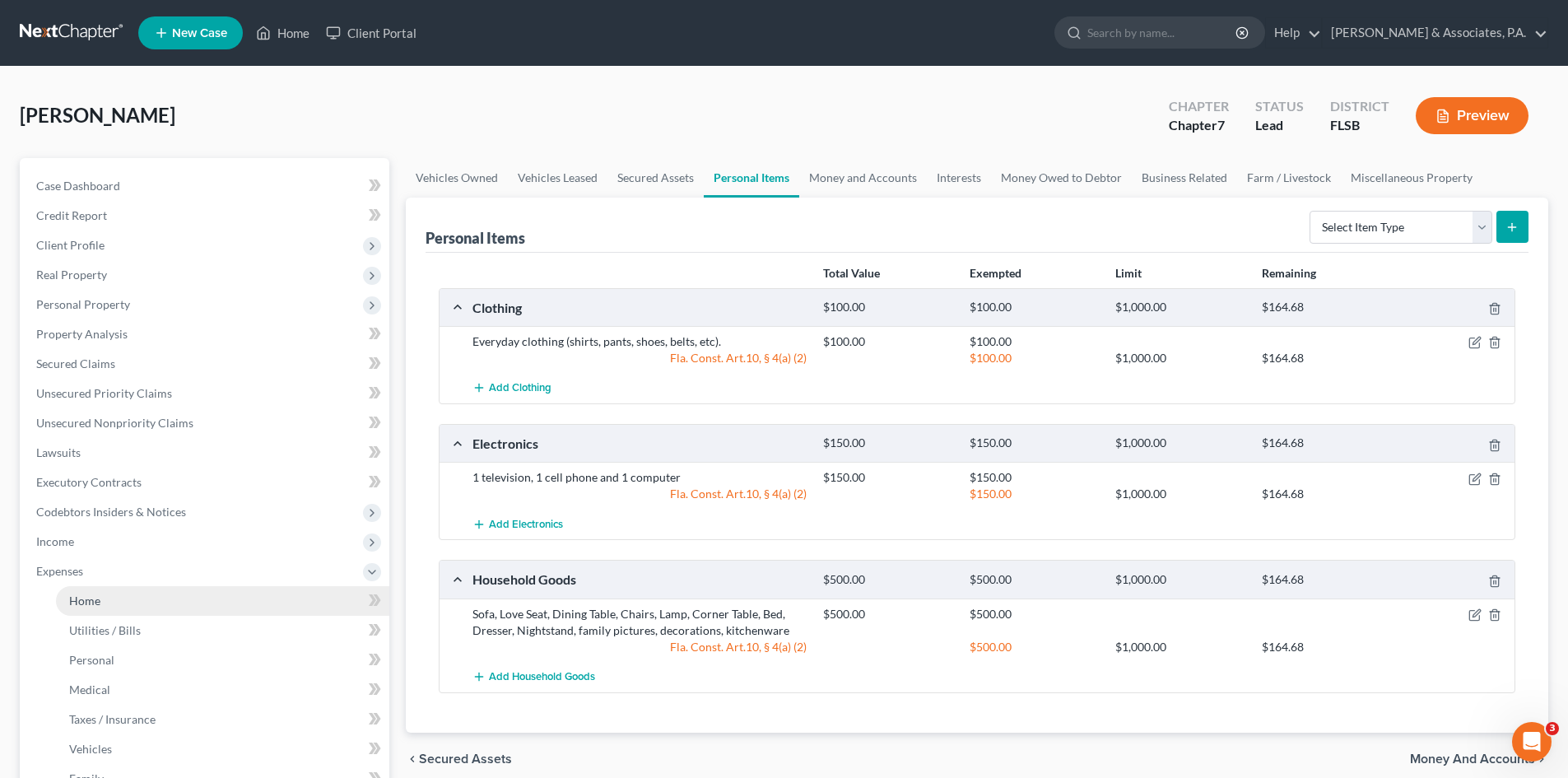
click at [148, 594] on link "Home" at bounding box center [222, 601] width 333 height 30
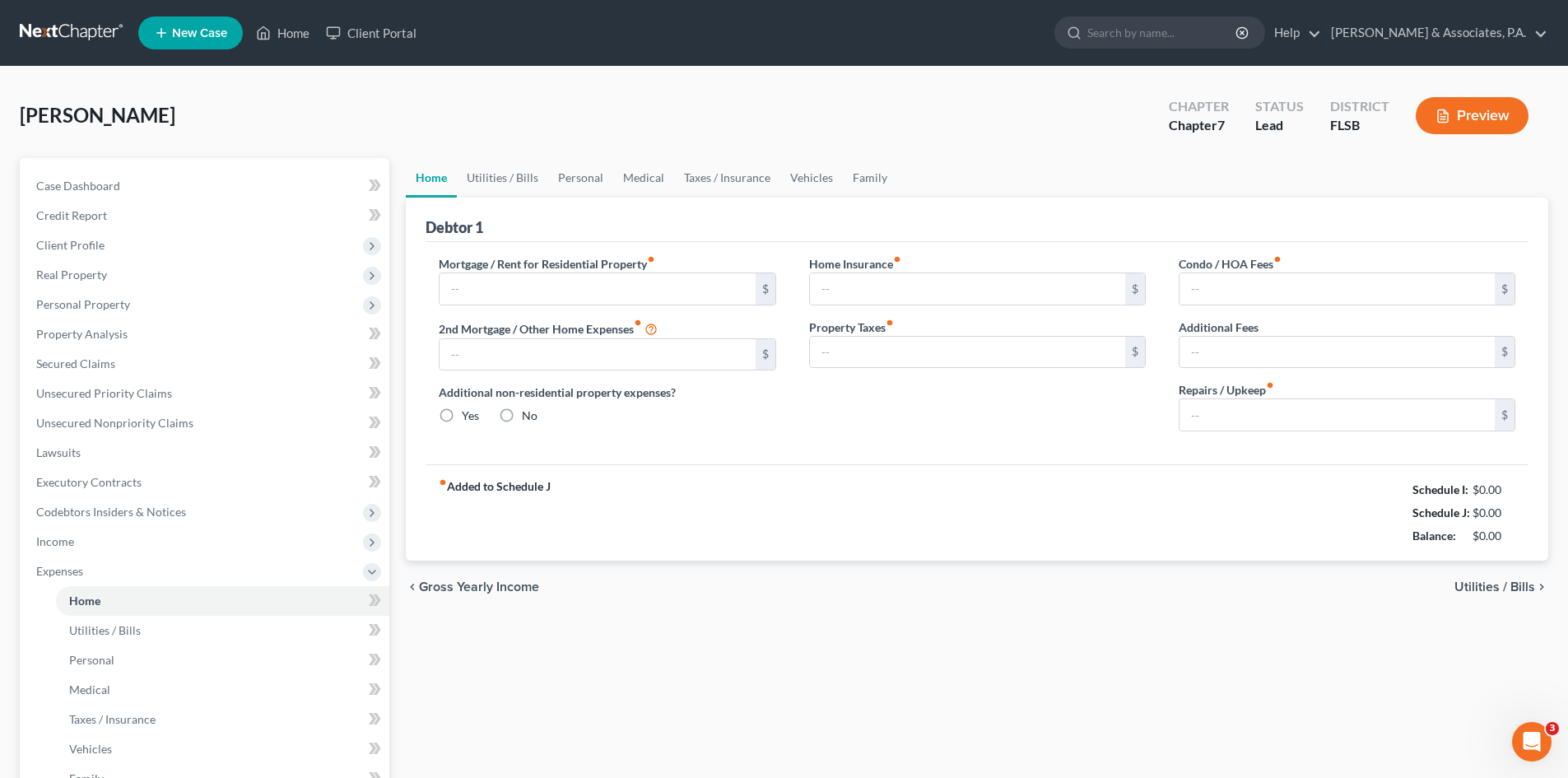
type input "1,550.00"
type input "0.00"
radio input "true"
type input "0.00"
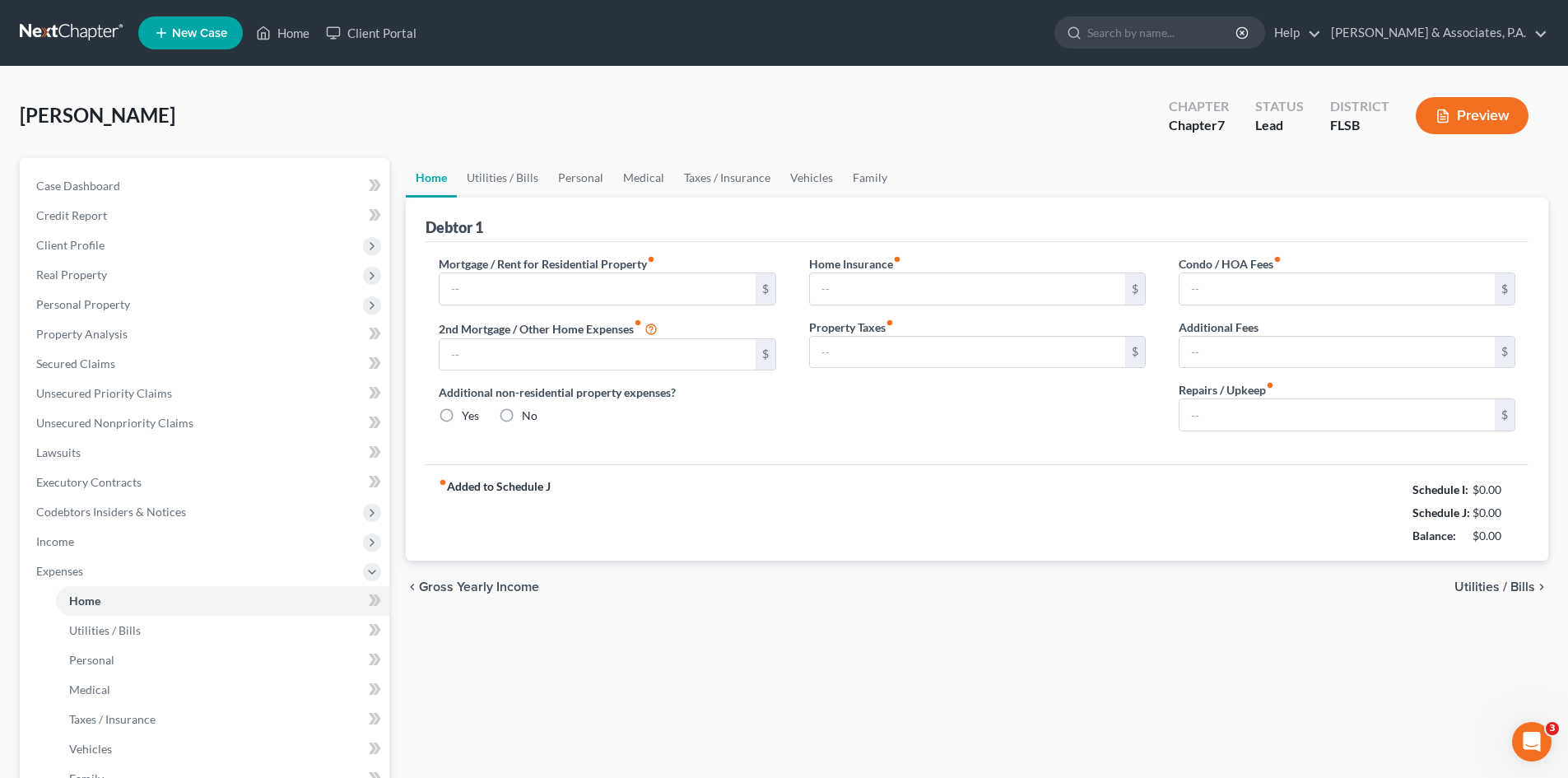
type input "0.00"
click at [502, 177] on link "Utilities / Bills" at bounding box center [503, 178] width 91 height 39
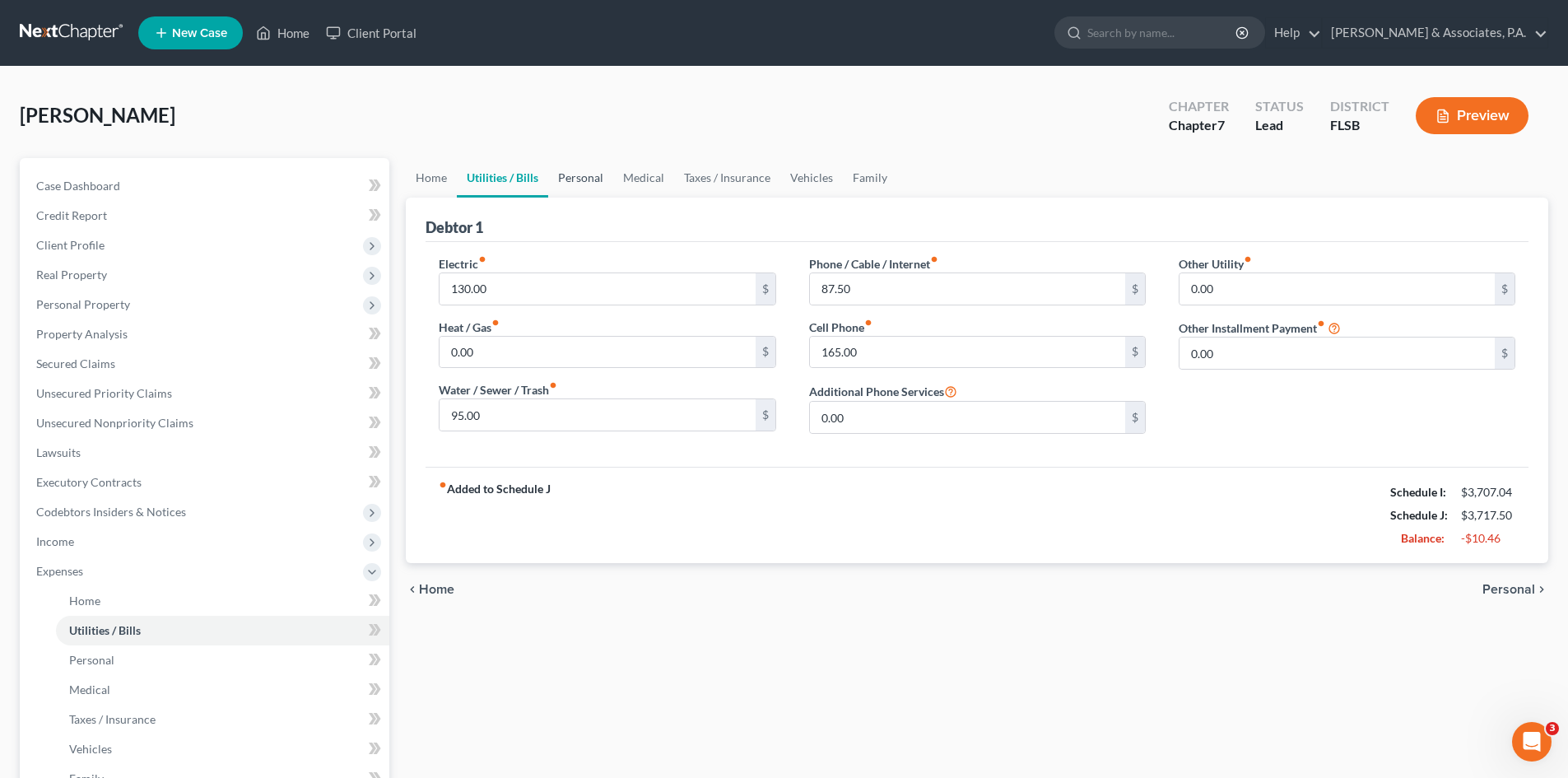
click at [584, 177] on link "Personal" at bounding box center [580, 178] width 65 height 39
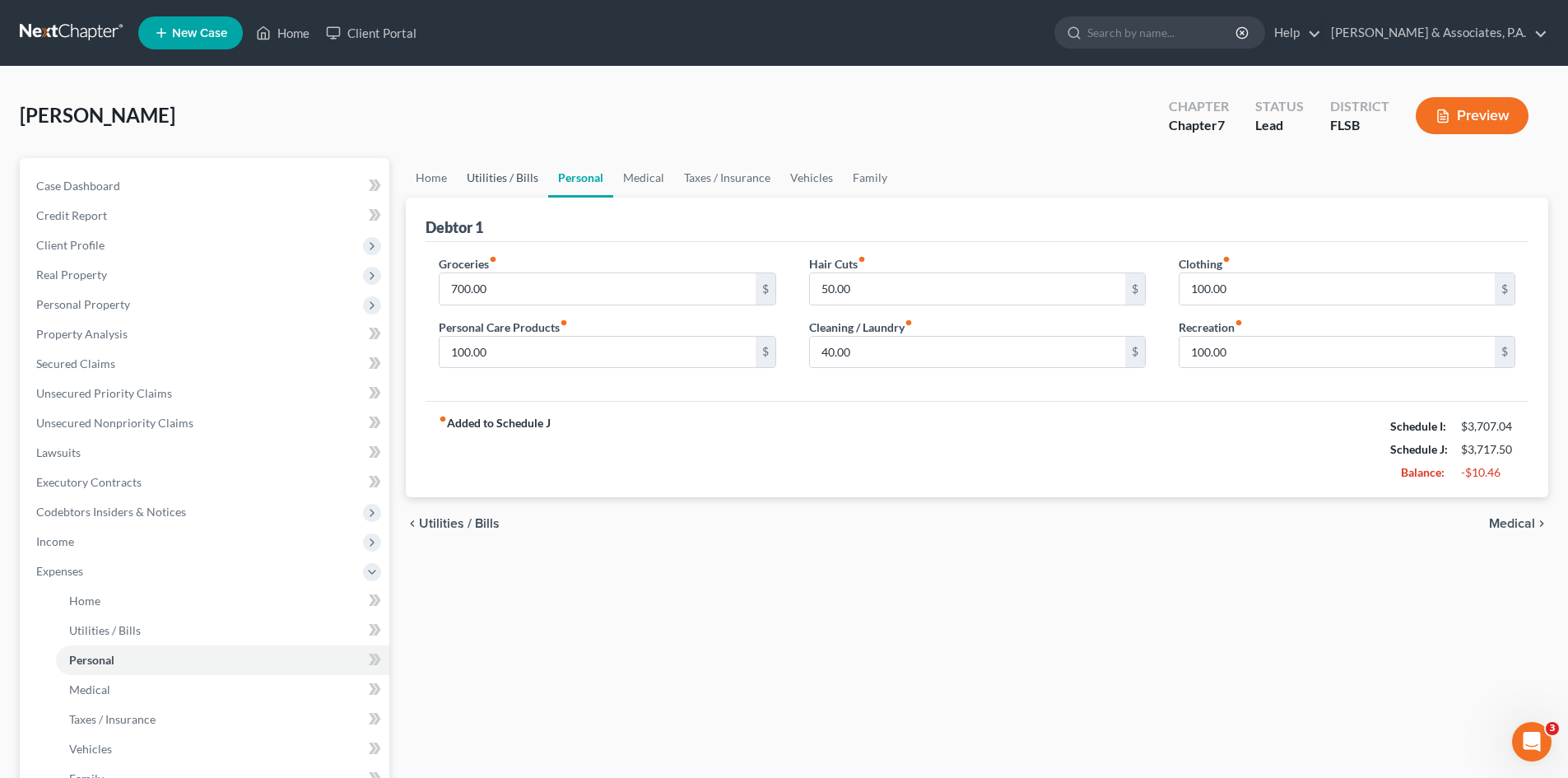
click at [504, 176] on link "Utilities / Bills" at bounding box center [503, 178] width 91 height 39
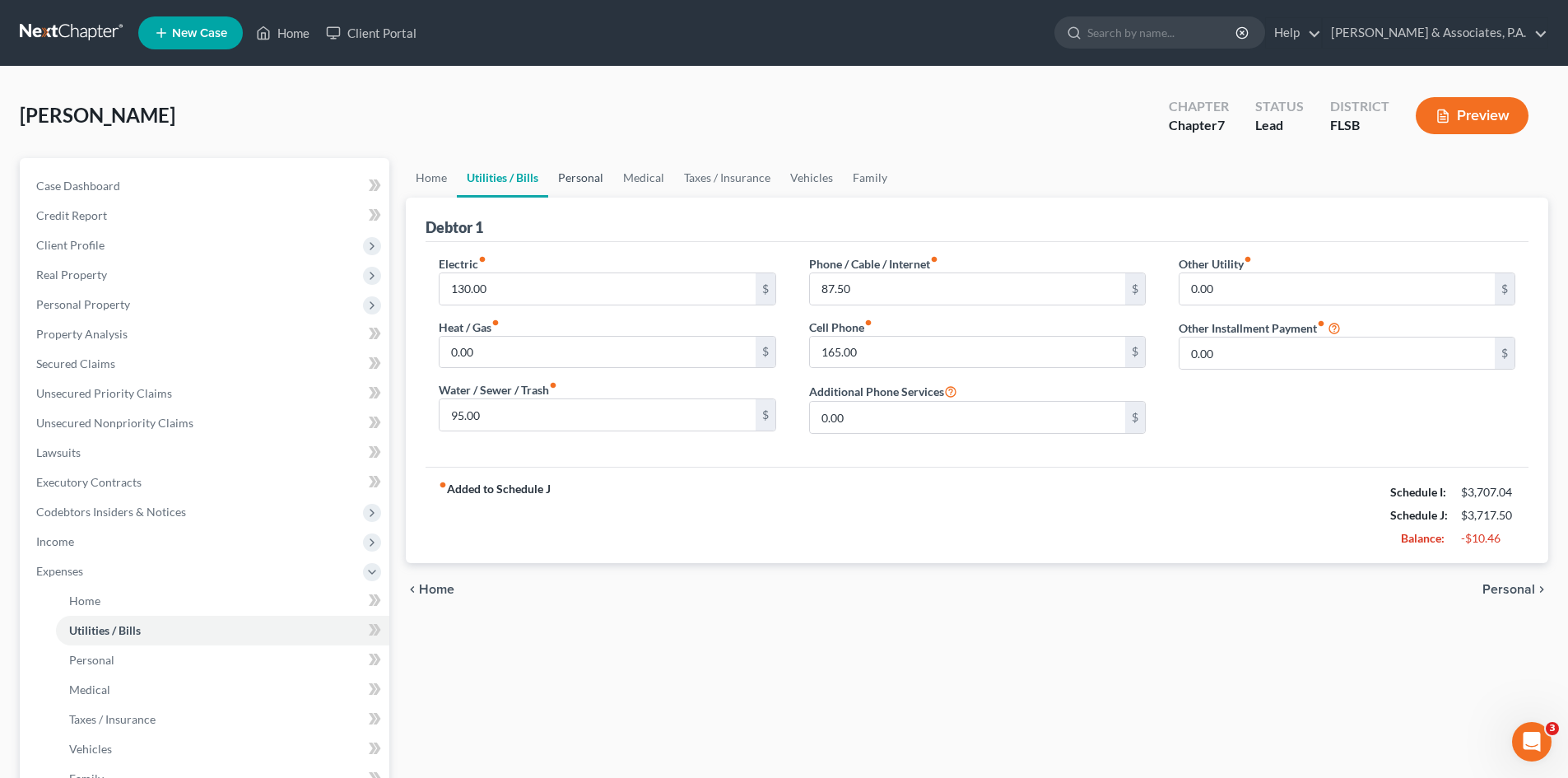
click at [569, 172] on link "Personal" at bounding box center [580, 178] width 65 height 39
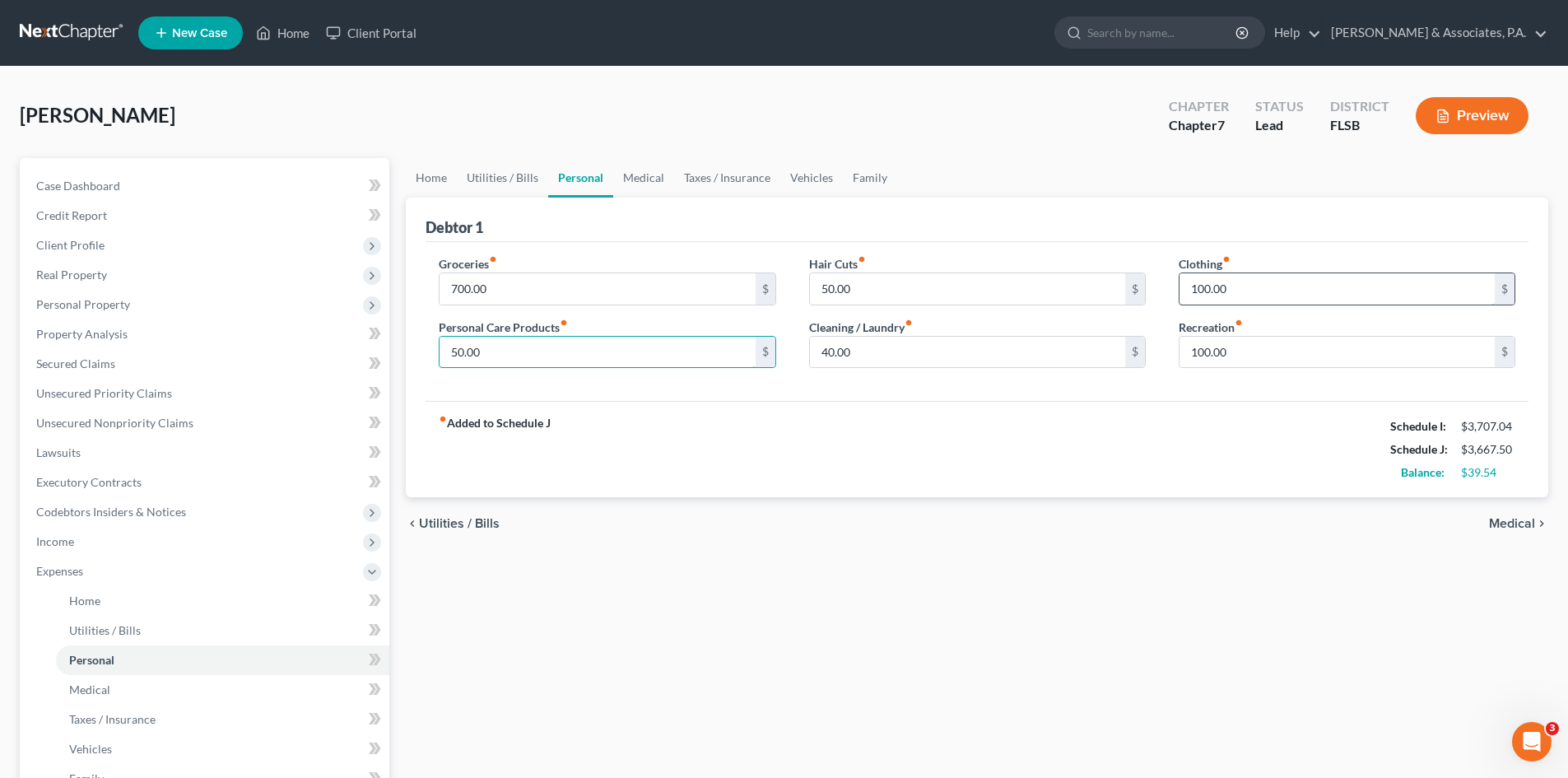
type input "50.00"
click at [1204, 288] on input "100.00" at bounding box center [1338, 289] width 315 height 31
type input "50.00"
click at [426, 180] on link "Home" at bounding box center [432, 178] width 51 height 39
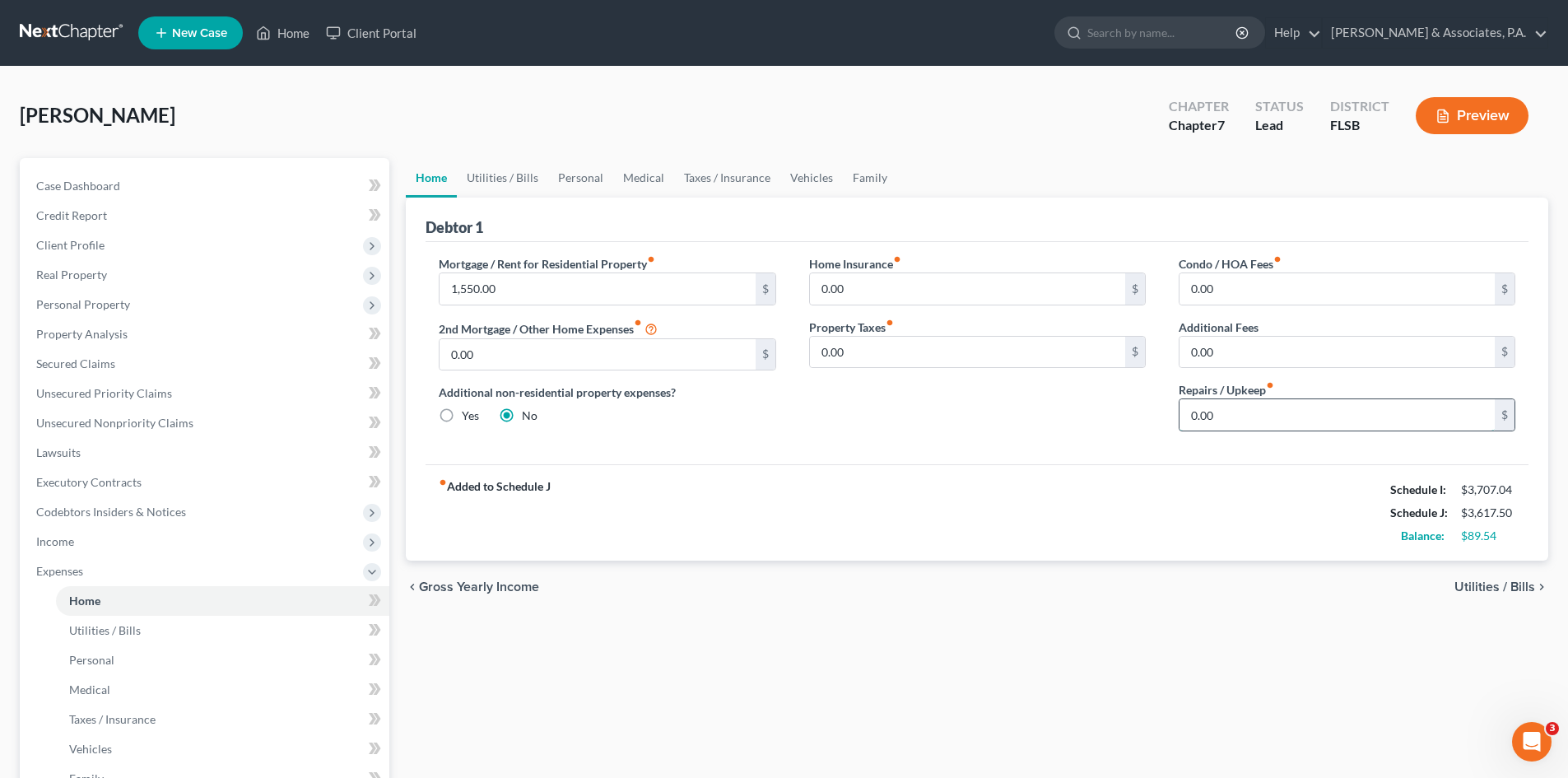
click at [1186, 417] on input "0.00" at bounding box center [1338, 415] width 315 height 31
type input "100.00"
click at [1163, 443] on div "Condo / HOA Fees fiber_manual_record 0.00 $ Additional Fees 0.00 $ Repairs / Up…" at bounding box center [1348, 350] width 370 height 189
click at [503, 179] on link "Utilities / Bills" at bounding box center [503, 178] width 91 height 39
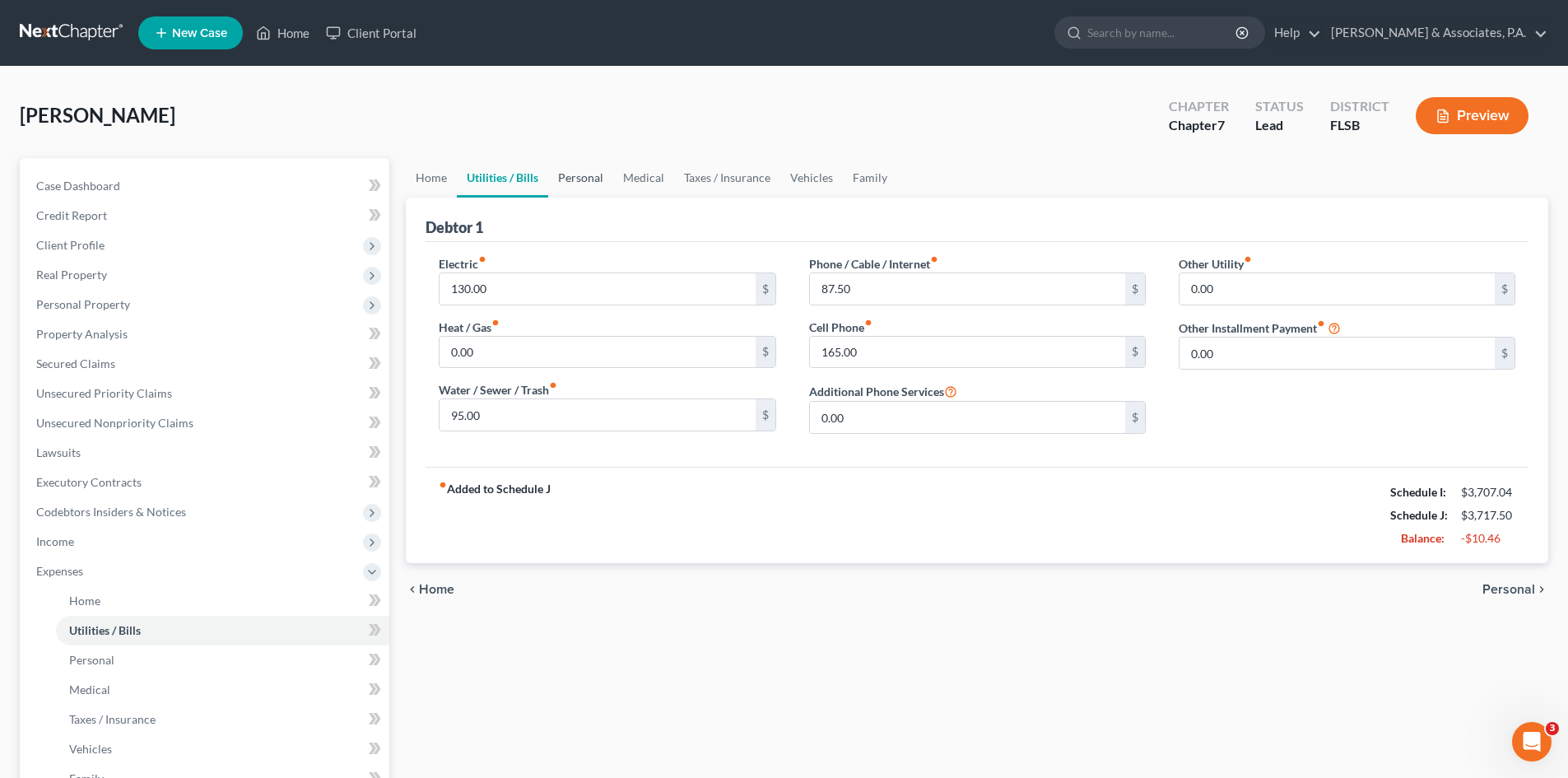
click at [584, 176] on link "Personal" at bounding box center [580, 178] width 65 height 39
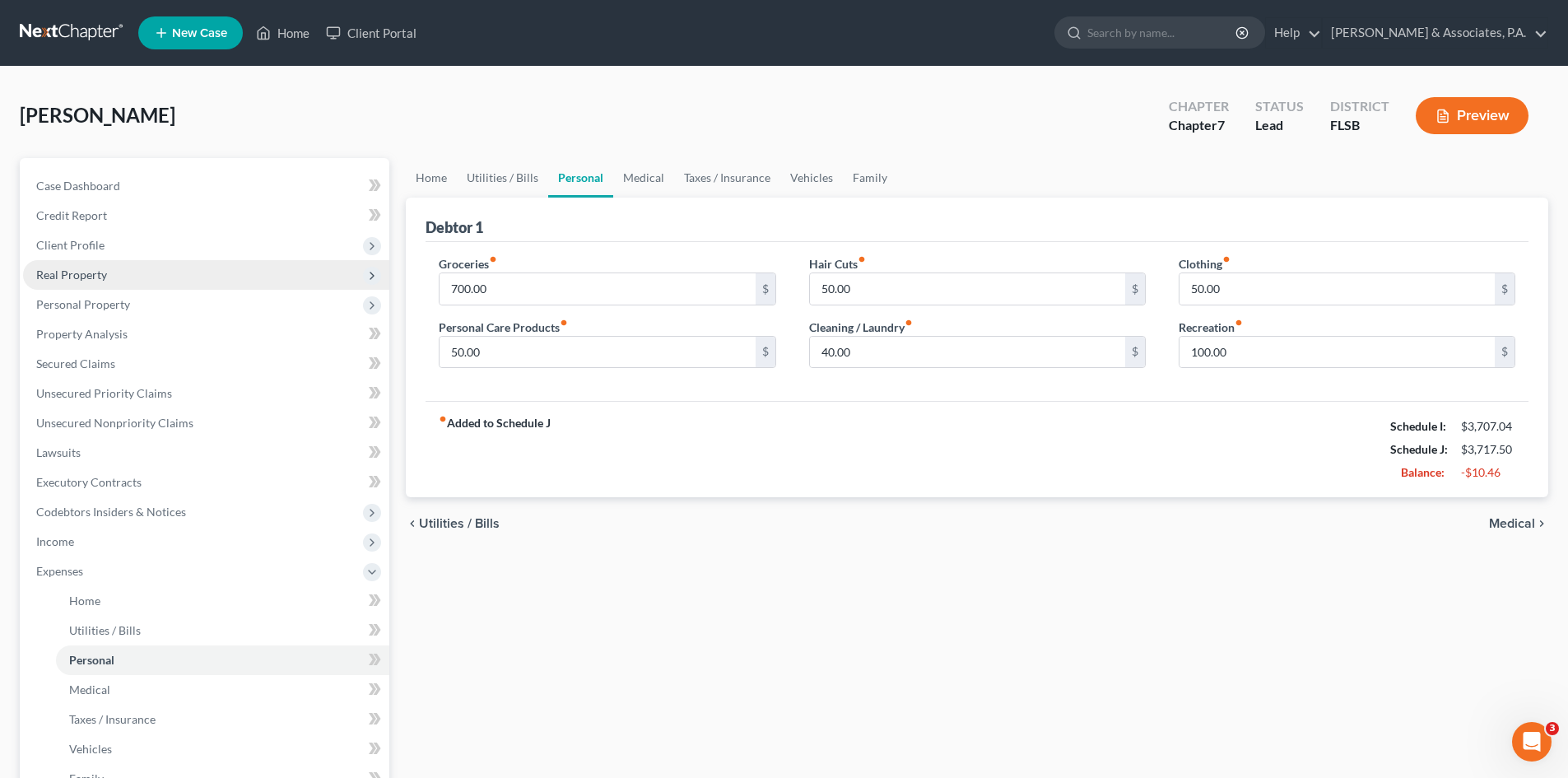
click at [74, 273] on span "Real Property" at bounding box center [72, 274] width 71 height 14
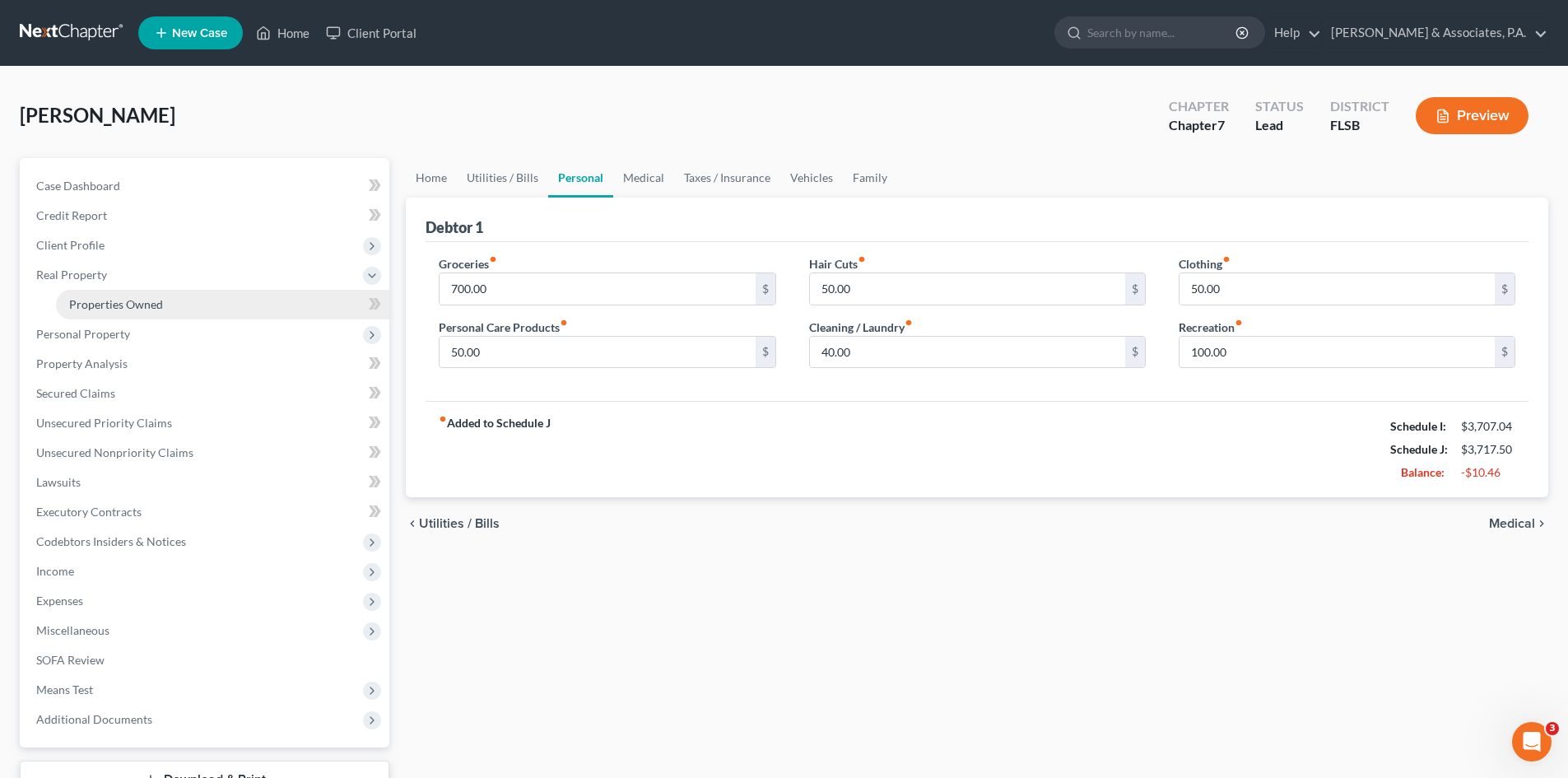
click at [97, 297] on span "Properties Owned" at bounding box center [116, 303] width 94 height 14
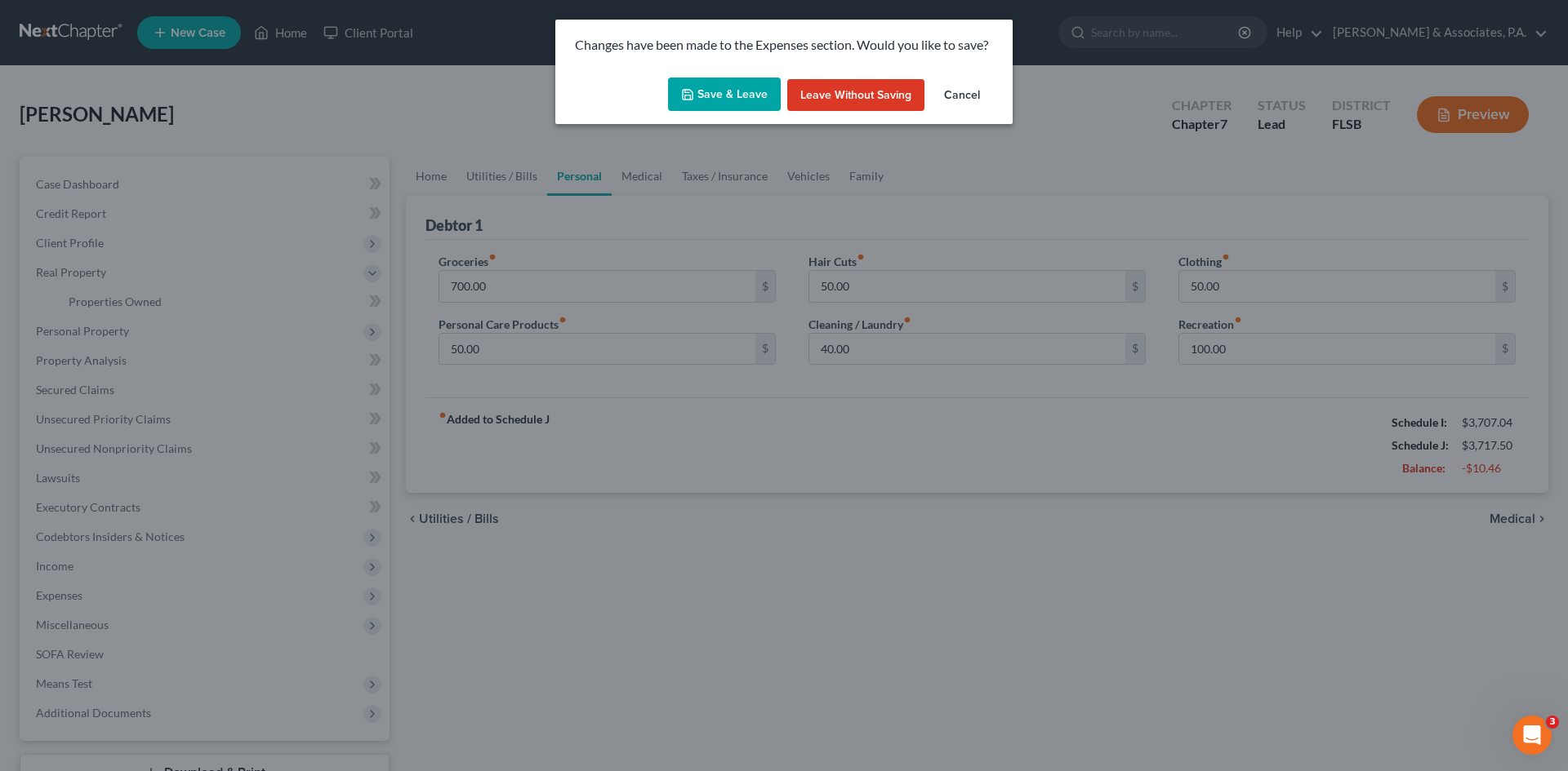
click at [722, 92] on button "Save & Leave" at bounding box center [724, 95] width 113 height 34
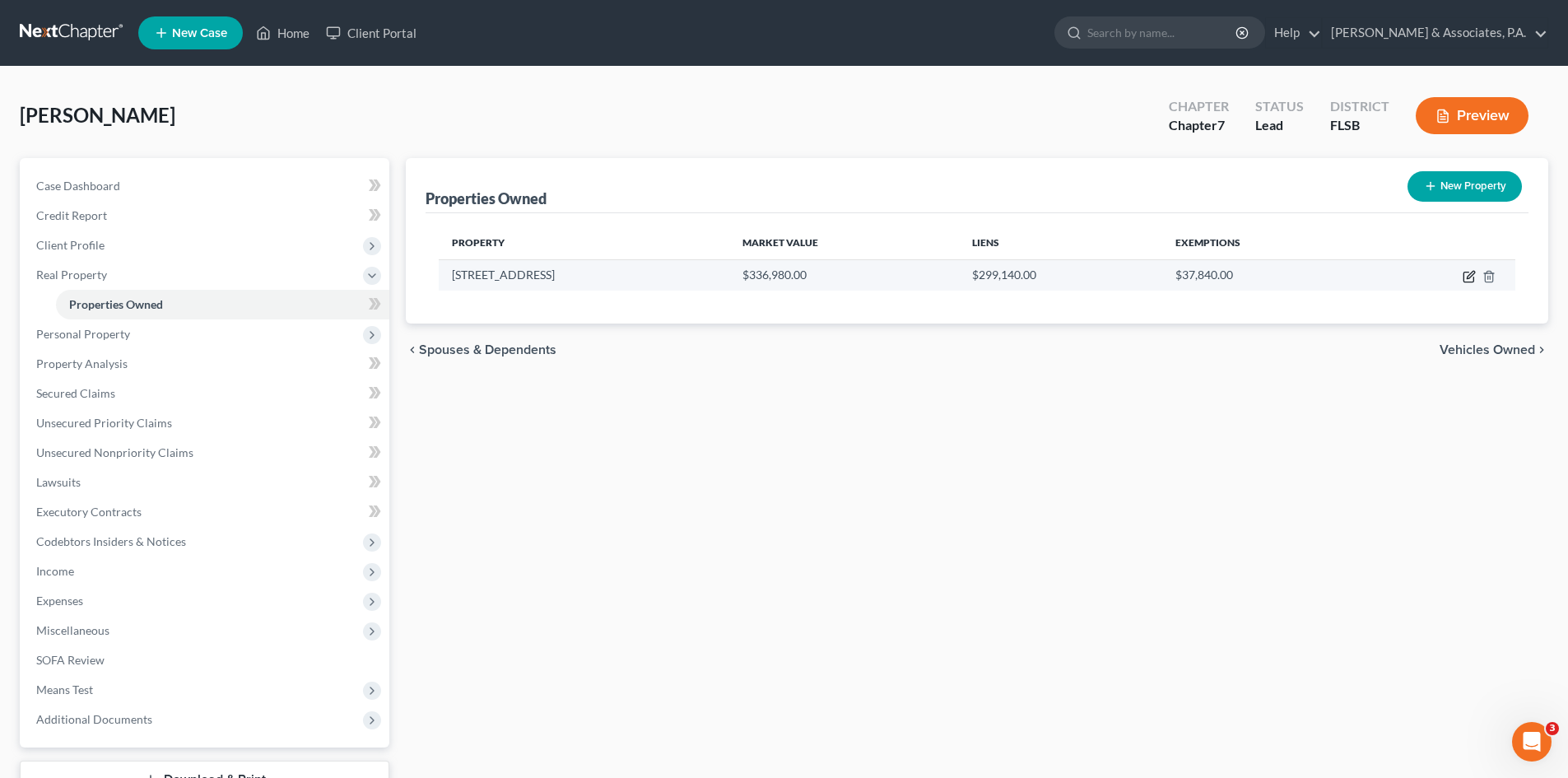
click at [1470, 278] on icon "button" at bounding box center [1471, 274] width 7 height 7
select select "9"
select select "5"
select select "3"
select select "1"
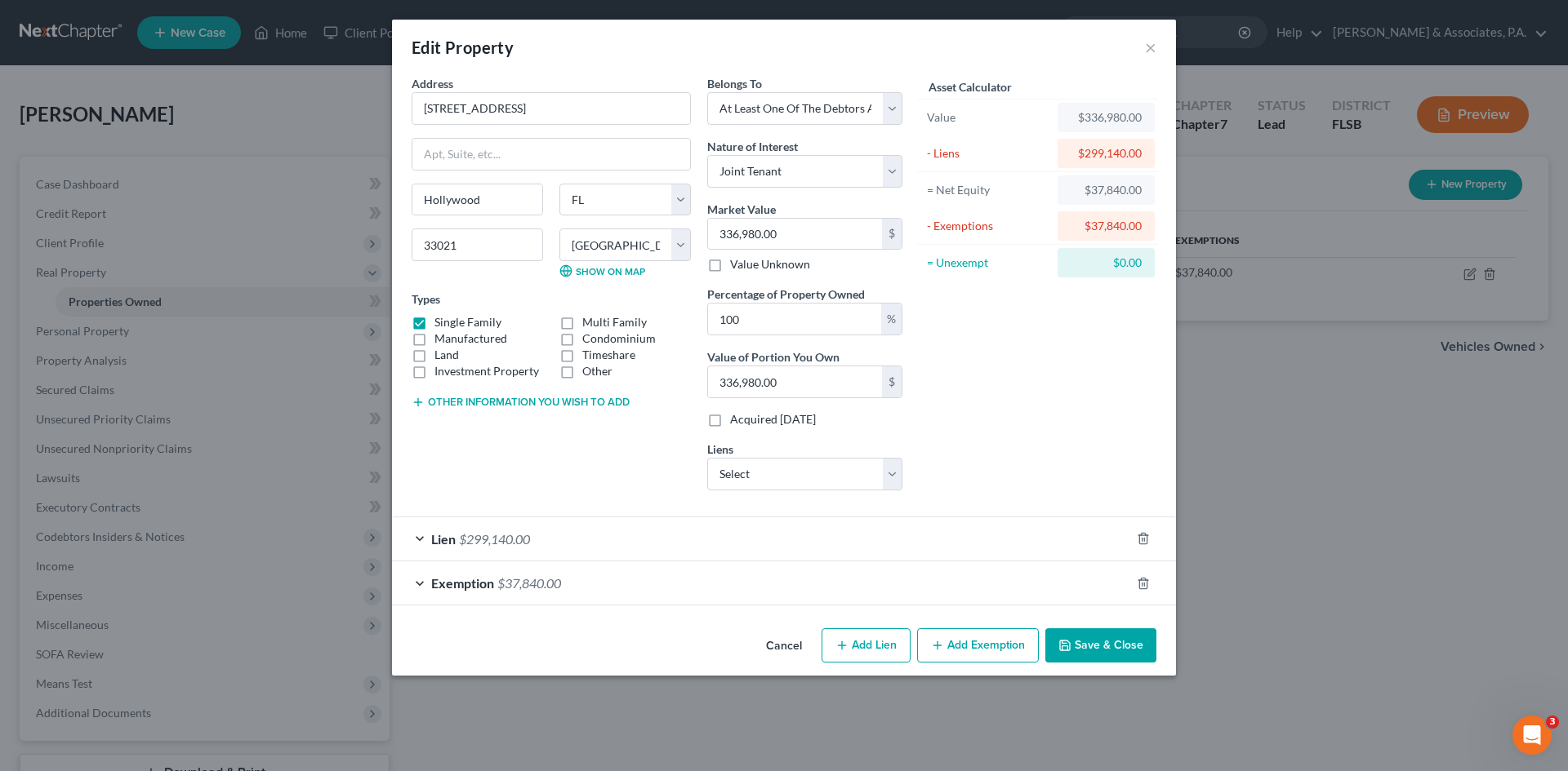
click at [684, 585] on div "Exemption $37,840.00" at bounding box center [761, 583] width 738 height 43
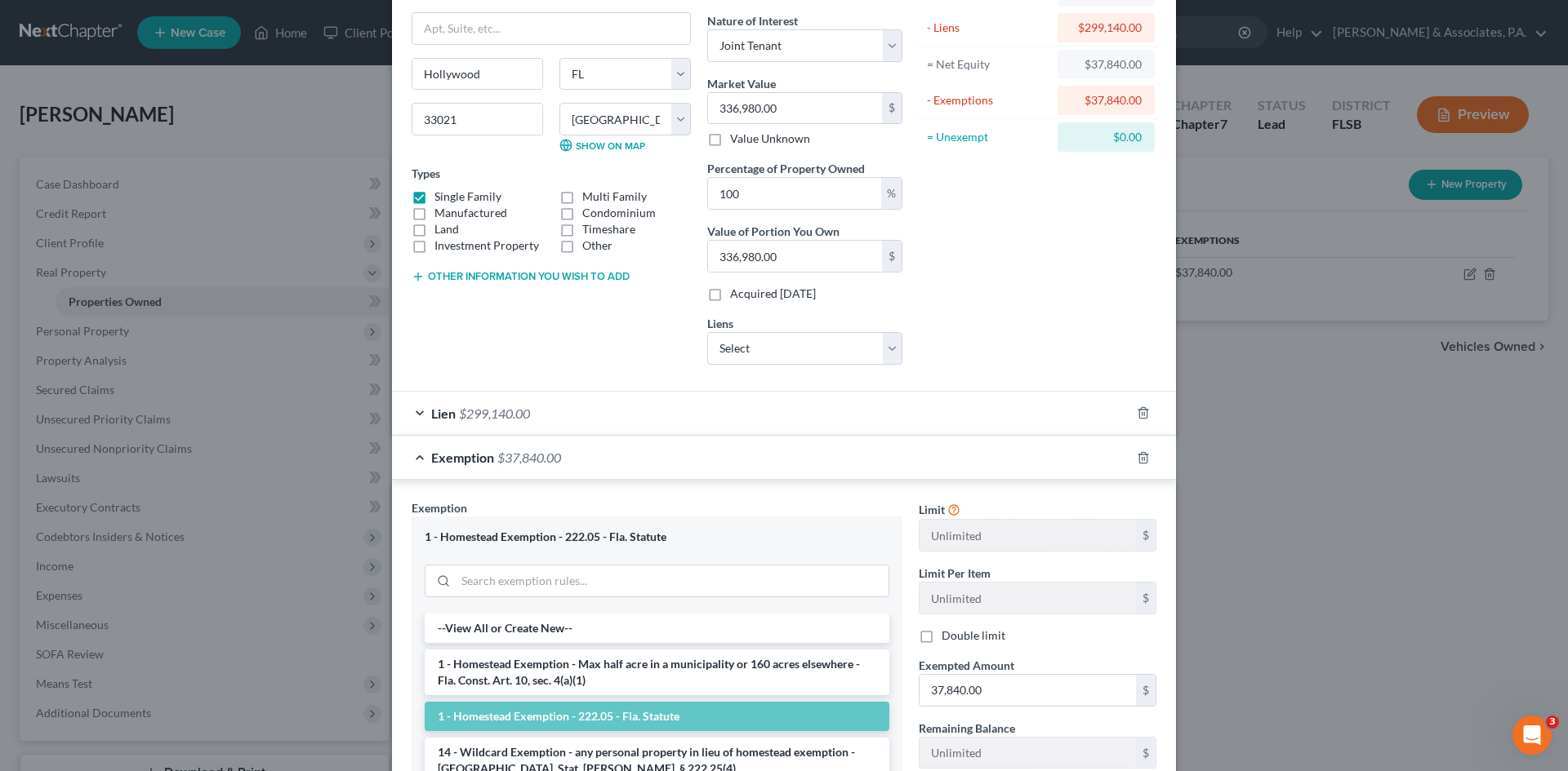
scroll to position [163, 0]
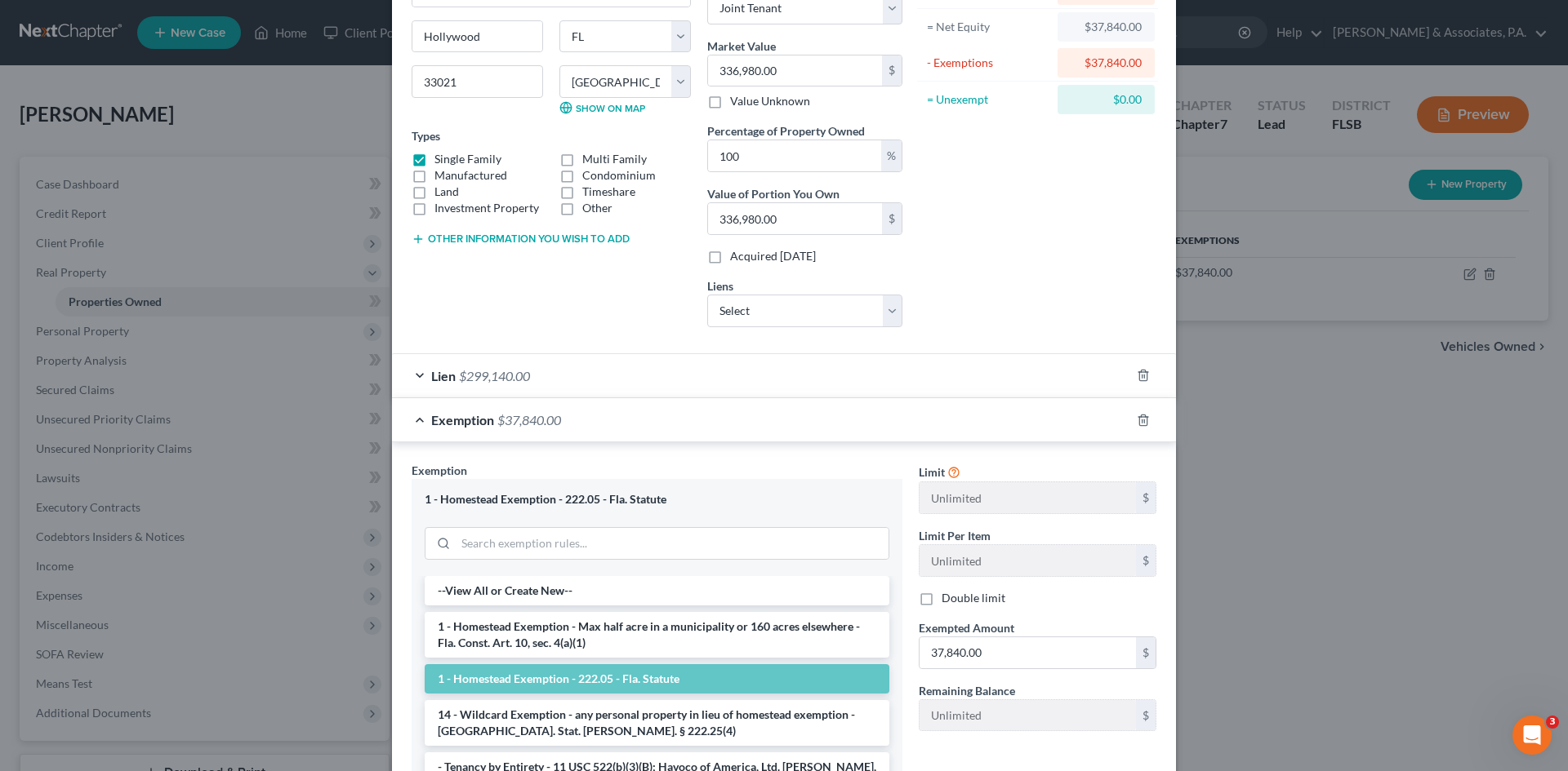
click at [817, 339] on div "Belongs To * Select Debtor 1 Only Debtor 2 Only Debtor 1 And Debtor 2 Only At L…" at bounding box center [805, 125] width 211 height 429
click at [931, 330] on div "Asset Calculator Value $336,980.00 - Liens $299,140.00 = Net Equity $37,840.00 …" at bounding box center [1037, 125] width 254 height 429
click at [418, 423] on div "Exemption $37,840.00" at bounding box center [761, 420] width 738 height 43
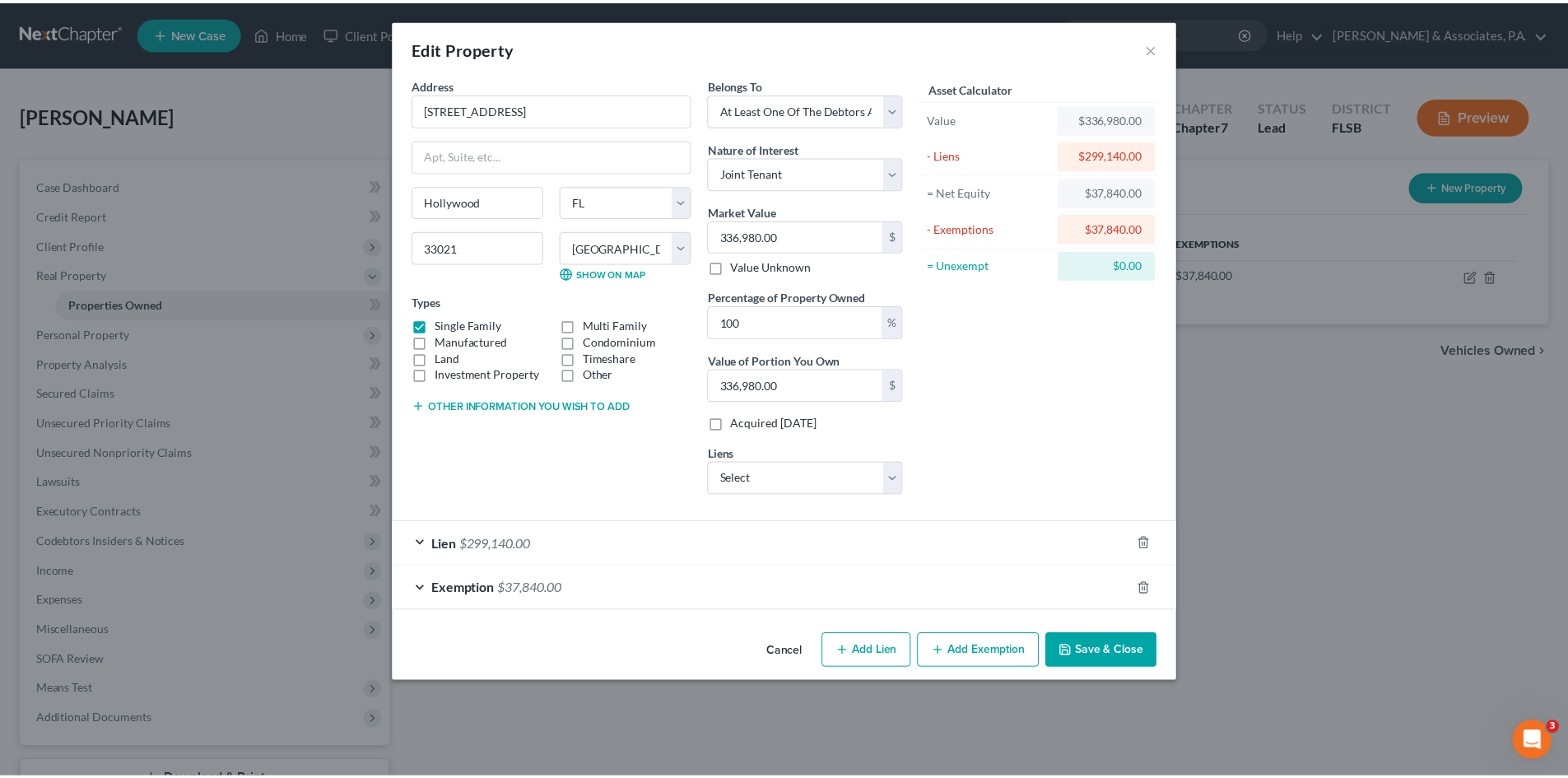
scroll to position [0, 0]
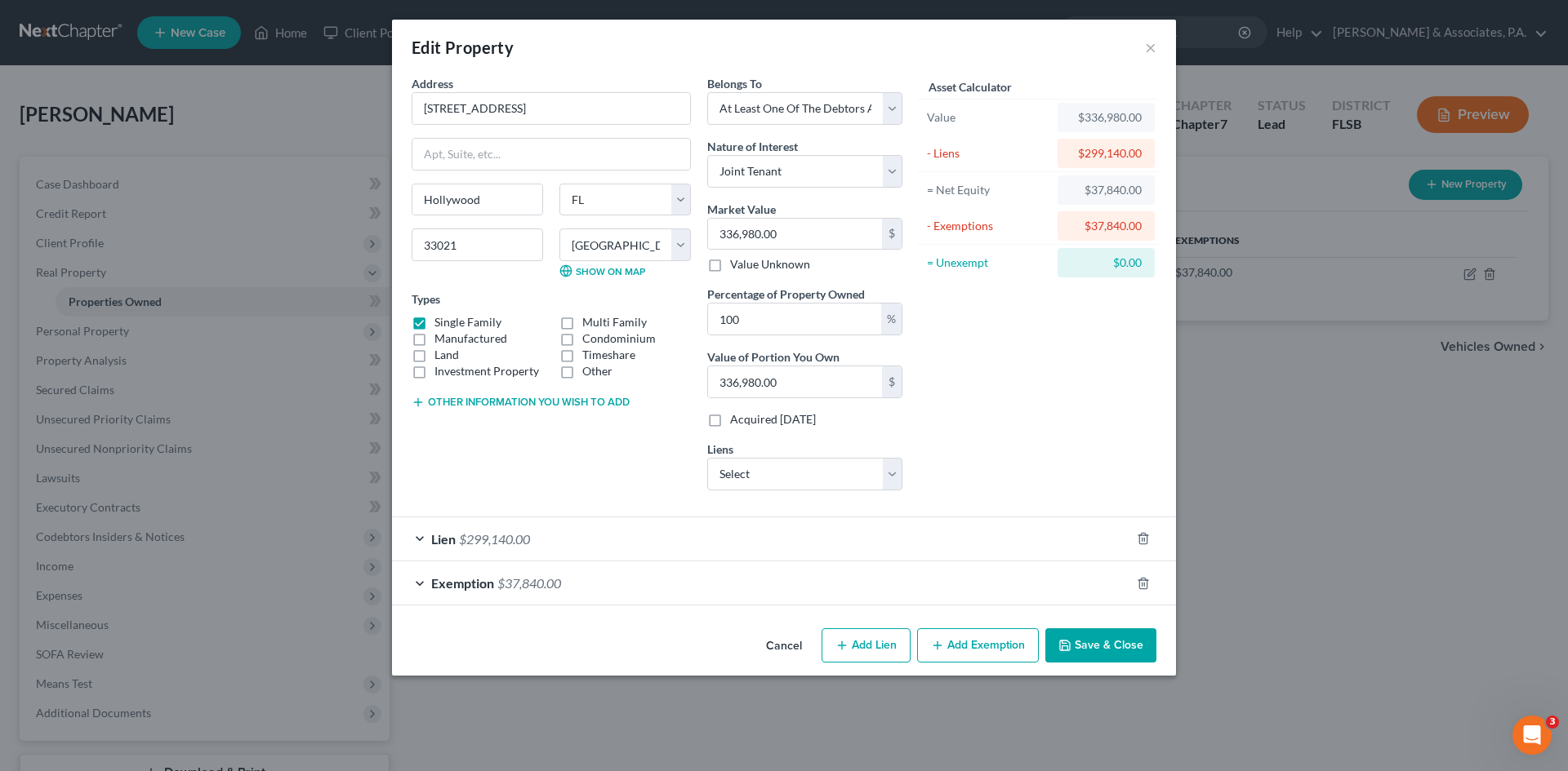
click at [1016, 428] on div "Asset Calculator Value $336,980.00 - Liens $299,140.00 = Net Equity $37,840.00 …" at bounding box center [1037, 289] width 254 height 429
click at [1094, 637] on button "Save & Close" at bounding box center [1100, 646] width 111 height 34
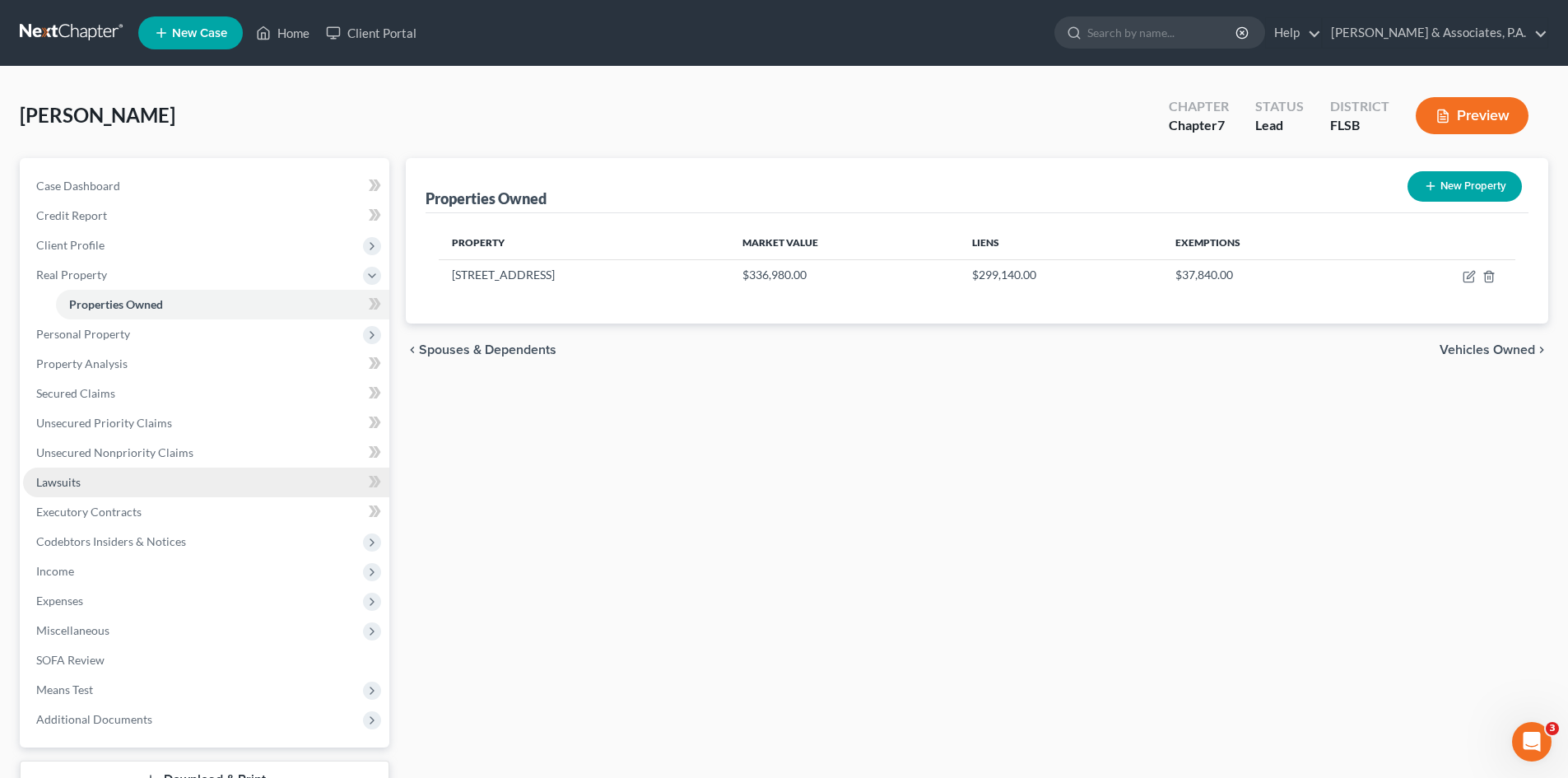
click at [104, 478] on link "Lawsuits" at bounding box center [206, 483] width 366 height 30
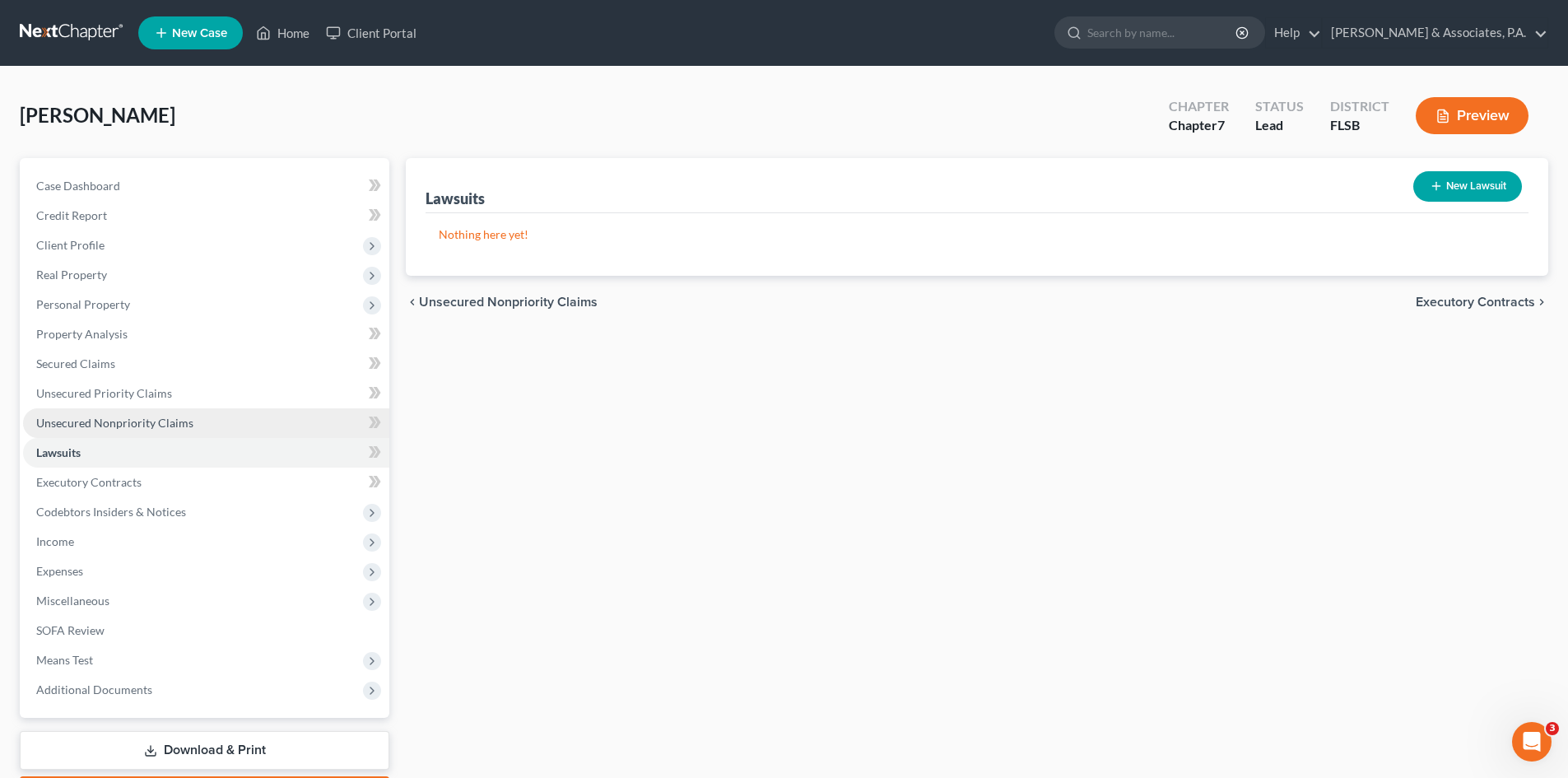
click at [109, 425] on span "Unsecured Nonpriority Claims" at bounding box center [115, 423] width 158 height 14
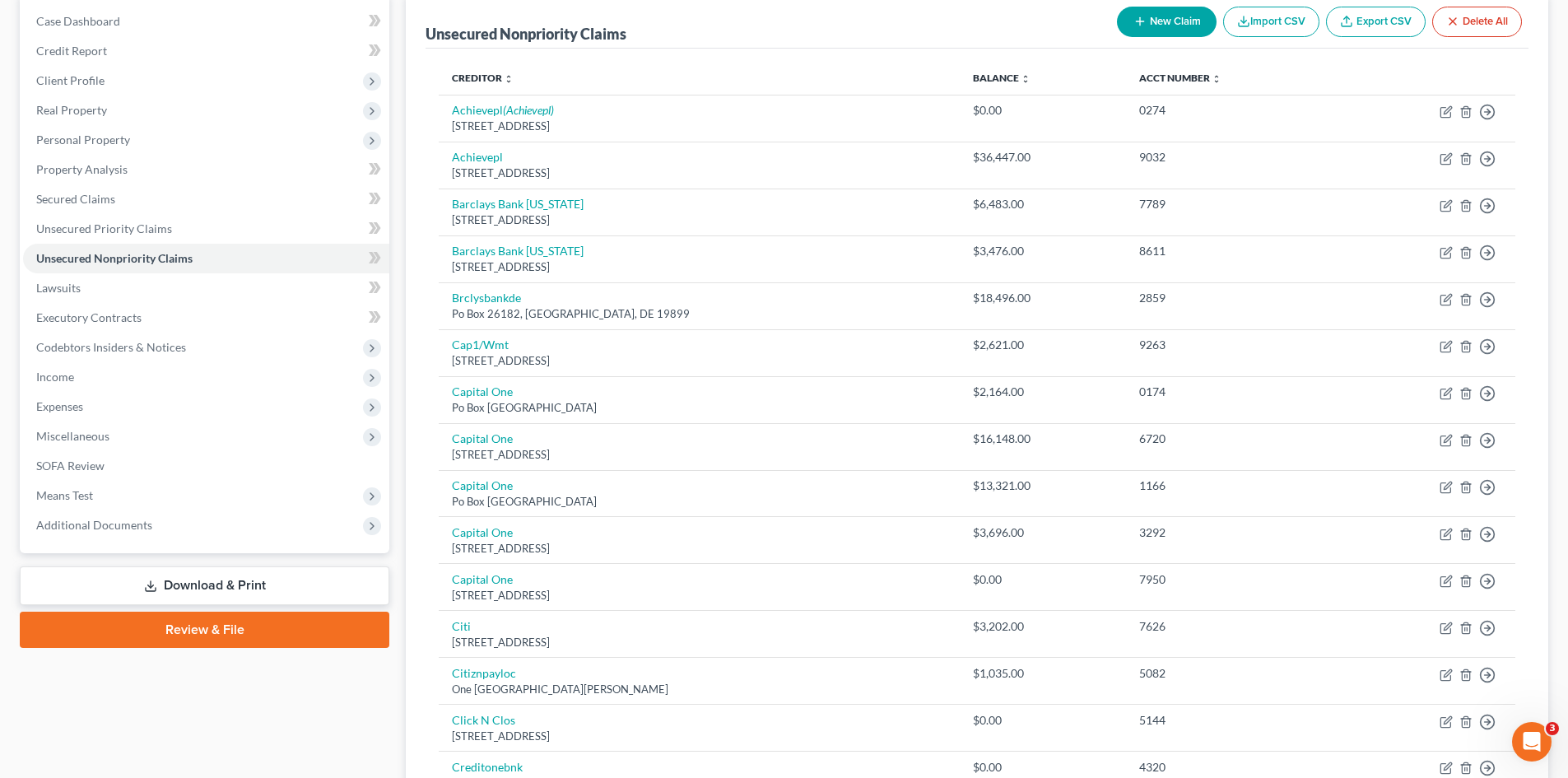
scroll to position [82, 0]
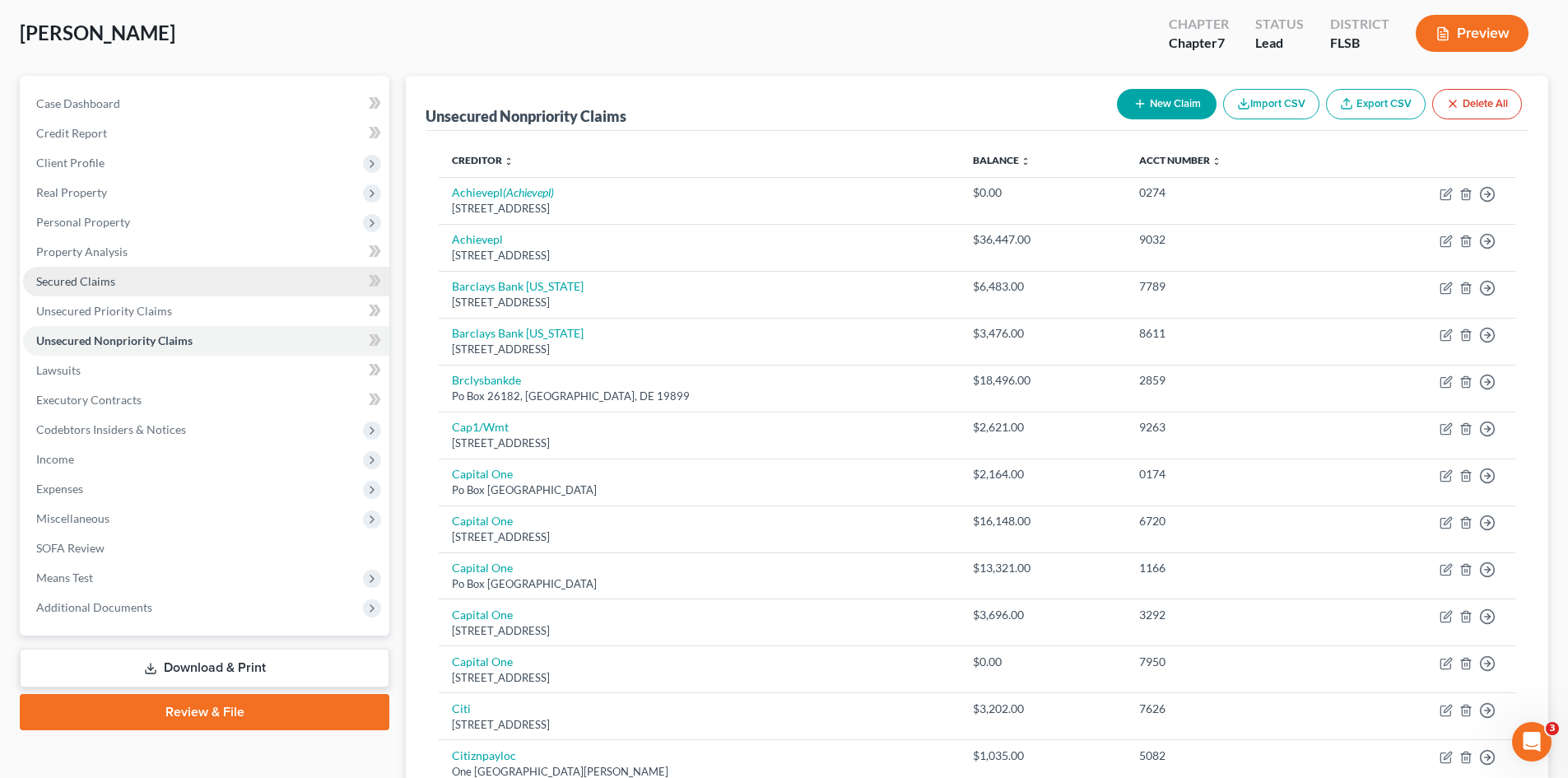
click at [107, 284] on span "Secured Claims" at bounding box center [76, 281] width 79 height 14
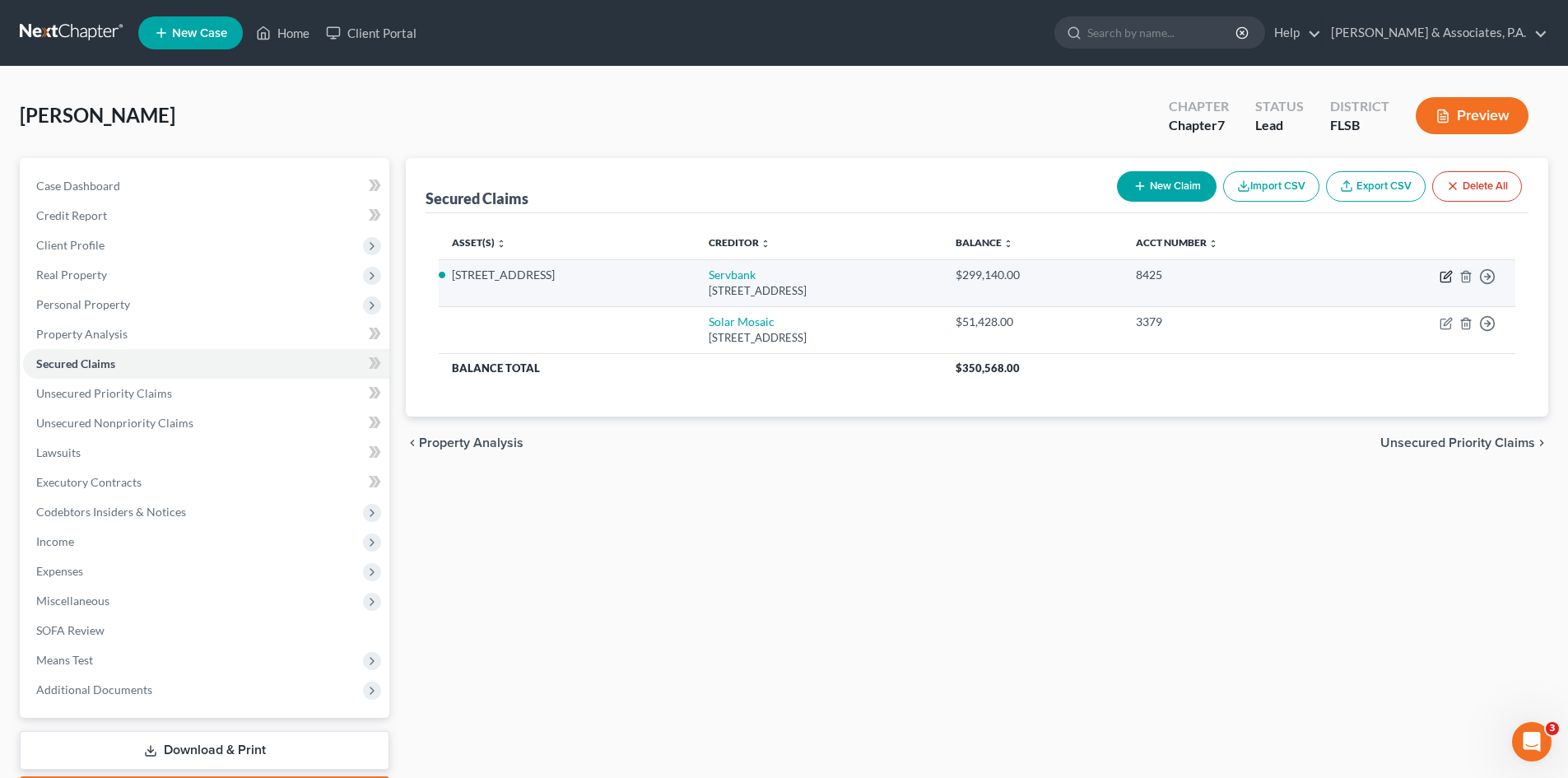
click at [1445, 272] on icon "button" at bounding box center [1445, 277] width 10 height 10
select select "6"
select select "7"
select select "2"
select select "3"
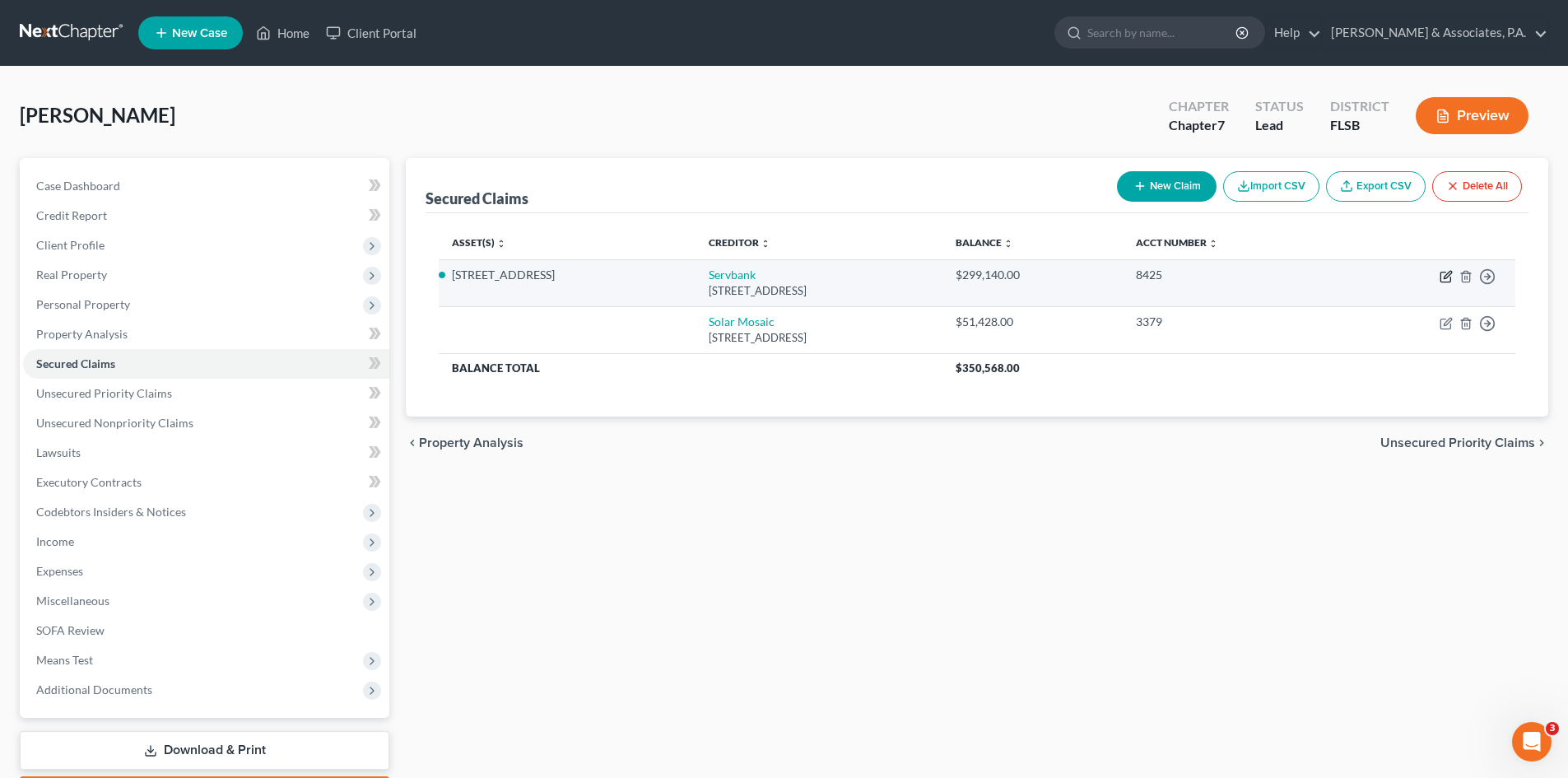
select select "0"
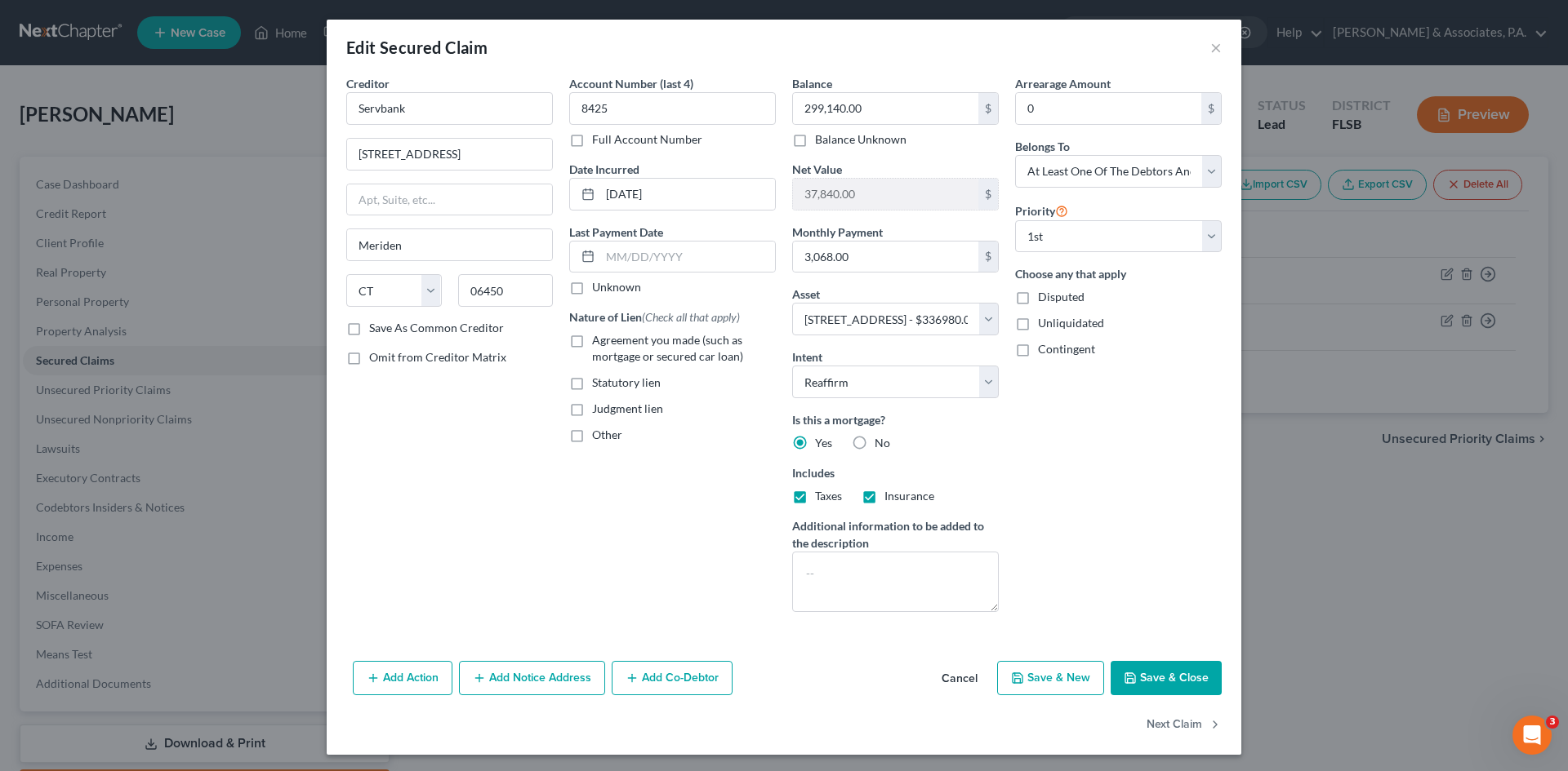
click at [1138, 678] on button "Save & Close" at bounding box center [1166, 678] width 111 height 34
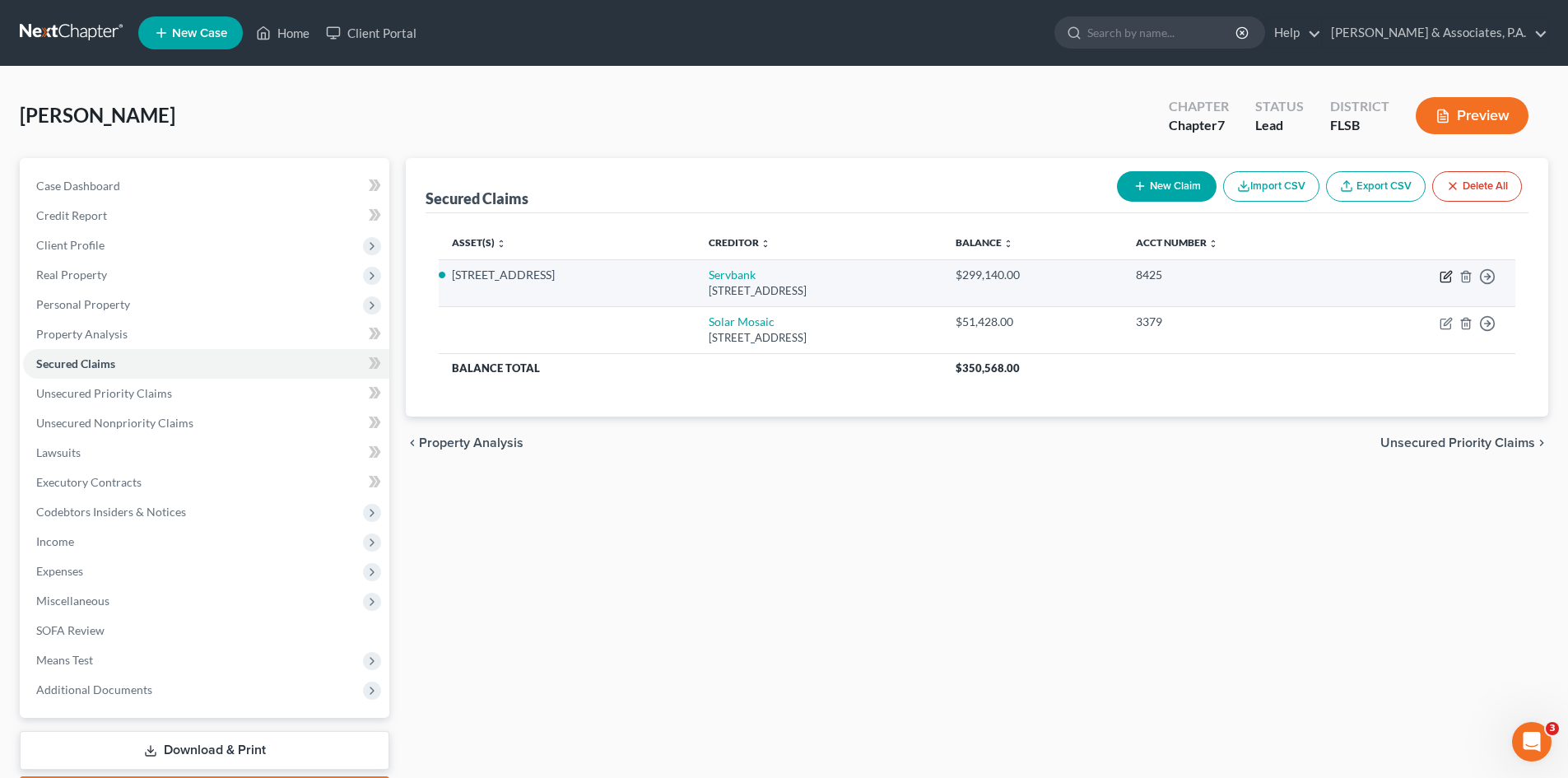
click at [1445, 278] on icon "button" at bounding box center [1448, 274] width 7 height 7
select select "6"
select select "7"
select select "2"
select select "3"
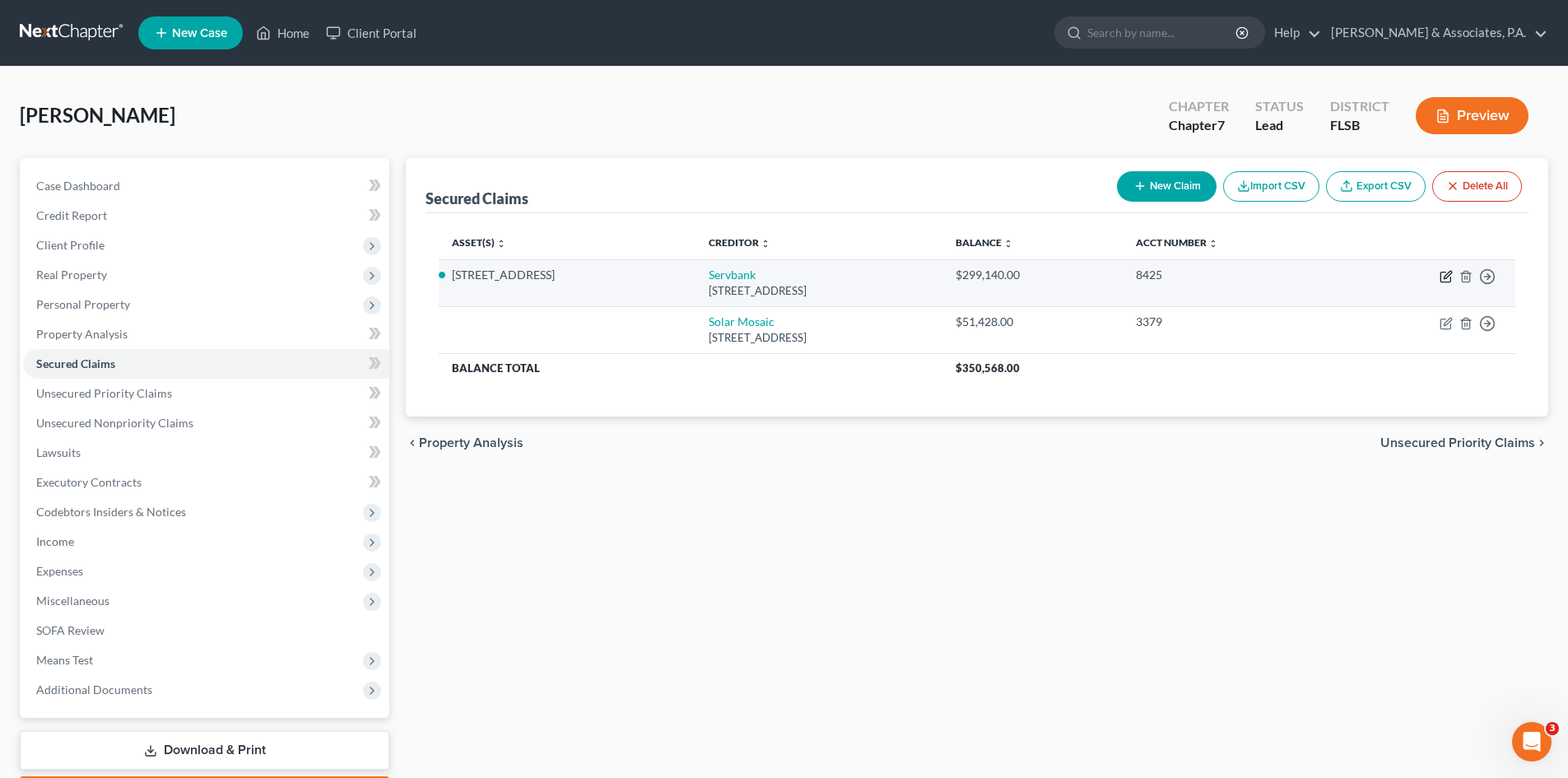
select select "0"
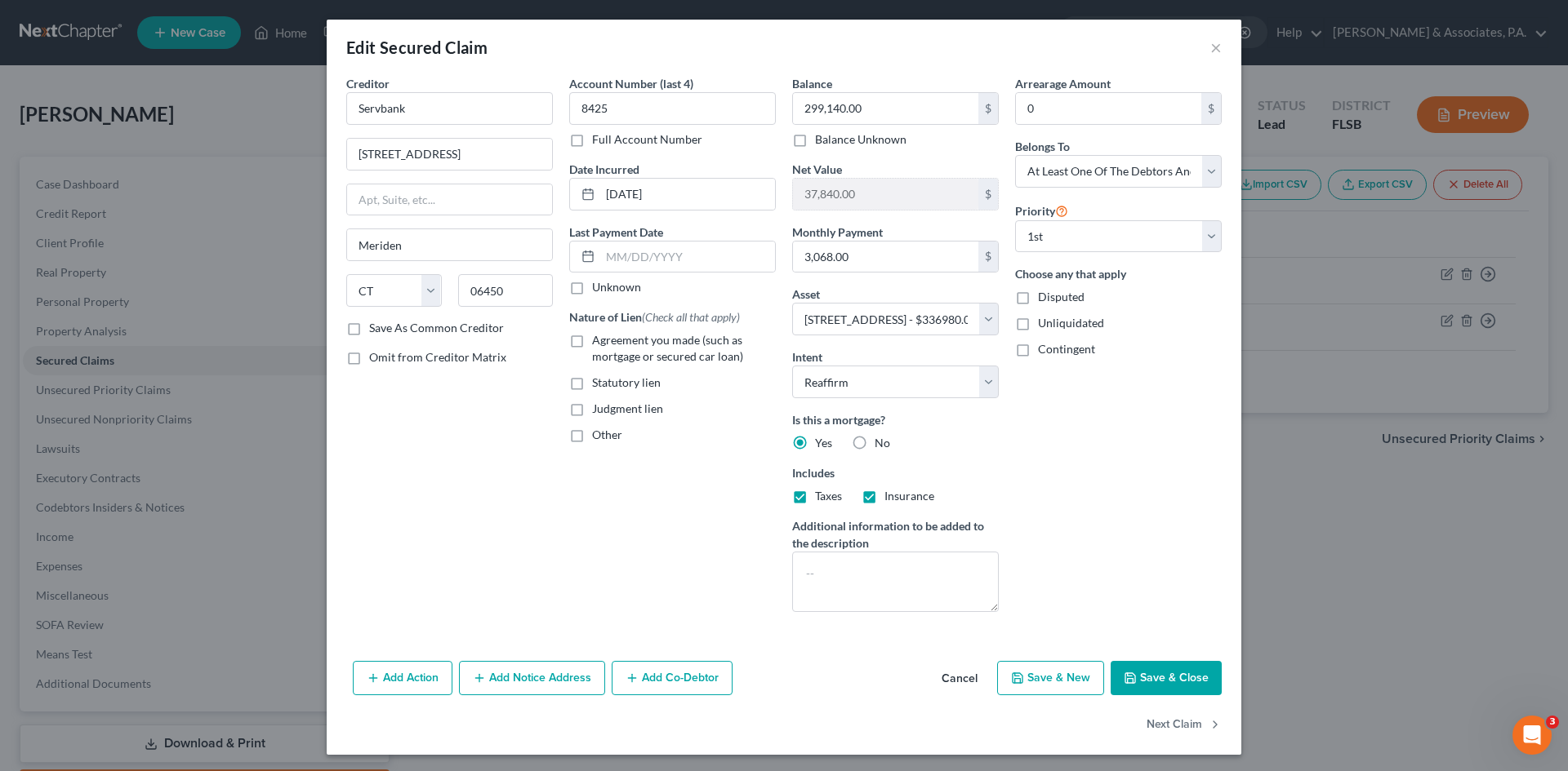
click at [593, 344] on label "Agreement you made (such as mortgage or secured car loan)" at bounding box center [684, 348] width 183 height 33
click at [599, 343] on input "Agreement you made (such as mortgage or secured car loan)" at bounding box center [604, 338] width 11 height 11
checkbox input "true"
click at [1143, 669] on button "Save & Close" at bounding box center [1166, 678] width 111 height 34
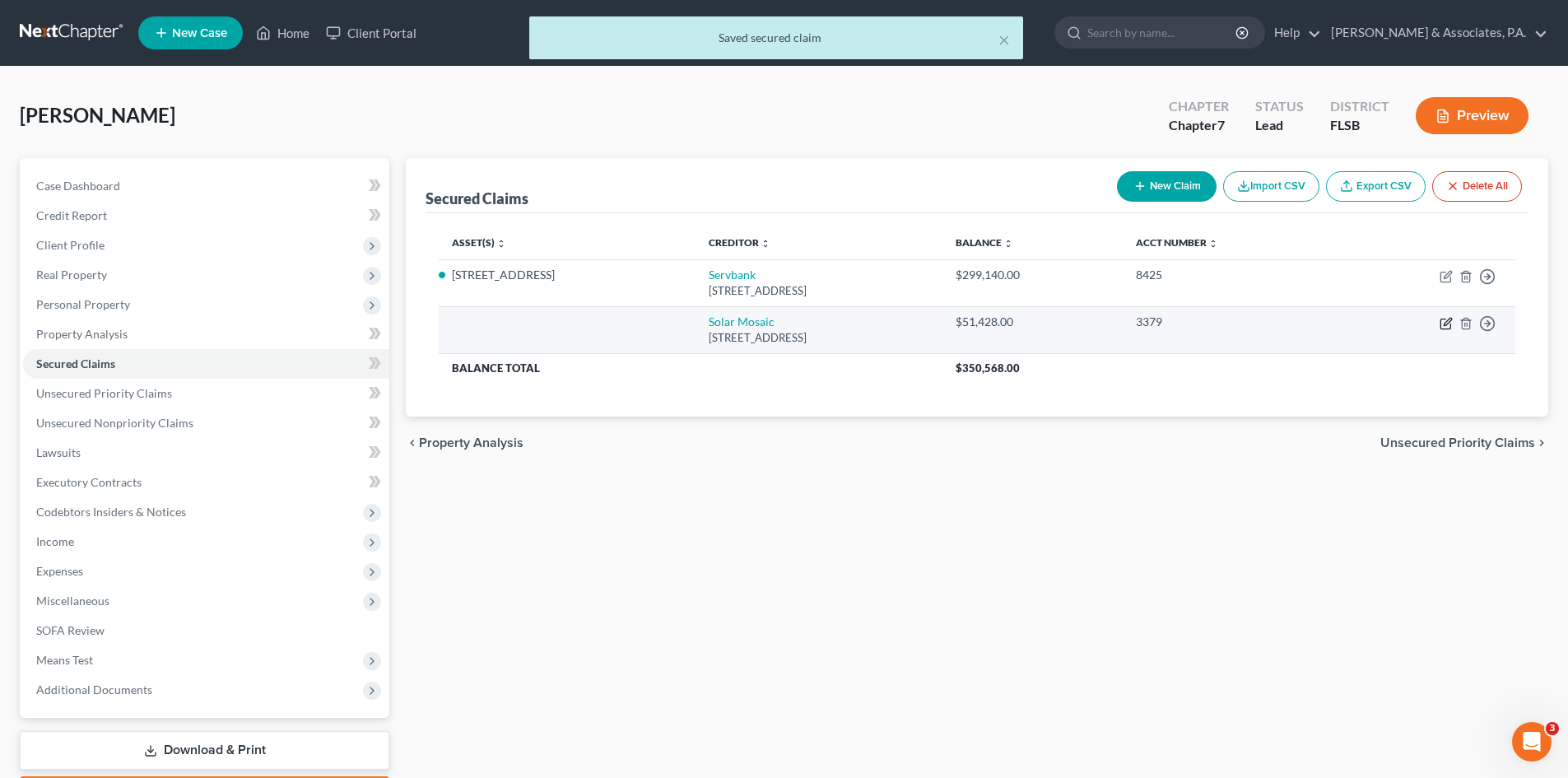
click at [1443, 322] on icon "button" at bounding box center [1446, 323] width 13 height 13
select select "4"
select select "0"
select select "2"
select select "0"
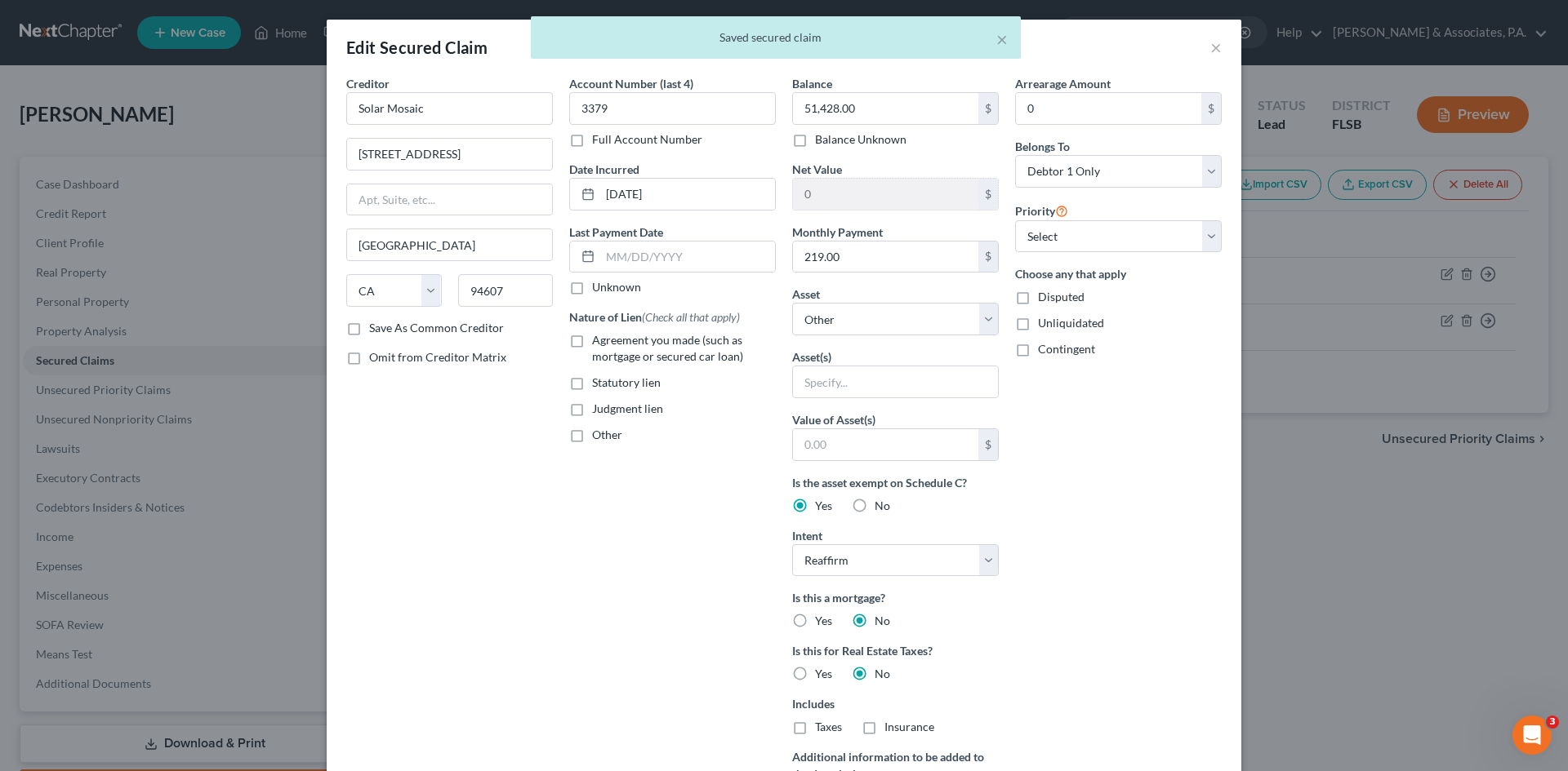
click at [593, 342] on label "Agreement you made (such as mortgage or secured car loan)" at bounding box center [684, 348] width 183 height 33
click at [599, 342] on input "Agreement you made (such as mortgage or secured car loan)" at bounding box center [604, 338] width 11 height 11
checkbox input "true"
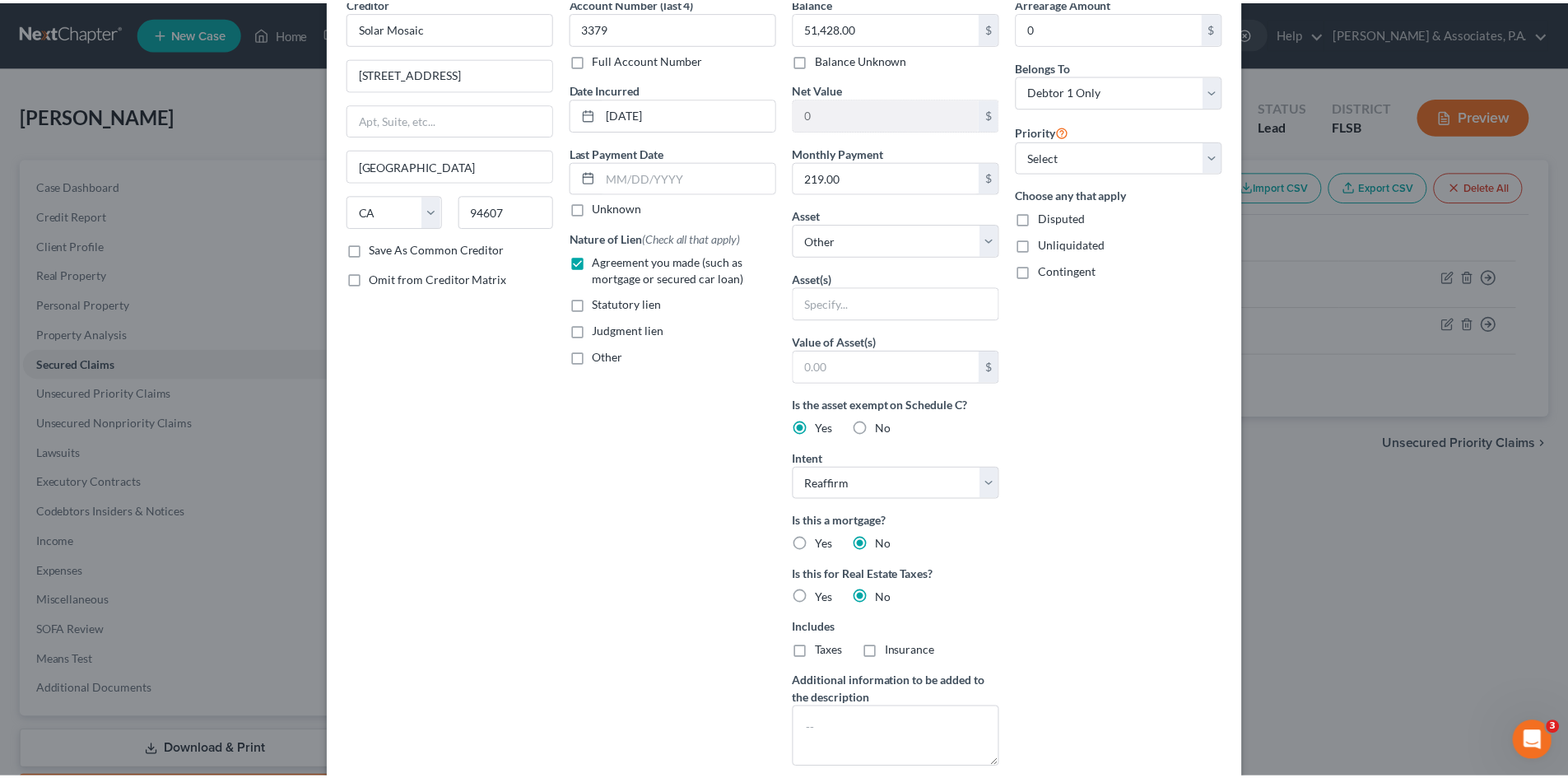
scroll to position [165, 0]
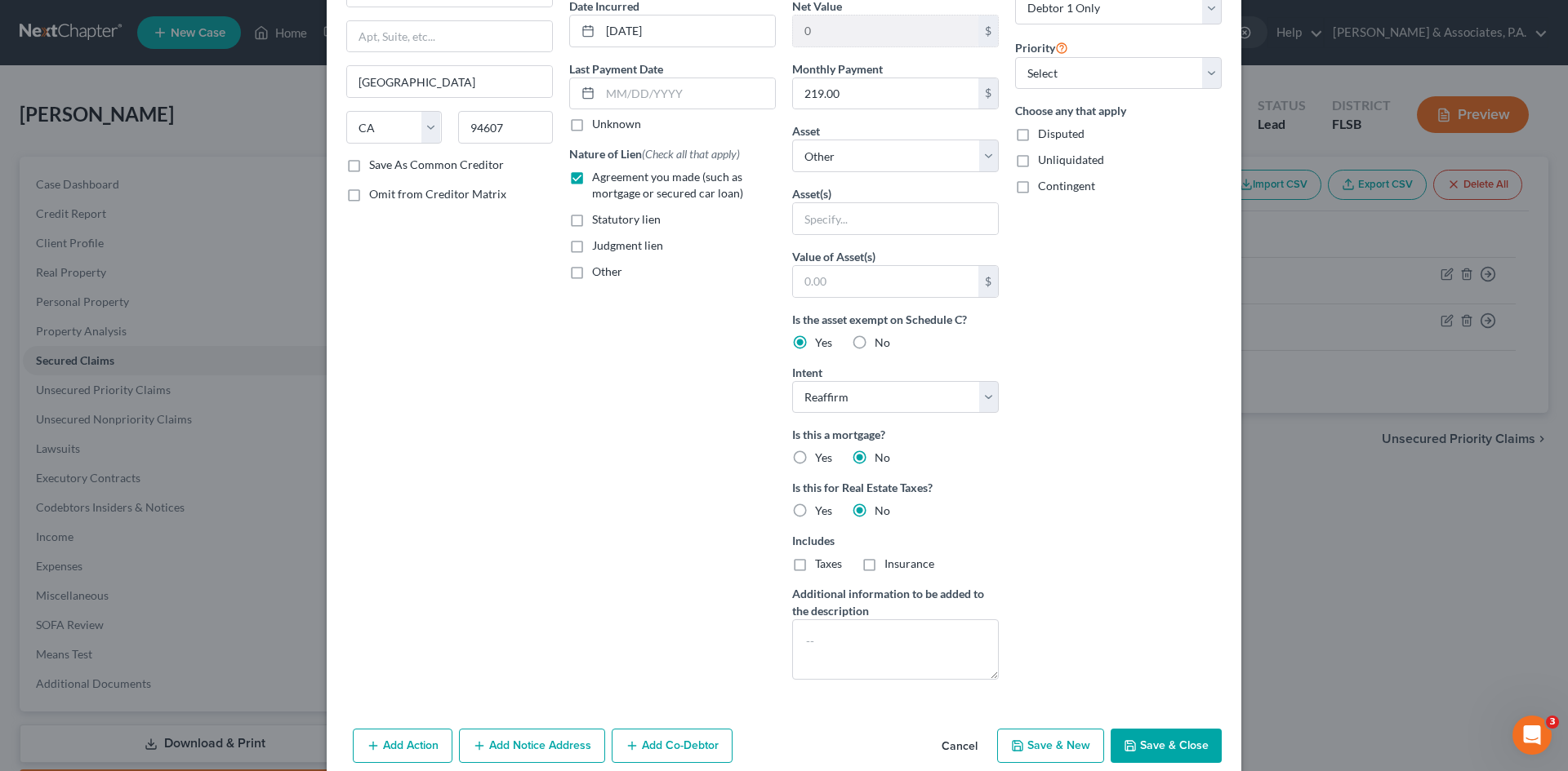
click at [1149, 742] on button "Save & Close" at bounding box center [1166, 746] width 111 height 34
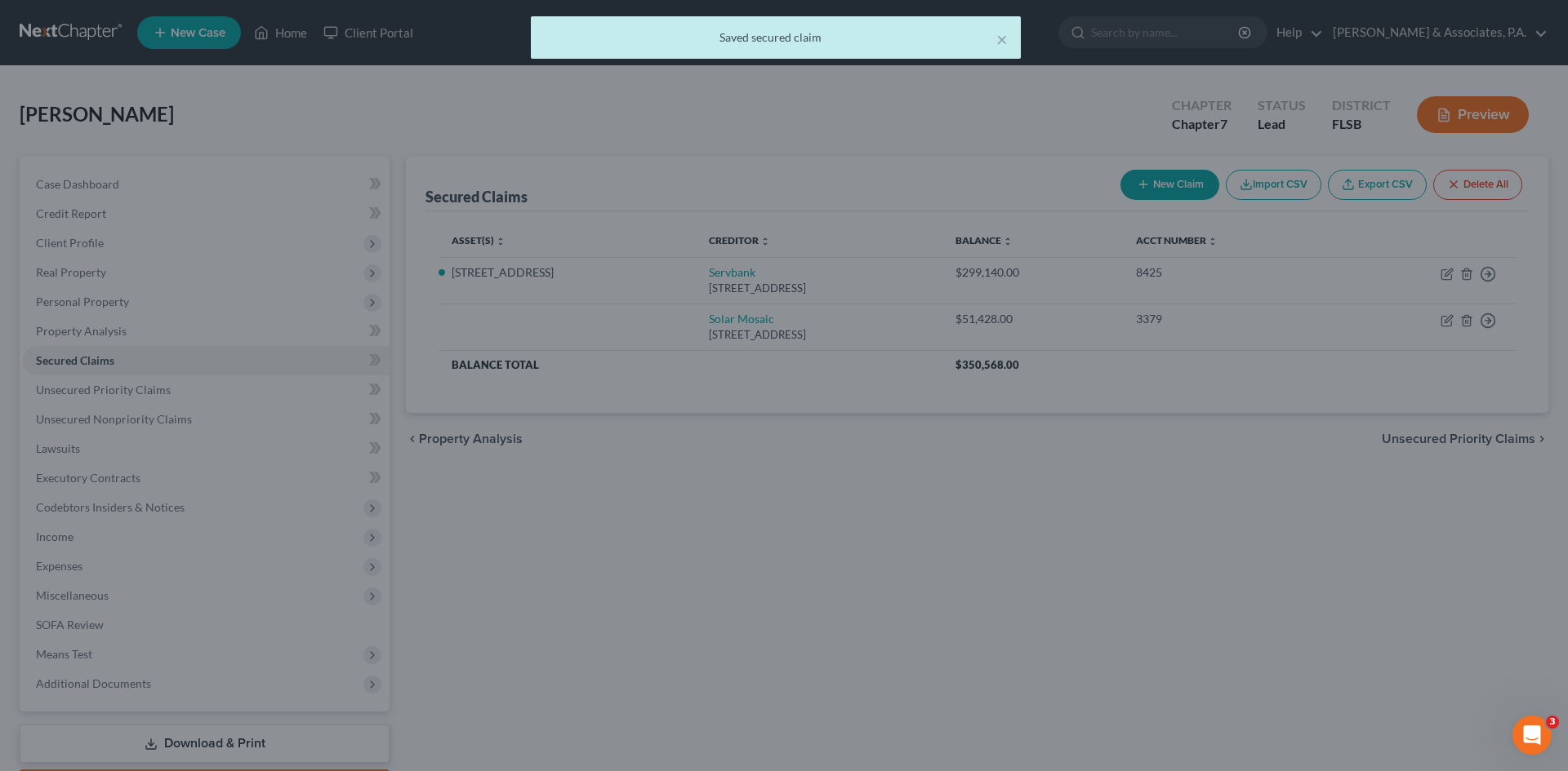
scroll to position [0, 0]
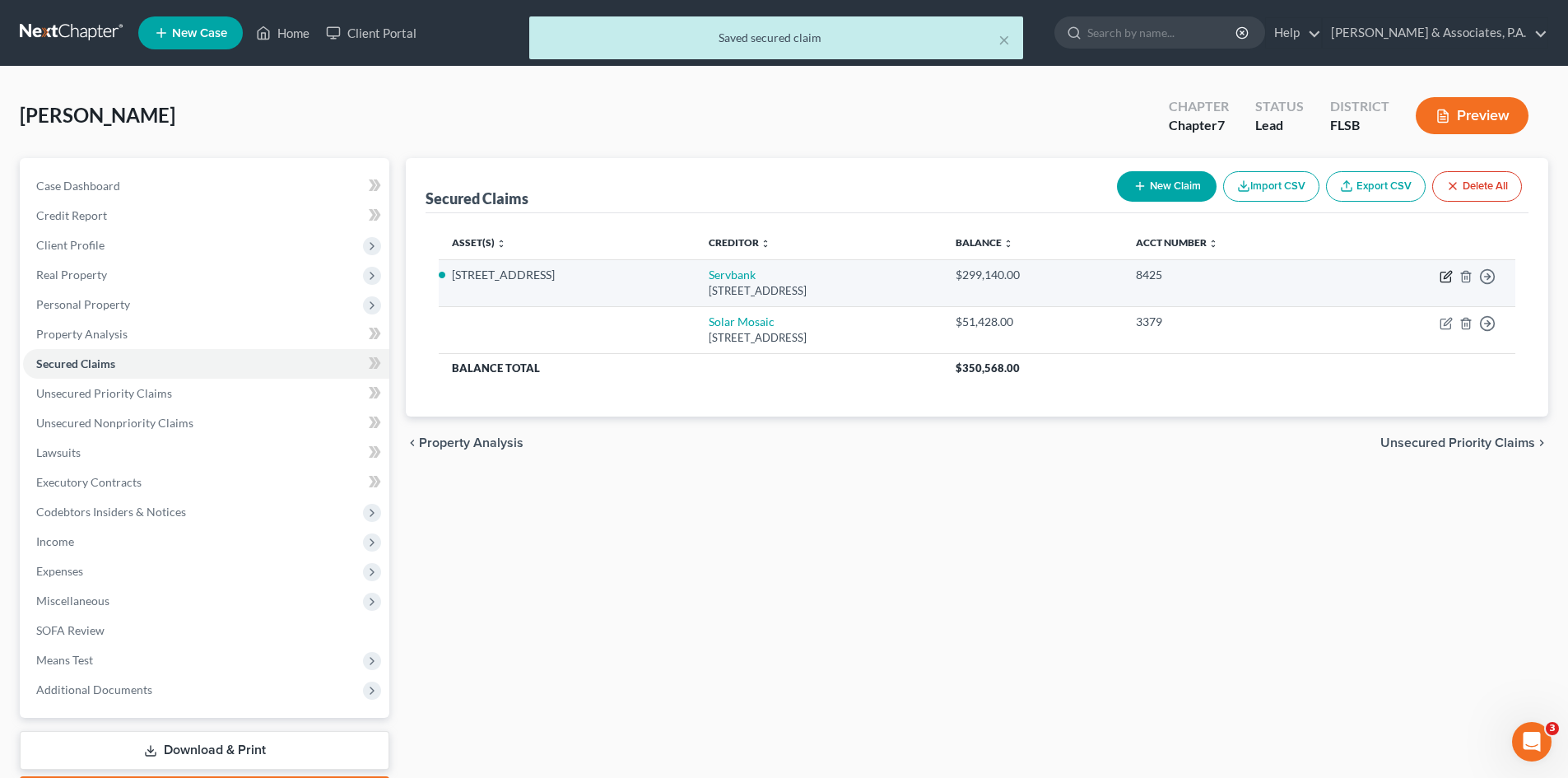
click at [1444, 280] on icon "button" at bounding box center [1446, 277] width 13 height 13
select select "6"
select select "7"
select select "2"
select select "3"
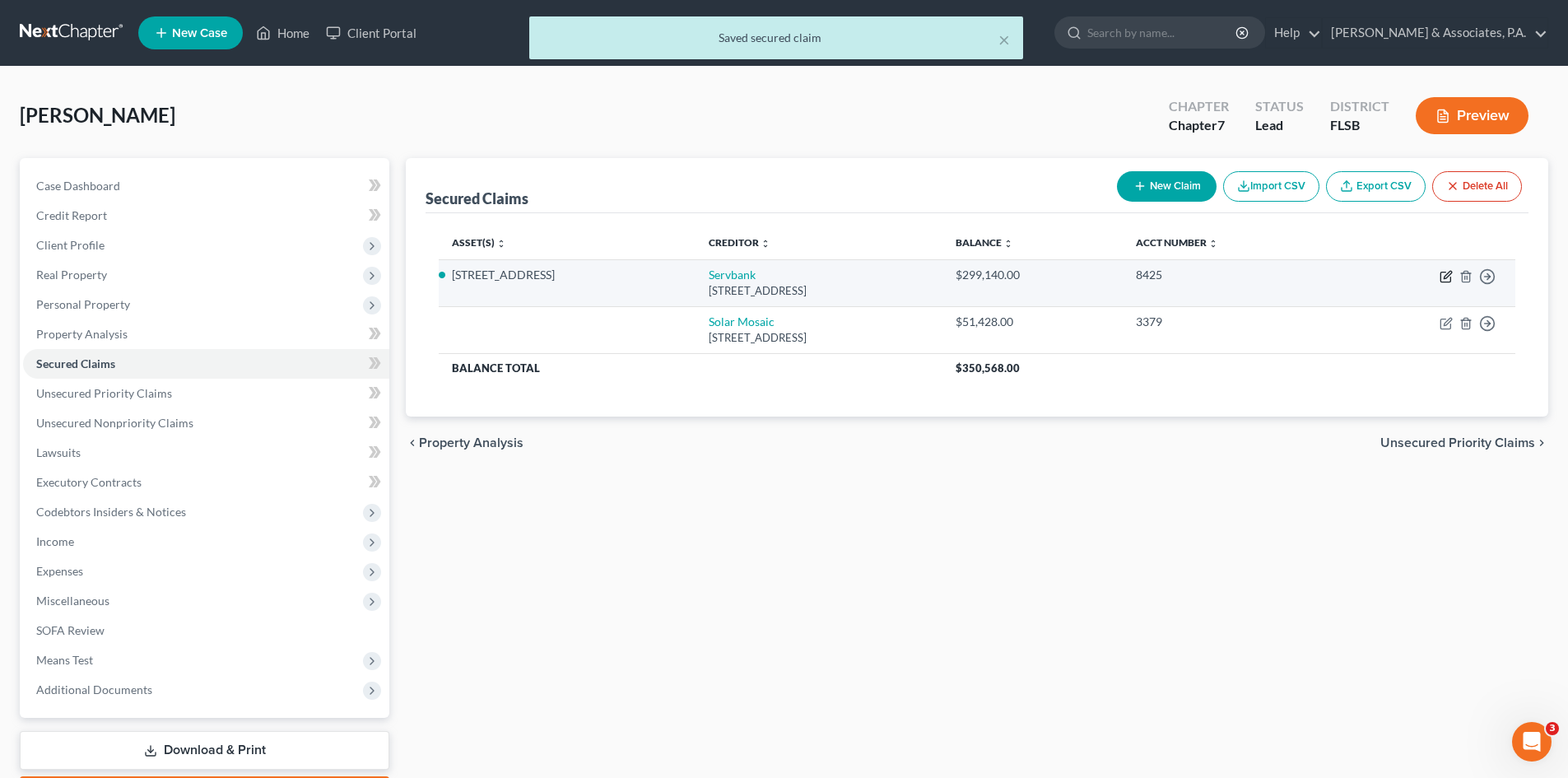
select select "0"
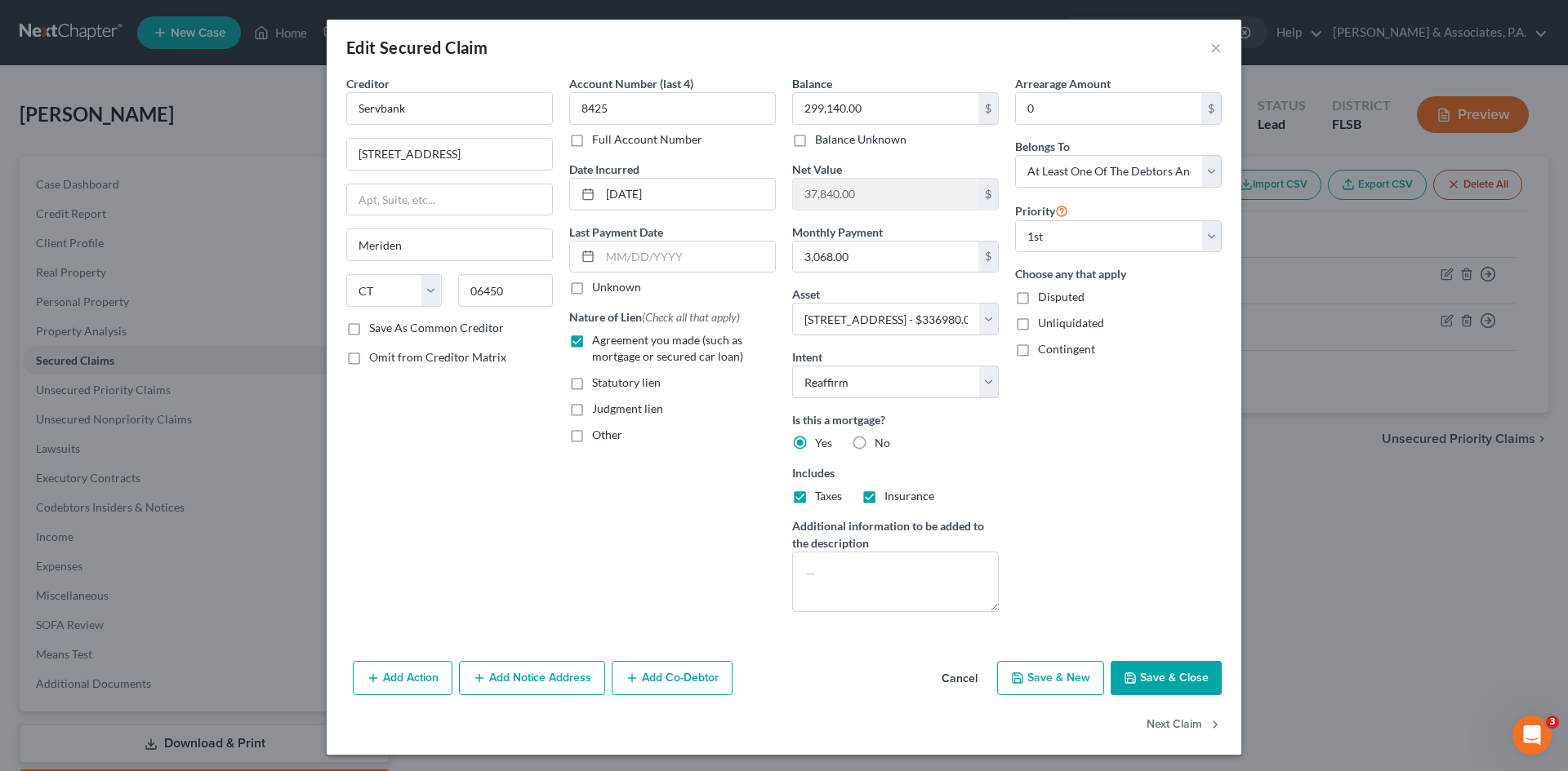
click at [1038, 349] on label "Contingent" at bounding box center [1066, 349] width 57 height 16
click at [1044, 349] on input "Contingent" at bounding box center [1050, 347] width 11 height 11
checkbox input "true"
click at [1152, 677] on button "Save & Close" at bounding box center [1166, 678] width 111 height 34
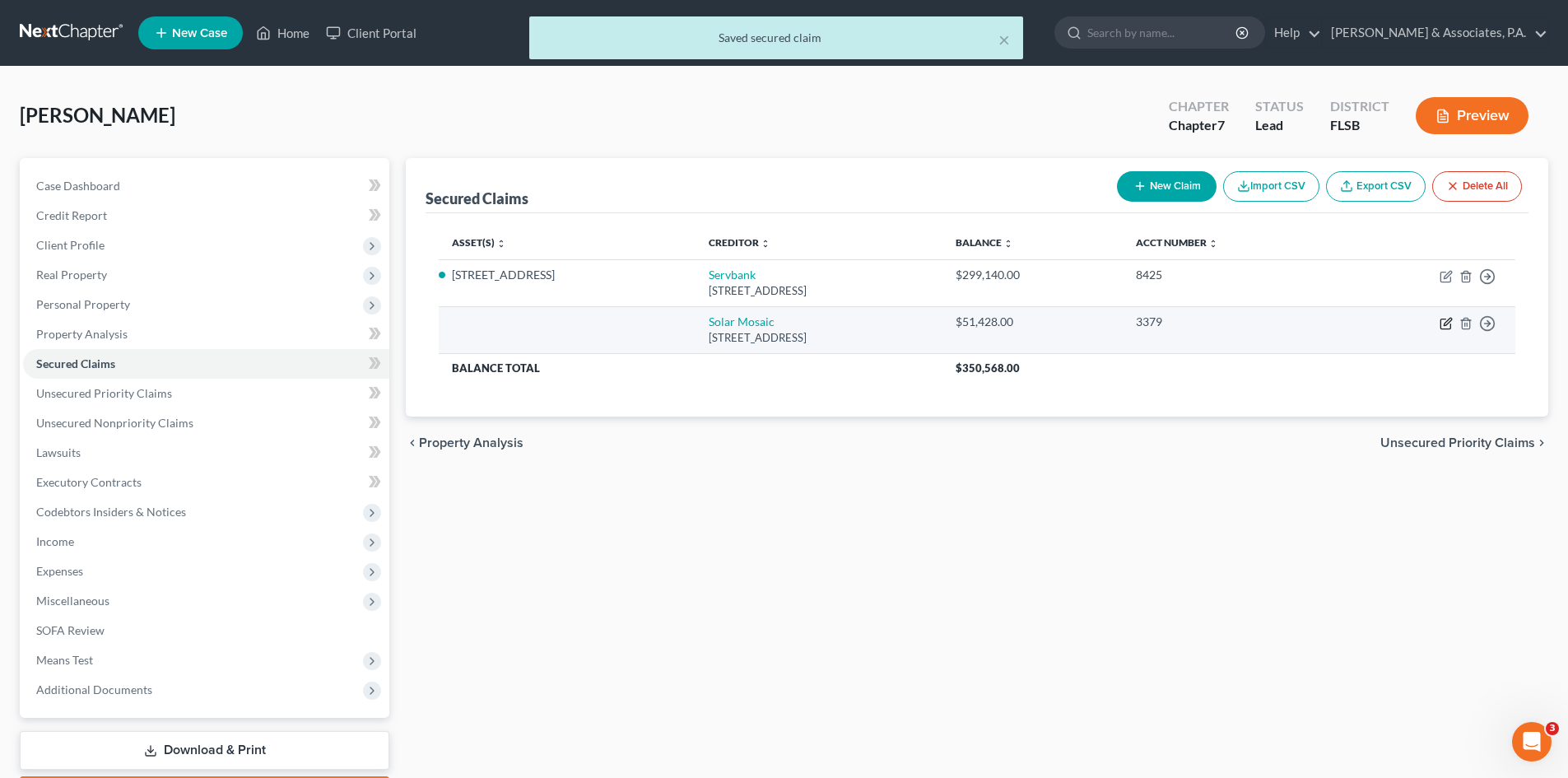
click at [1448, 326] on icon "button" at bounding box center [1446, 323] width 13 height 13
select select "4"
select select "0"
select select "2"
select select "0"
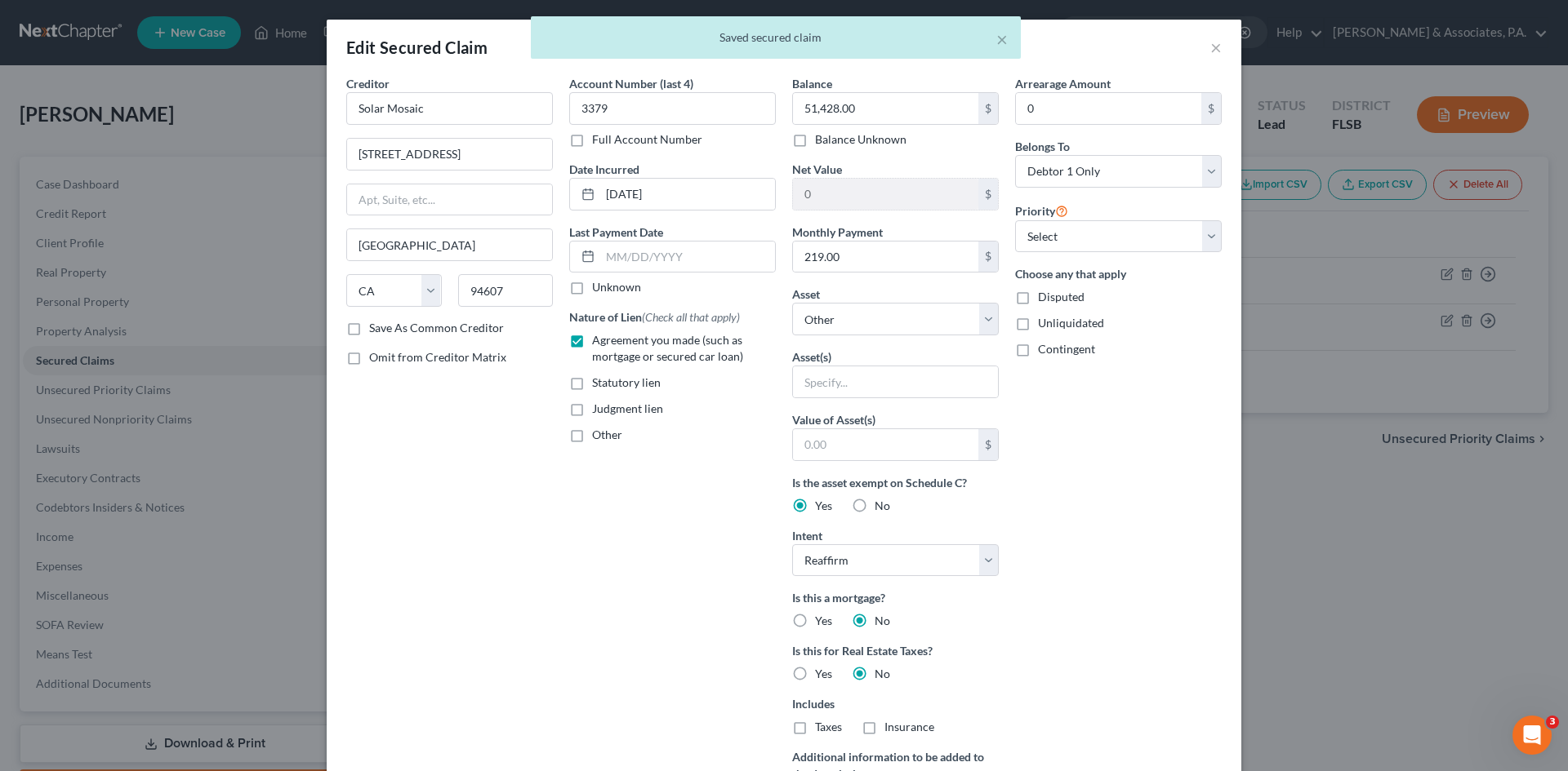
click at [1038, 348] on label "Contingent" at bounding box center [1066, 349] width 57 height 16
click at [1044, 348] on input "Contingent" at bounding box center [1050, 347] width 11 height 11
checkbox input "true"
click at [1069, 237] on select "Select 1st 2nd 3rd 4th 5th 6th 7th 8th 9th 10th 11th 12th 13th 14th 15th 16th 1…" at bounding box center [1118, 237] width 207 height 33
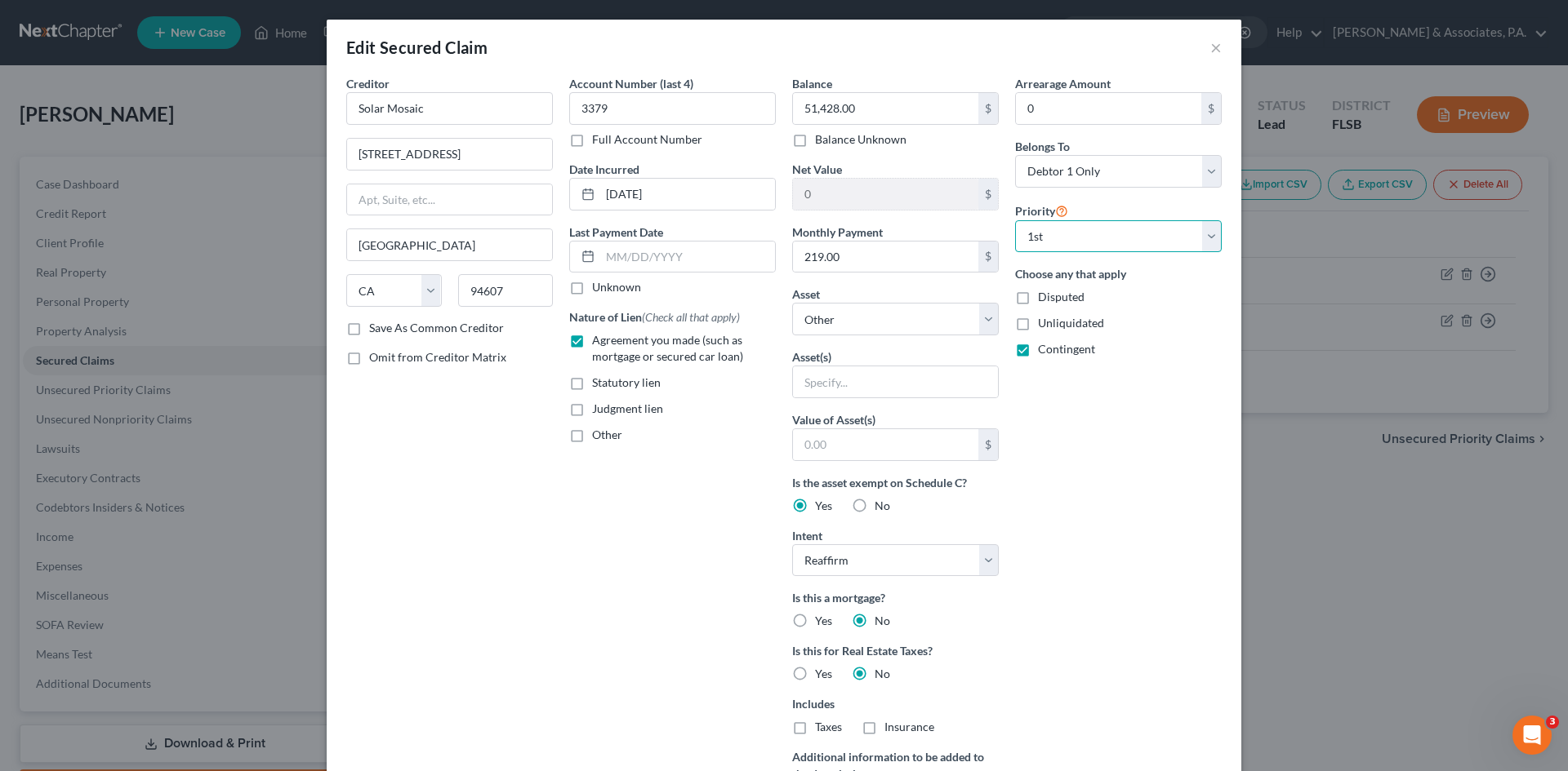
click at [1015, 220] on select "Select 1st 2nd 3rd 4th 5th 6th 7th 8th 9th 10th 11th 12th 13th 14th 15th 16th 1…" at bounding box center [1118, 237] width 207 height 33
click at [1061, 228] on select "Select 1st 2nd 3rd 4th 5th 6th 7th 8th 9th 10th 11th 12th 13th 14th 15th 16th 1…" at bounding box center [1118, 237] width 207 height 33
select select "1"
click at [1015, 220] on select "Select 1st 2nd 3rd 4th 5th 6th 7th 8th 9th 10th 11th 12th 13th 14th 15th 16th 1…" at bounding box center [1118, 237] width 207 height 33
click at [1069, 474] on div "Arrearage Amount 0 $ Belongs To * Select Debtor 1 Only Debtor 2 Only Debtor 1 A…" at bounding box center [1118, 465] width 223 height 781
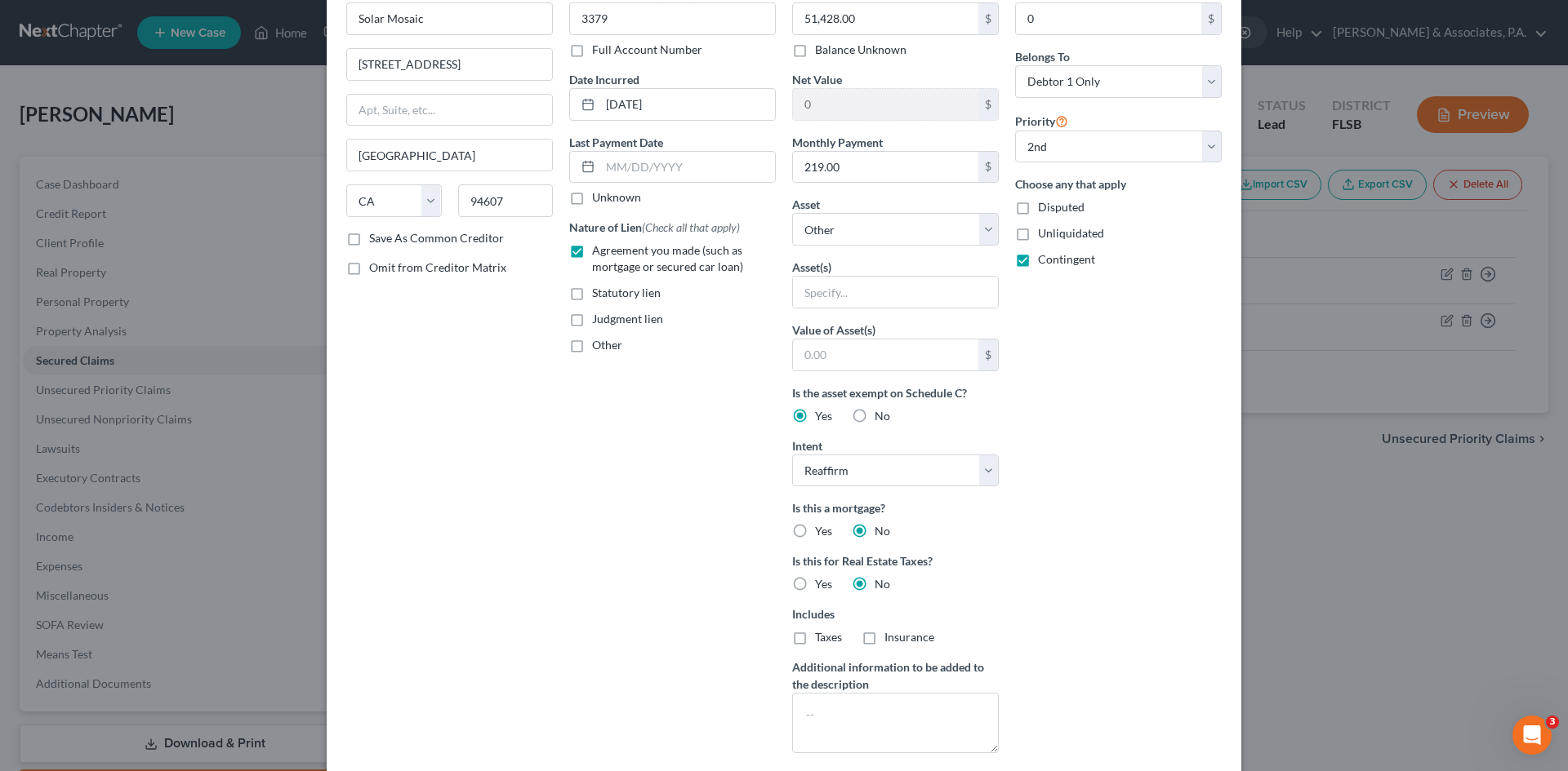
scroll to position [235, 0]
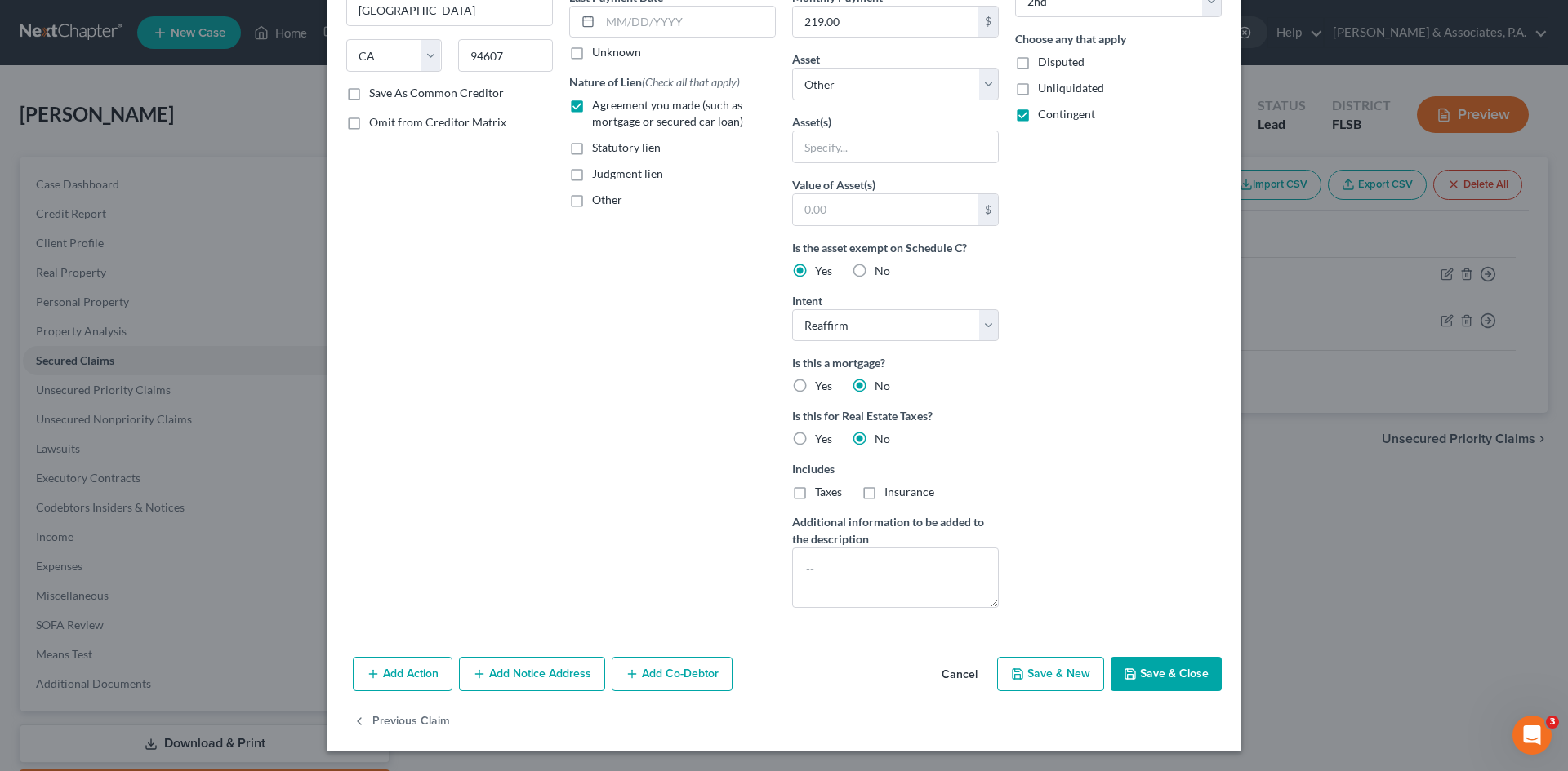
click at [1150, 666] on button "Save & Close" at bounding box center [1166, 674] width 111 height 34
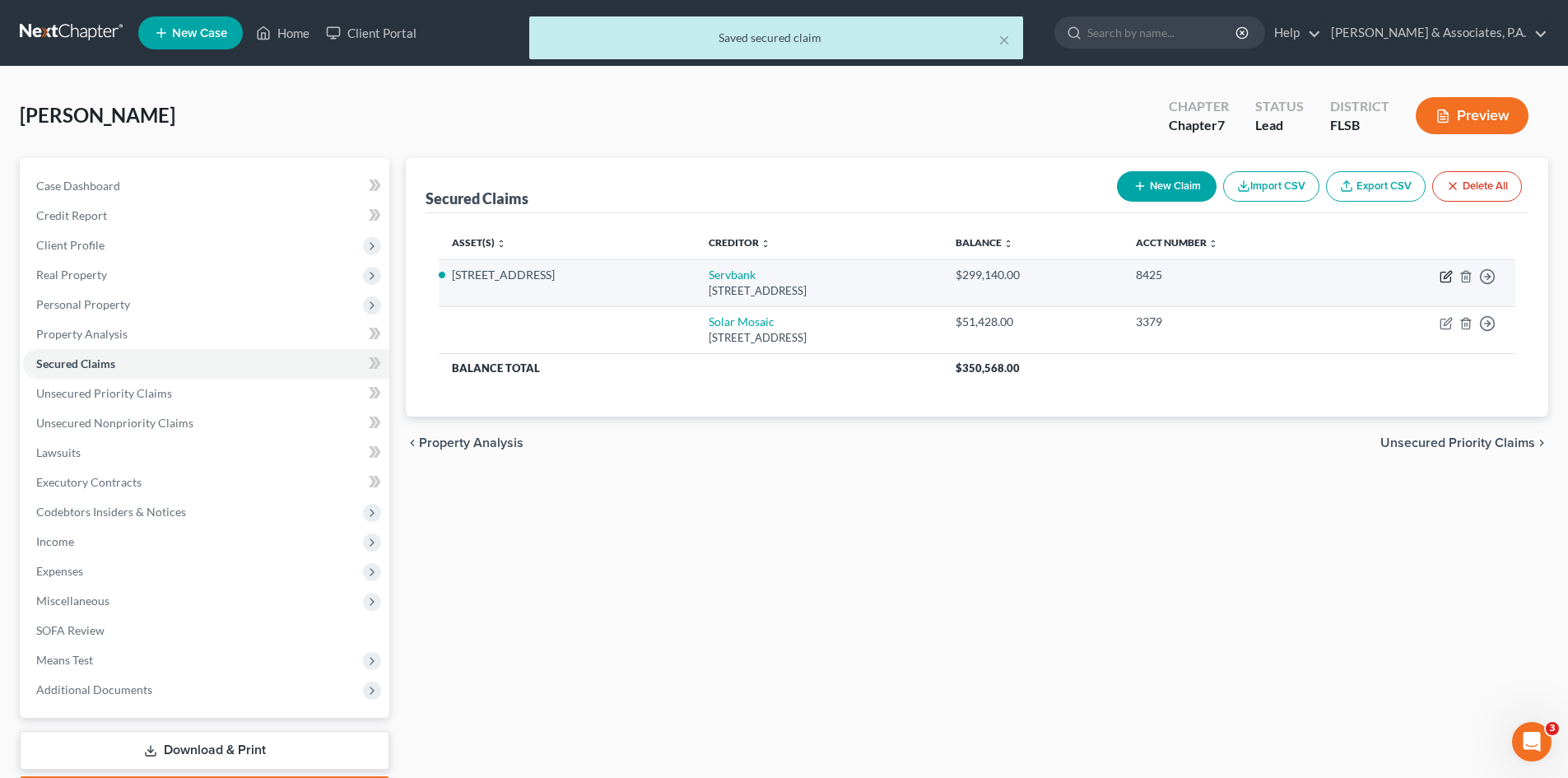
click at [1442, 279] on icon "button" at bounding box center [1446, 277] width 13 height 13
select select "6"
select select "7"
select select "2"
select select "3"
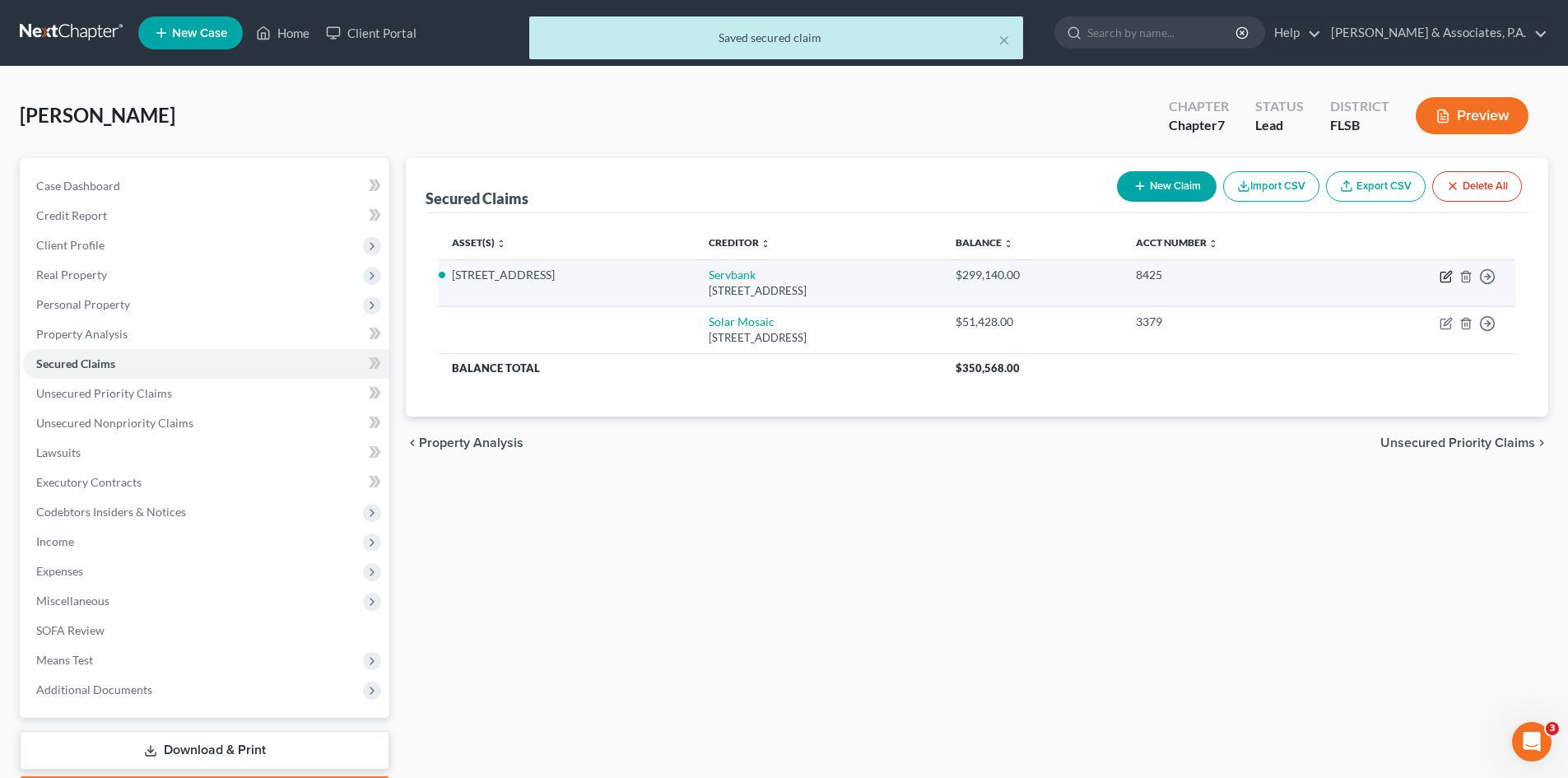
select select "0"
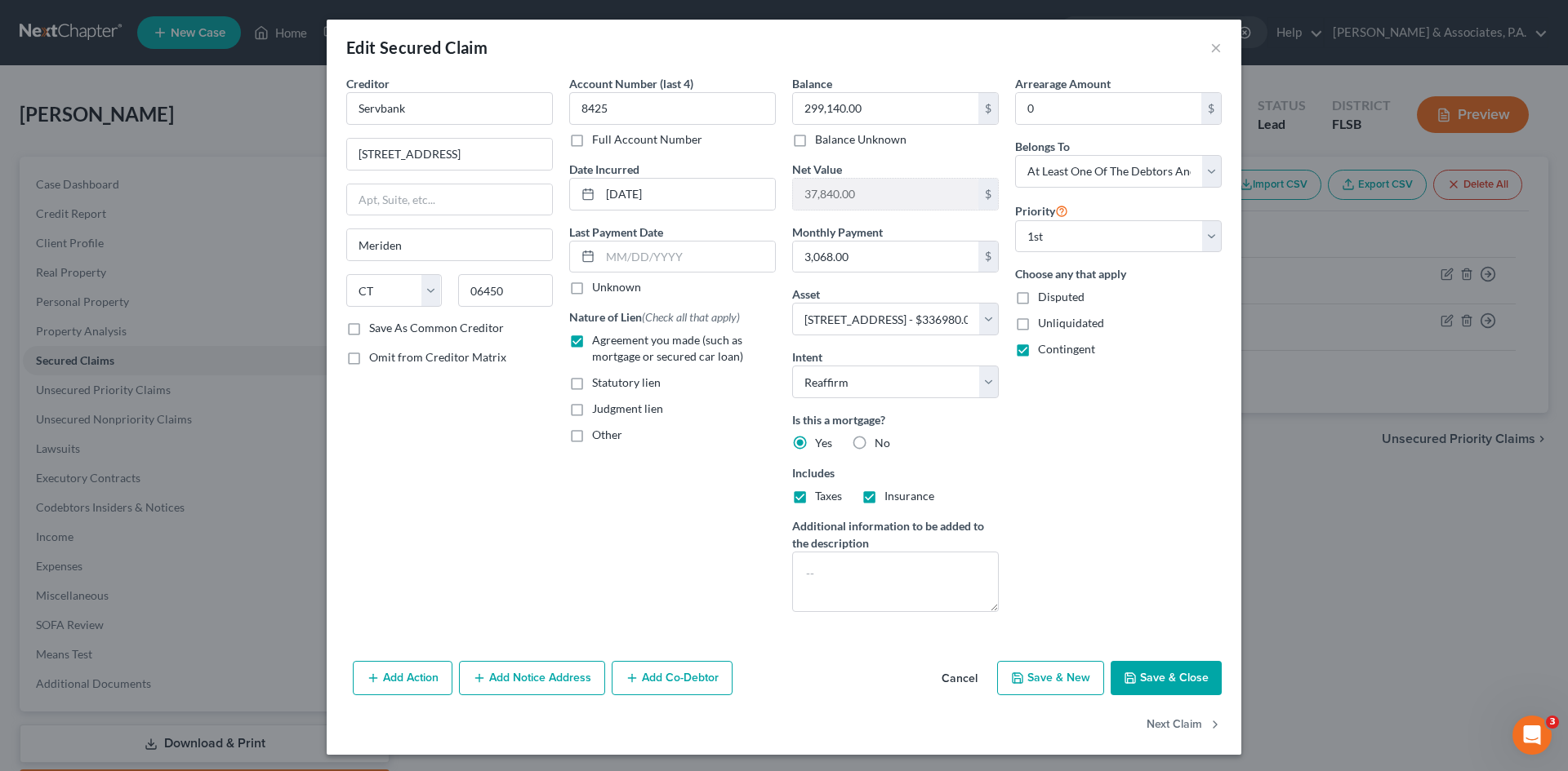
click at [1162, 677] on button "Save & Close" at bounding box center [1166, 678] width 111 height 34
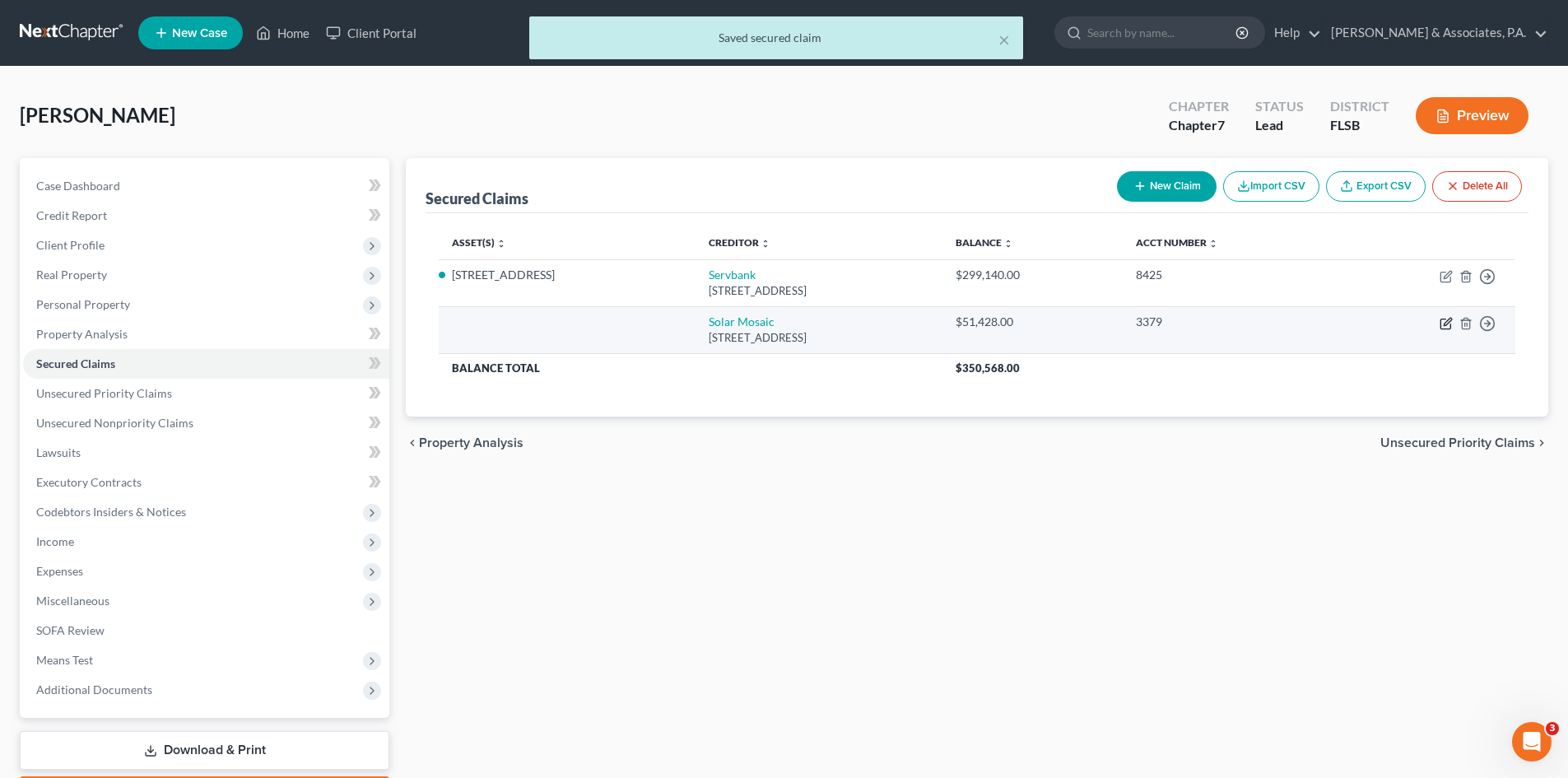
click at [1443, 322] on icon "button" at bounding box center [1446, 323] width 13 height 13
select select "4"
select select "0"
select select "2"
select select "0"
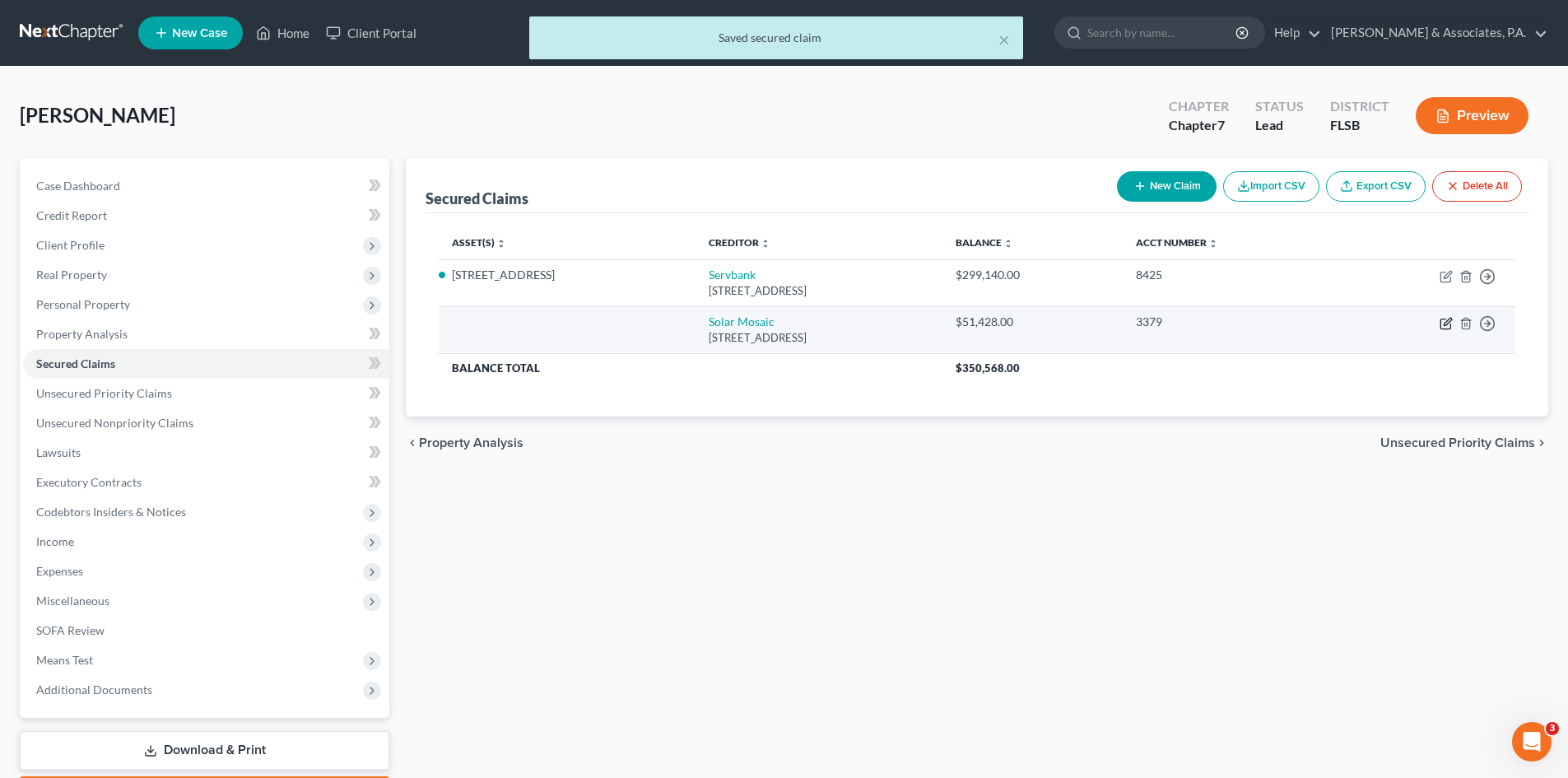
select select "1"
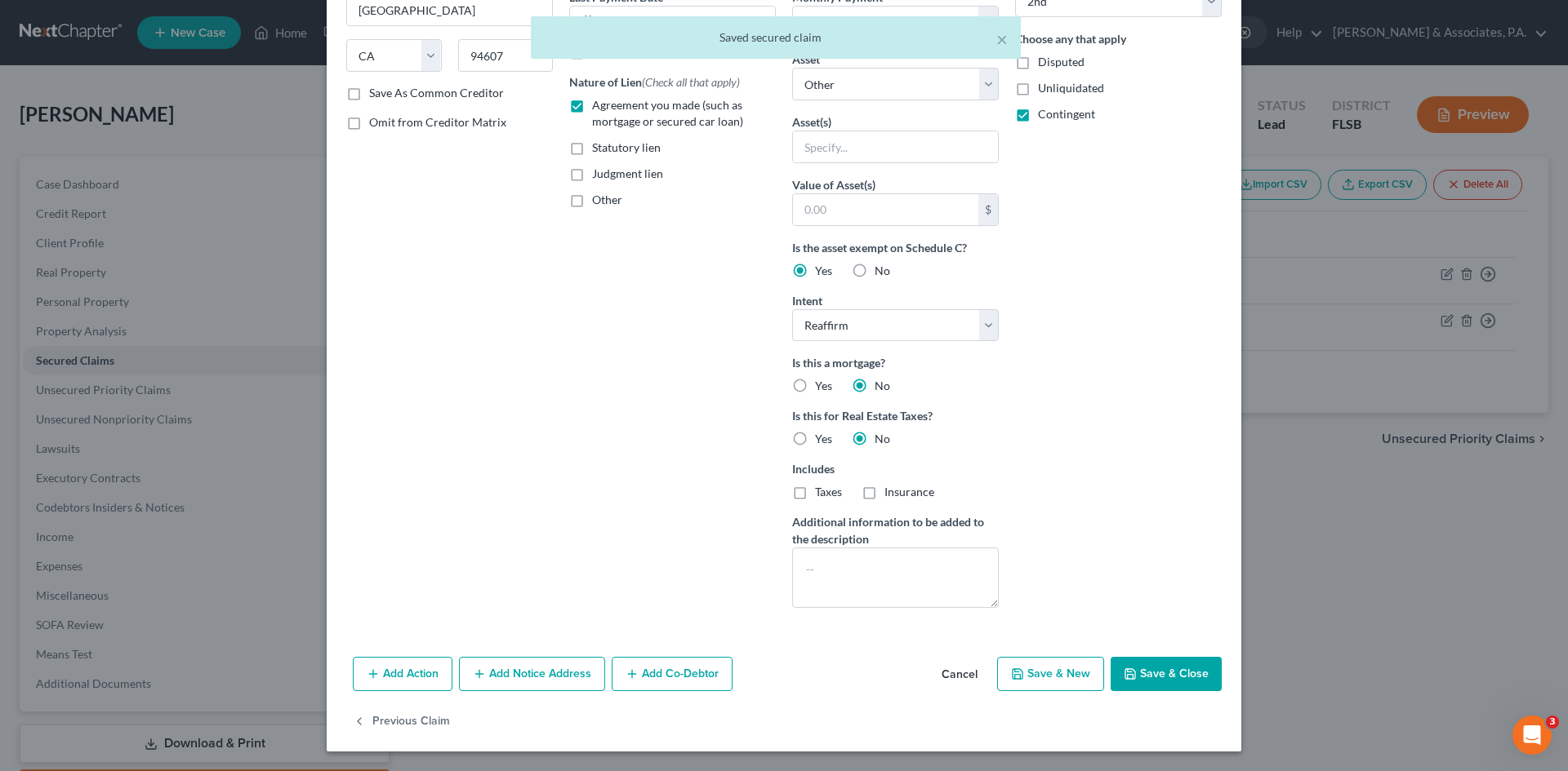
click at [815, 388] on label "Yes" at bounding box center [823, 386] width 17 height 16
click at [822, 388] on input "Yes" at bounding box center [827, 384] width 11 height 11
radio input "true"
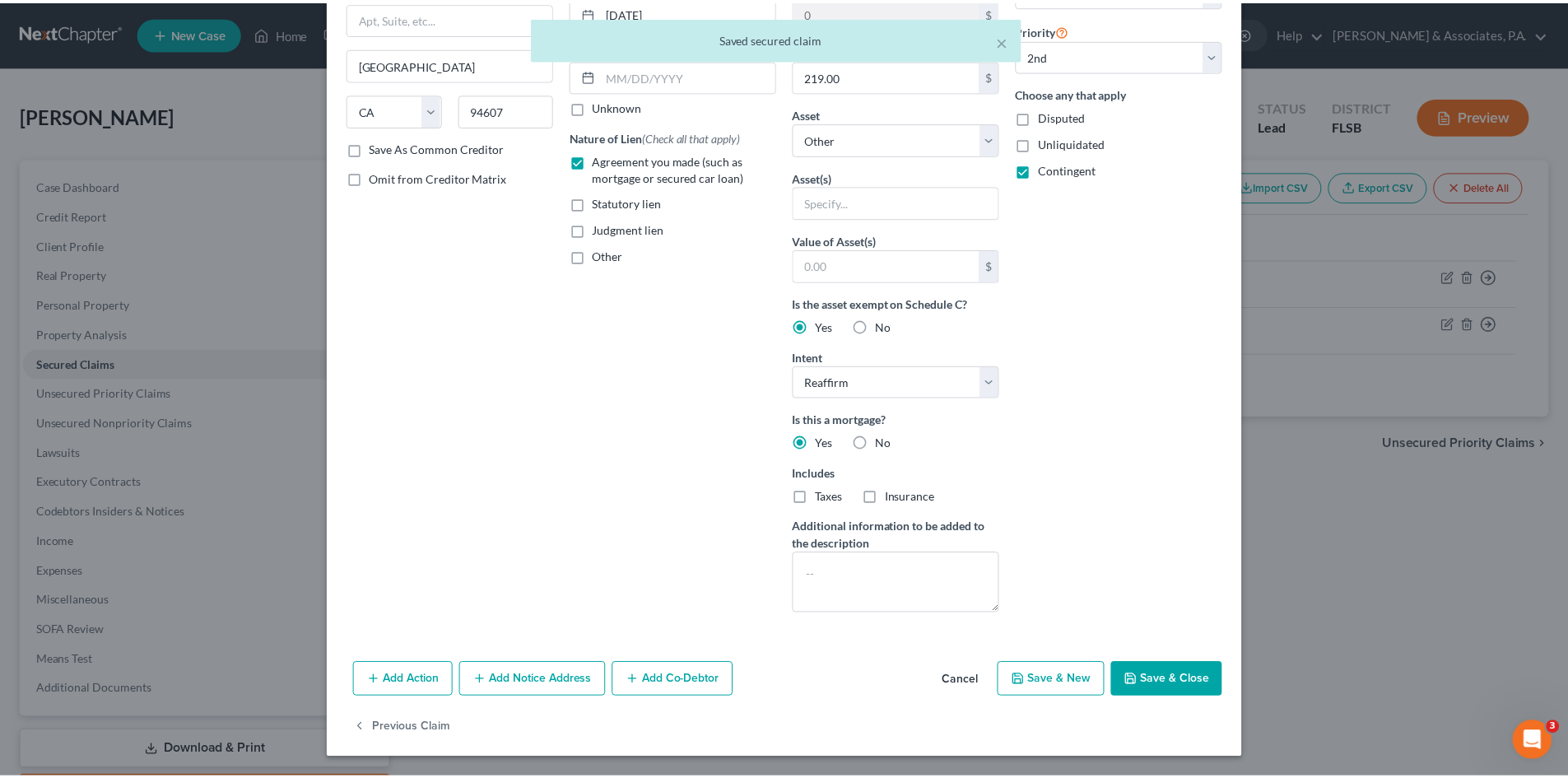
scroll to position [184, 0]
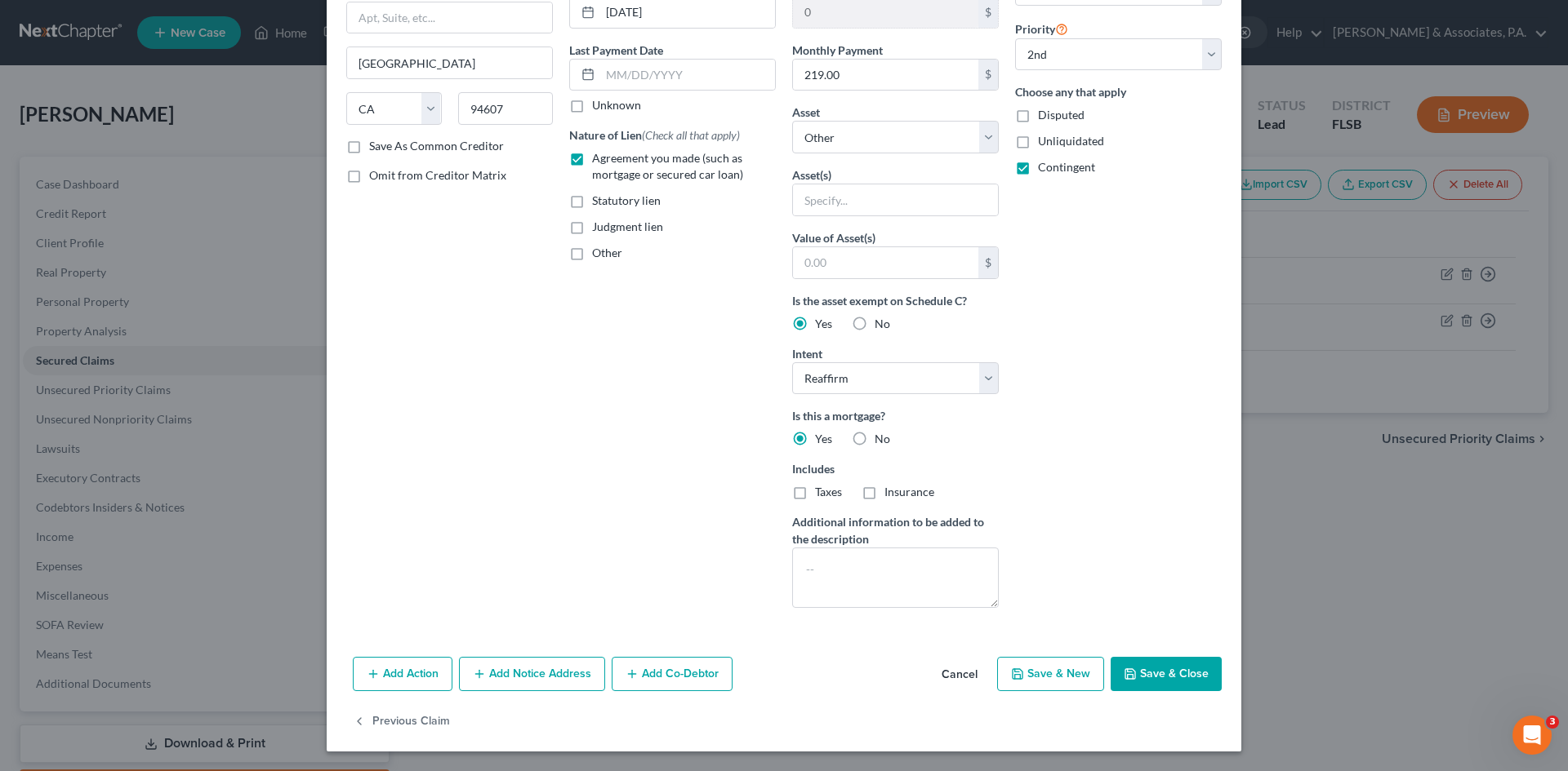
click at [1163, 668] on button "Save & Close" at bounding box center [1166, 674] width 111 height 34
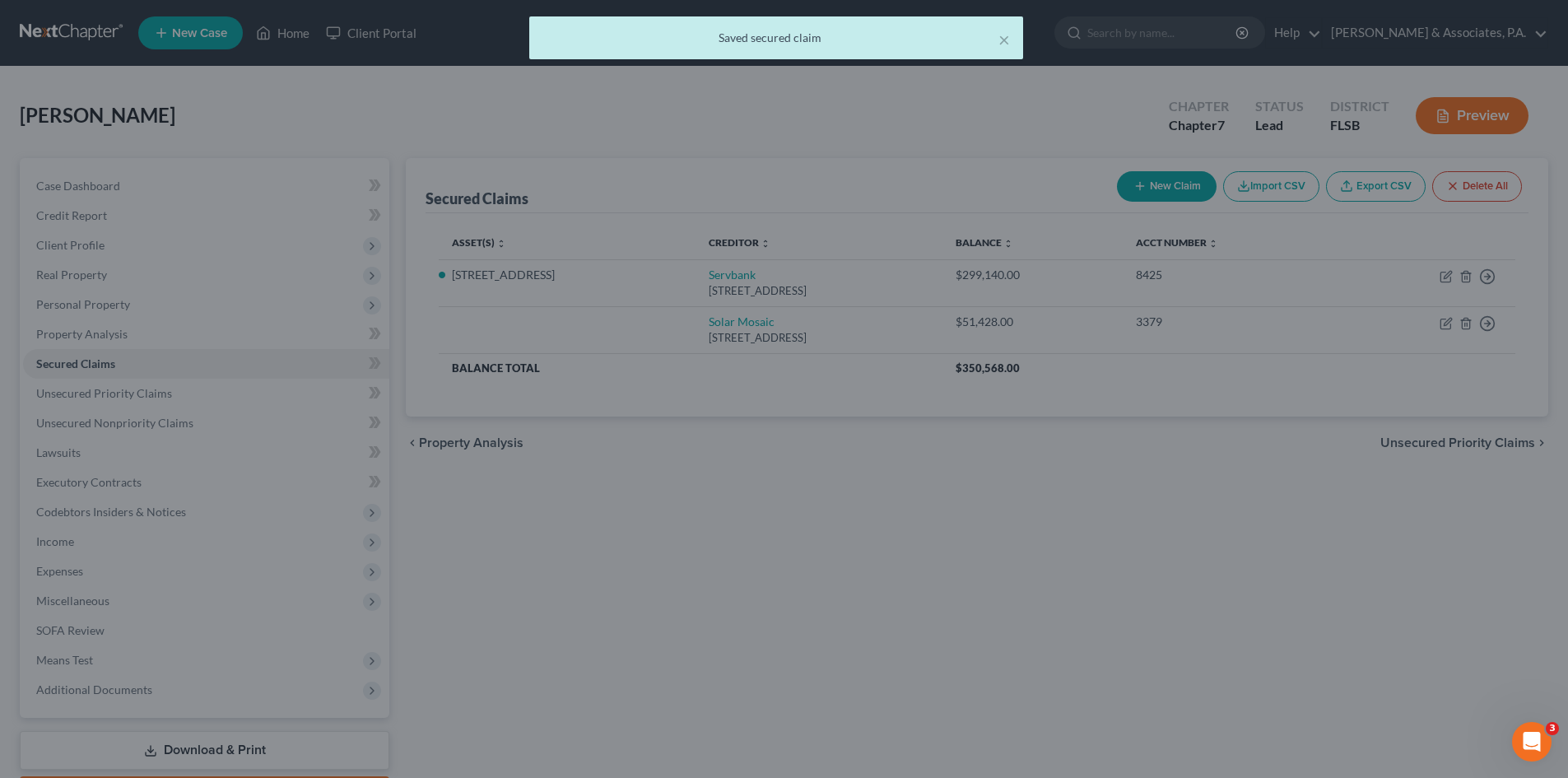
scroll to position [0, 0]
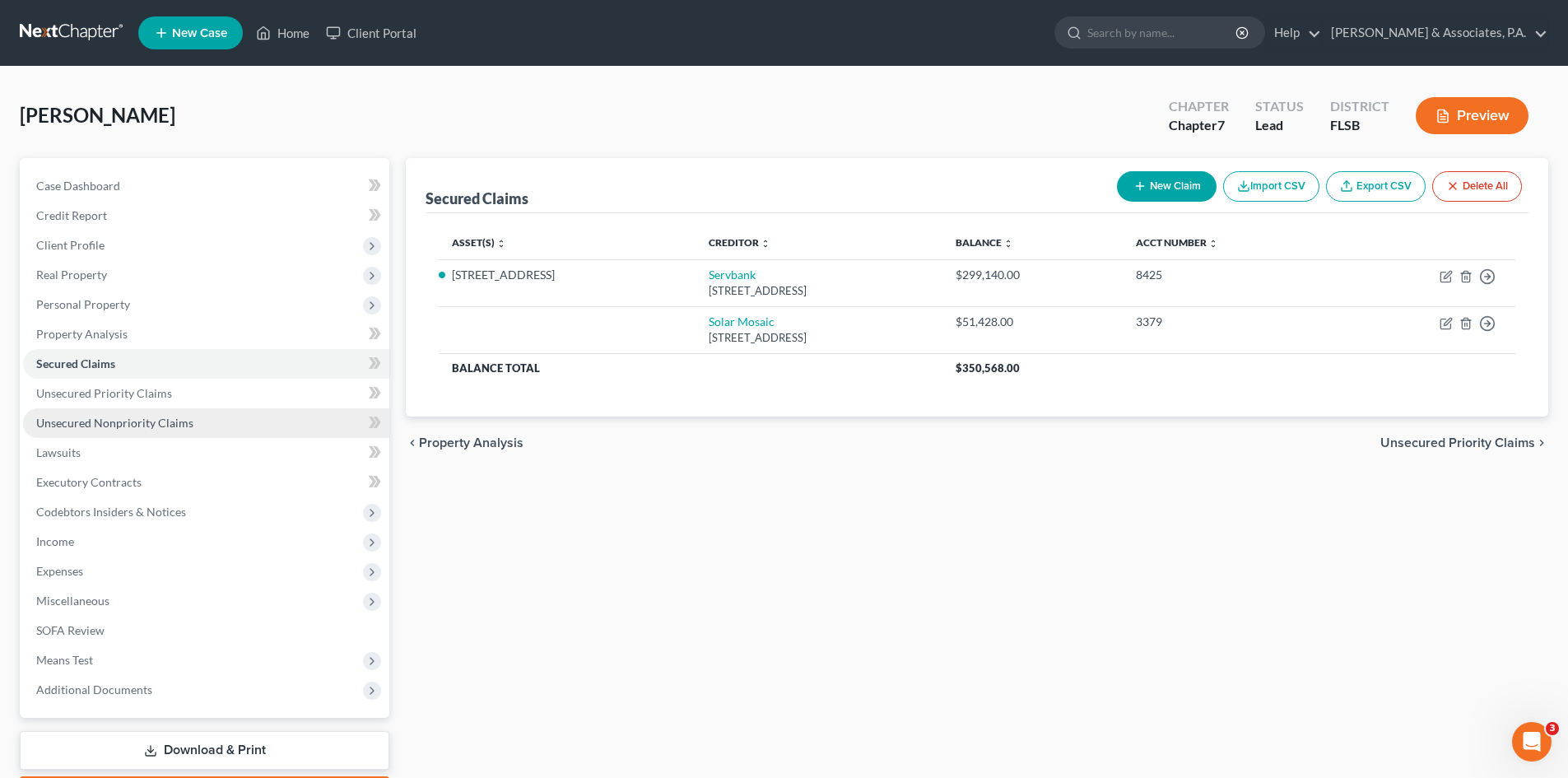
click at [95, 427] on span "Unsecured Nonpriority Claims" at bounding box center [115, 423] width 158 height 14
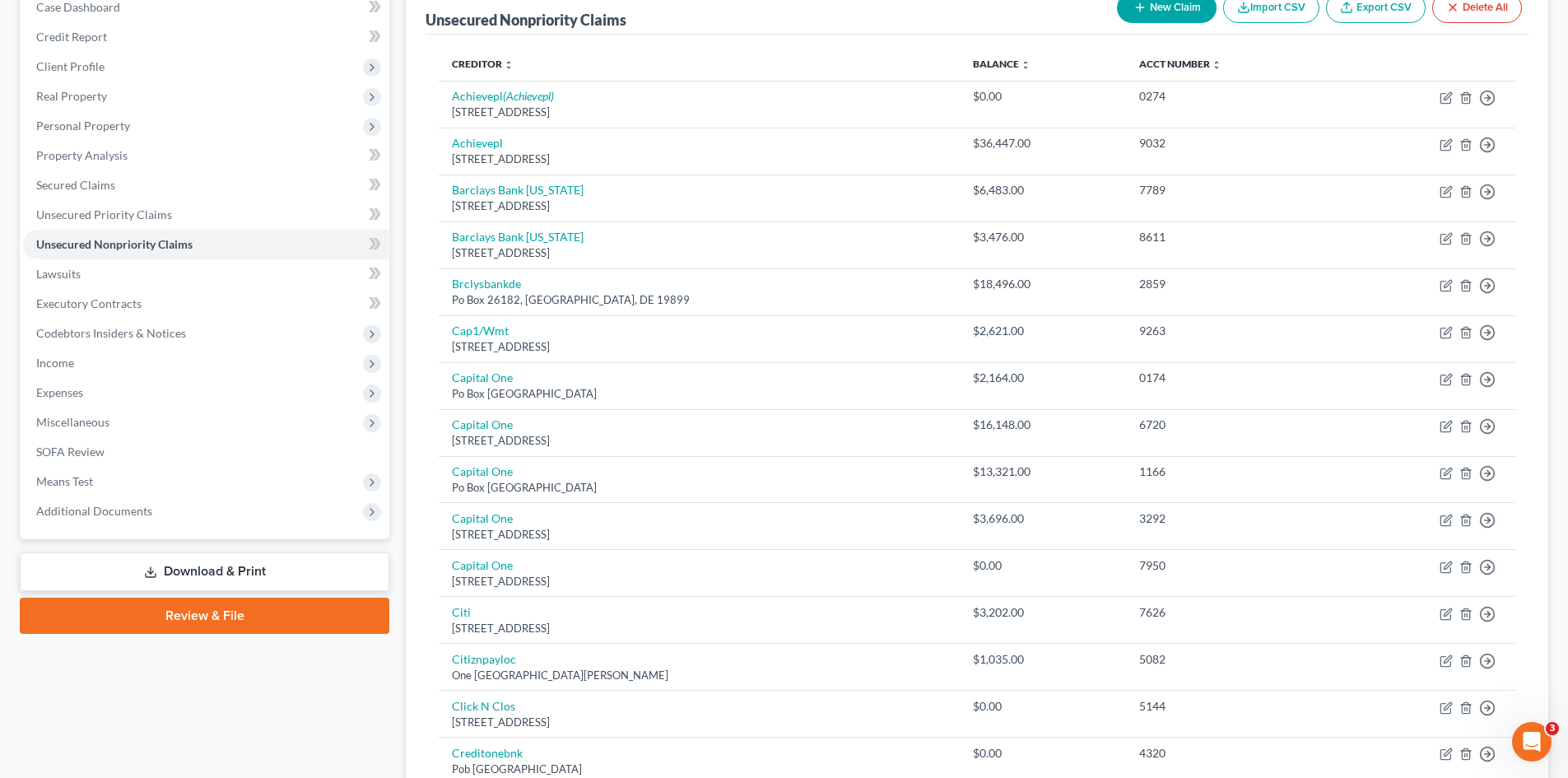
scroll to position [150, 0]
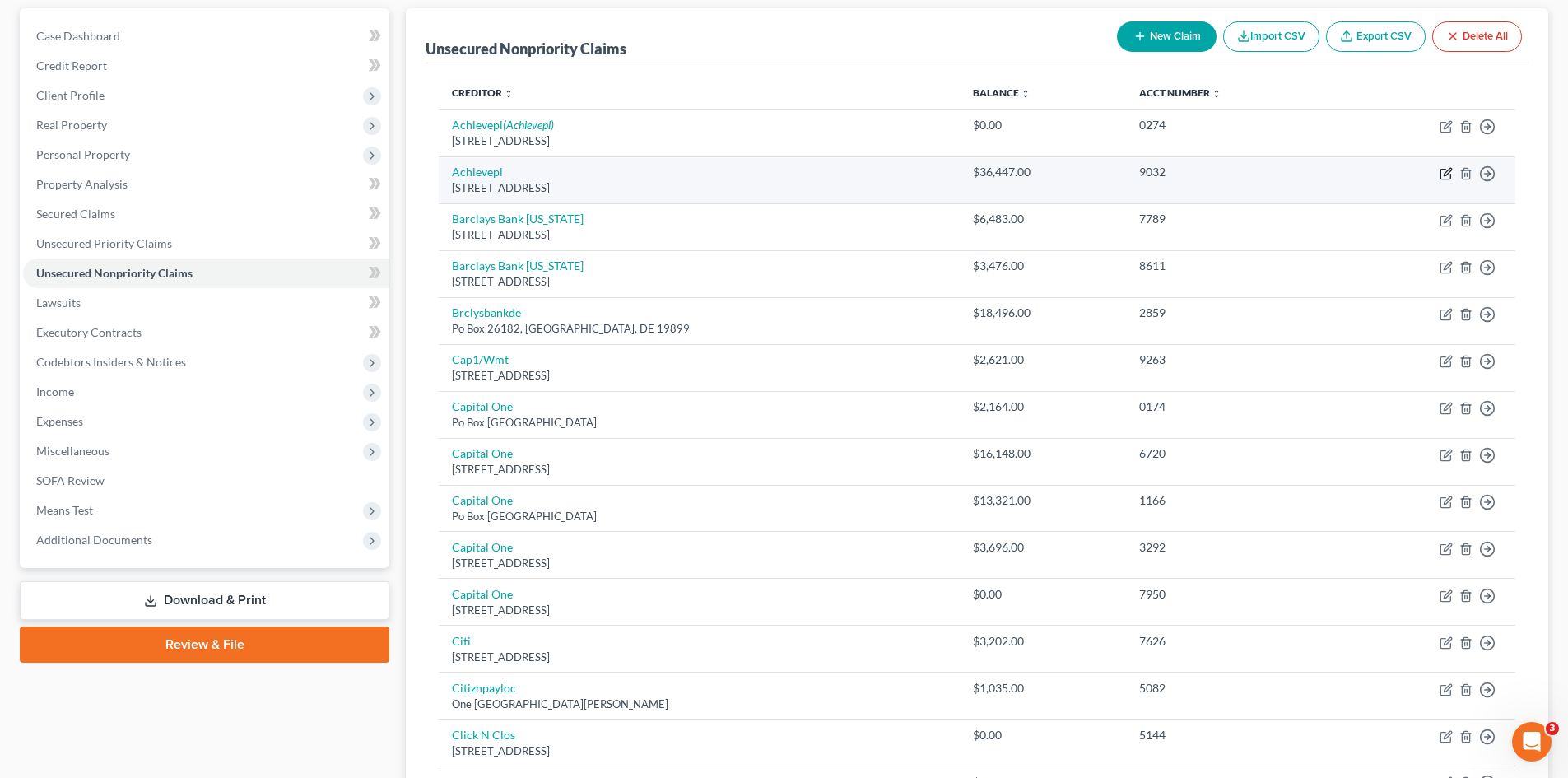
click at [1444, 171] on icon "button" at bounding box center [1446, 174] width 13 height 13
select select "4"
select select "0"
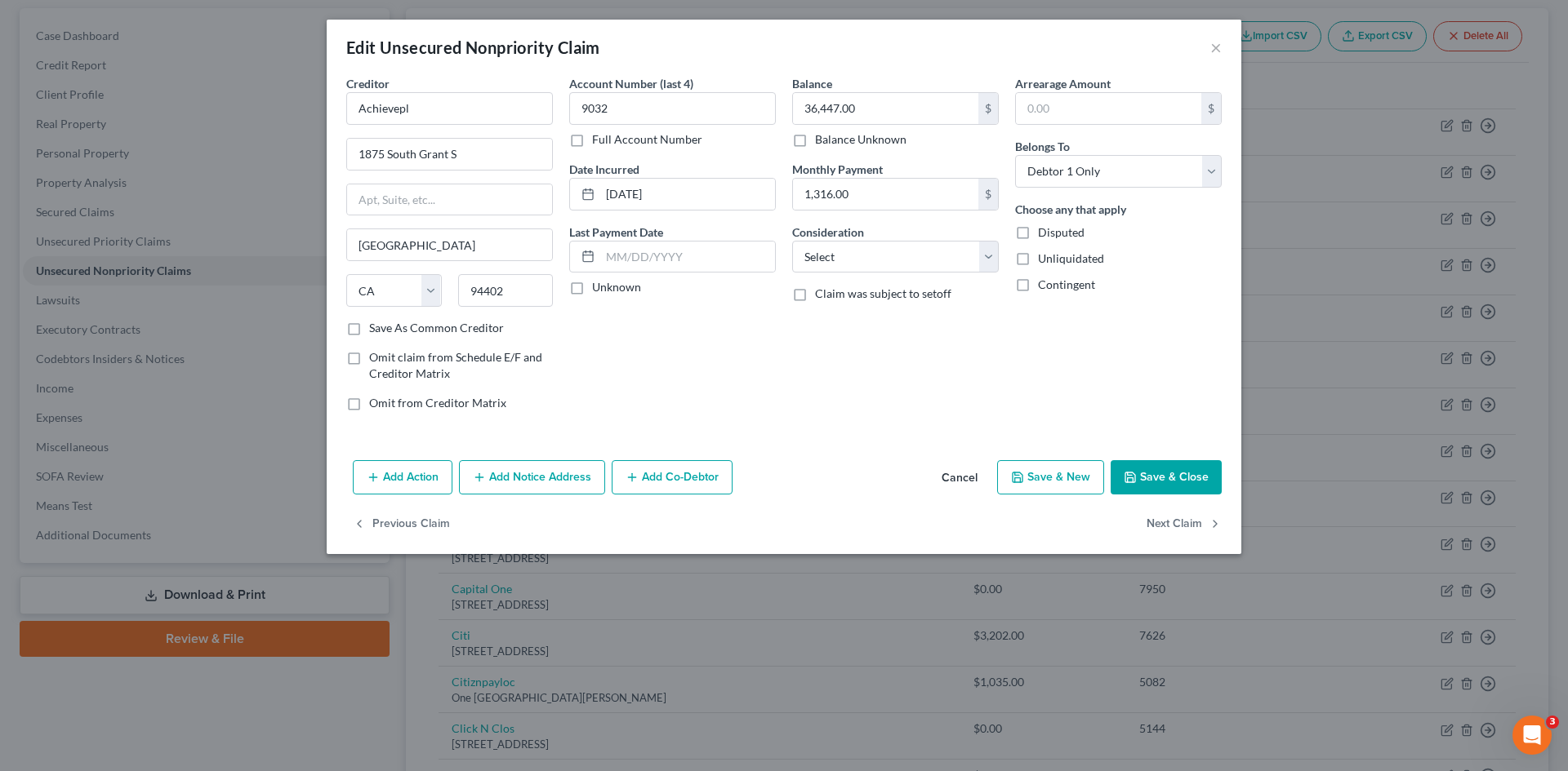
click at [1146, 455] on div "Add Action Add Notice Address Add Co-Debtor Cancel Save & New Save & Close" at bounding box center [784, 481] width 915 height 54
click at [1149, 480] on button "Save & Close" at bounding box center [1166, 478] width 111 height 34
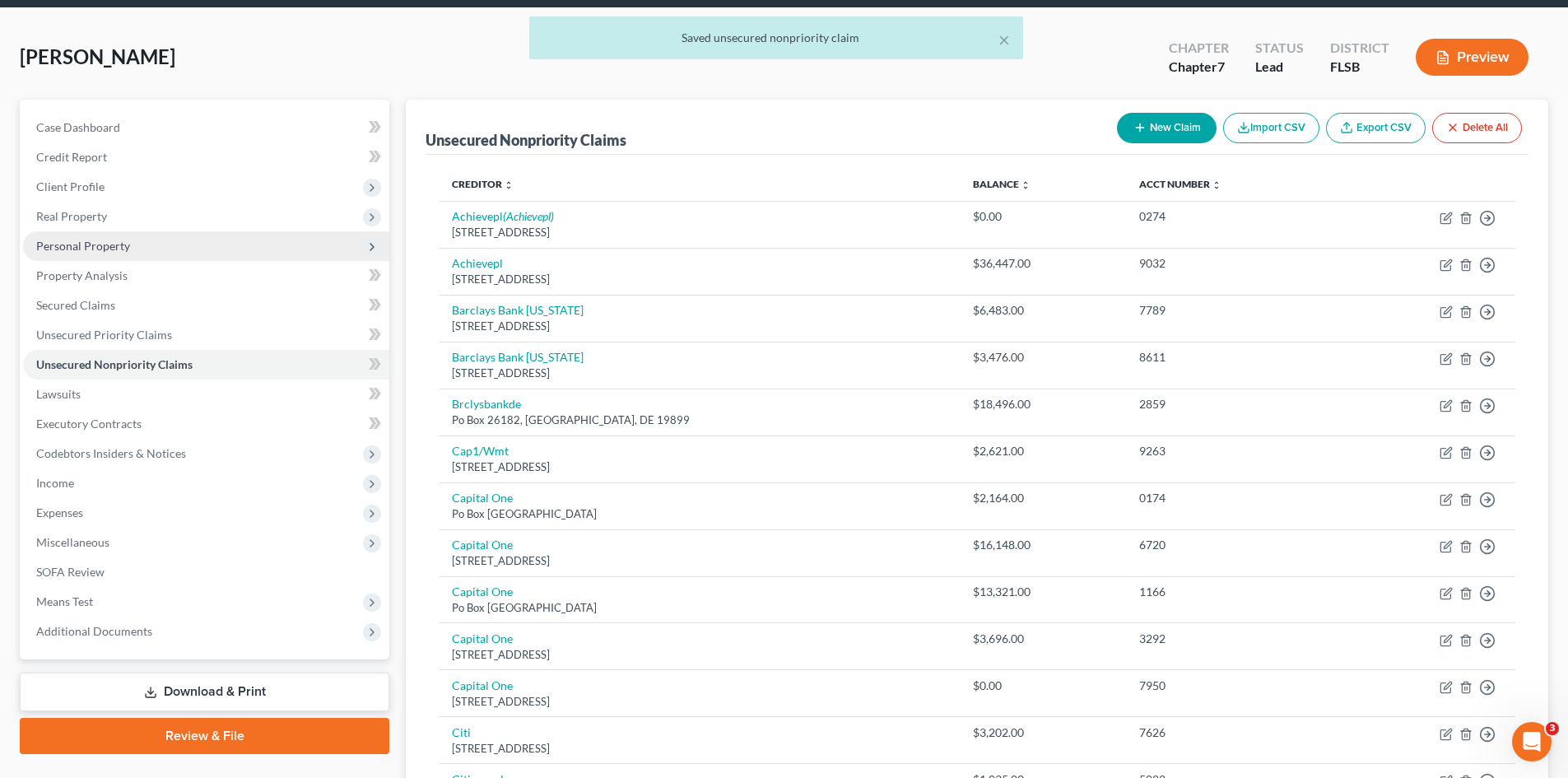
scroll to position [0, 0]
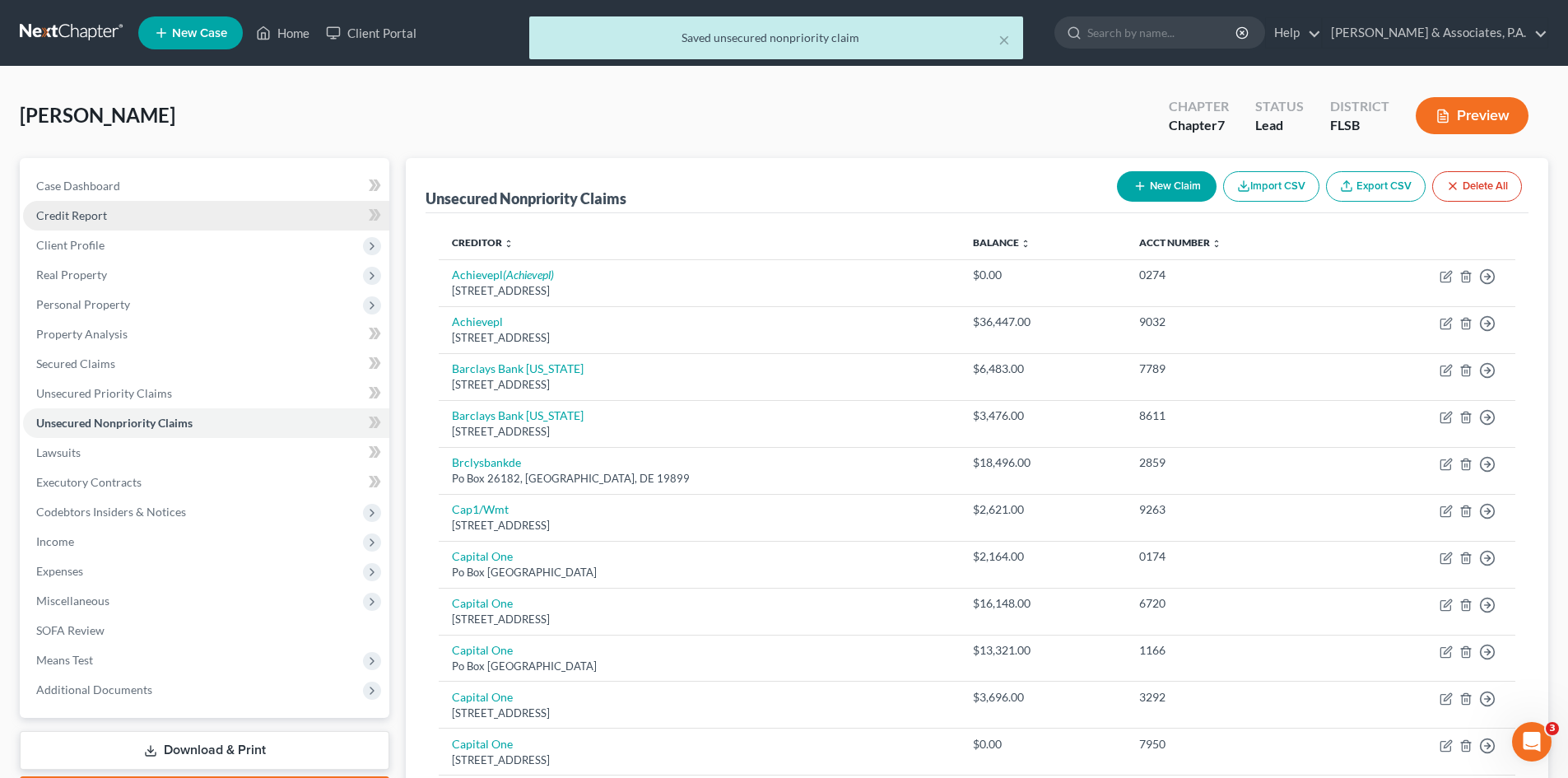
click at [101, 218] on span "Credit Report" at bounding box center [72, 215] width 71 height 14
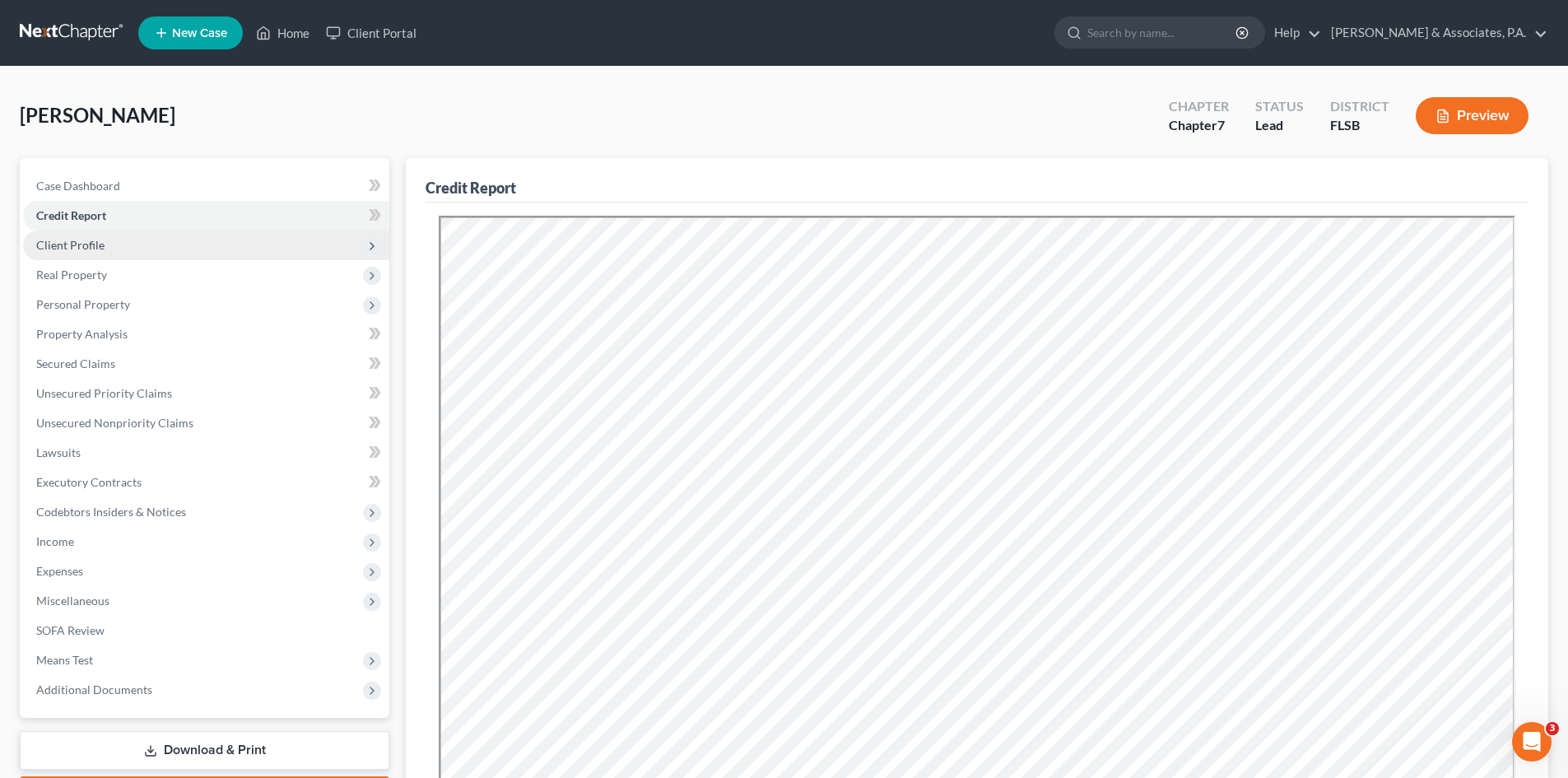
click at [94, 246] on span "Client Profile" at bounding box center [70, 244] width 68 height 14
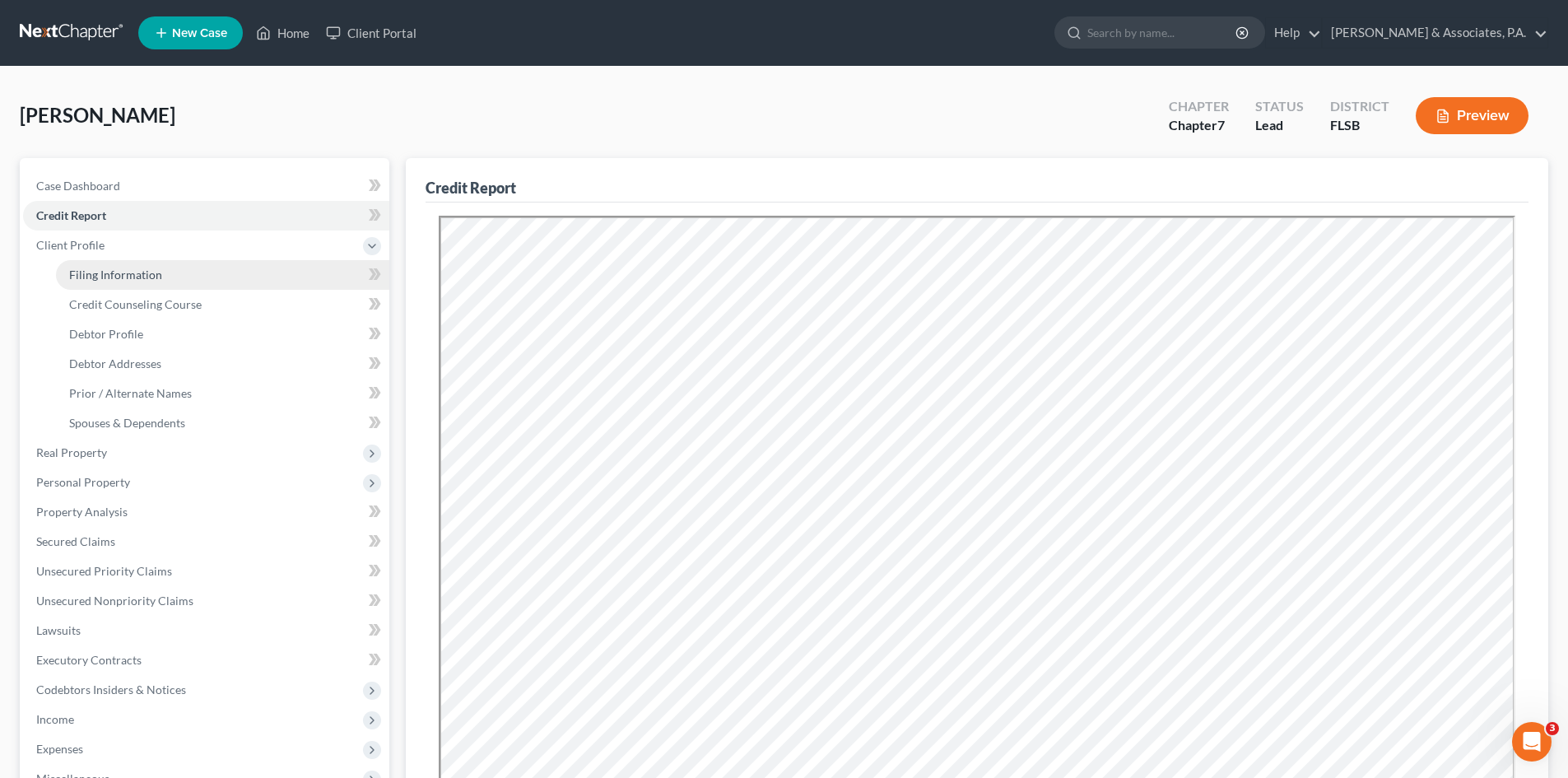
click at [109, 280] on span "Filing Information" at bounding box center [116, 274] width 93 height 14
select select "1"
select select "0"
select select "17"
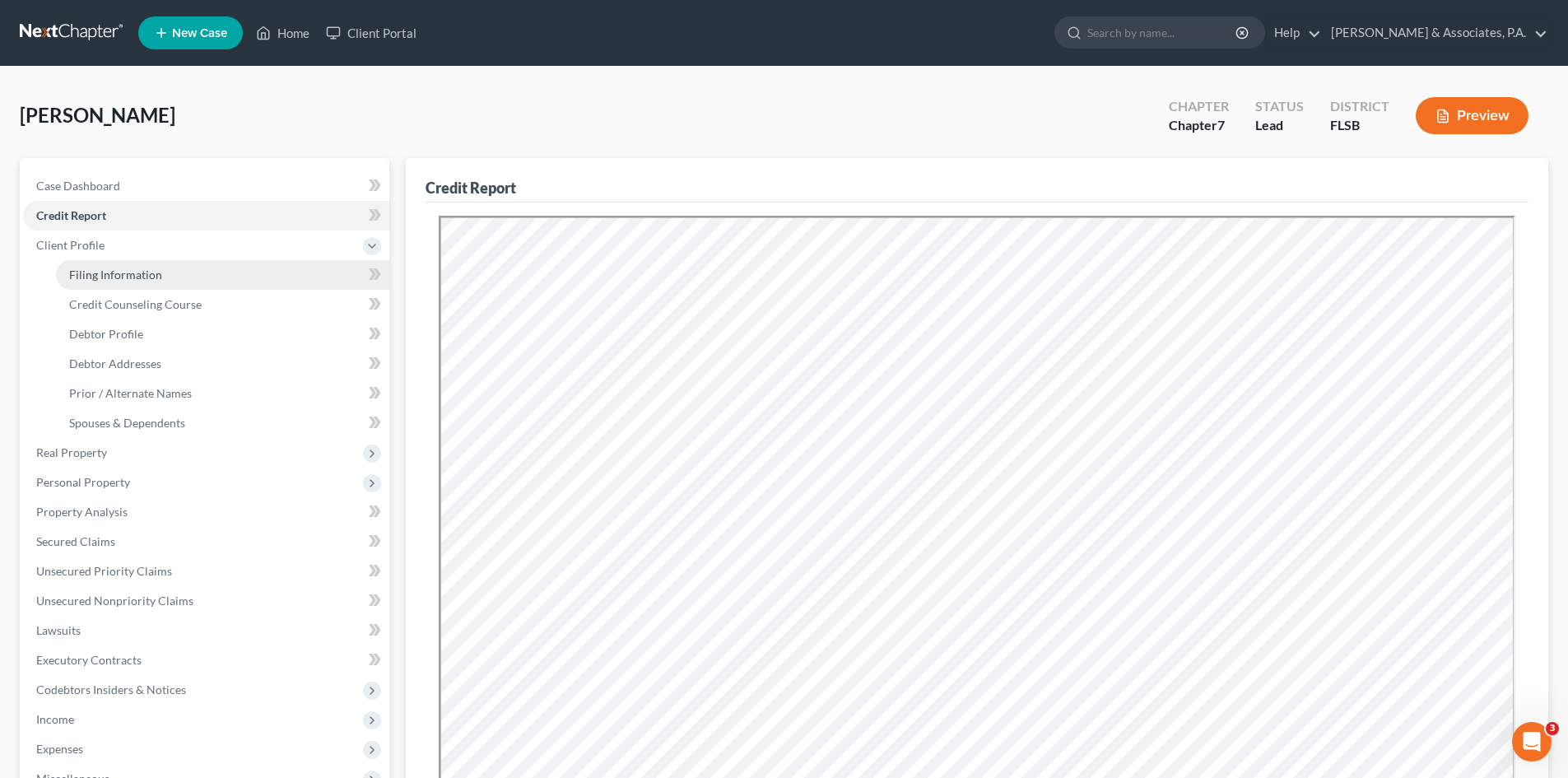
select select "0"
select select "9"
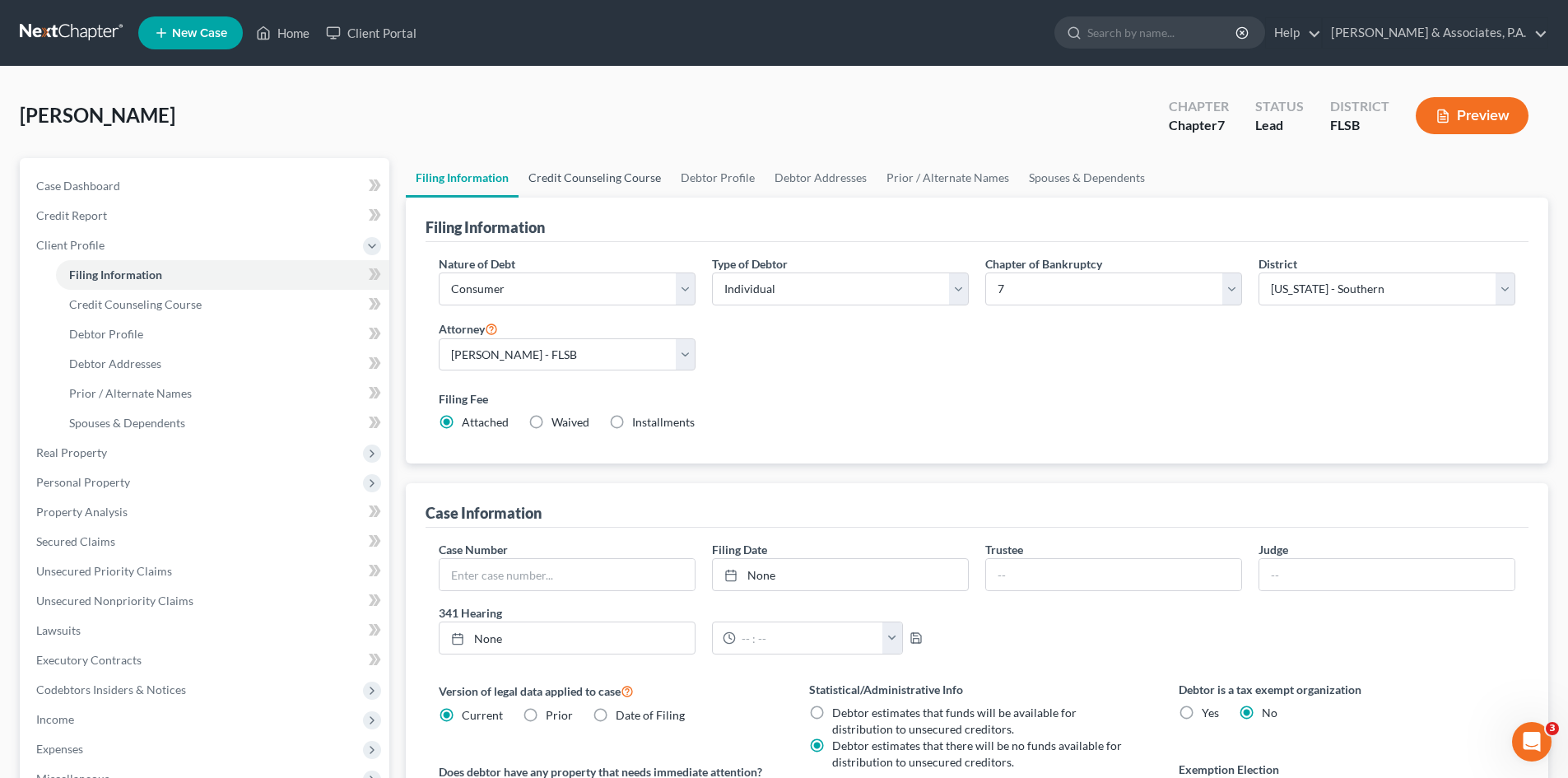
click at [585, 177] on link "Credit Counseling Course" at bounding box center [595, 178] width 152 height 39
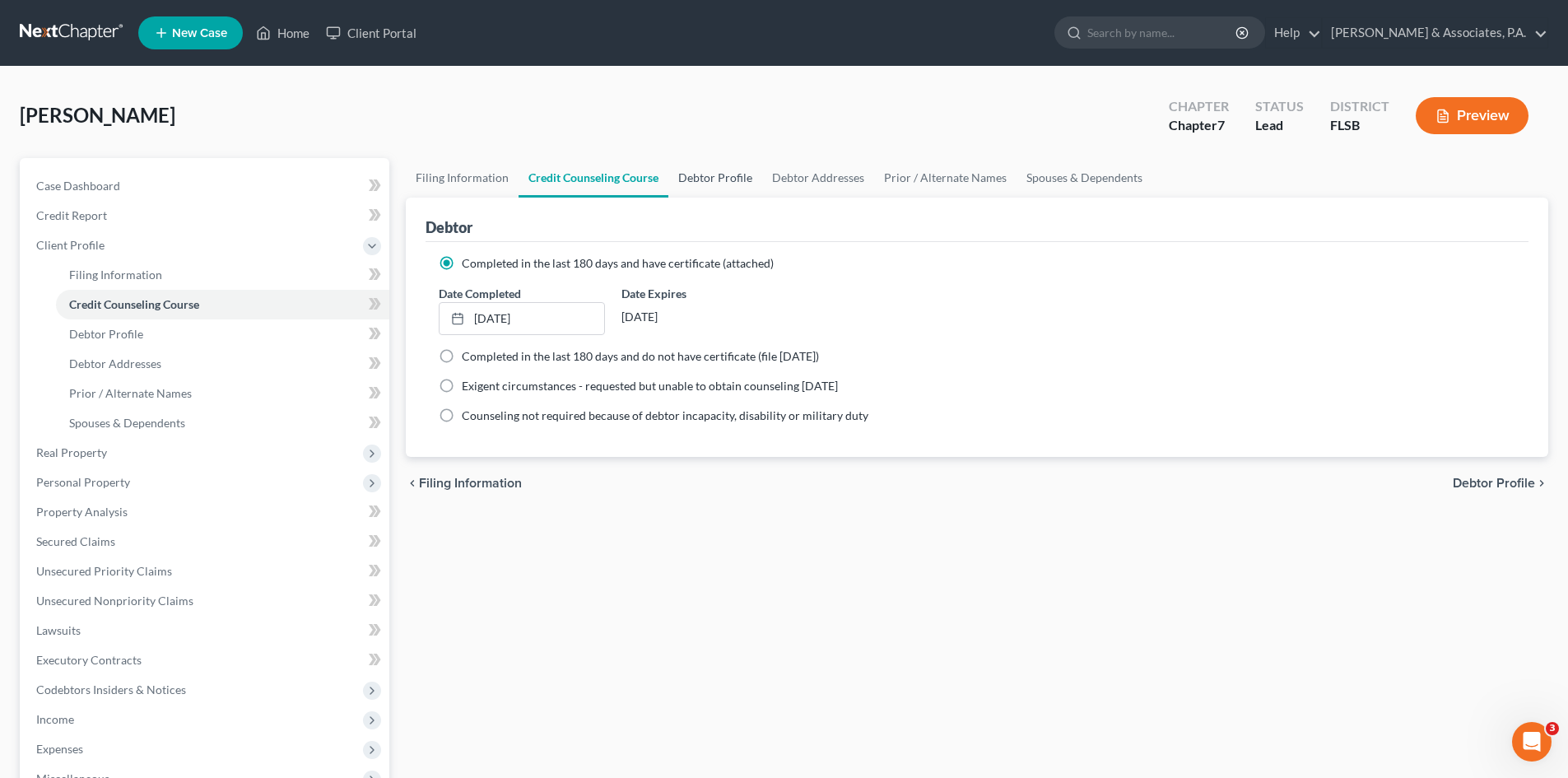
click at [715, 179] on link "Debtor Profile" at bounding box center [715, 178] width 94 height 39
select select "0"
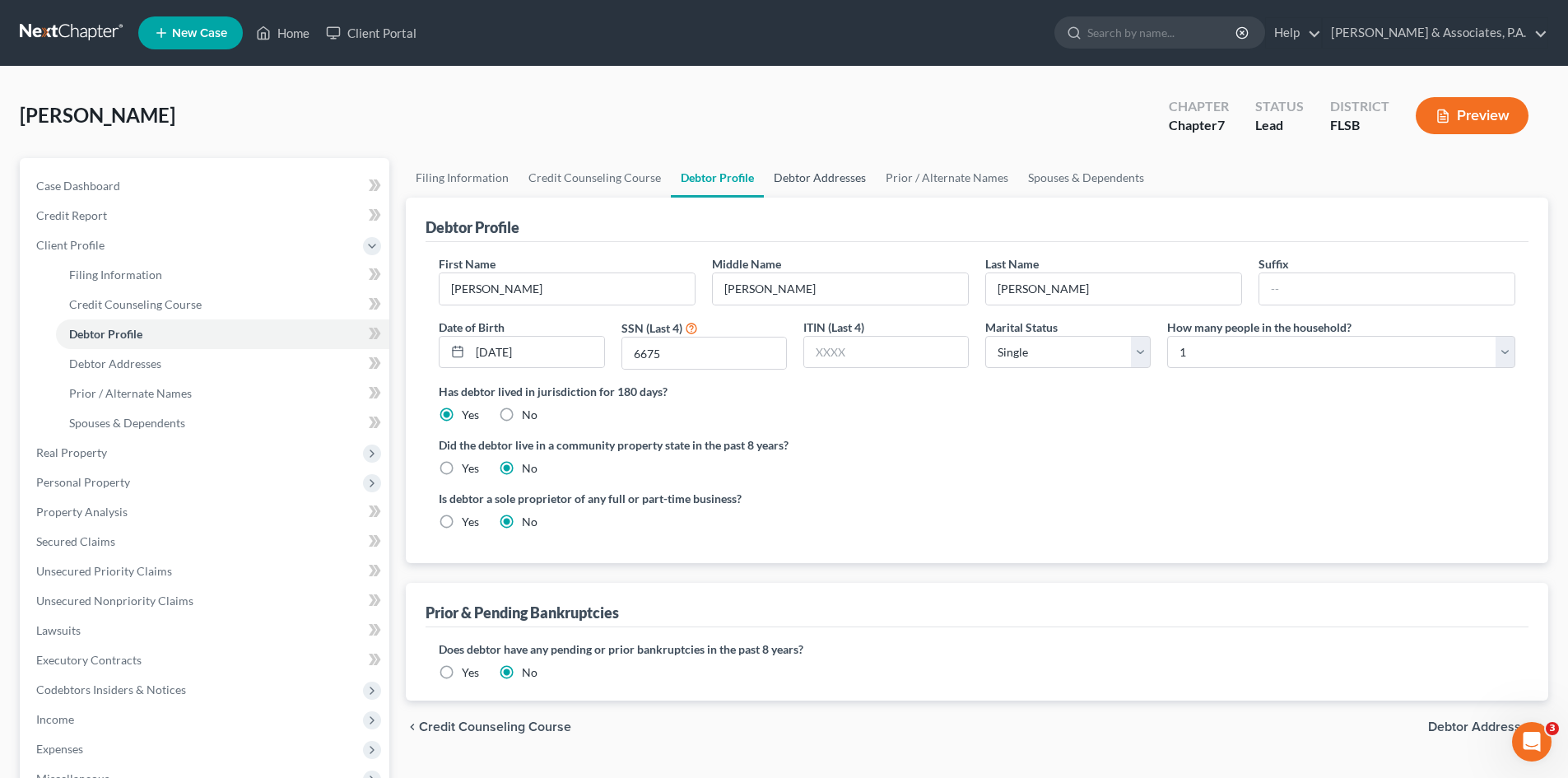
click at [798, 168] on link "Debtor Addresses" at bounding box center [820, 178] width 112 height 39
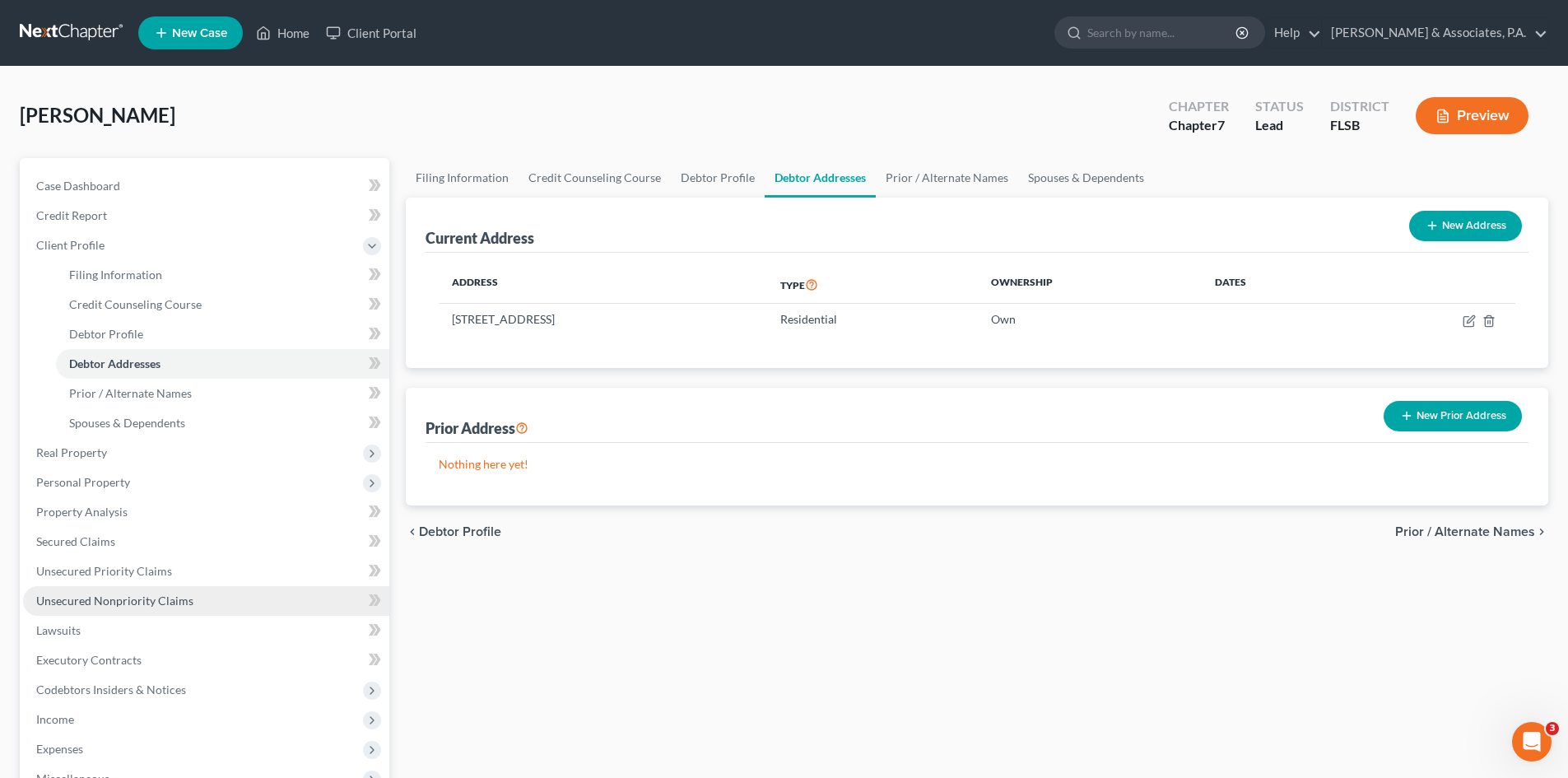
click at [113, 606] on span "Unsecured Nonpriority Claims" at bounding box center [115, 600] width 158 height 14
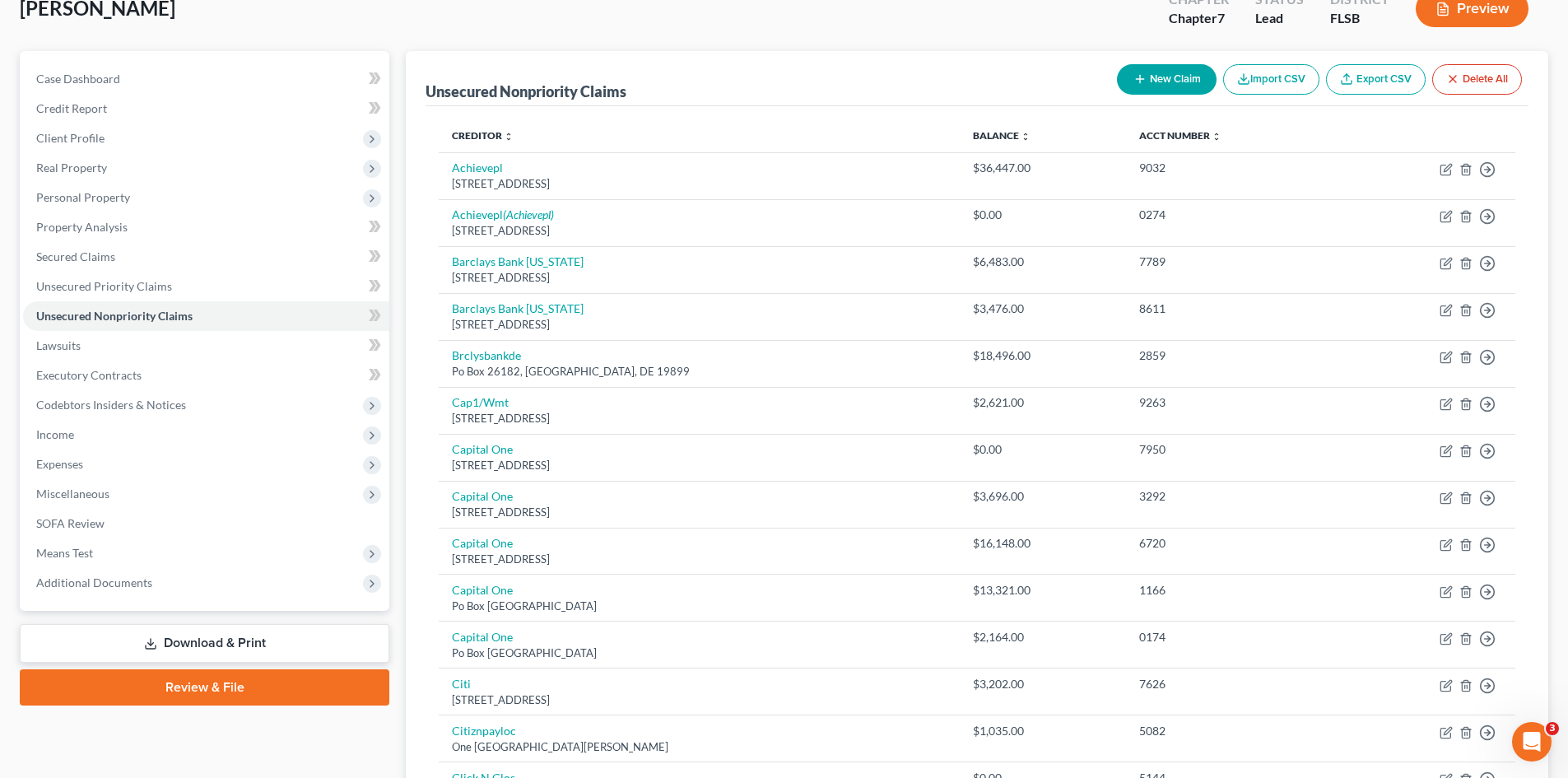
scroll to position [67, 0]
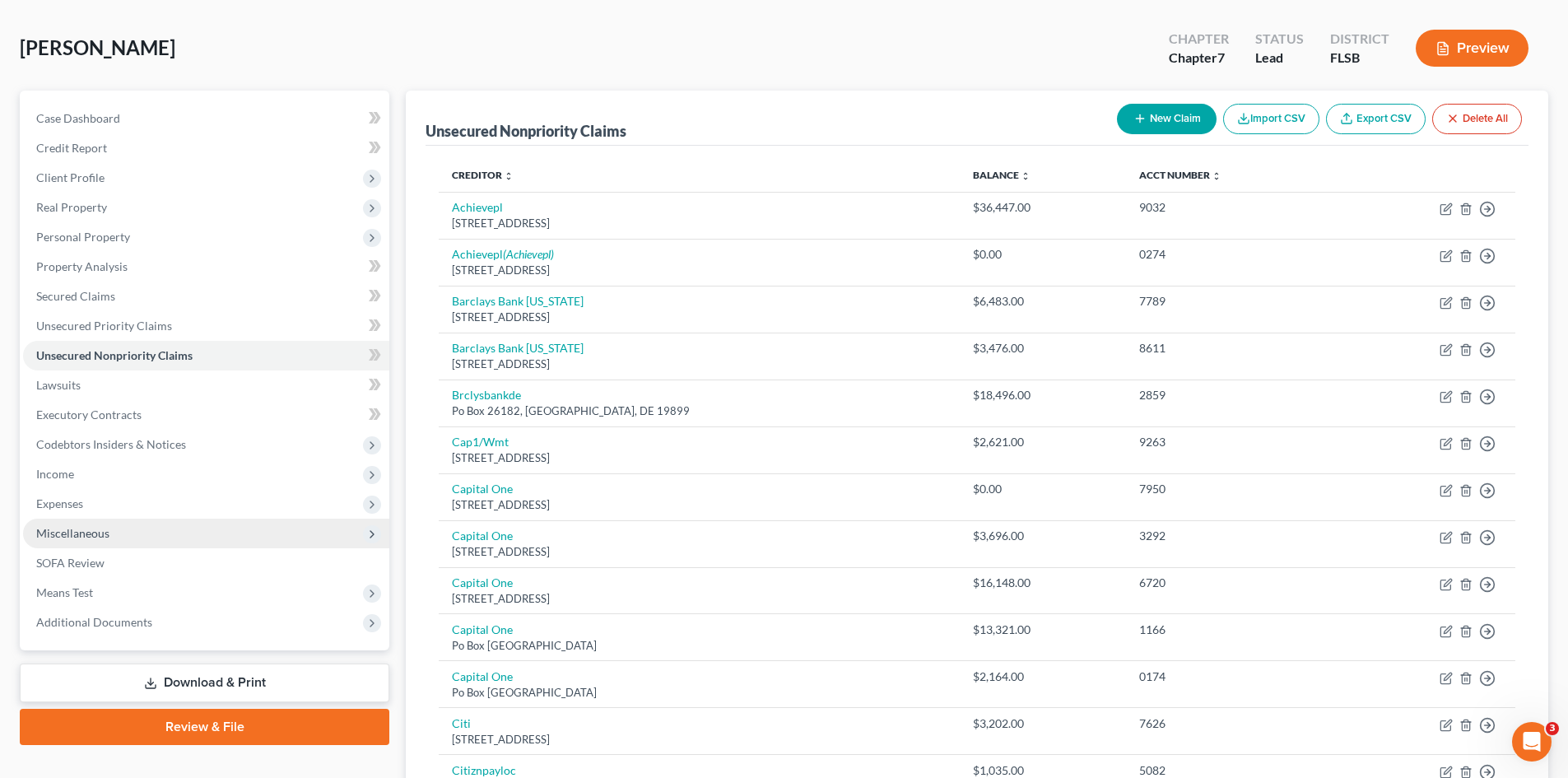
click at [81, 528] on span "Miscellaneous" at bounding box center [73, 533] width 73 height 14
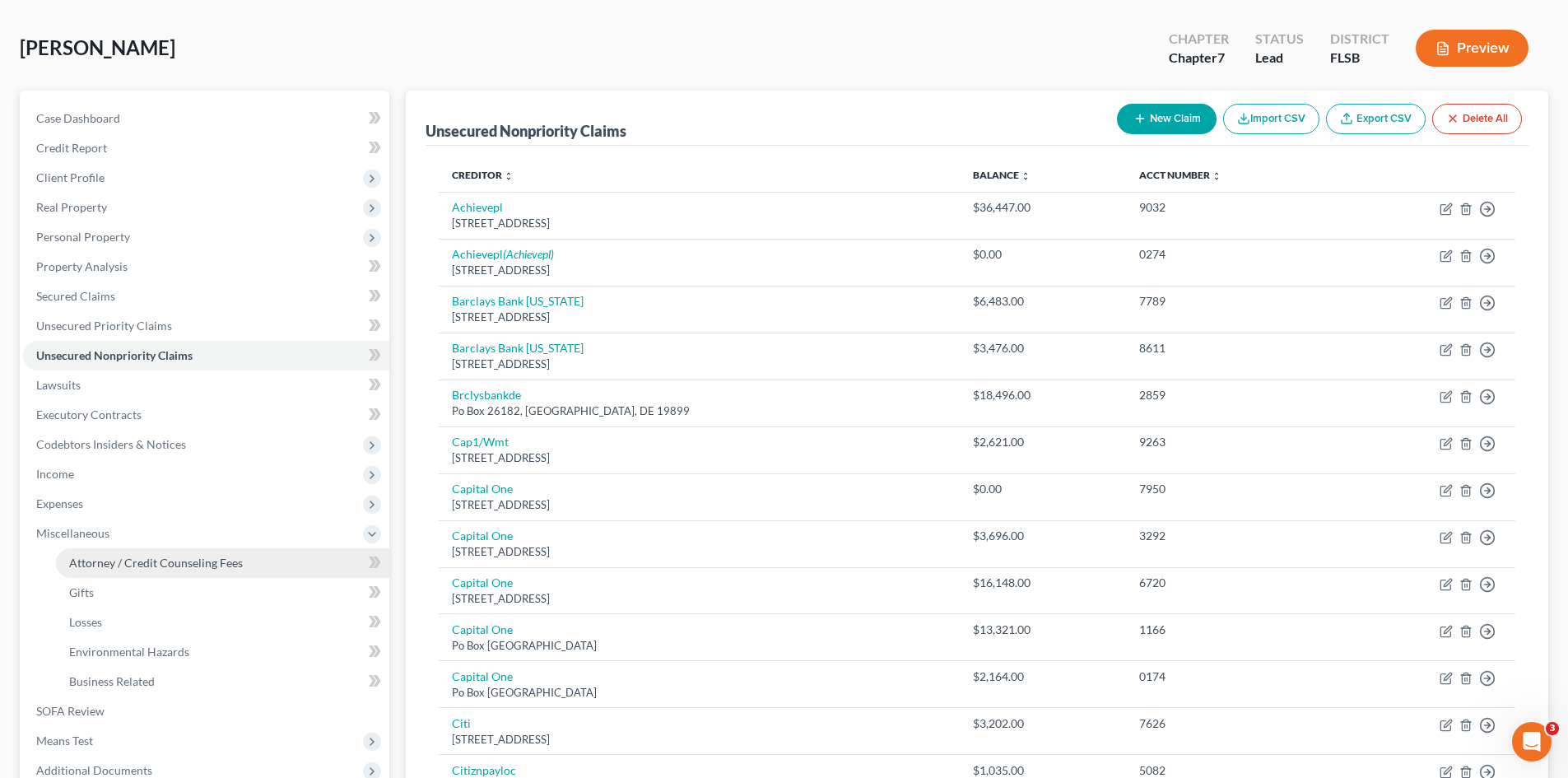
click at [121, 556] on span "Attorney / Credit Counseling Fees" at bounding box center [156, 562] width 174 height 14
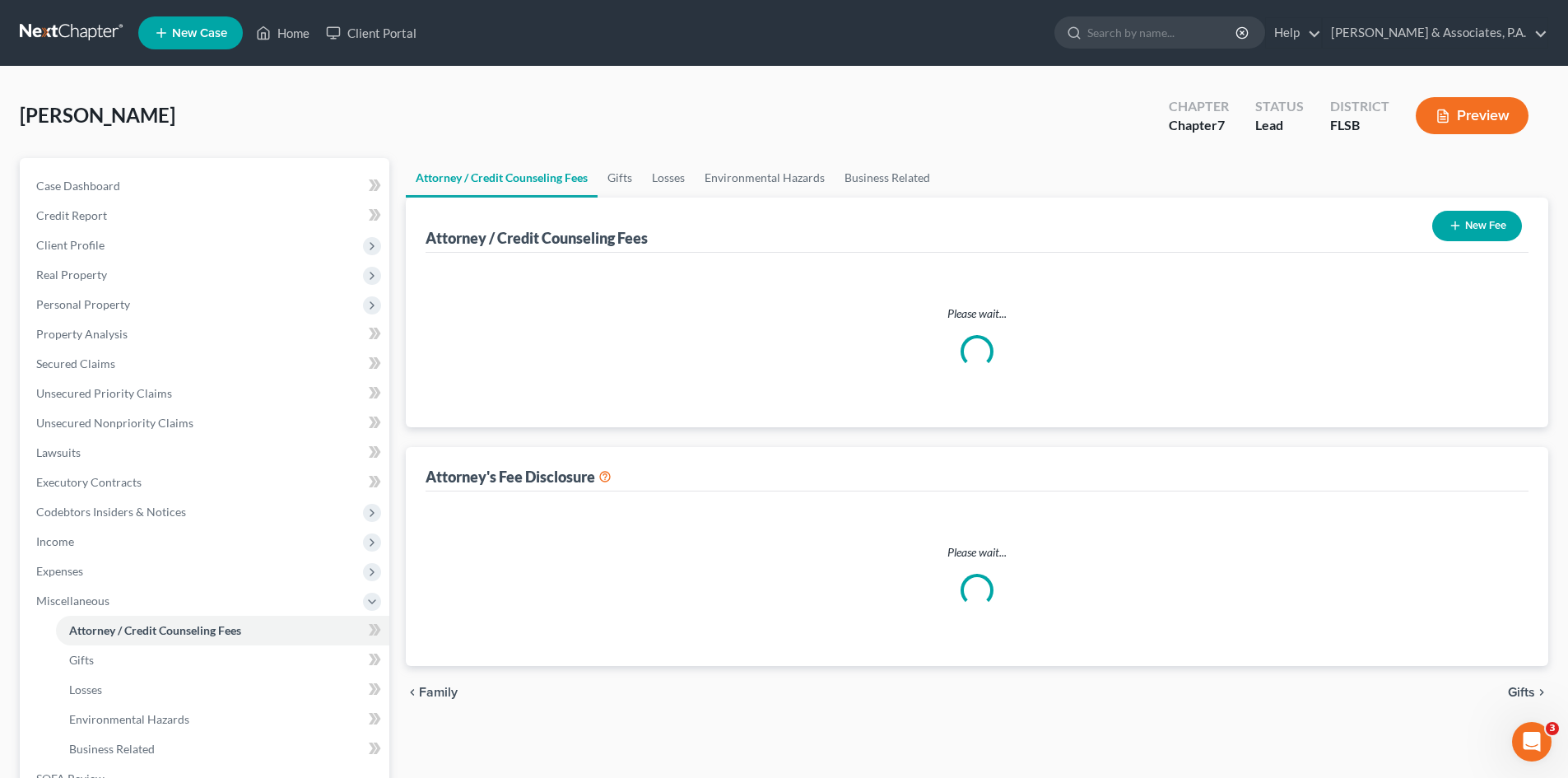
select select "0"
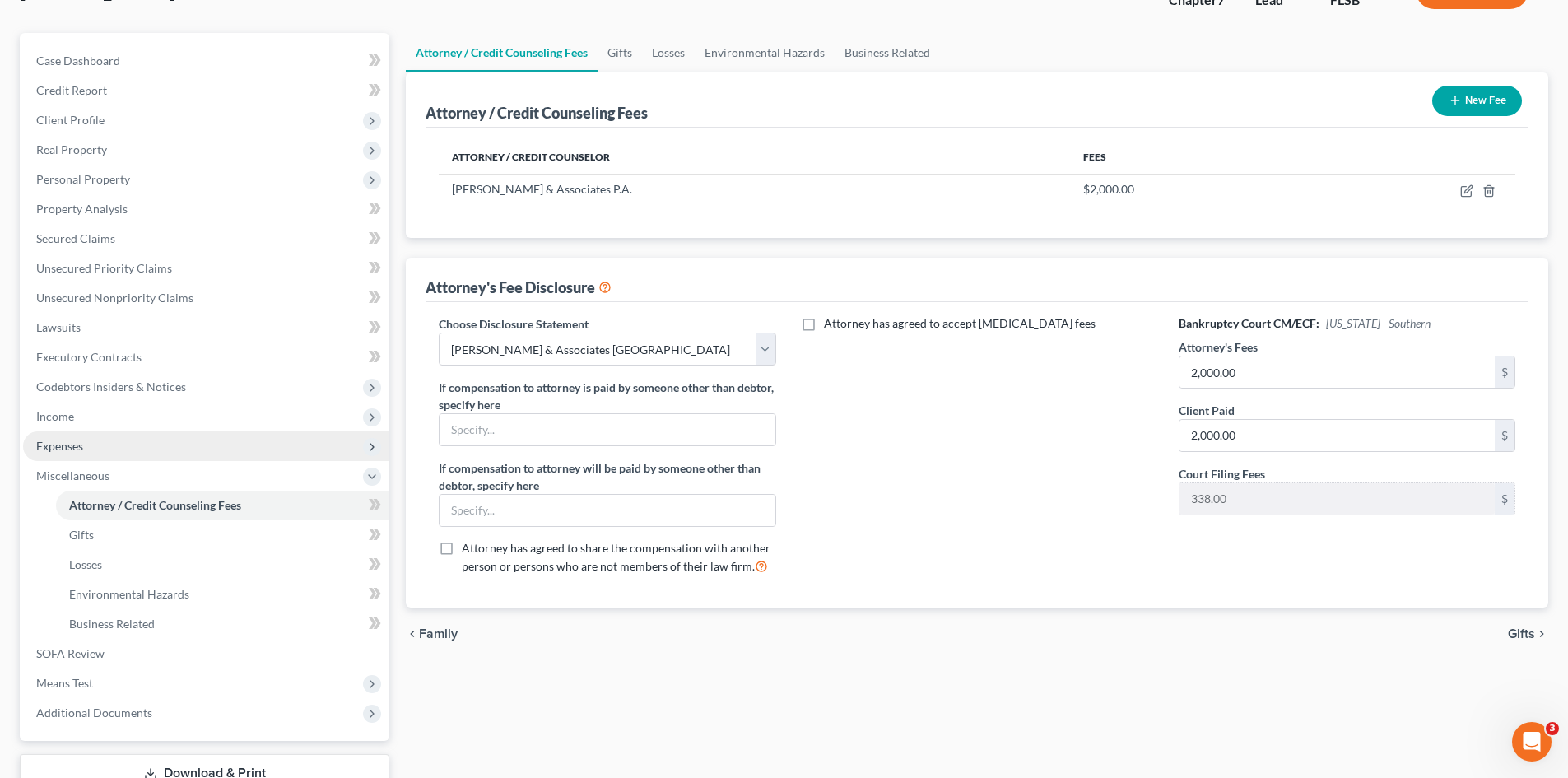
scroll to position [245, 0]
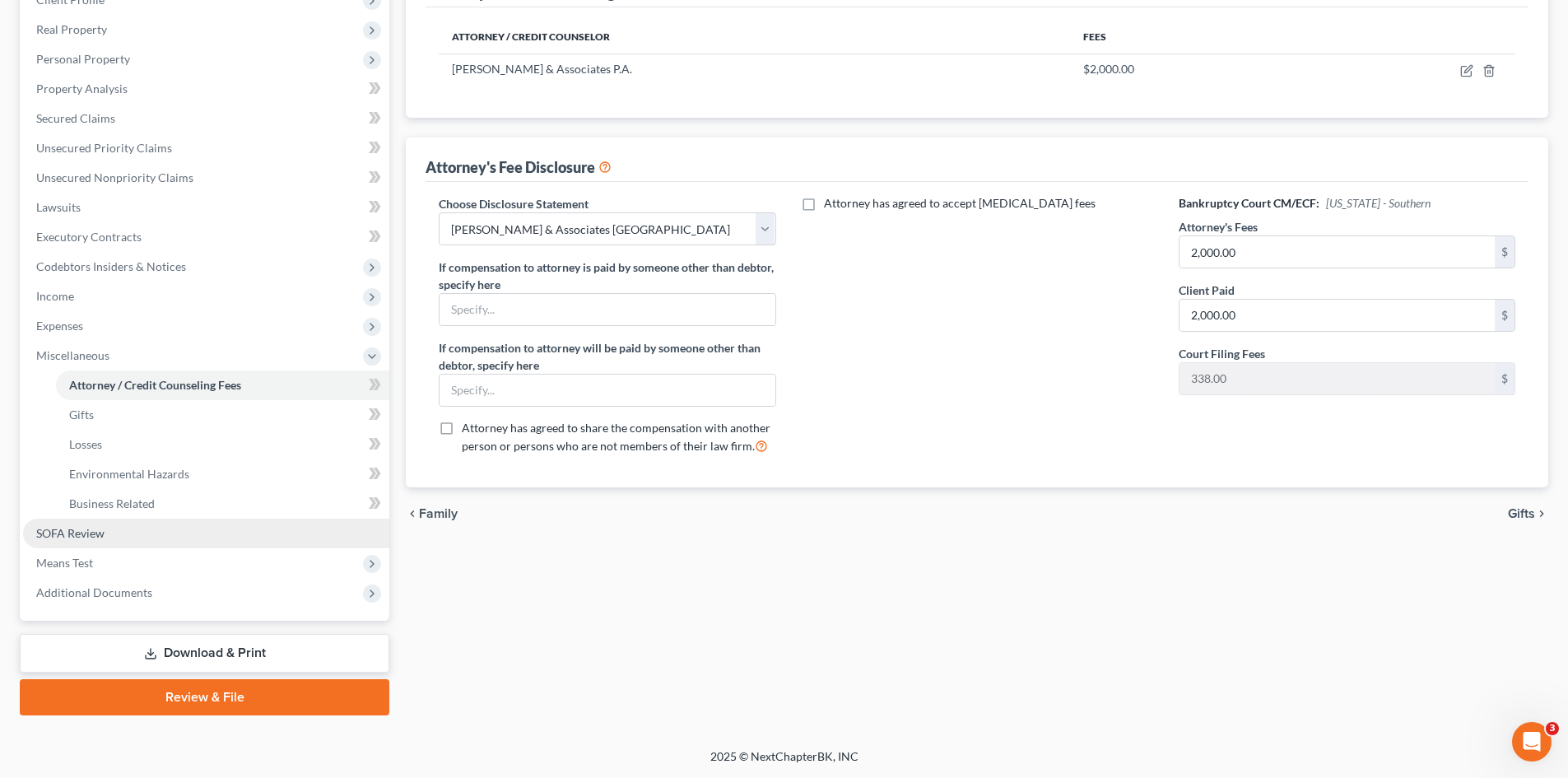
click at [103, 527] on span "SOFA Review" at bounding box center [70, 533] width 68 height 14
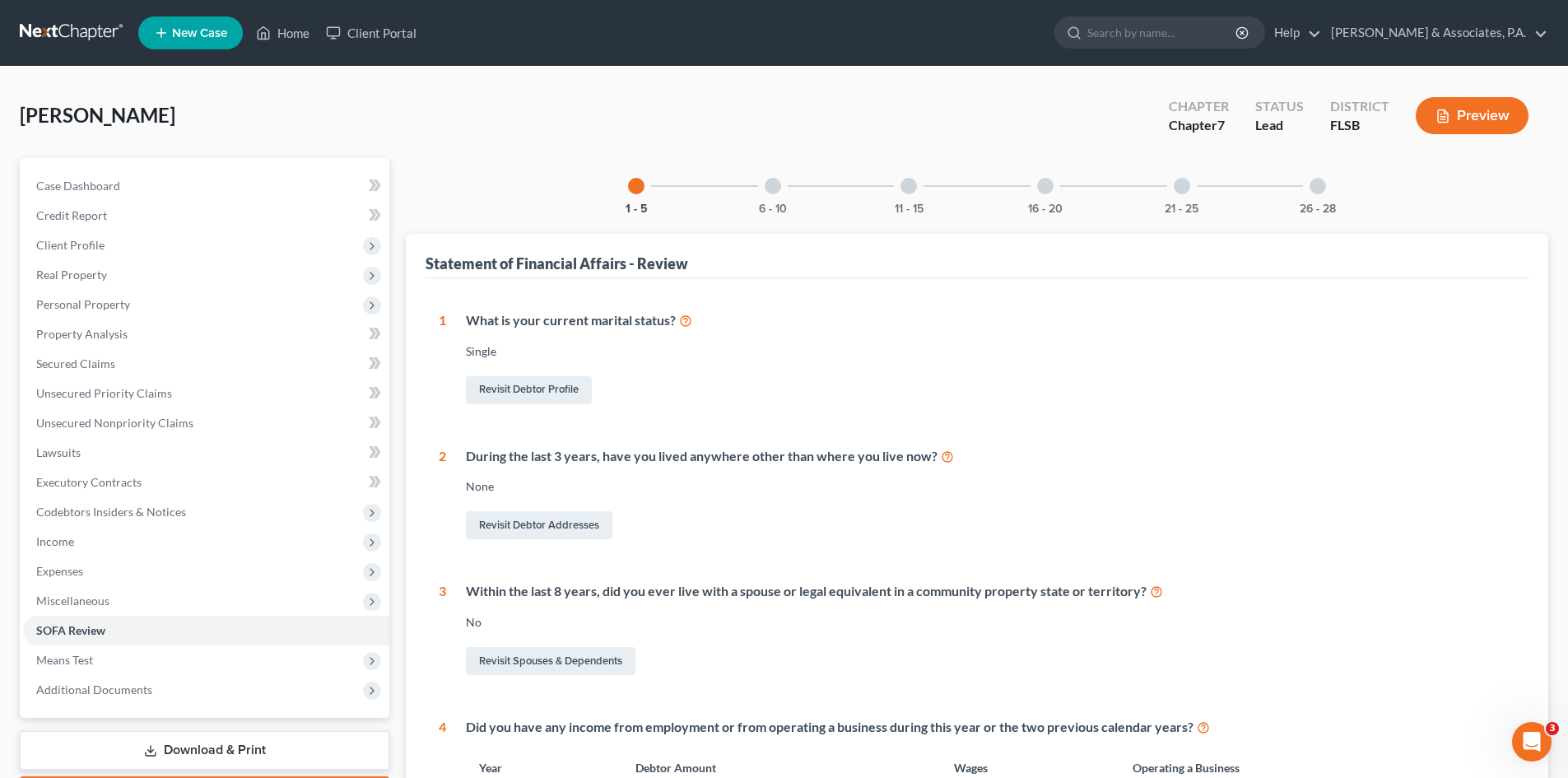
click at [1317, 186] on div at bounding box center [1319, 186] width 16 height 16
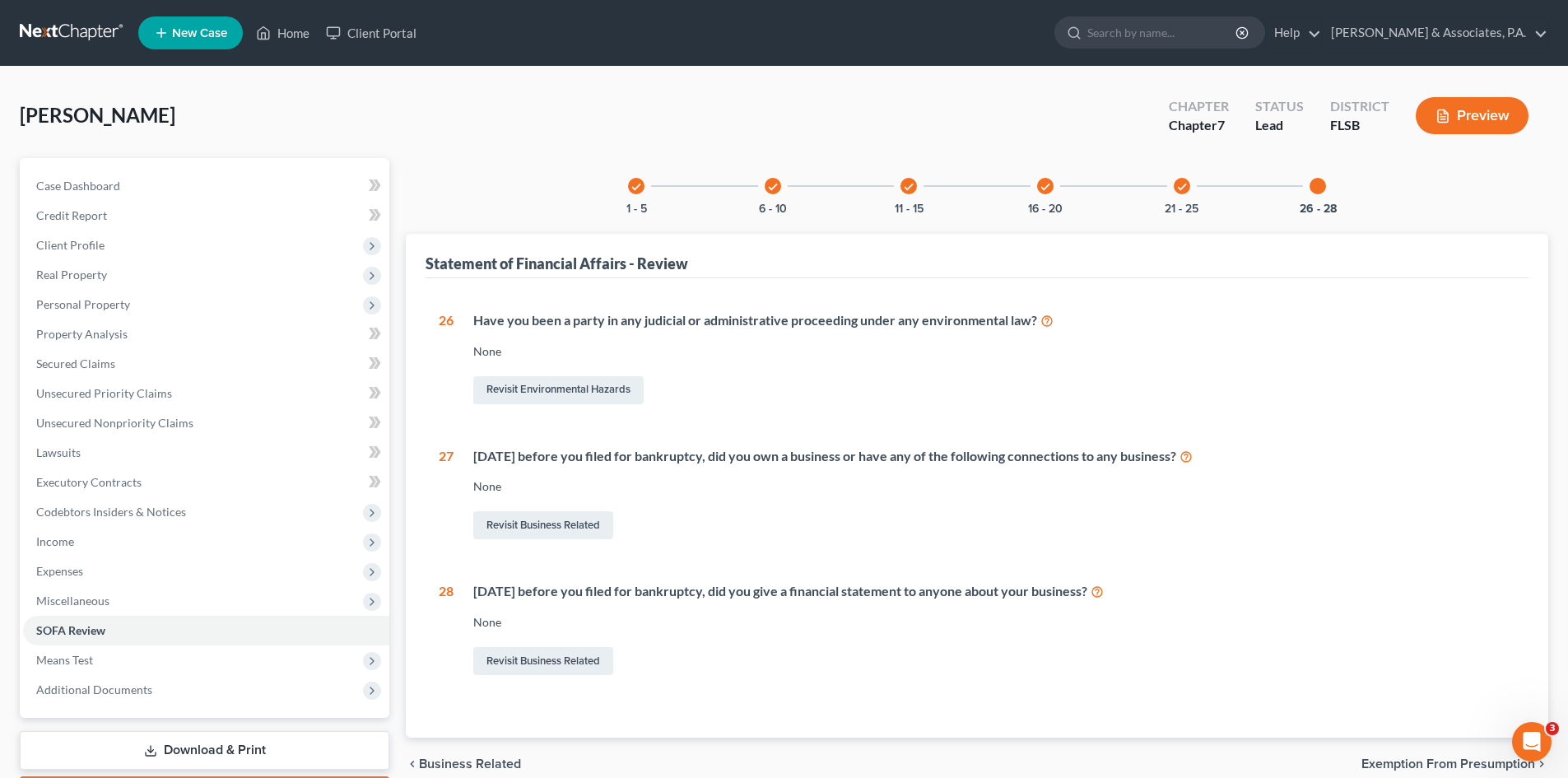
click at [1175, 191] on div "check" at bounding box center [1182, 186] width 16 height 16
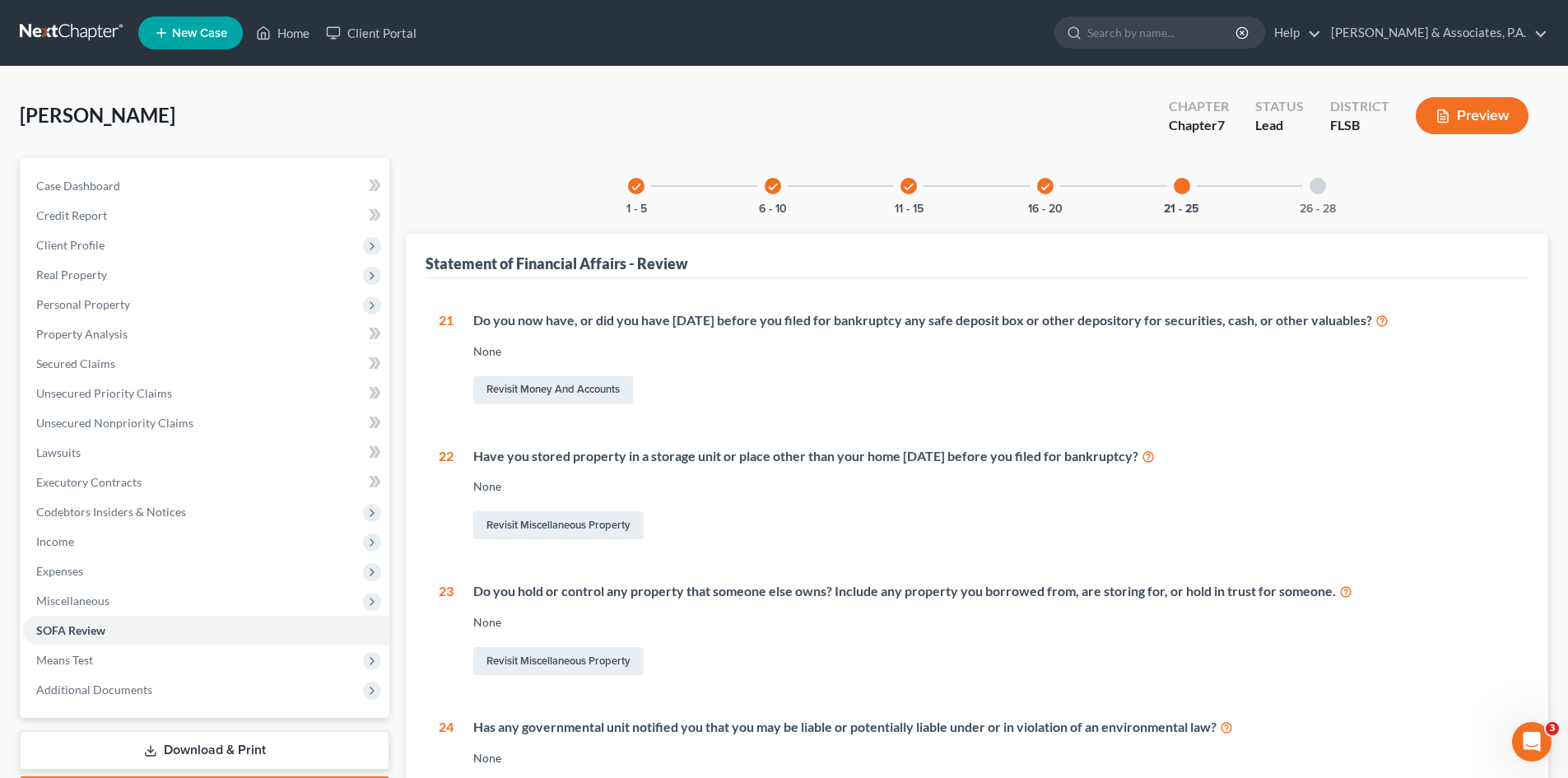
click at [1042, 185] on icon "check" at bounding box center [1045, 187] width 12 height 12
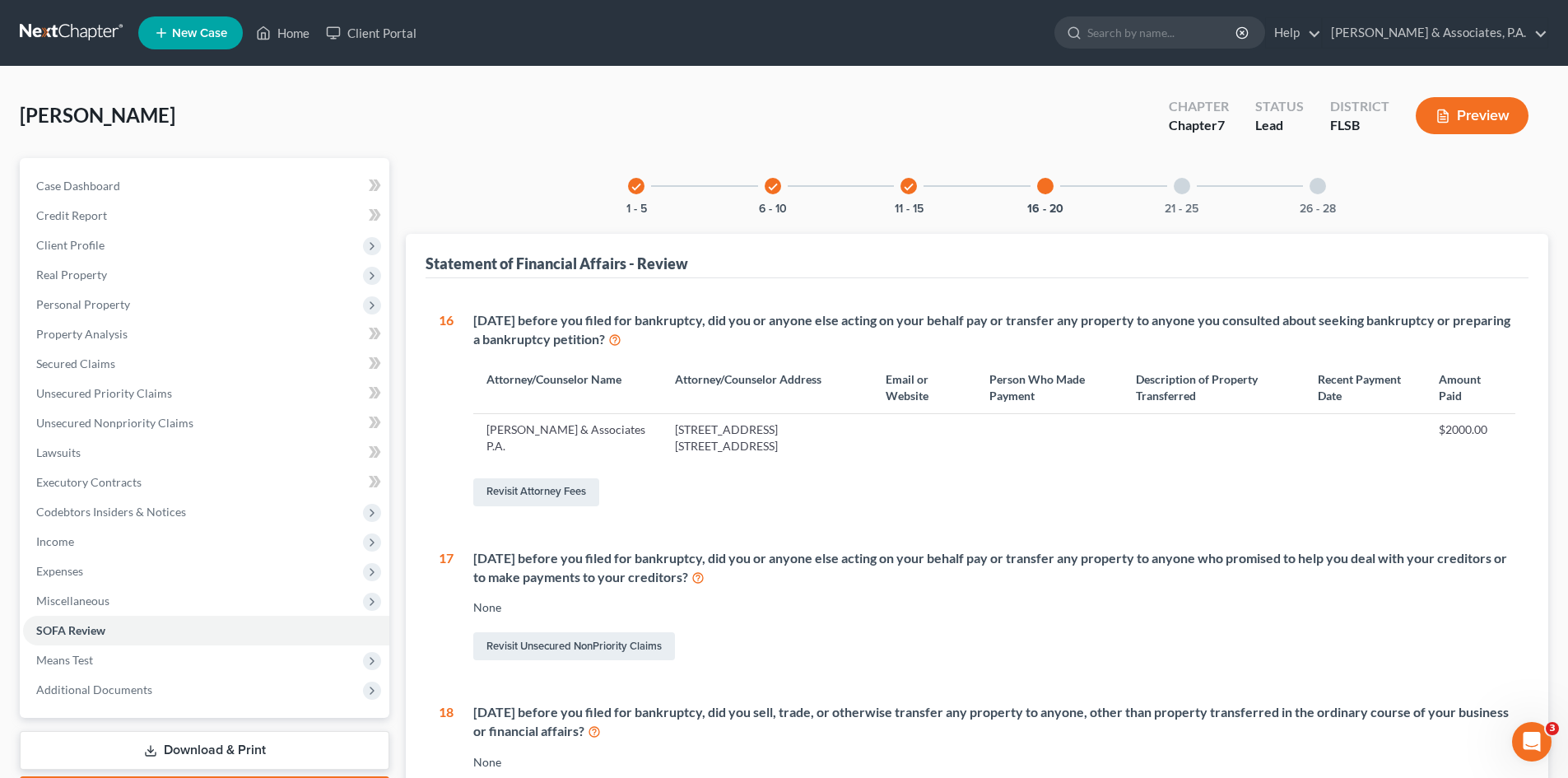
click at [1044, 185] on div at bounding box center [1045, 186] width 16 height 16
click at [907, 188] on icon "check" at bounding box center [909, 187] width 12 height 12
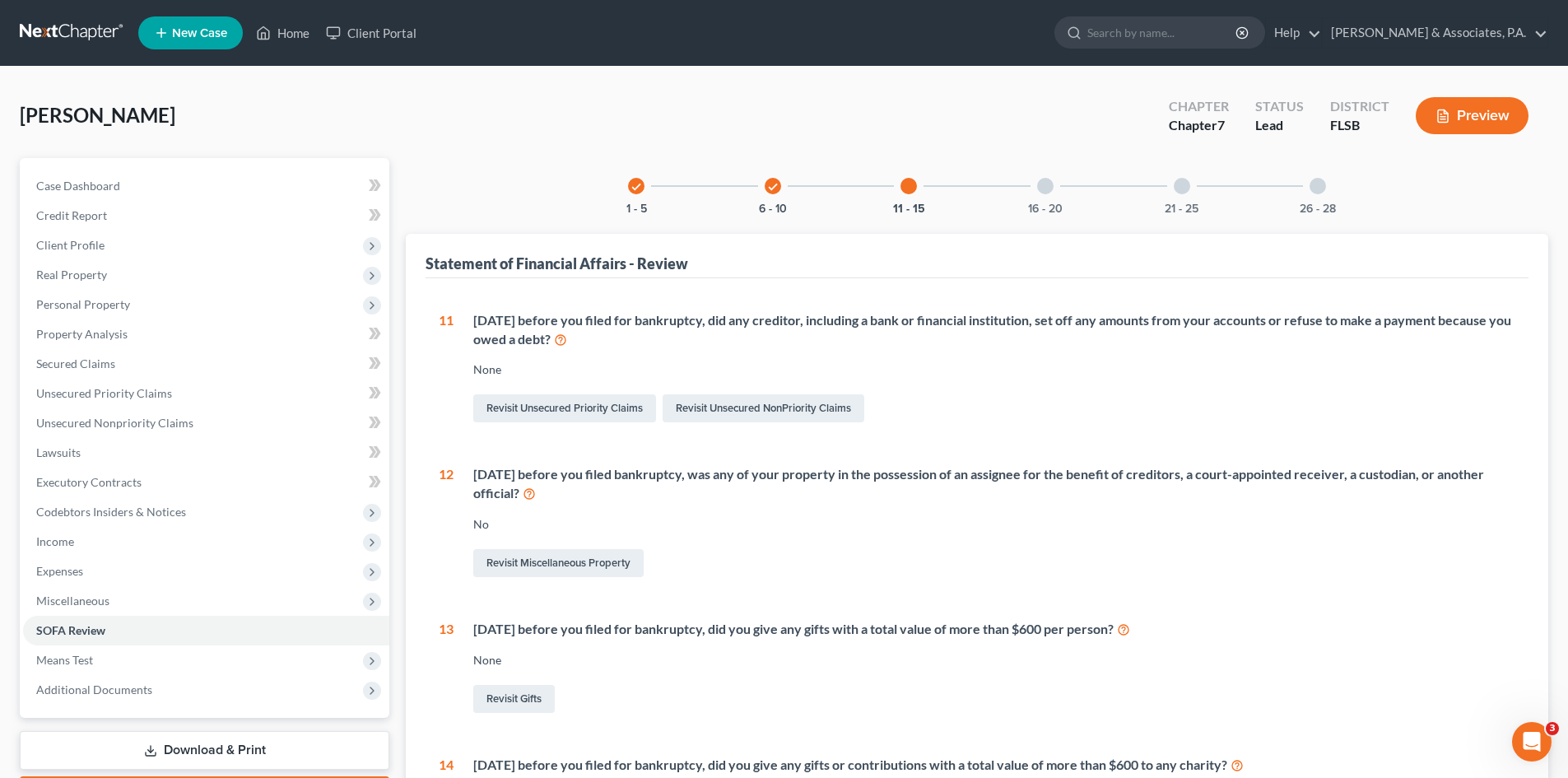
click at [1042, 183] on div at bounding box center [1045, 186] width 16 height 16
